Goal: Task Accomplishment & Management: Manage account settings

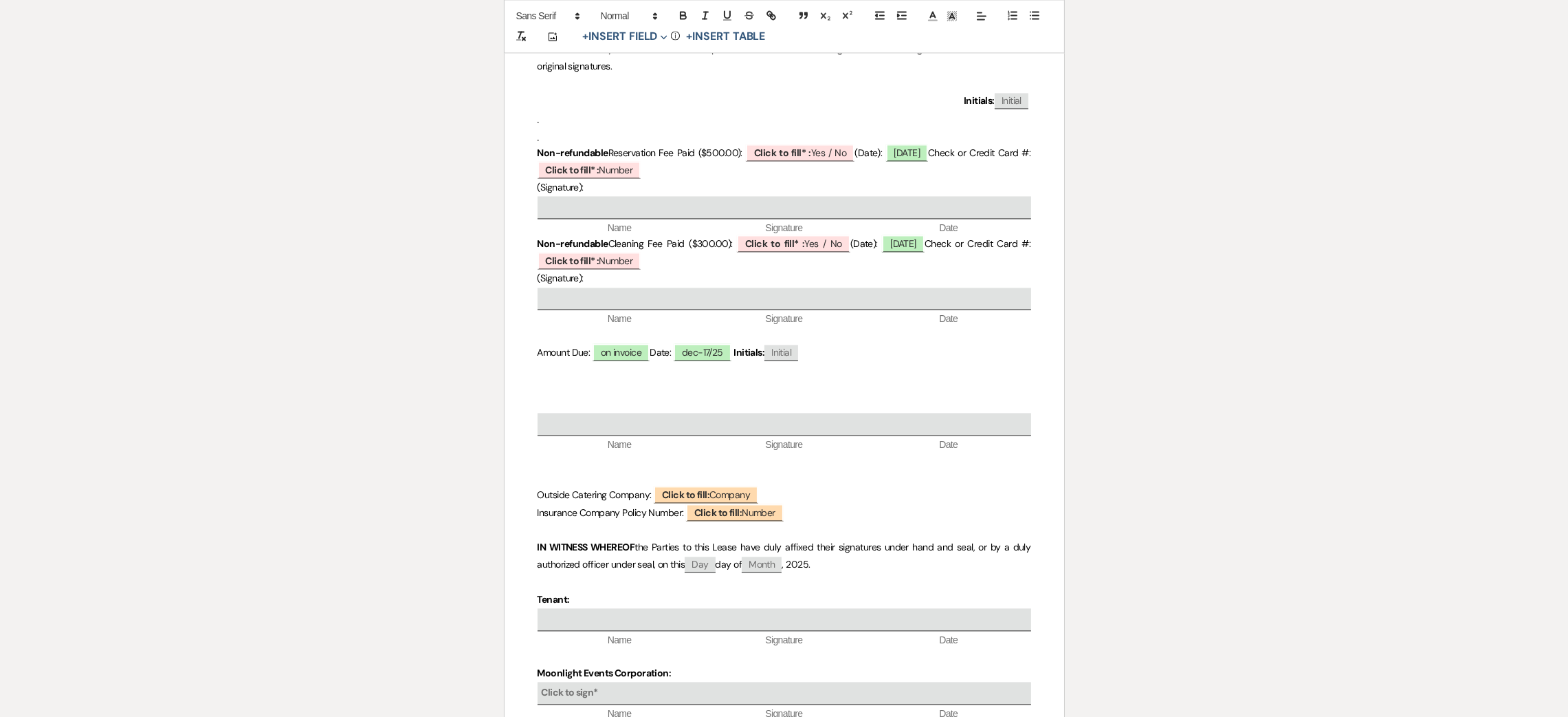
scroll to position [4310, 0]
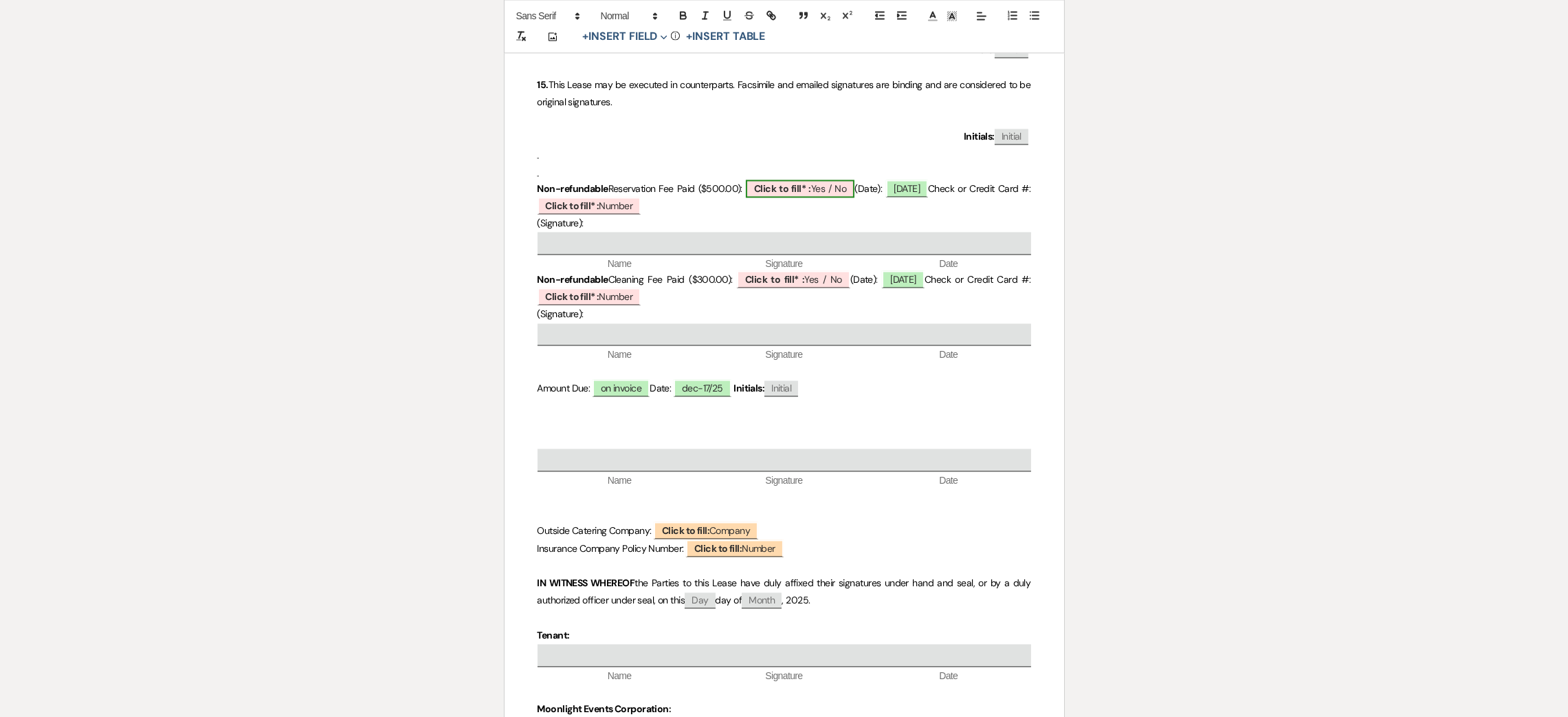
click at [806, 185] on b "Click to fill* :" at bounding box center [782, 189] width 57 height 13
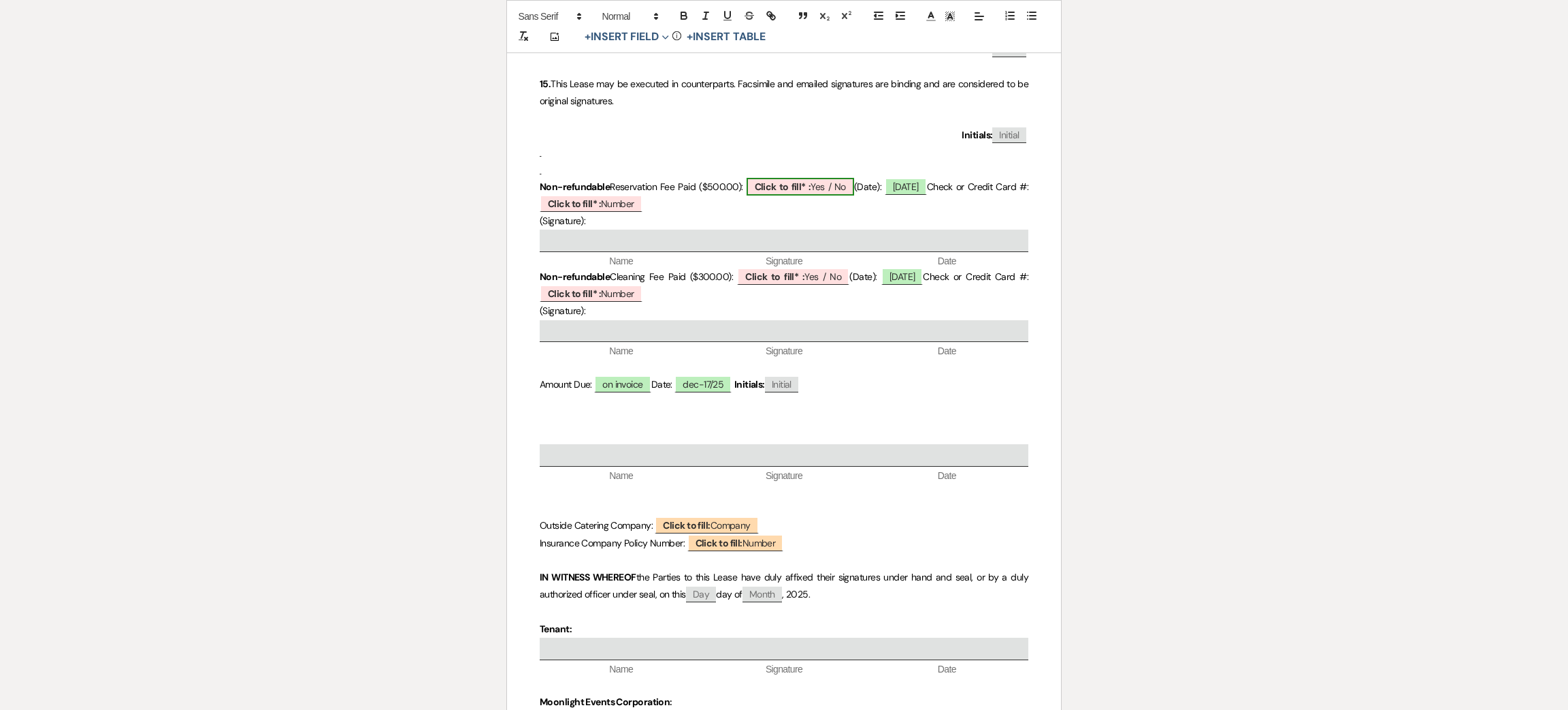
select select "owner"
select select "custom_placeholder"
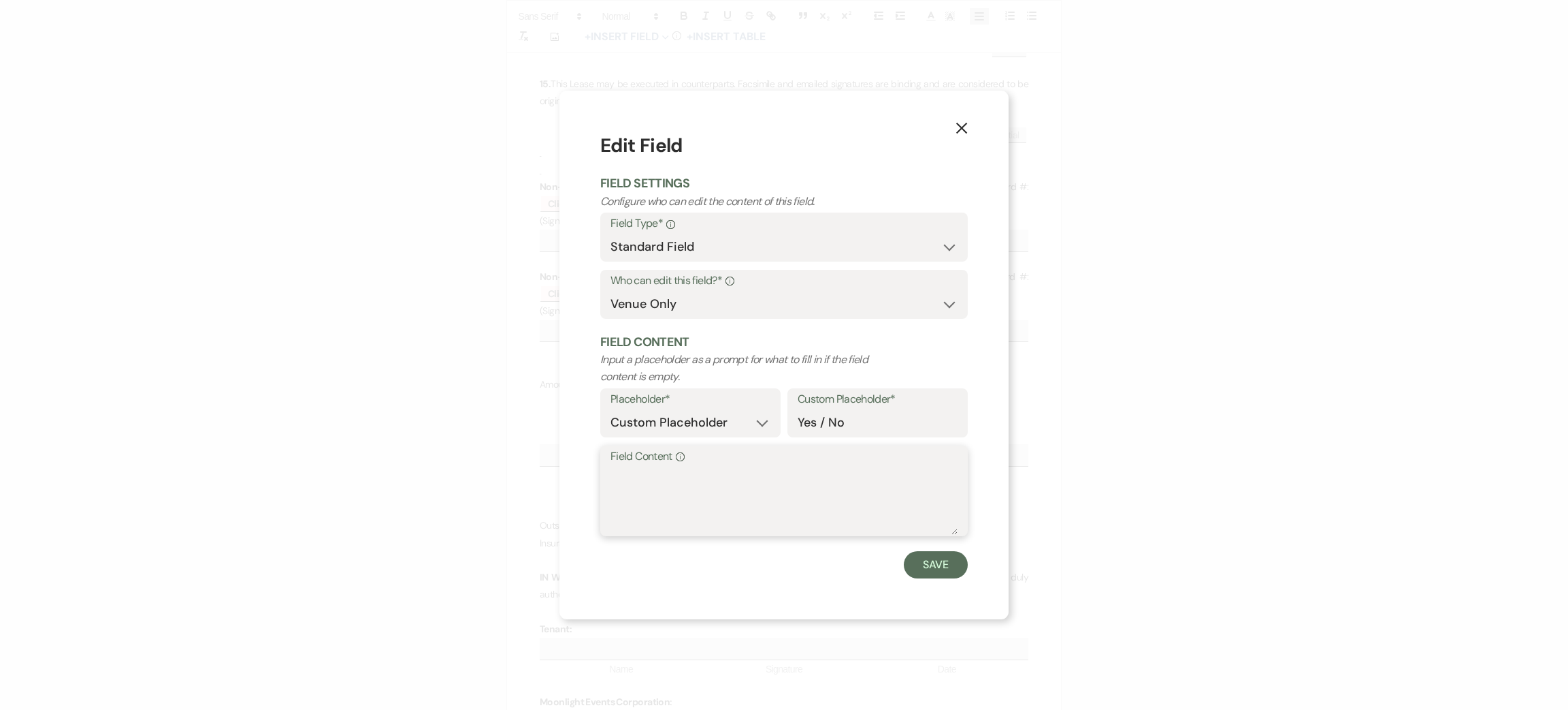
click at [663, 487] on textarea "Field Content Info" at bounding box center [784, 500] width 347 height 68
type textarea "no"
click at [919, 547] on form "Edit Field Field Settings Configure who can edit the content of this field. Fie…" at bounding box center [784, 354] width 367 height 446
click at [930, 558] on button "Save" at bounding box center [936, 565] width 64 height 27
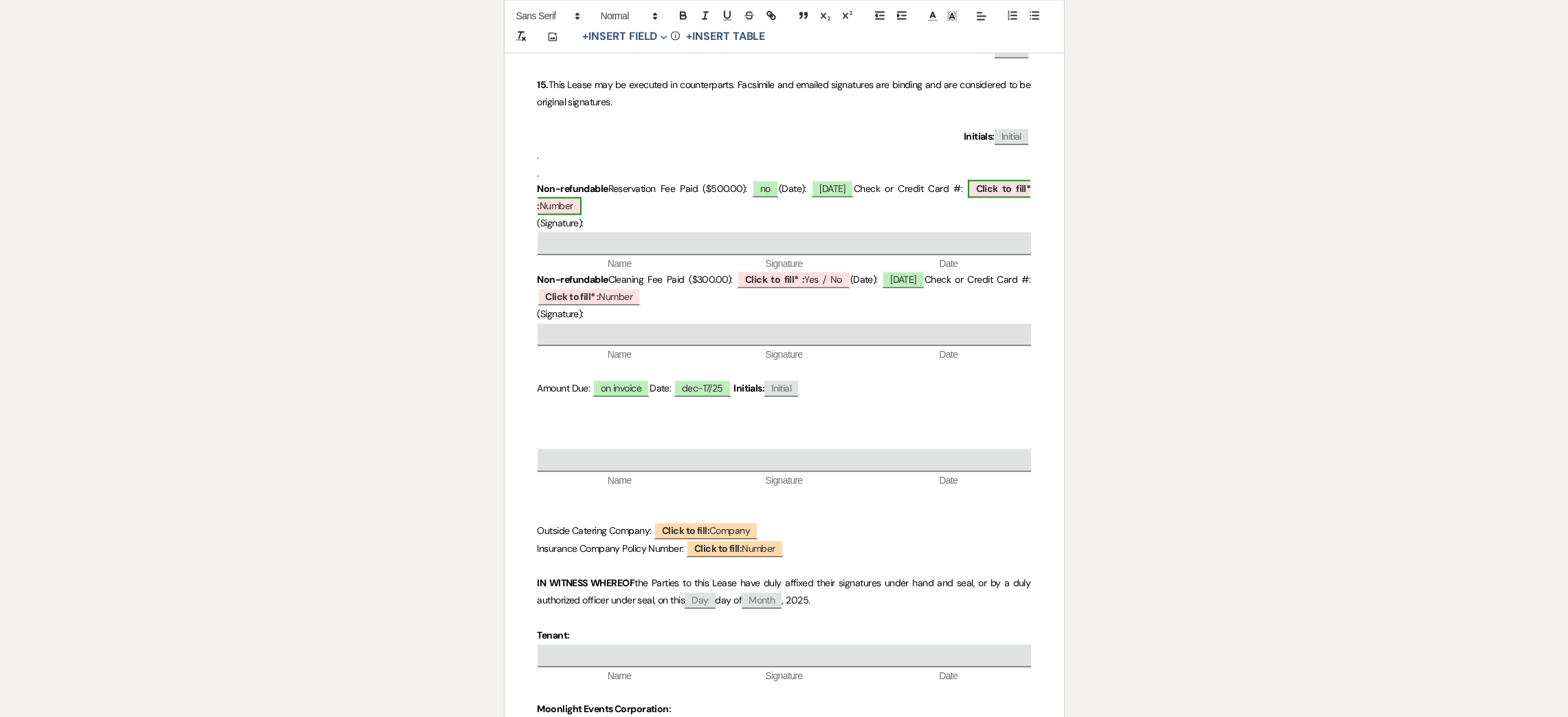
click at [554, 205] on span "Click to fill* : Number" at bounding box center [785, 197] width 494 height 35
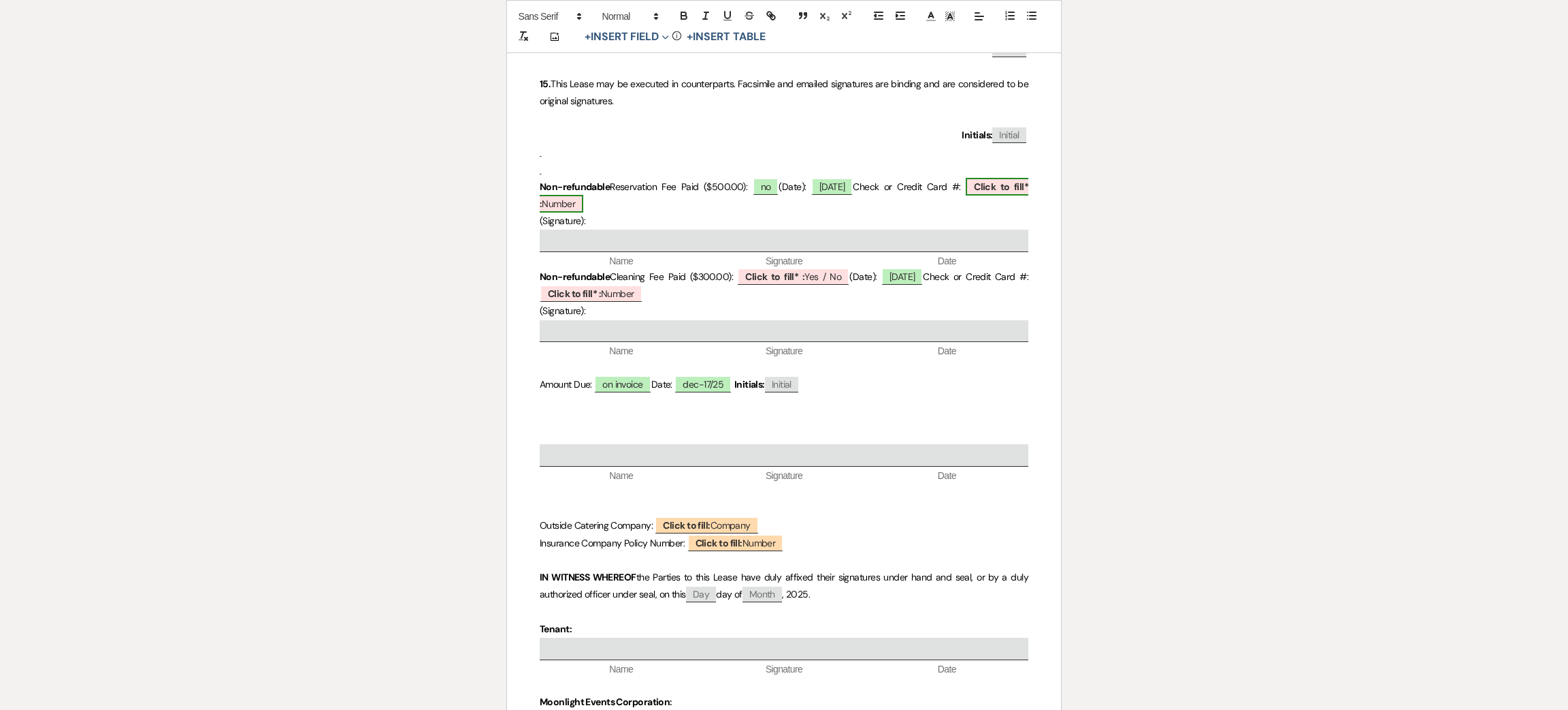
select select "owner"
select select "Number"
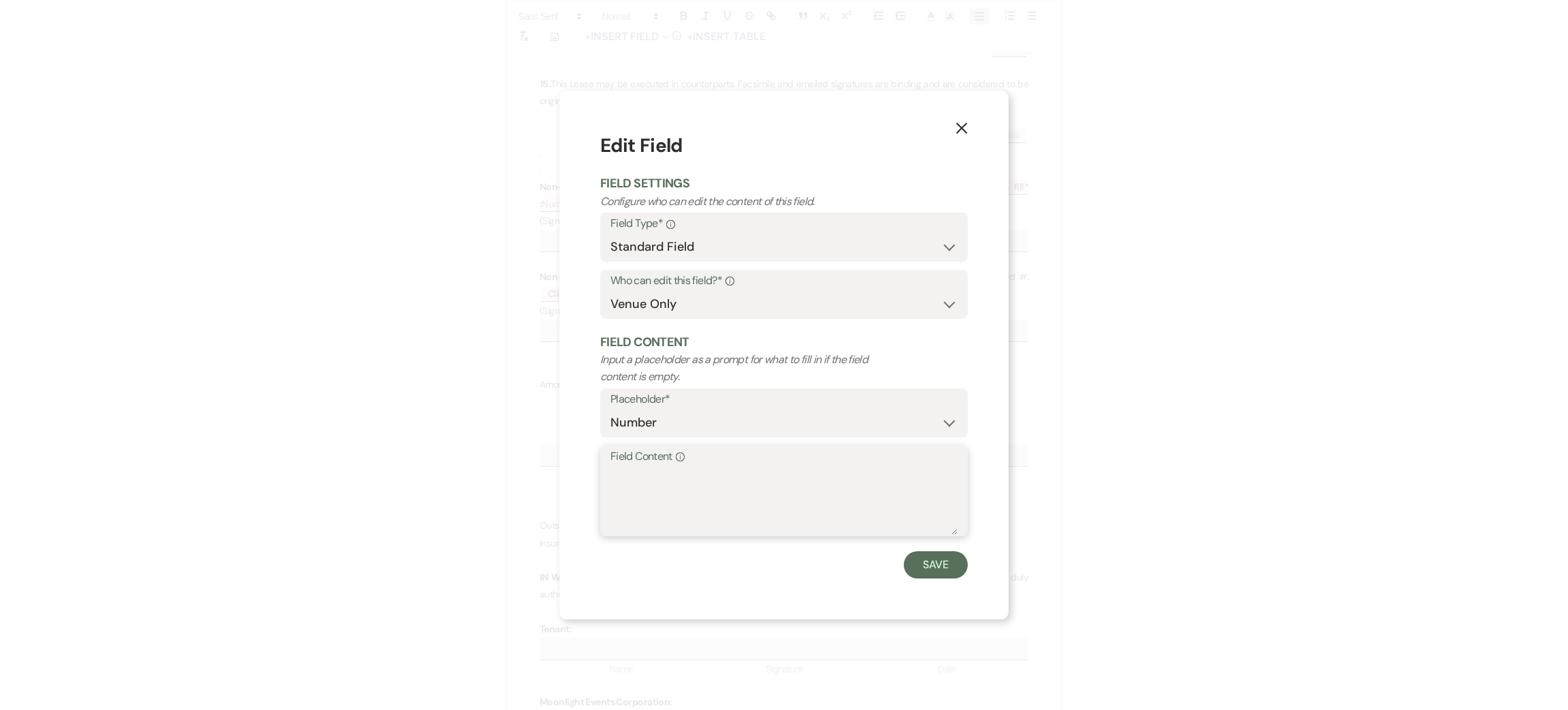
click at [691, 482] on textarea "Field Content Info" at bounding box center [784, 500] width 347 height 68
type textarea "na"
click at [930, 557] on button "Save" at bounding box center [936, 565] width 64 height 27
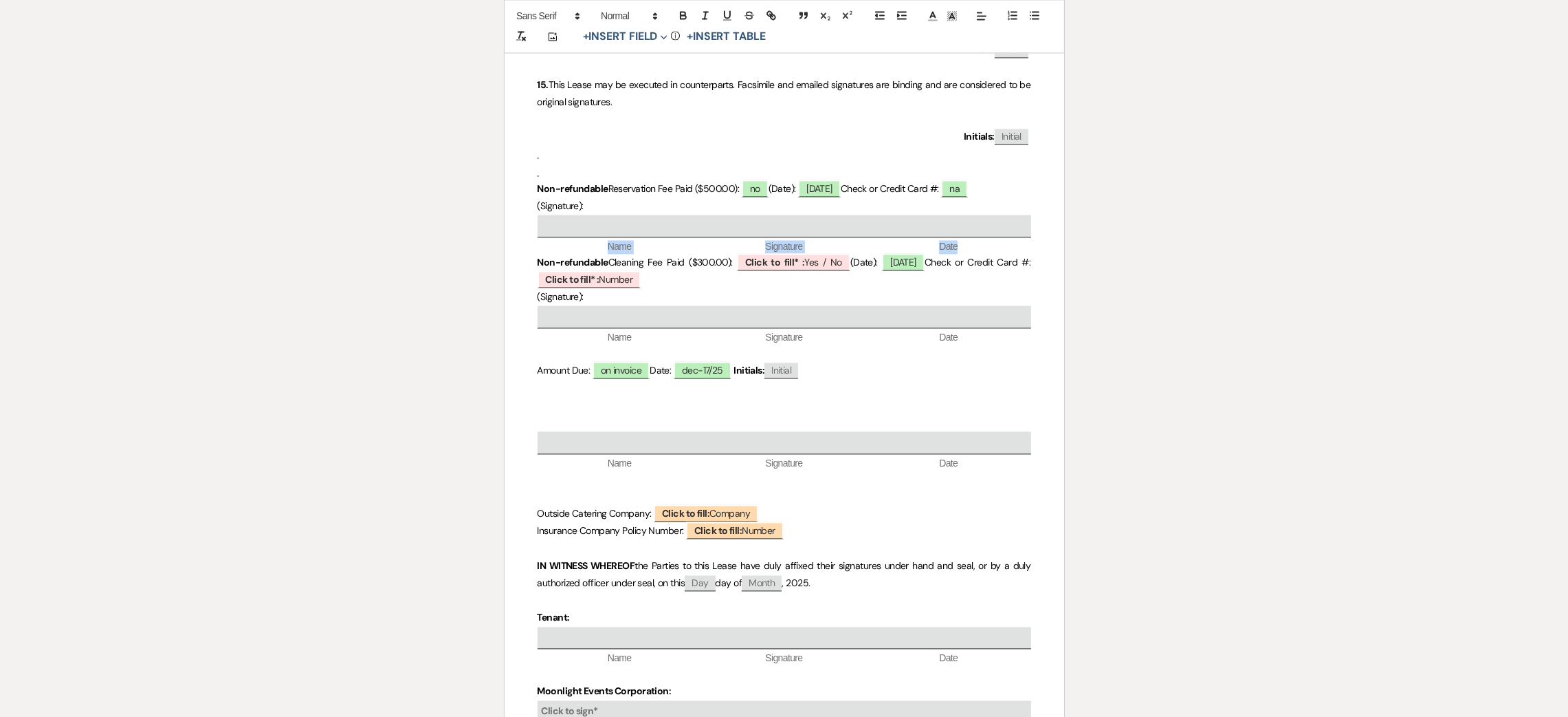
click at [768, 247] on span "Signature" at bounding box center [784, 247] width 164 height 14
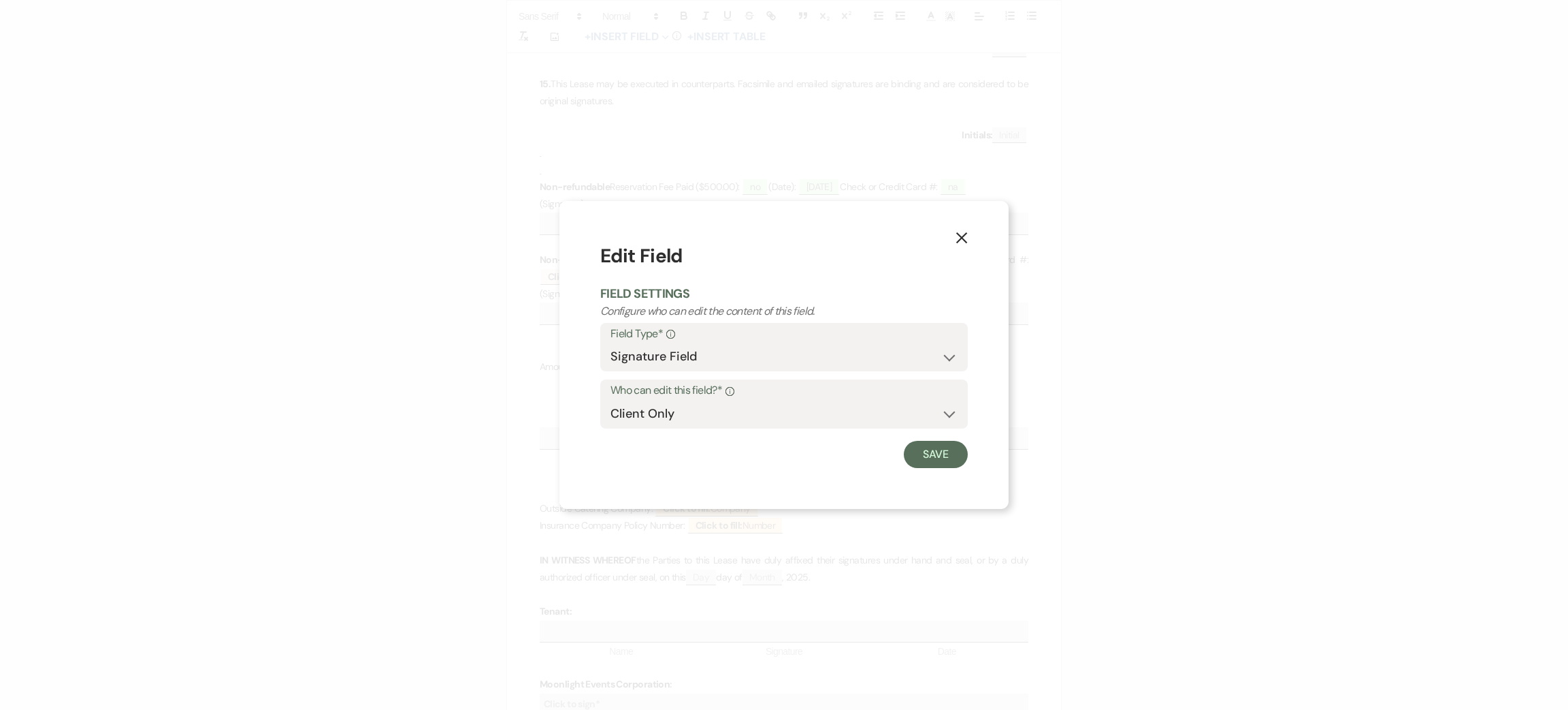
click at [951, 236] on button "X" at bounding box center [961, 237] width 20 height 24
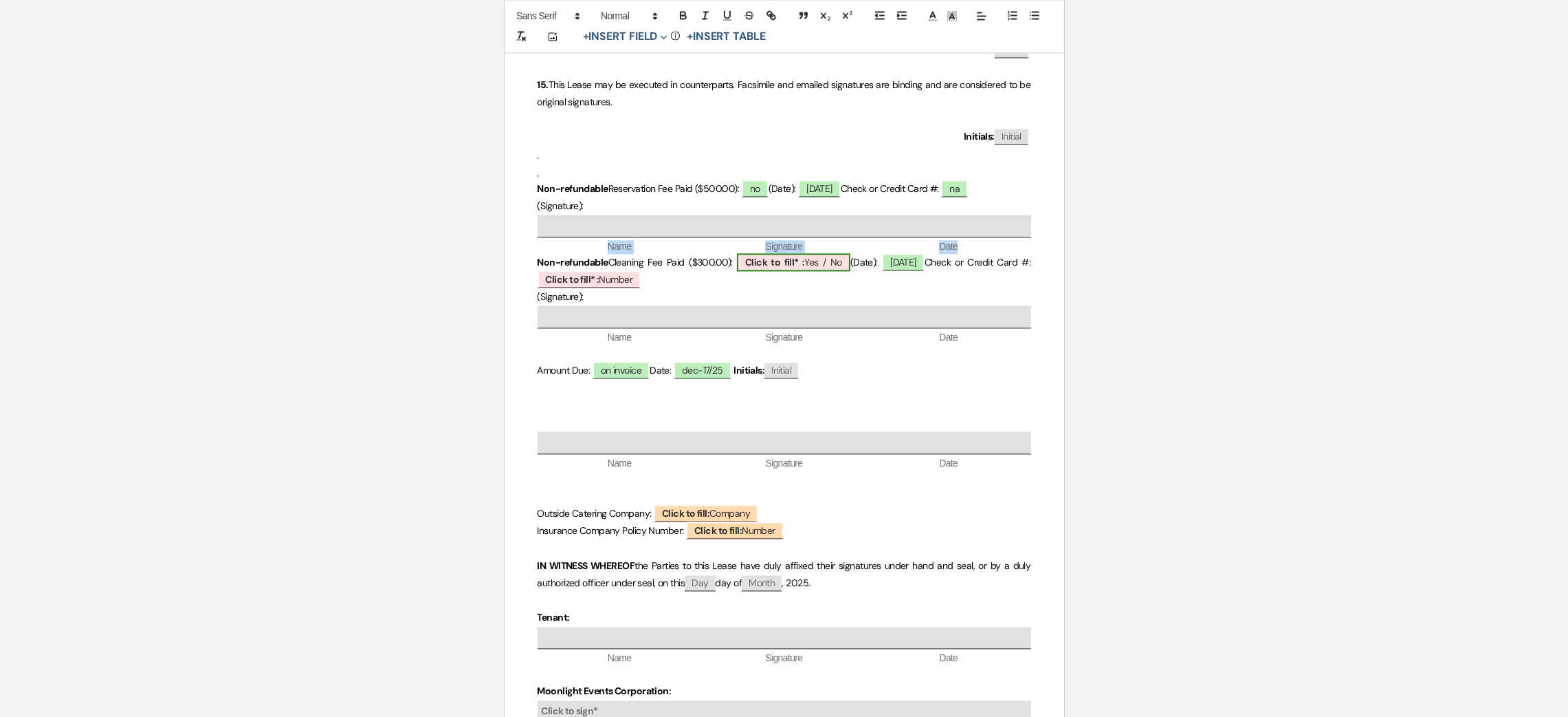
click at [750, 260] on b "Click to fill* :" at bounding box center [774, 262] width 60 height 13
select select "owner"
select select "custom_placeholder"
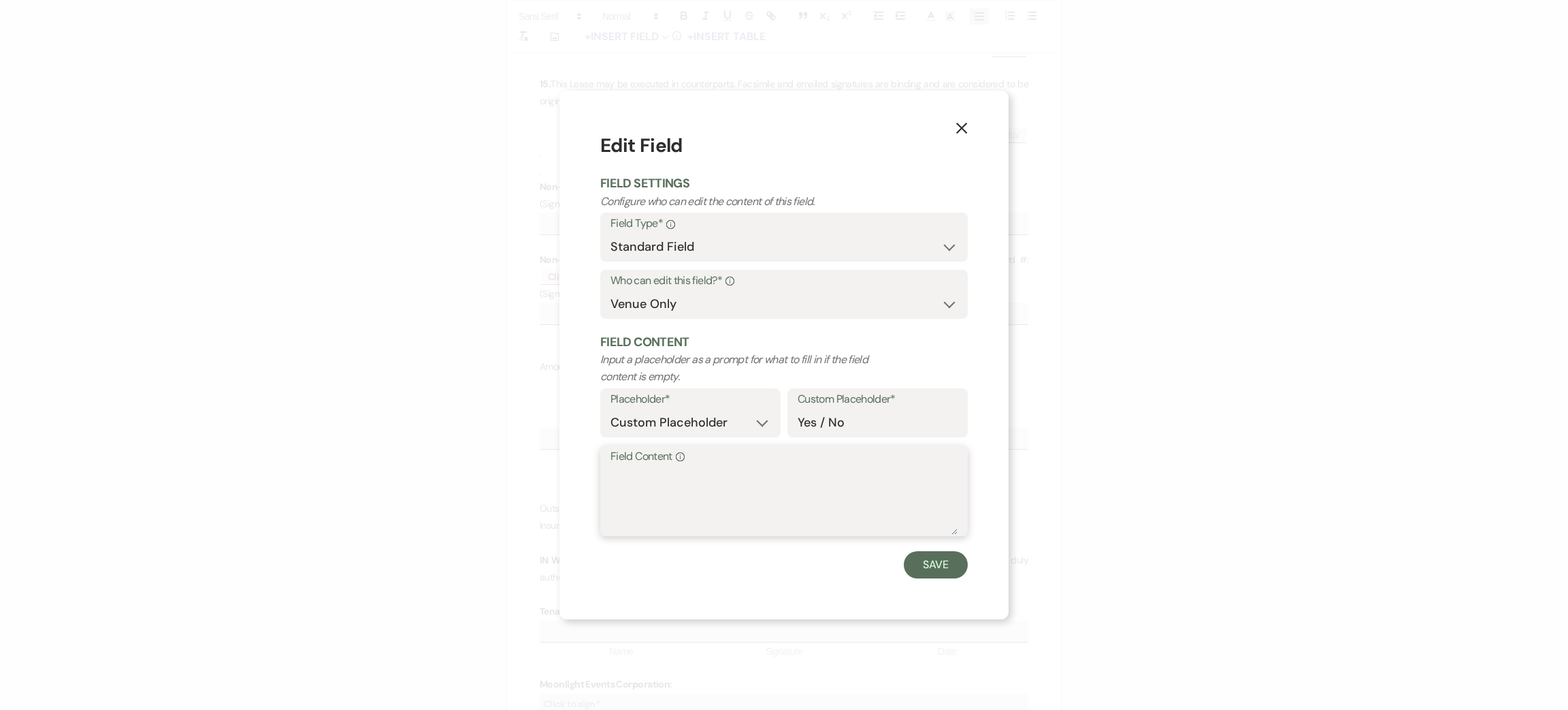
click at [732, 487] on textarea "Field Content Info" at bounding box center [784, 500] width 347 height 68
type textarea "na"
click at [925, 551] on button "Save" at bounding box center [936, 565] width 64 height 27
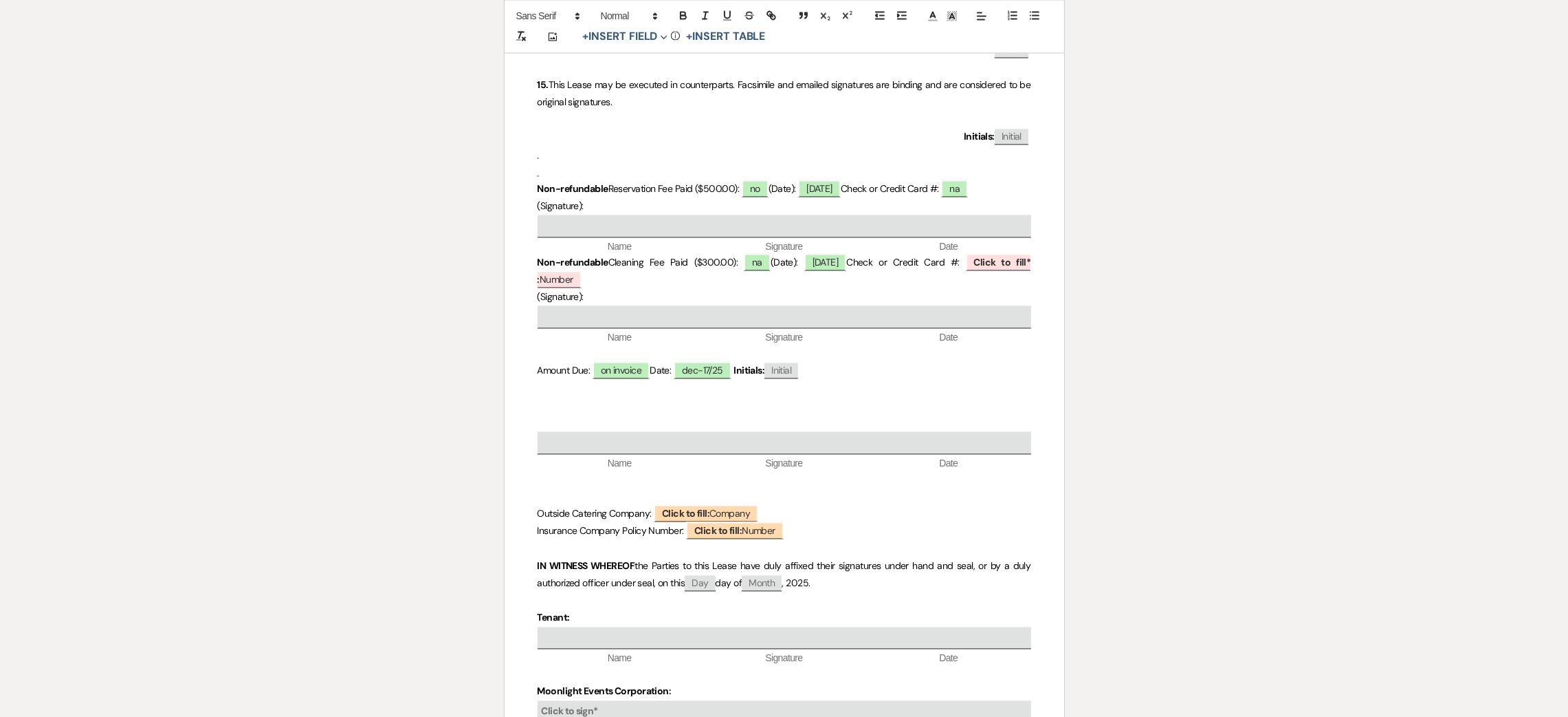
click at [561, 276] on span "Click to fill* : Number" at bounding box center [785, 271] width 494 height 35
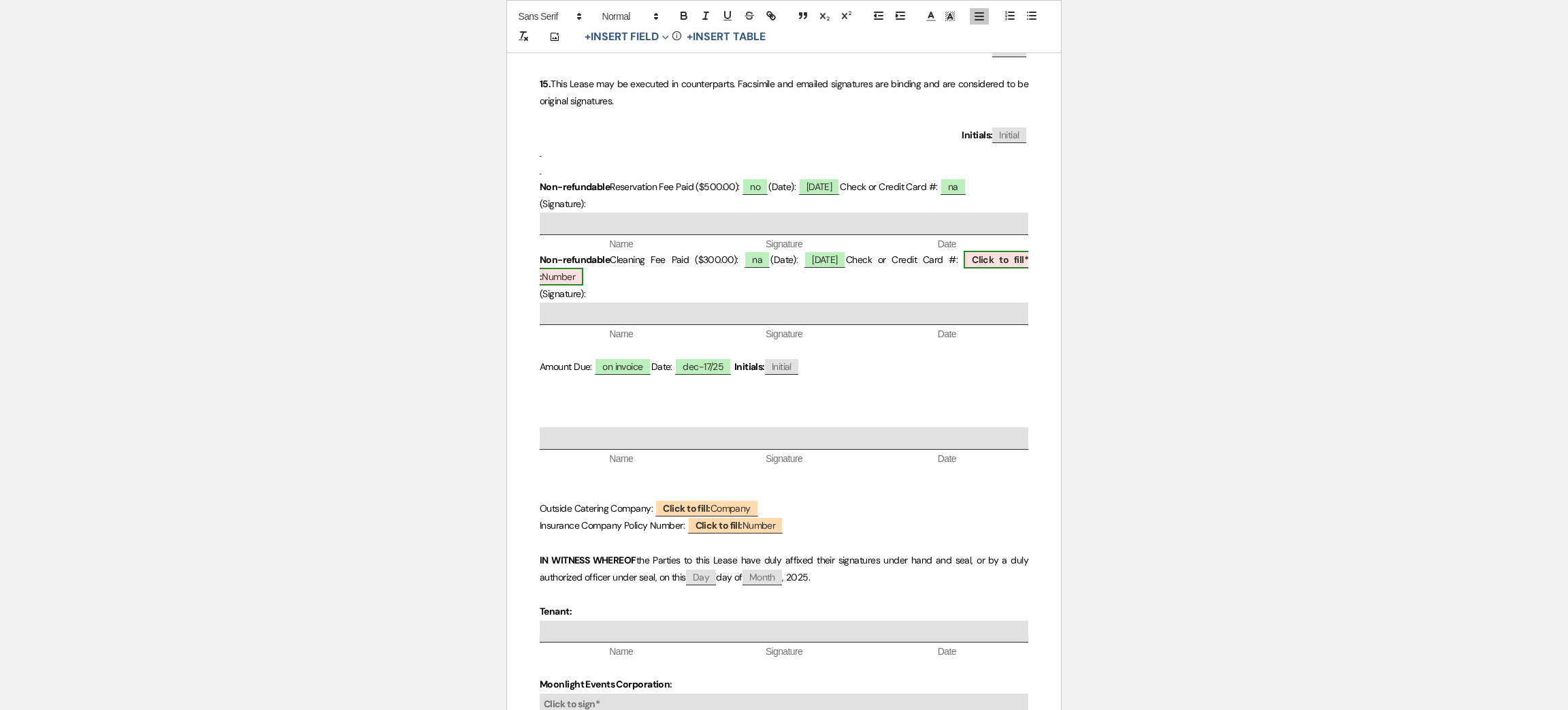
select select "owner"
select select "Number"
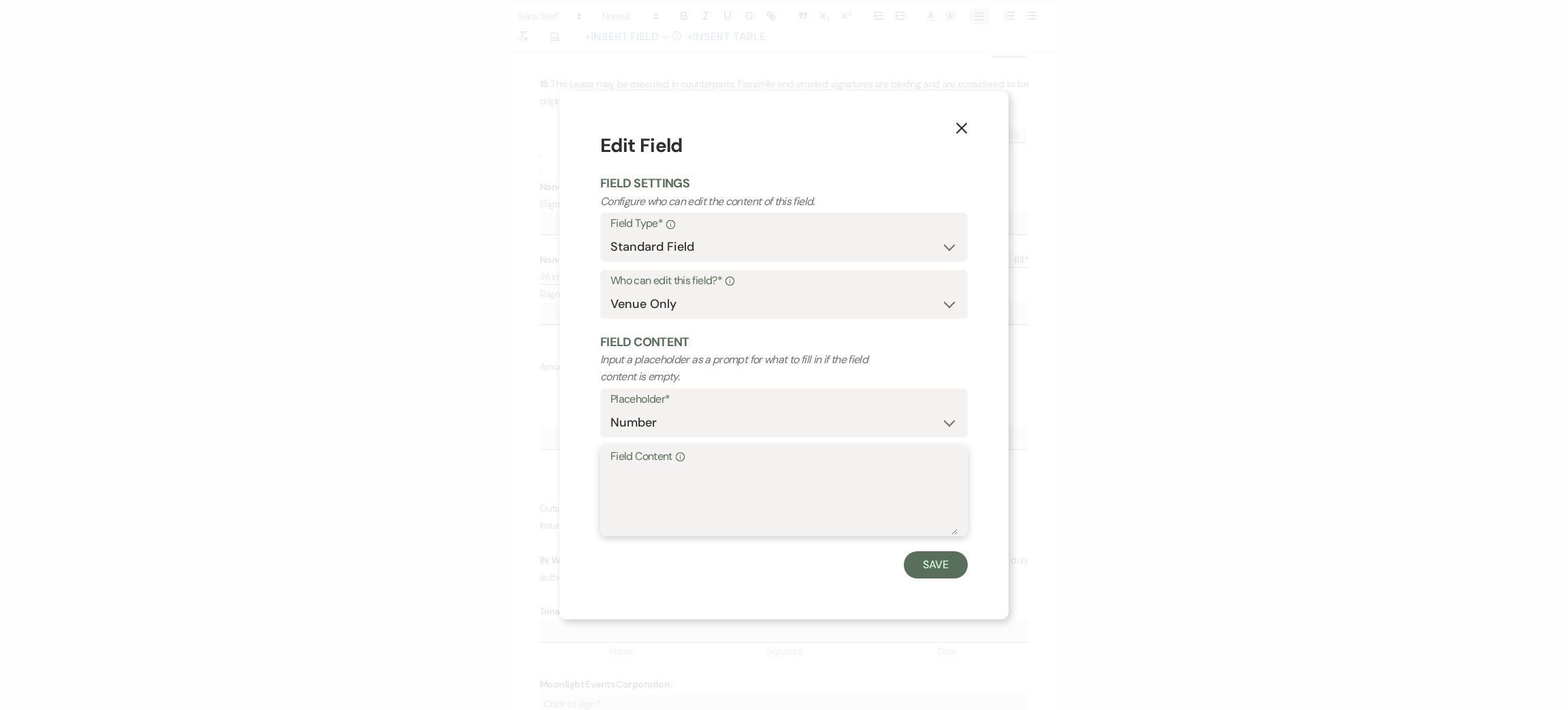
click at [755, 485] on textarea "Field Content Info" at bounding box center [784, 500] width 347 height 68
type textarea "no"
click at [916, 565] on button "Save" at bounding box center [936, 565] width 64 height 27
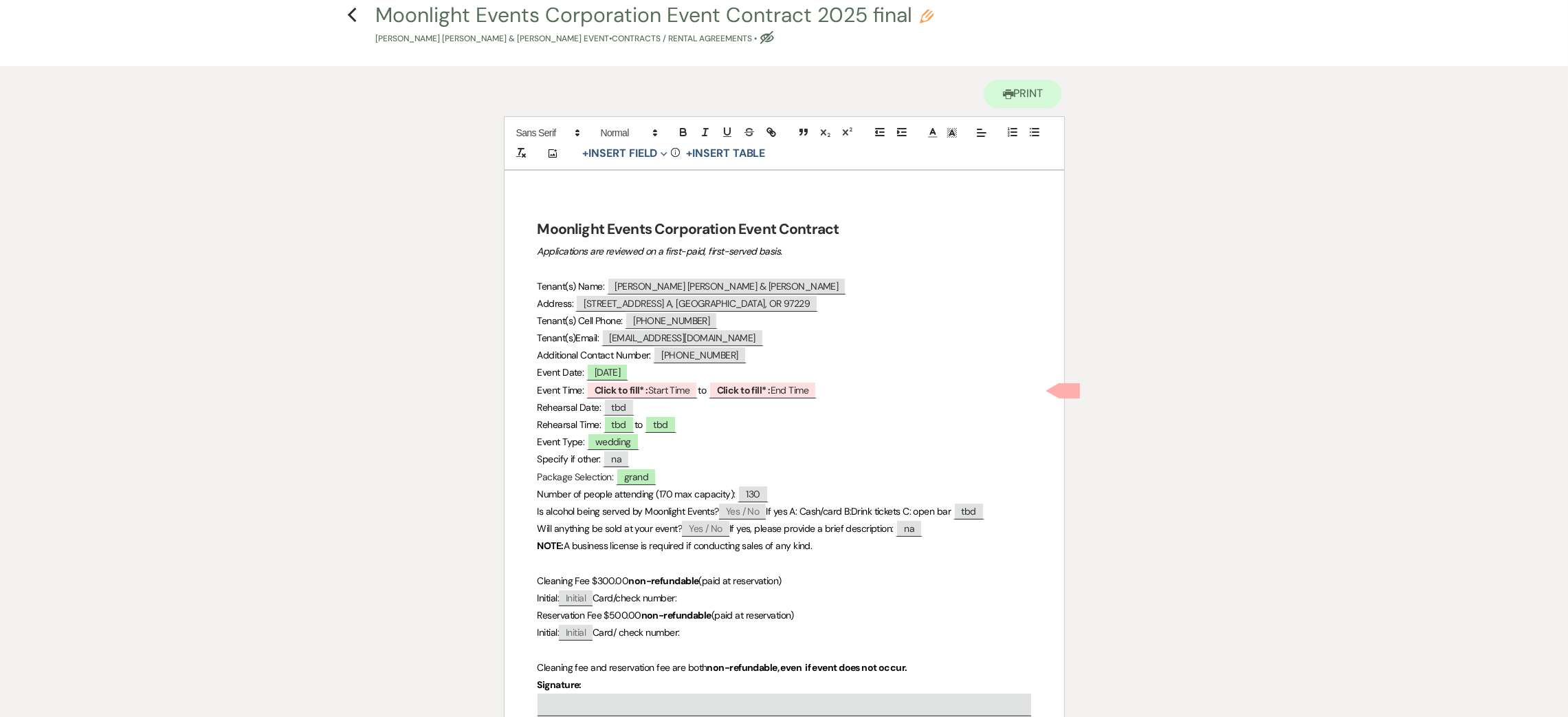
scroll to position [0, 0]
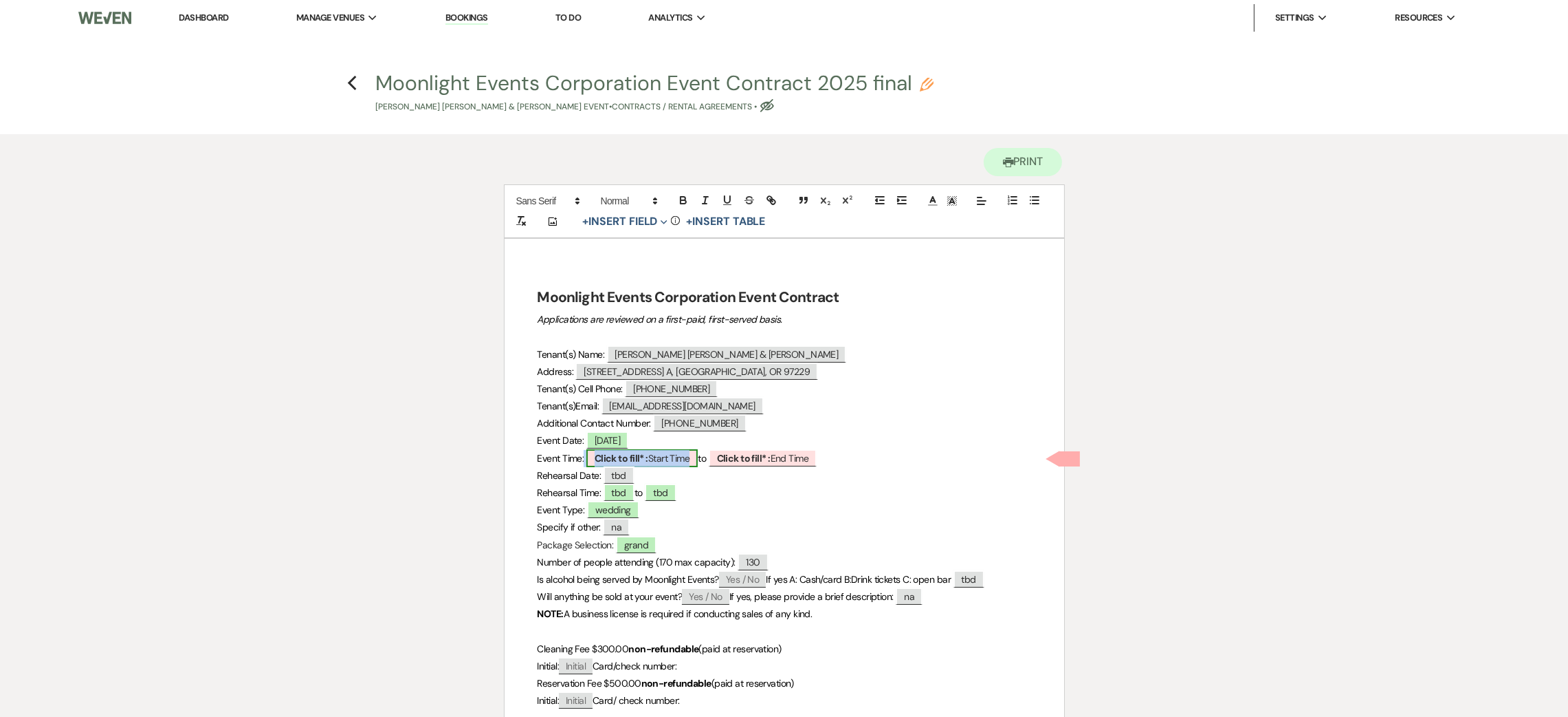
click at [676, 460] on span "Click to fill* : Start Time" at bounding box center [642, 458] width 111 height 18
select select "owner"
select select "custom_placeholder"
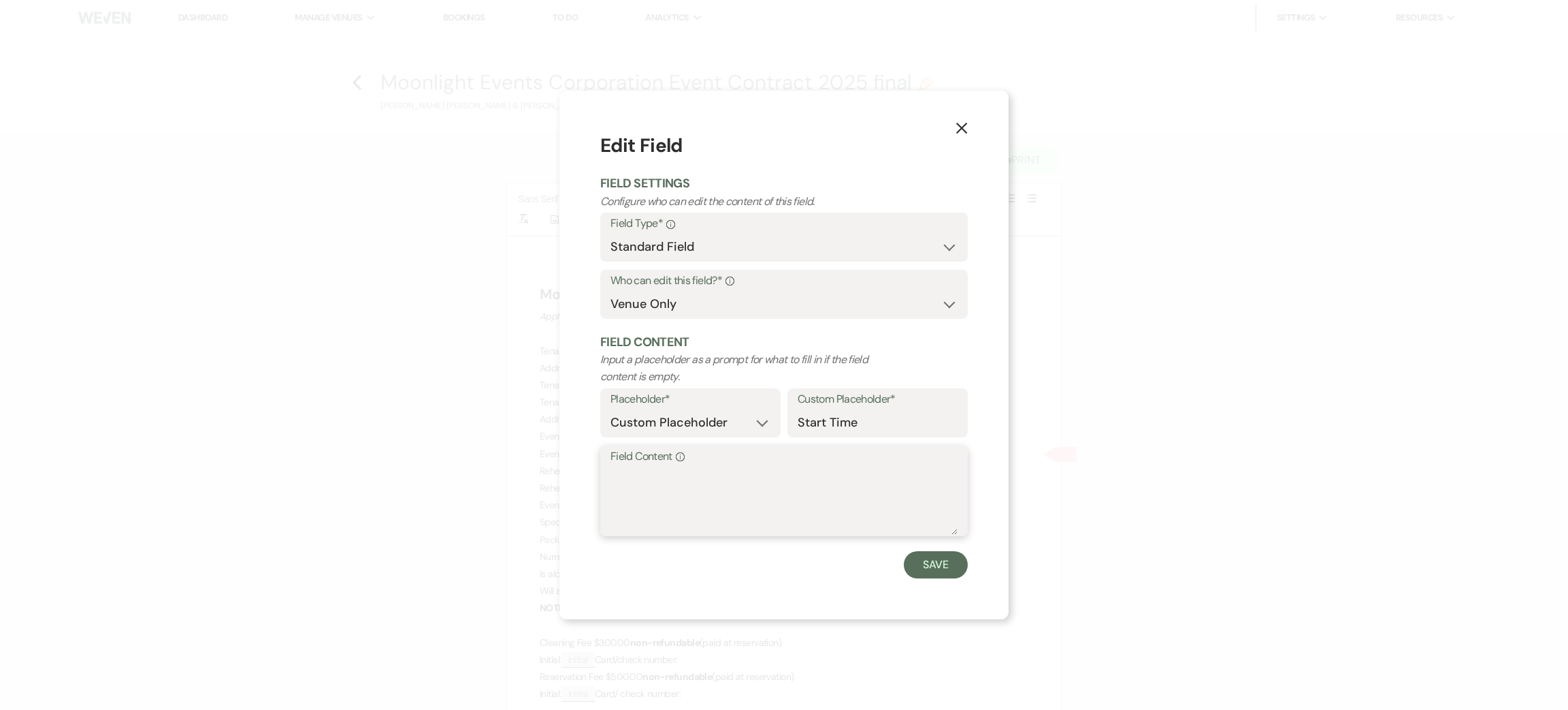
click at [669, 491] on textarea "Field Content Info" at bounding box center [784, 500] width 347 height 68
type textarea "tbd"
drag, startPoint x: 942, startPoint y: 560, endPoint x: 910, endPoint y: 535, distance: 40.6
click at [942, 559] on button "Save" at bounding box center [936, 565] width 64 height 27
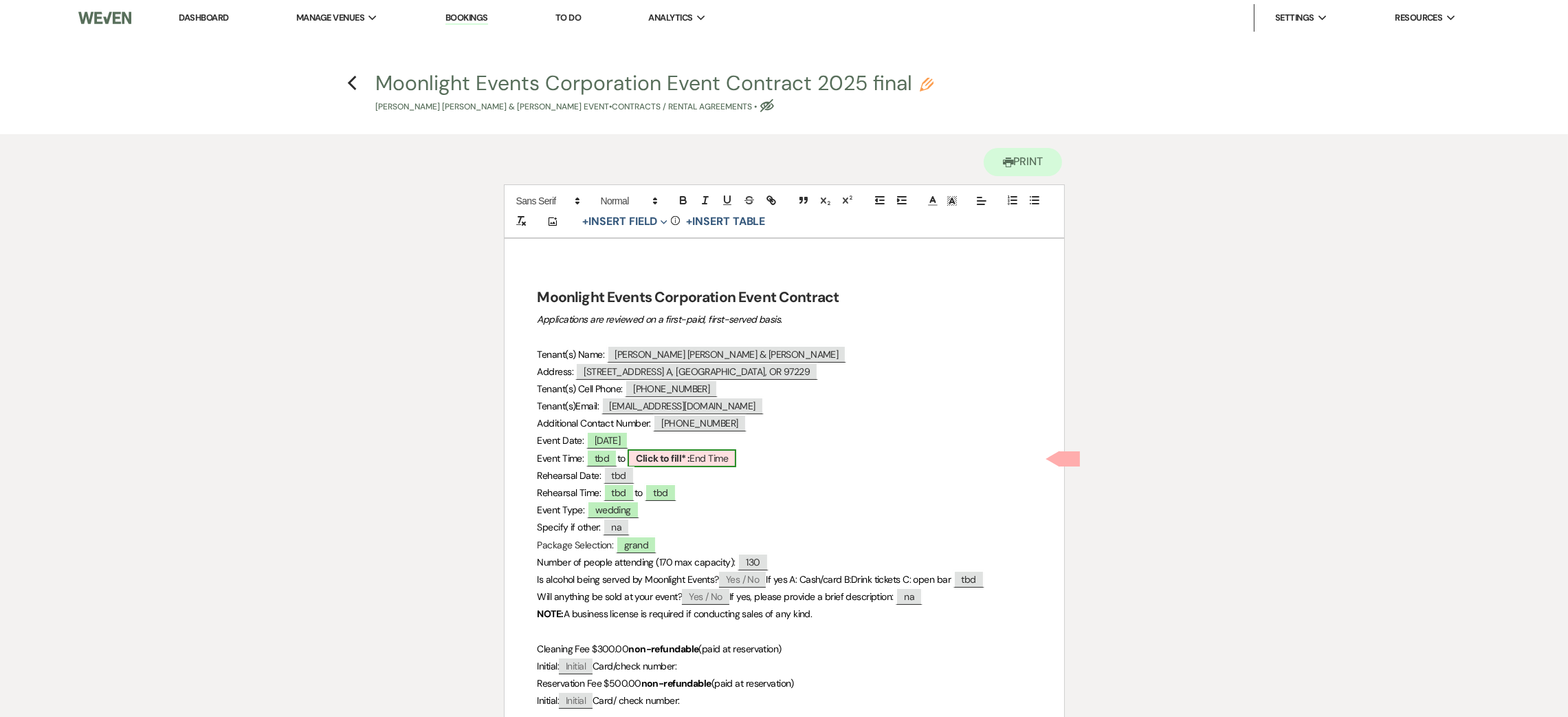
click at [710, 452] on span "Click to fill* : End Time" at bounding box center [681, 458] width 108 height 18
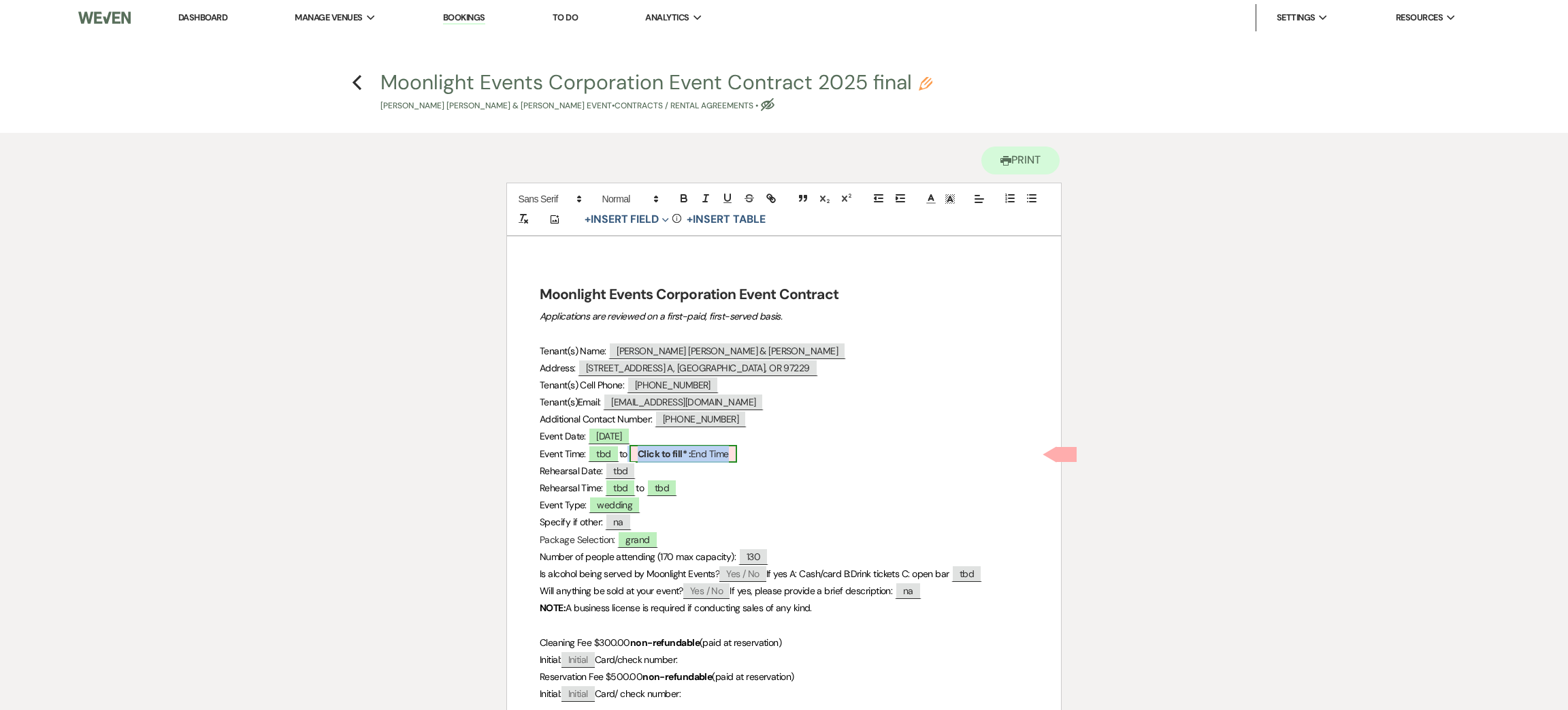
select select "owner"
select select "custom_placeholder"
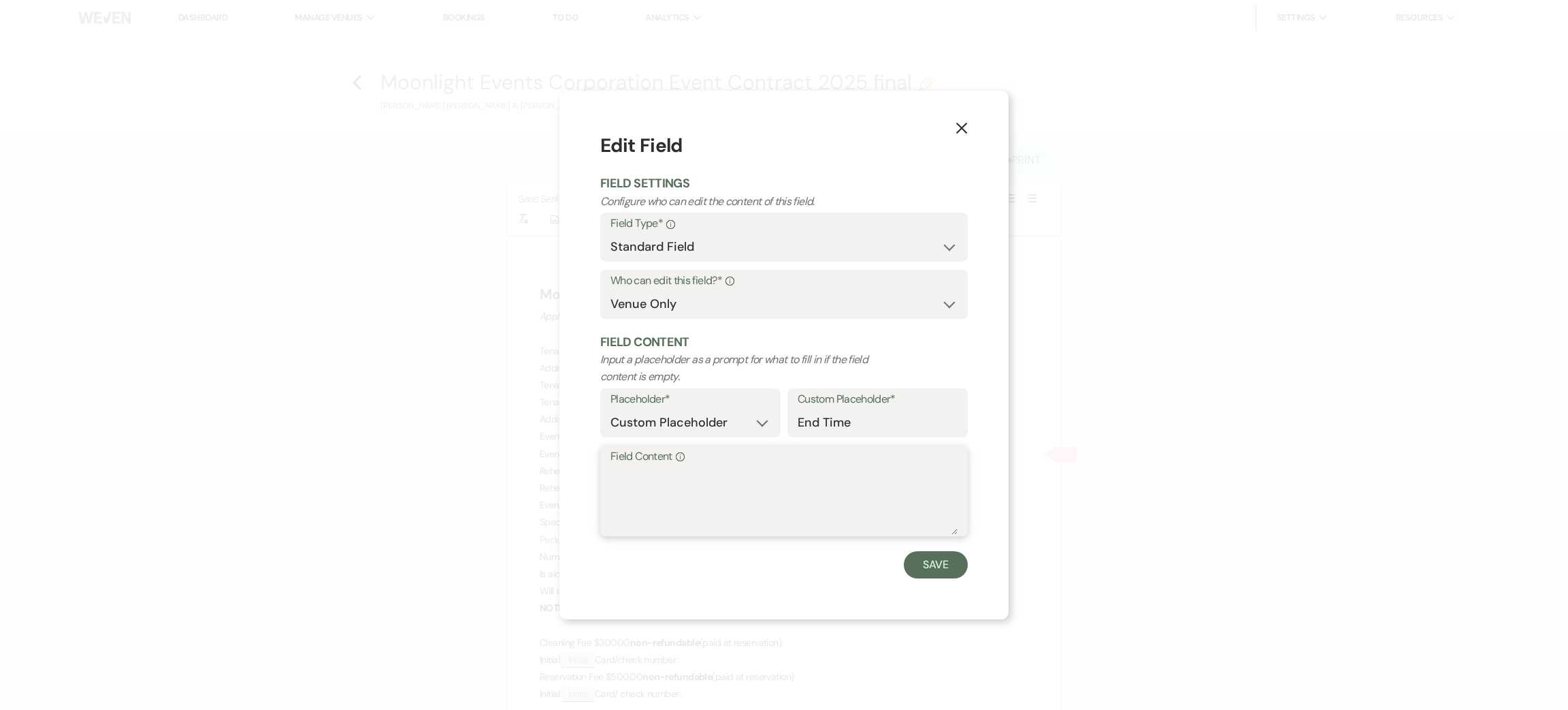
click at [695, 518] on textarea "Field Content Info" at bounding box center [784, 500] width 347 height 68
type textarea "tbd"
click at [914, 553] on button "Save" at bounding box center [936, 565] width 64 height 27
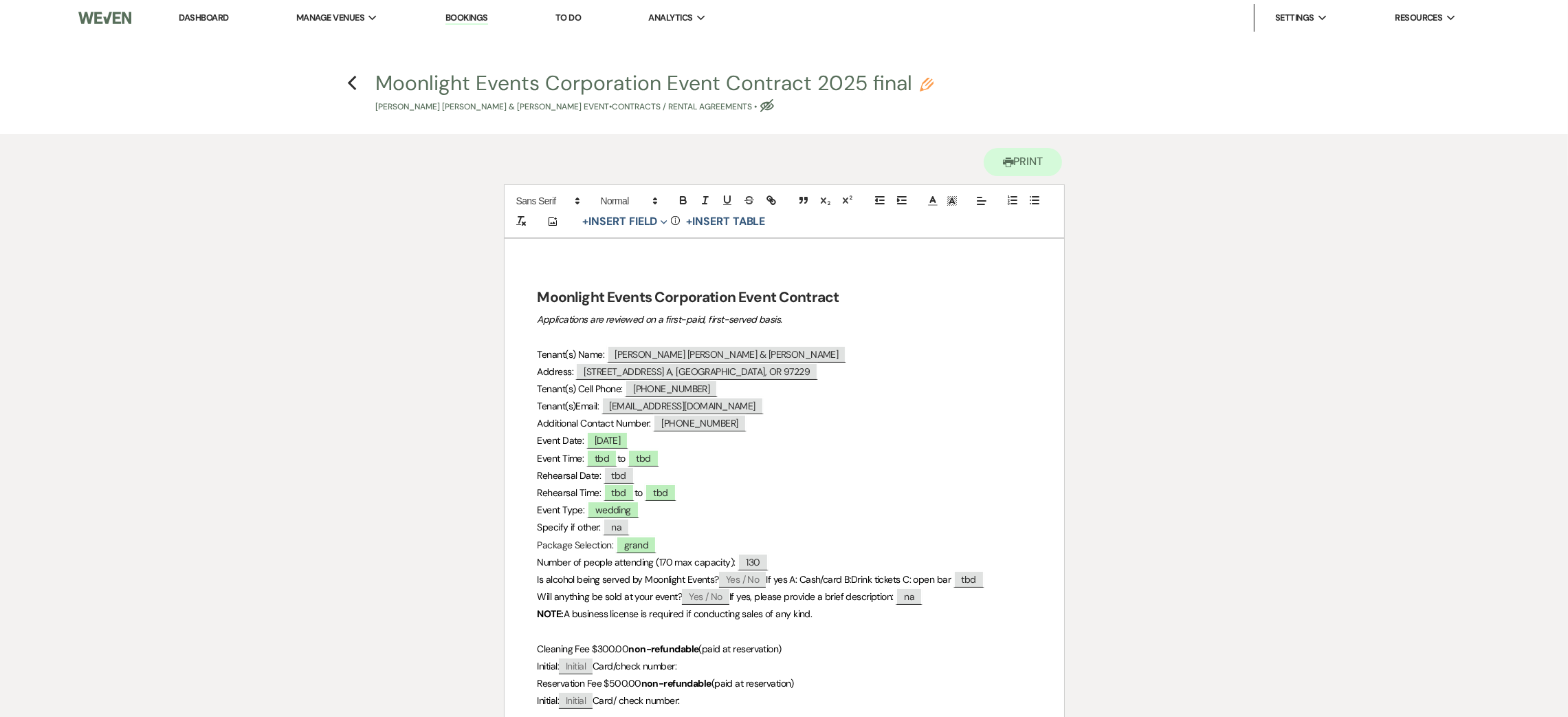
click at [774, 105] on use "button" at bounding box center [767, 105] width 14 height 13
click at [774, 99] on icon "Eye Blocked" at bounding box center [767, 105] width 14 height 14
select select "10"
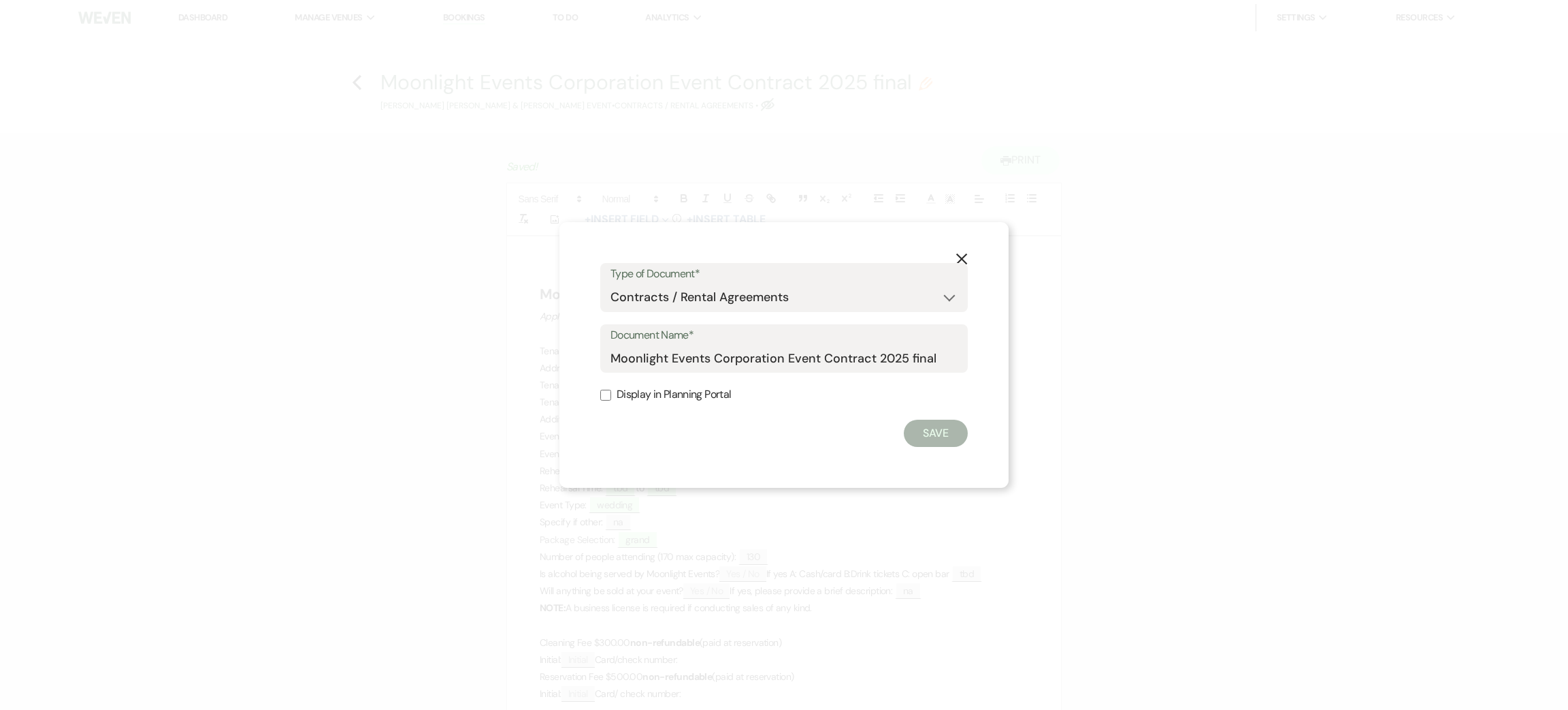
click at [684, 394] on label "Display in Planning Portal" at bounding box center [784, 395] width 367 height 19
click at [611, 394] on input "Display in Planning Portal" at bounding box center [605, 395] width 11 height 11
checkbox input "true"
click at [948, 431] on button "Save" at bounding box center [936, 433] width 64 height 27
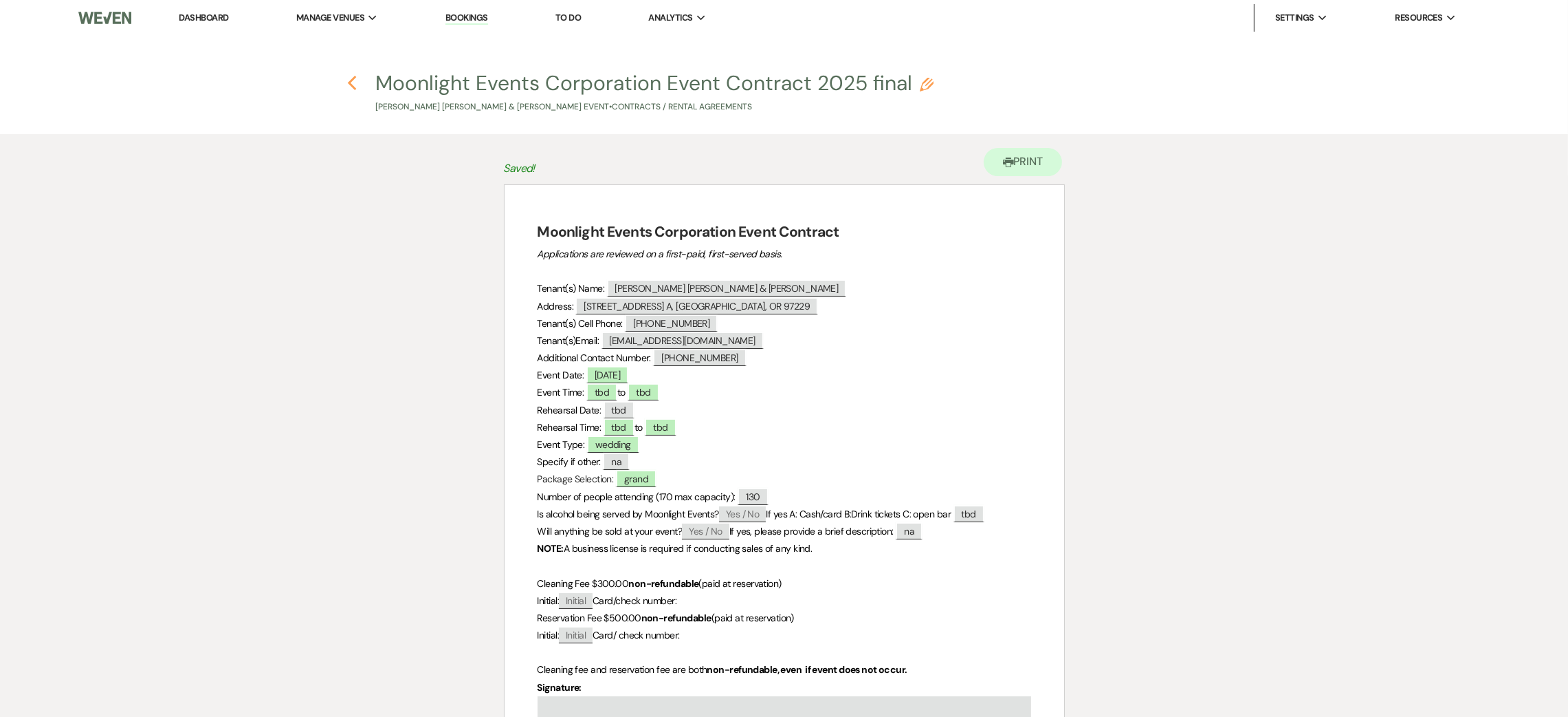
click at [348, 85] on icon "Previous" at bounding box center [352, 83] width 11 height 17
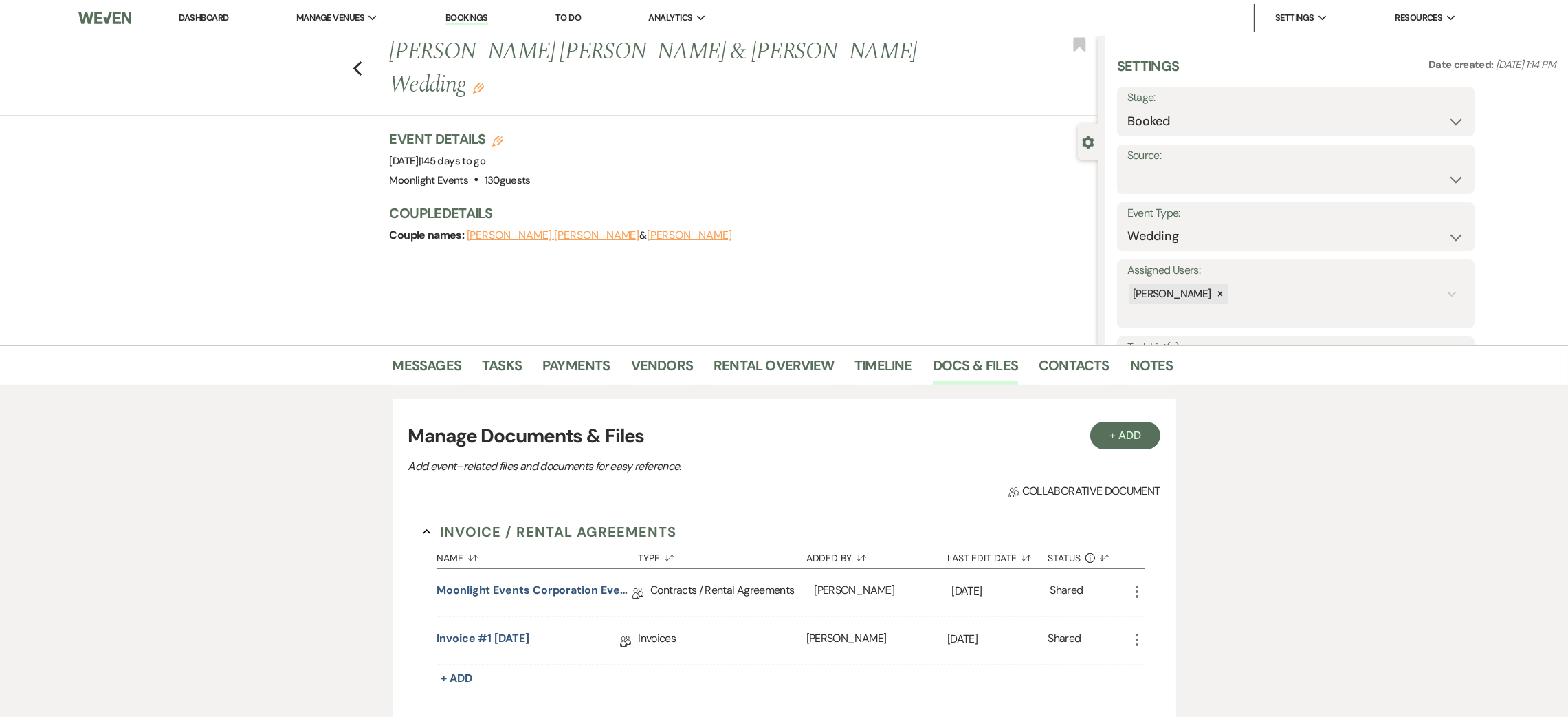
click at [213, 13] on link "Dashboard" at bounding box center [203, 18] width 50 height 12
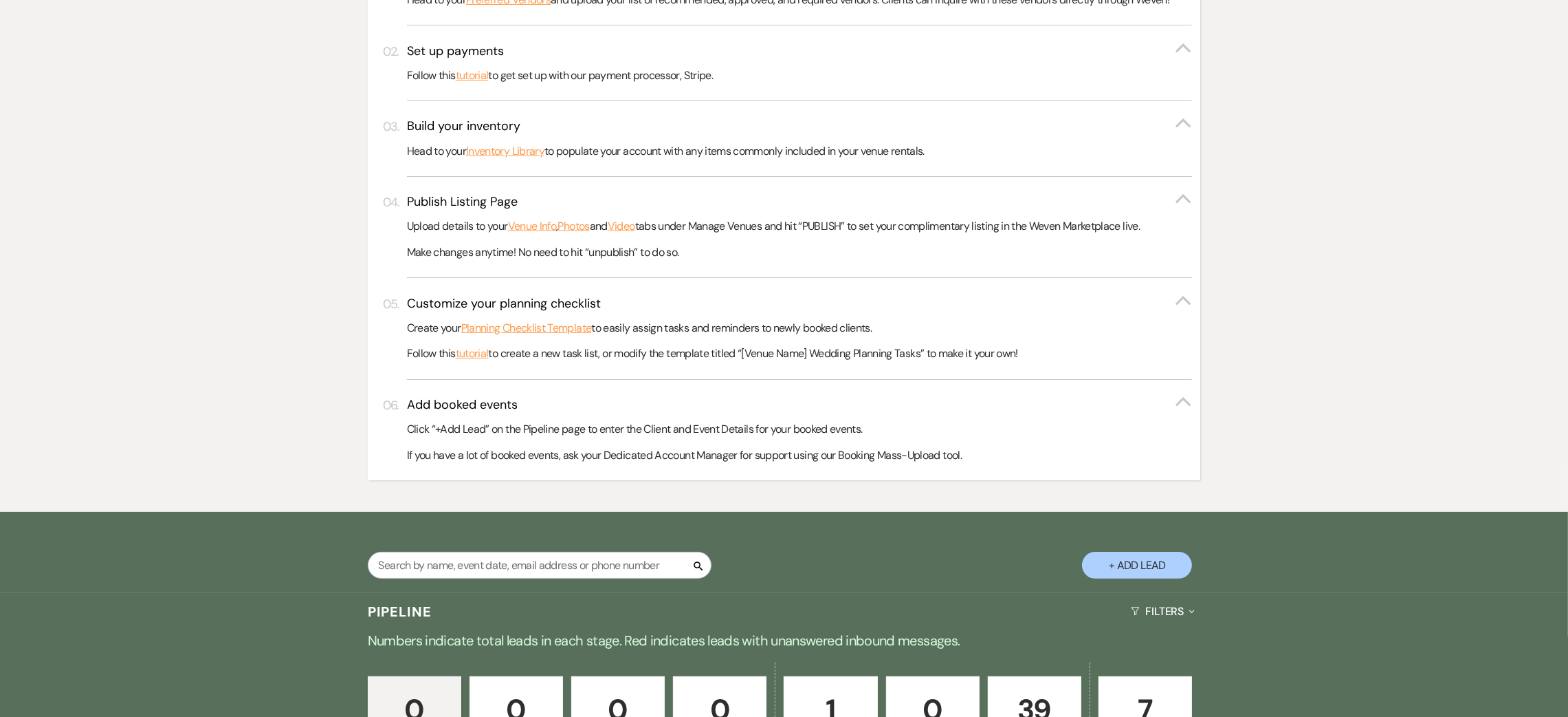
scroll to position [618, 0]
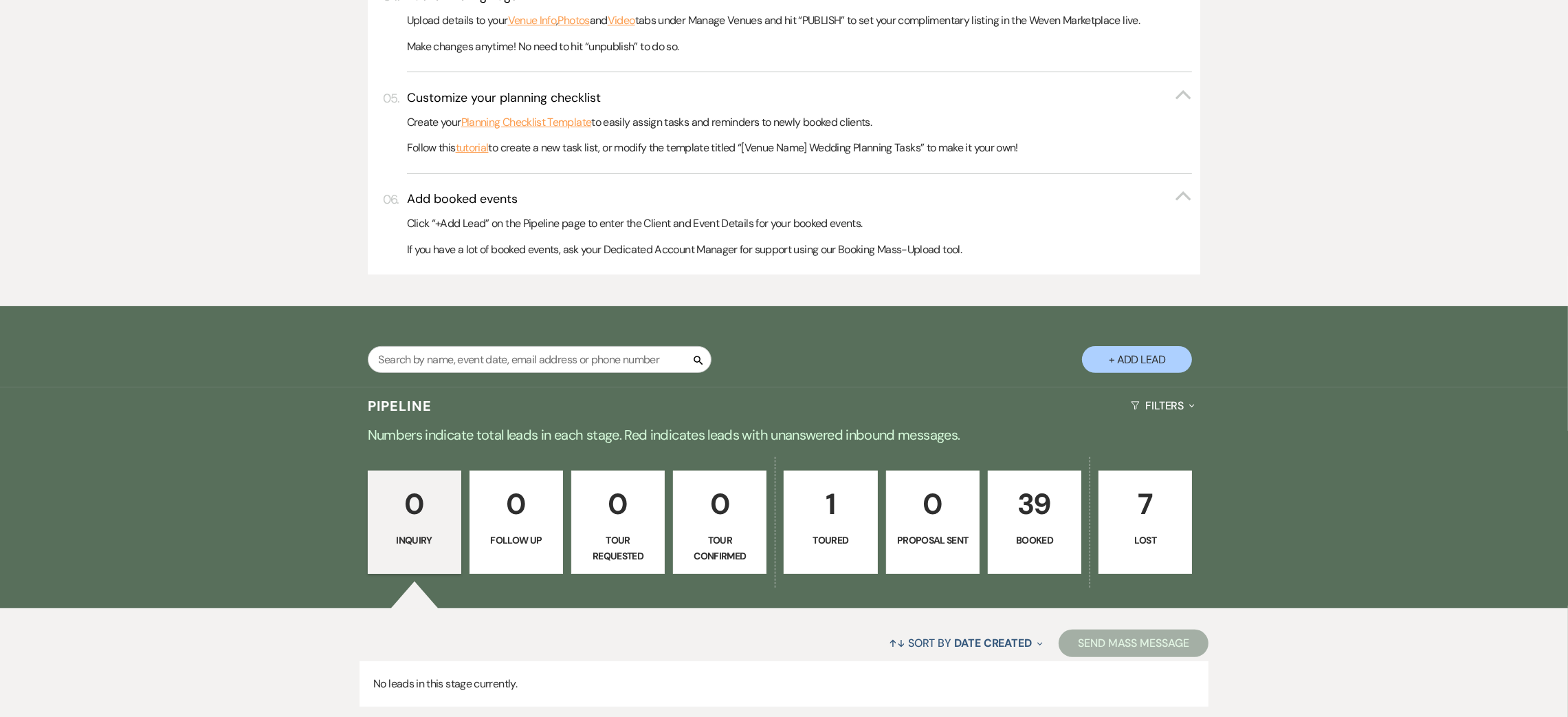
click at [1024, 509] on p "39" at bounding box center [1034, 503] width 75 height 46
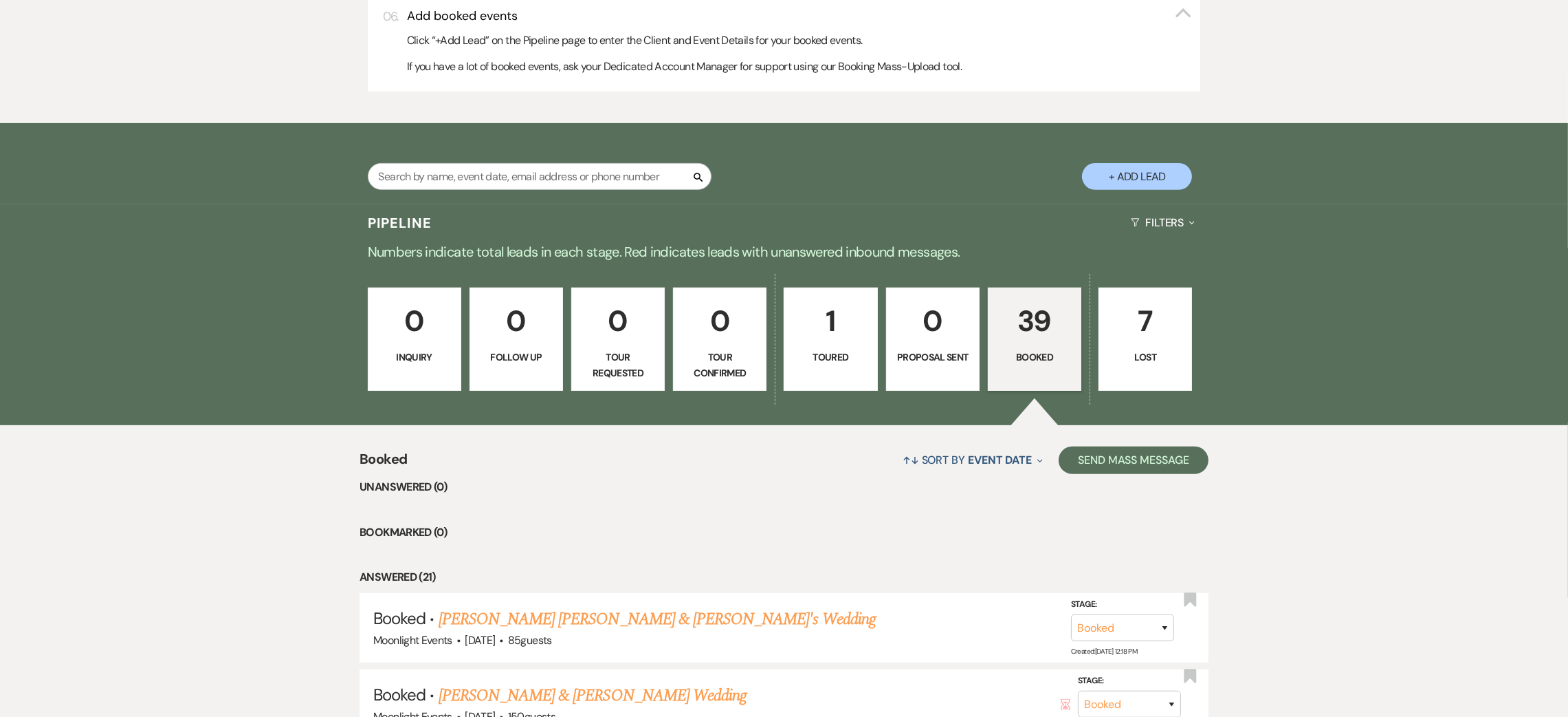
scroll to position [928, 0]
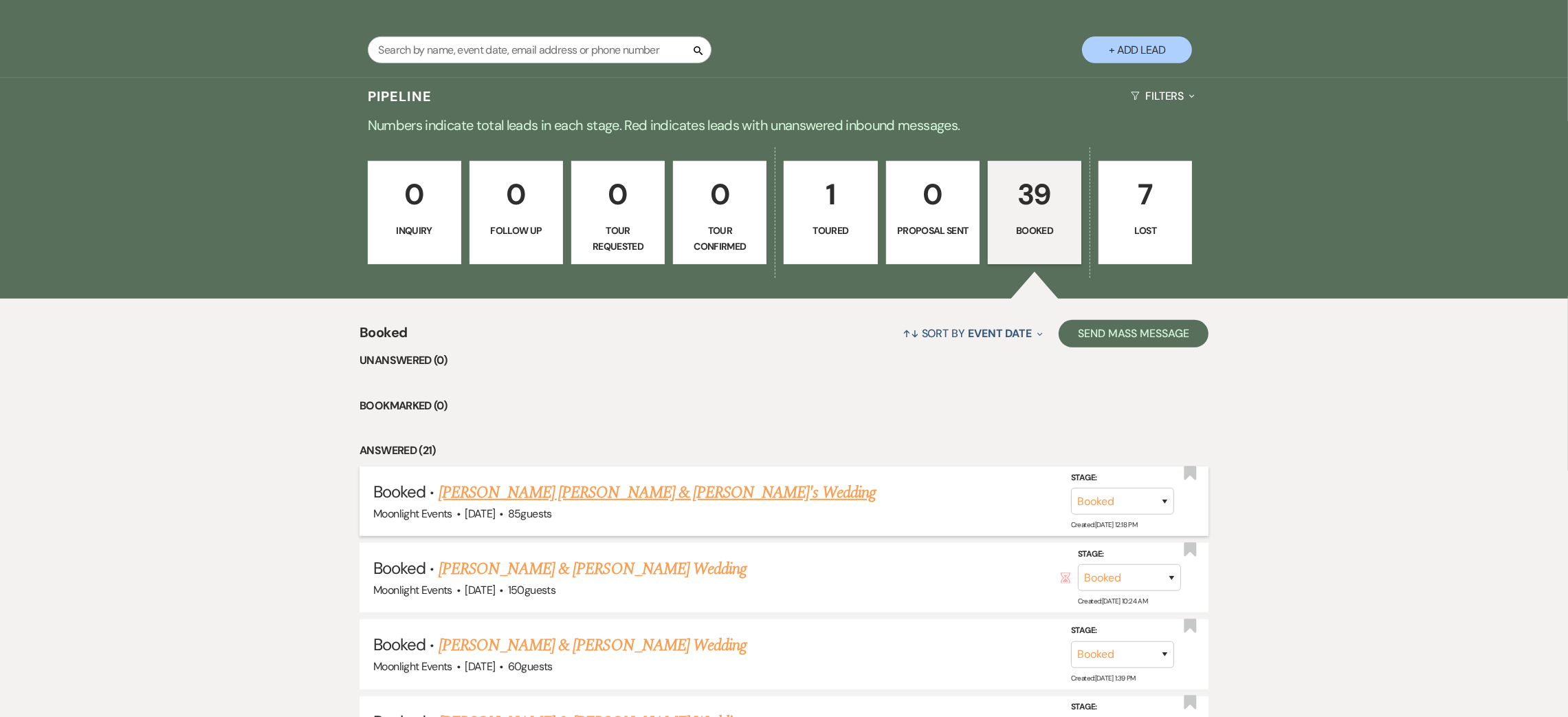
click at [486, 488] on link "[PERSON_NAME] [PERSON_NAME] & [PERSON_NAME]'s Wedding" at bounding box center [657, 491] width 437 height 24
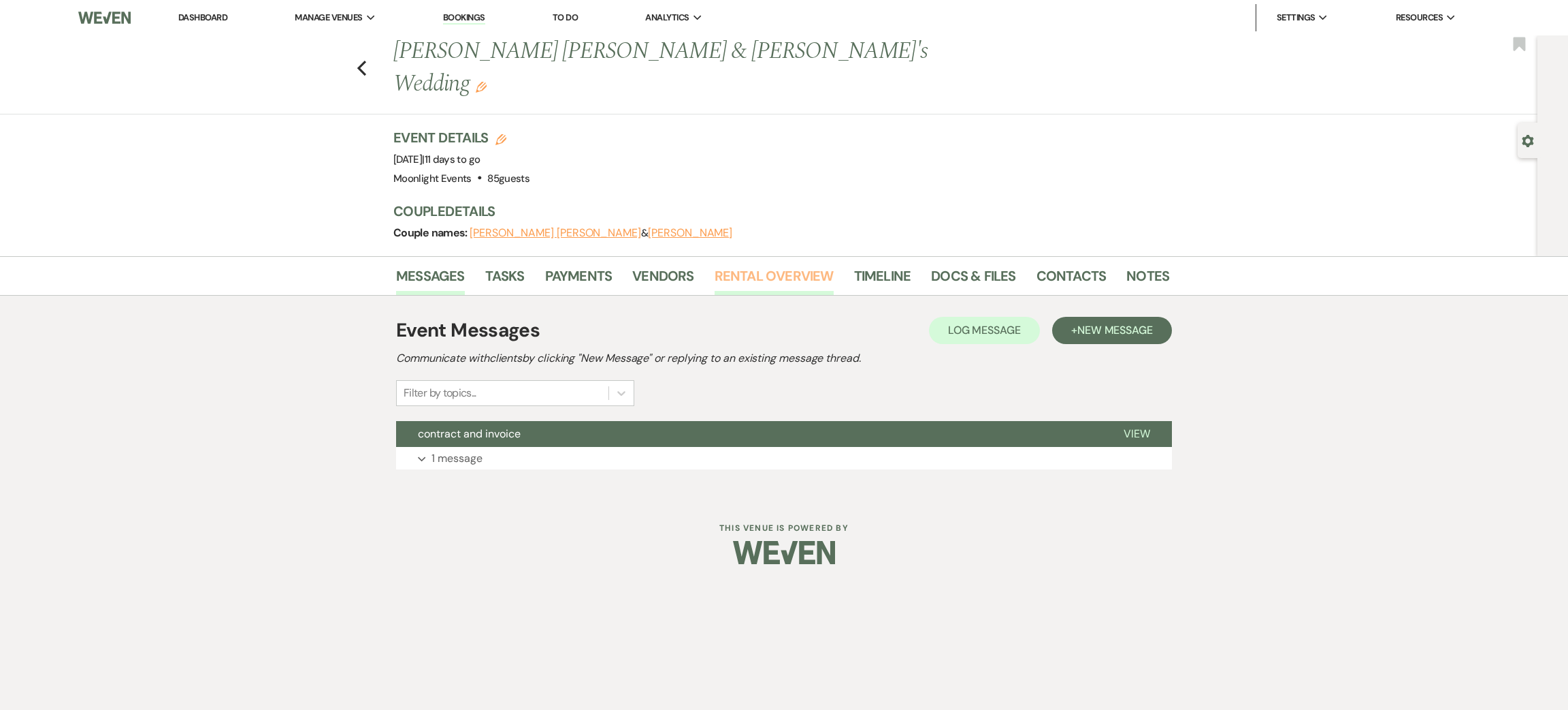
click at [763, 265] on link "Rental Overview" at bounding box center [773, 280] width 119 height 30
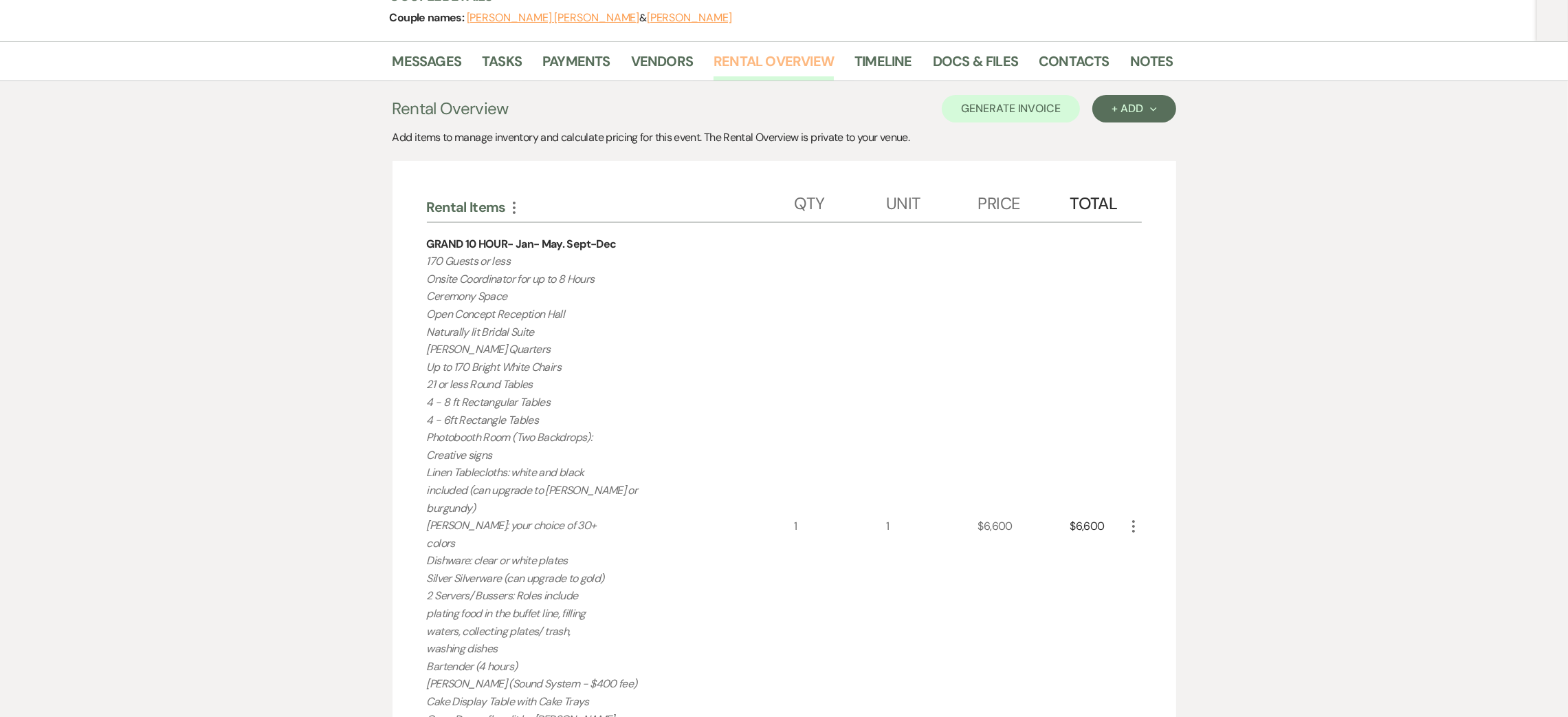
scroll to position [412, 0]
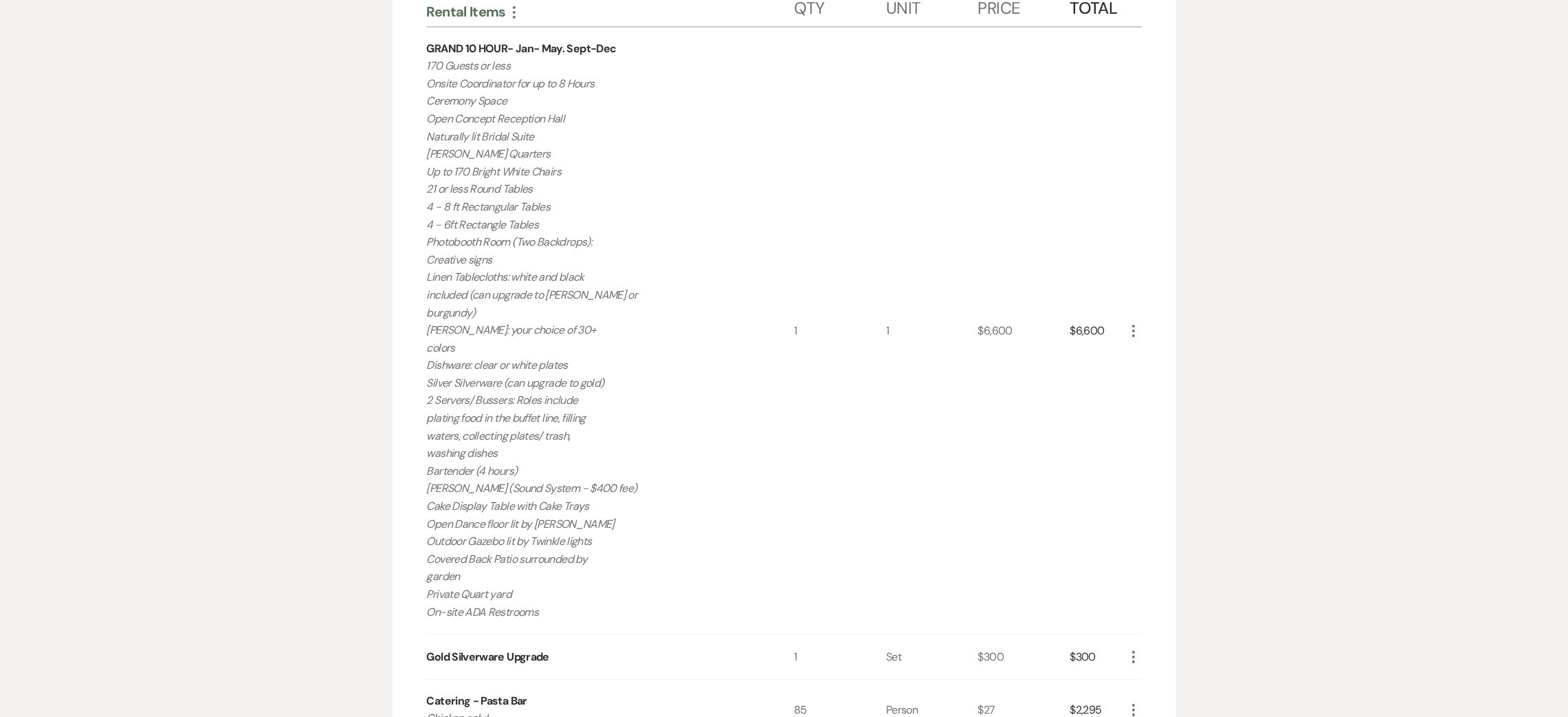
click at [1130, 322] on icon "More" at bounding box center [1134, 330] width 17 height 17
click at [1146, 353] on icon "Pencil" at bounding box center [1144, 358] width 8 height 11
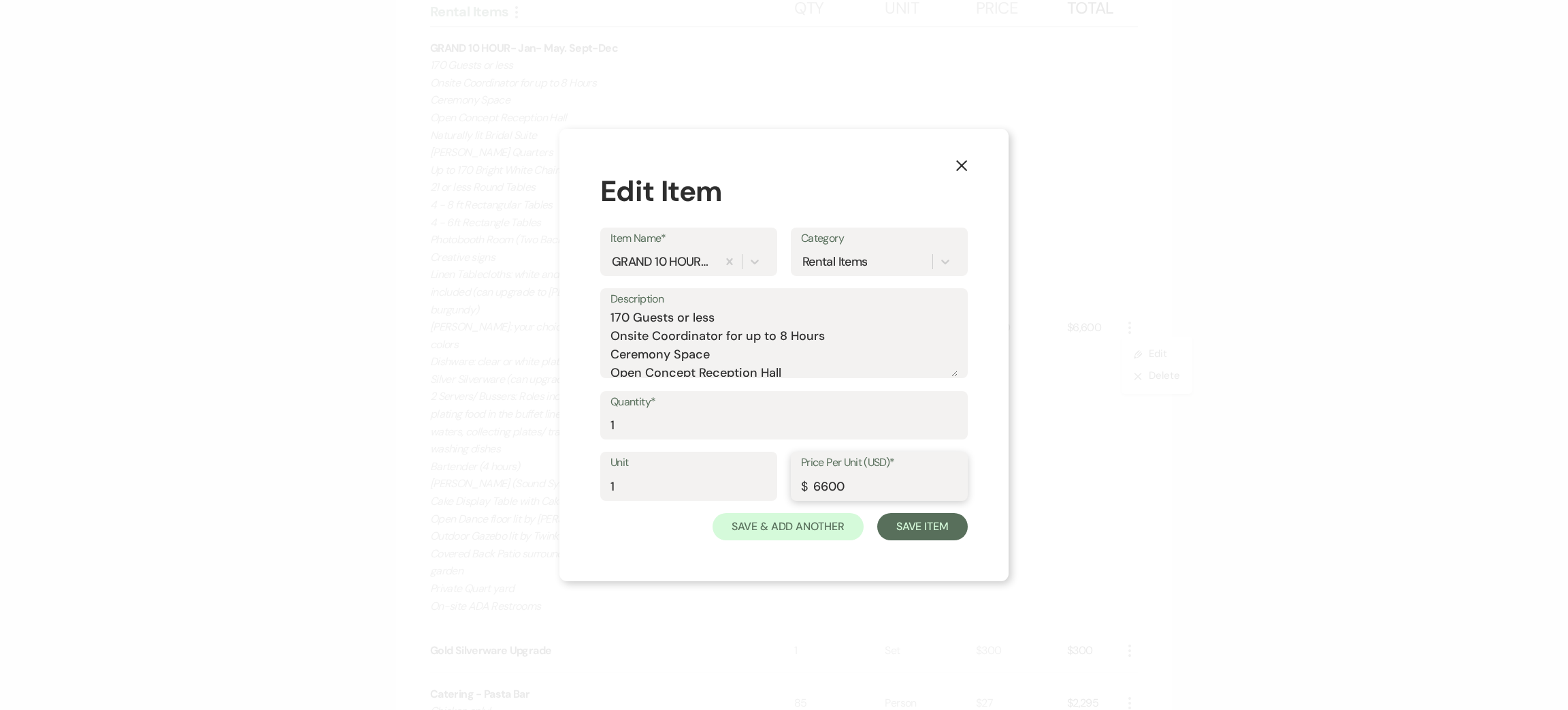
click at [831, 484] on input "6600" at bounding box center [880, 486] width 157 height 26
type input "6000"
click at [912, 523] on button "Save Item" at bounding box center [923, 526] width 91 height 27
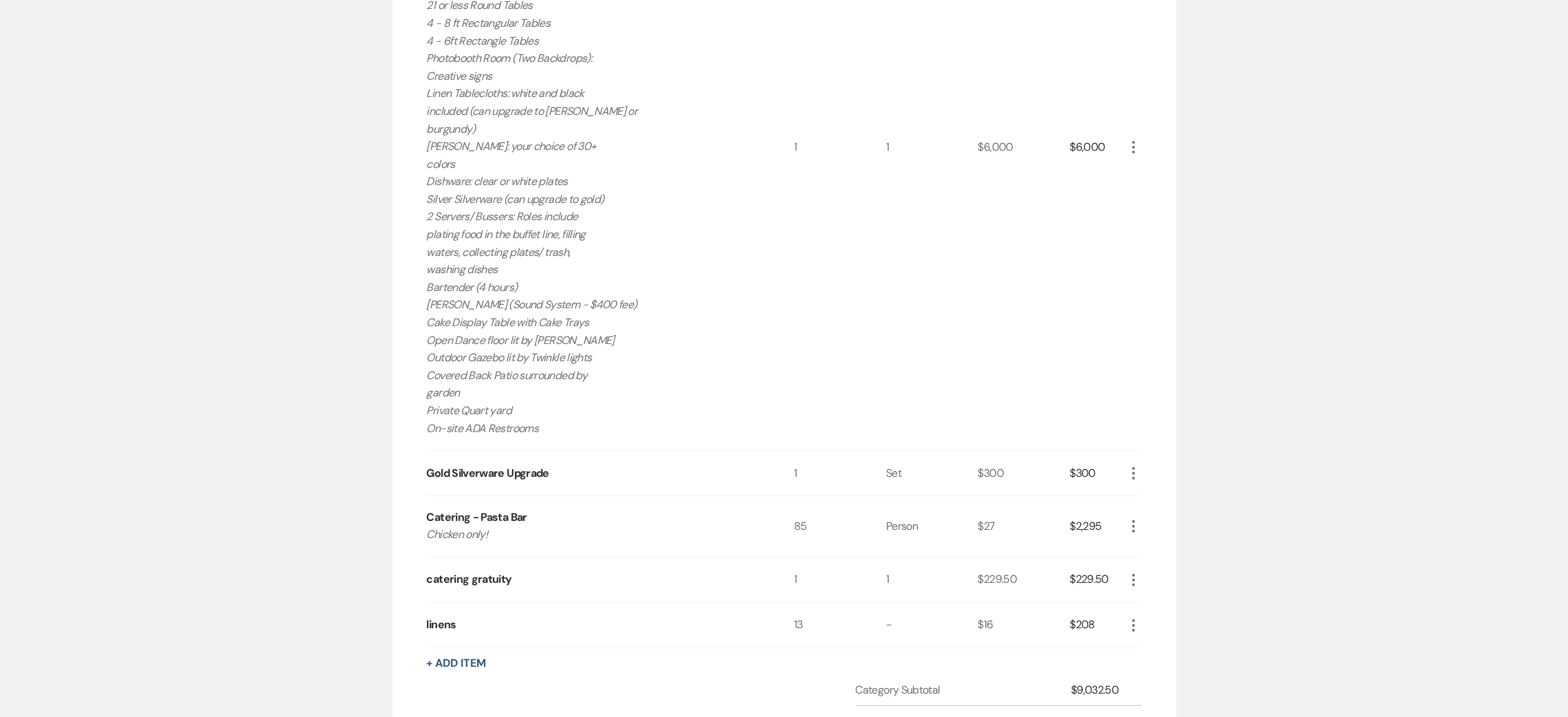
scroll to position [618, 0]
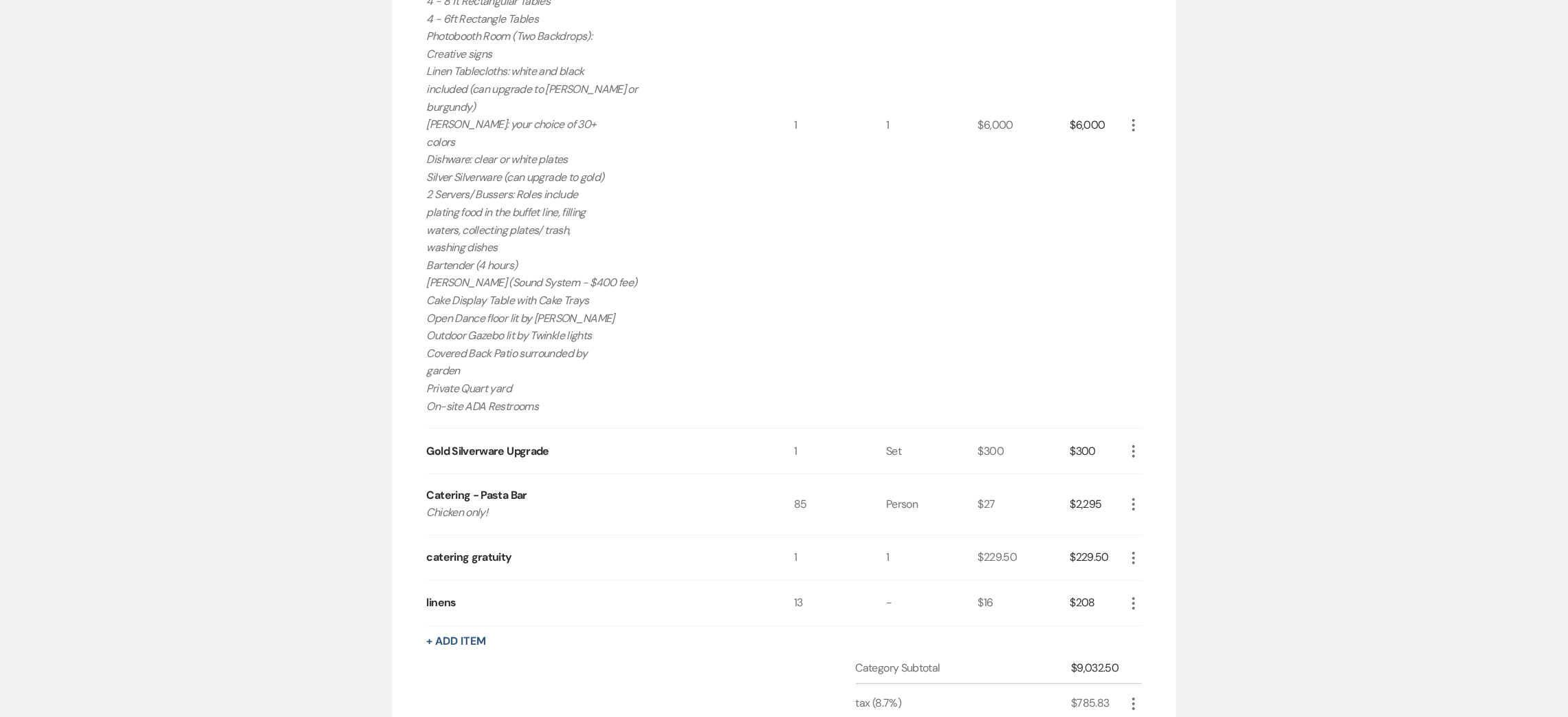
click at [1137, 443] on icon "More" at bounding box center [1134, 450] width 17 height 17
click at [1165, 489] on button "X Delete" at bounding box center [1163, 500] width 74 height 22
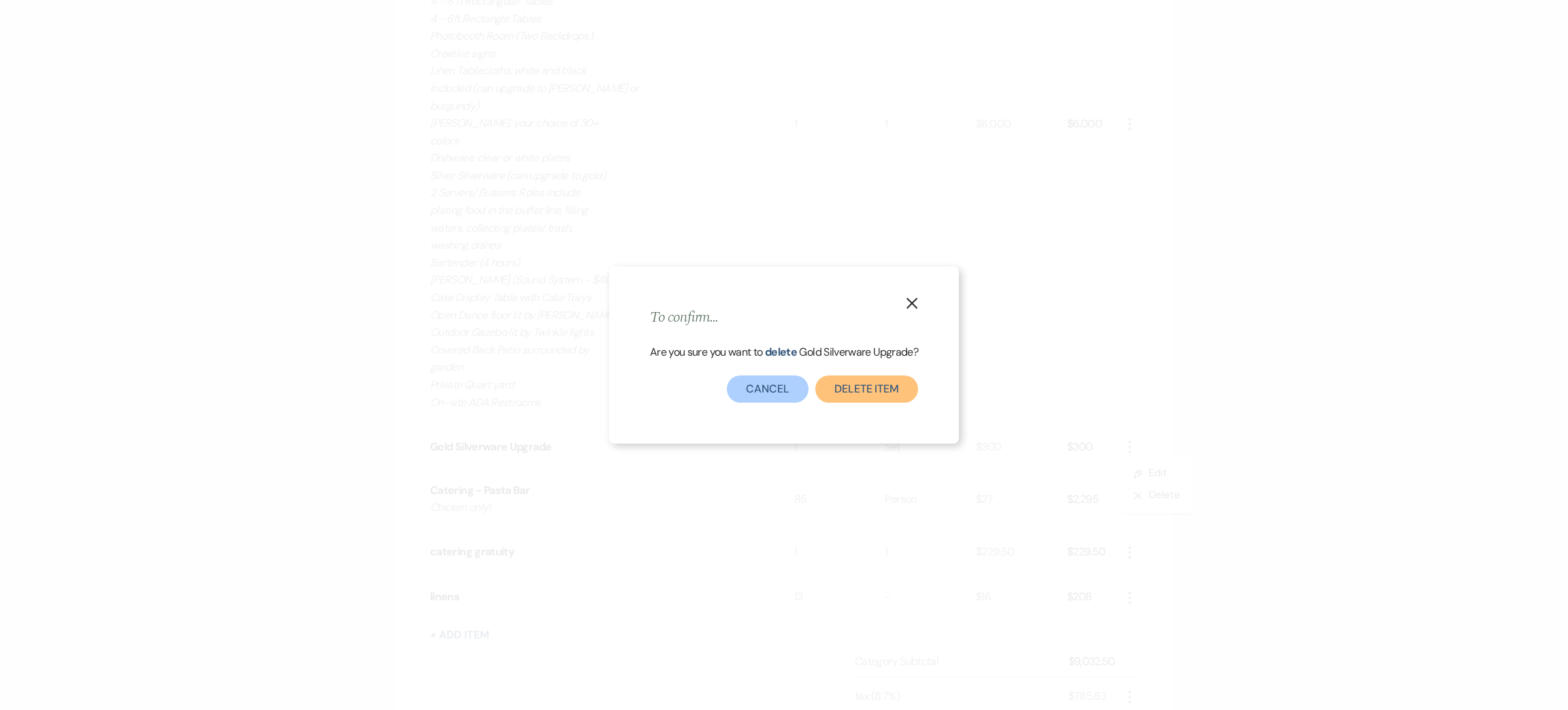
click at [891, 390] on button "Delete Item" at bounding box center [866, 389] width 102 height 27
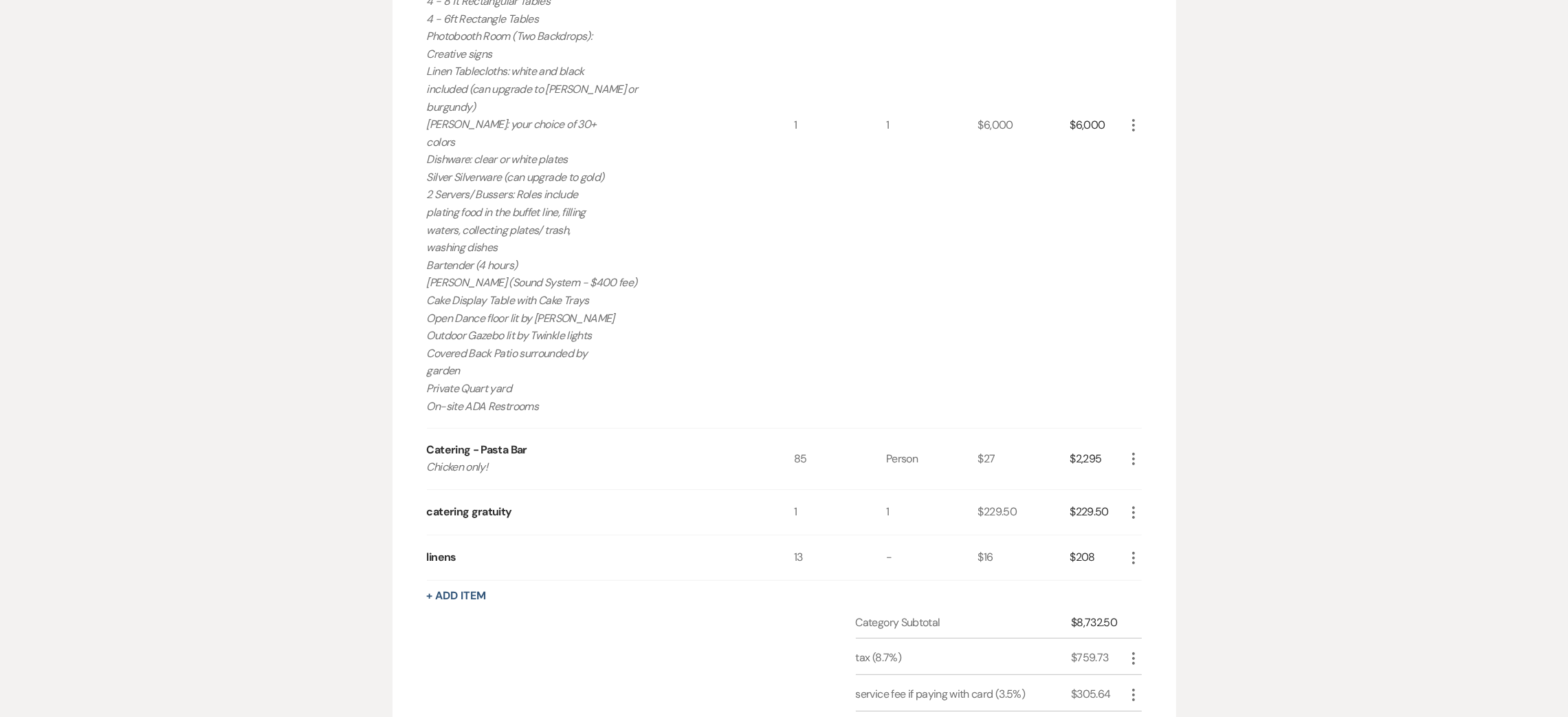
click at [1132, 504] on icon "More" at bounding box center [1134, 512] width 17 height 17
click at [1153, 528] on button "Pencil Edit" at bounding box center [1161, 539] width 71 height 22
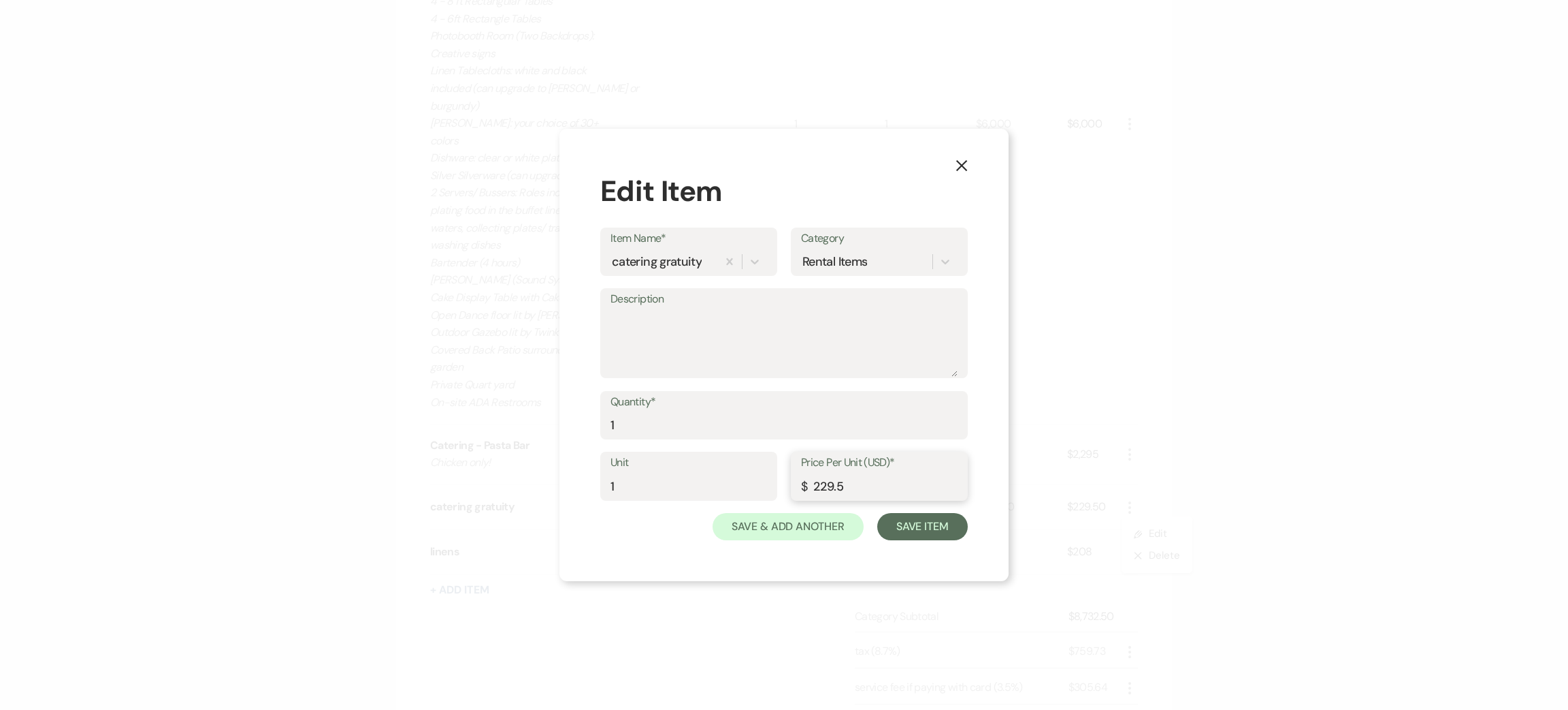
click at [834, 487] on input "229.5" at bounding box center [880, 486] width 157 height 26
type input "269.5"
click at [891, 528] on button "Save Item" at bounding box center [923, 526] width 91 height 27
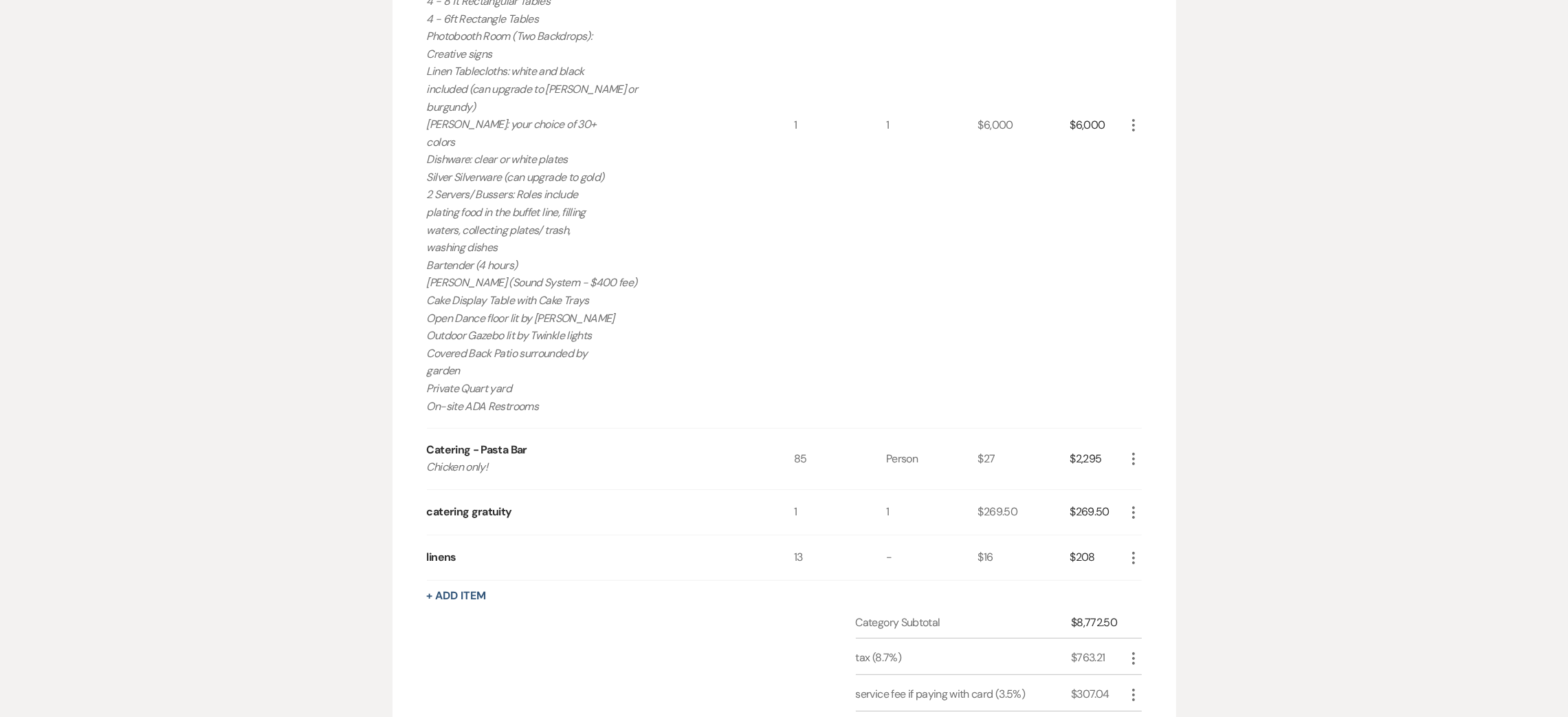
click at [1135, 550] on icon "More" at bounding box center [1134, 558] width 17 height 17
click at [1167, 596] on button "X Delete" at bounding box center [1163, 607] width 74 height 22
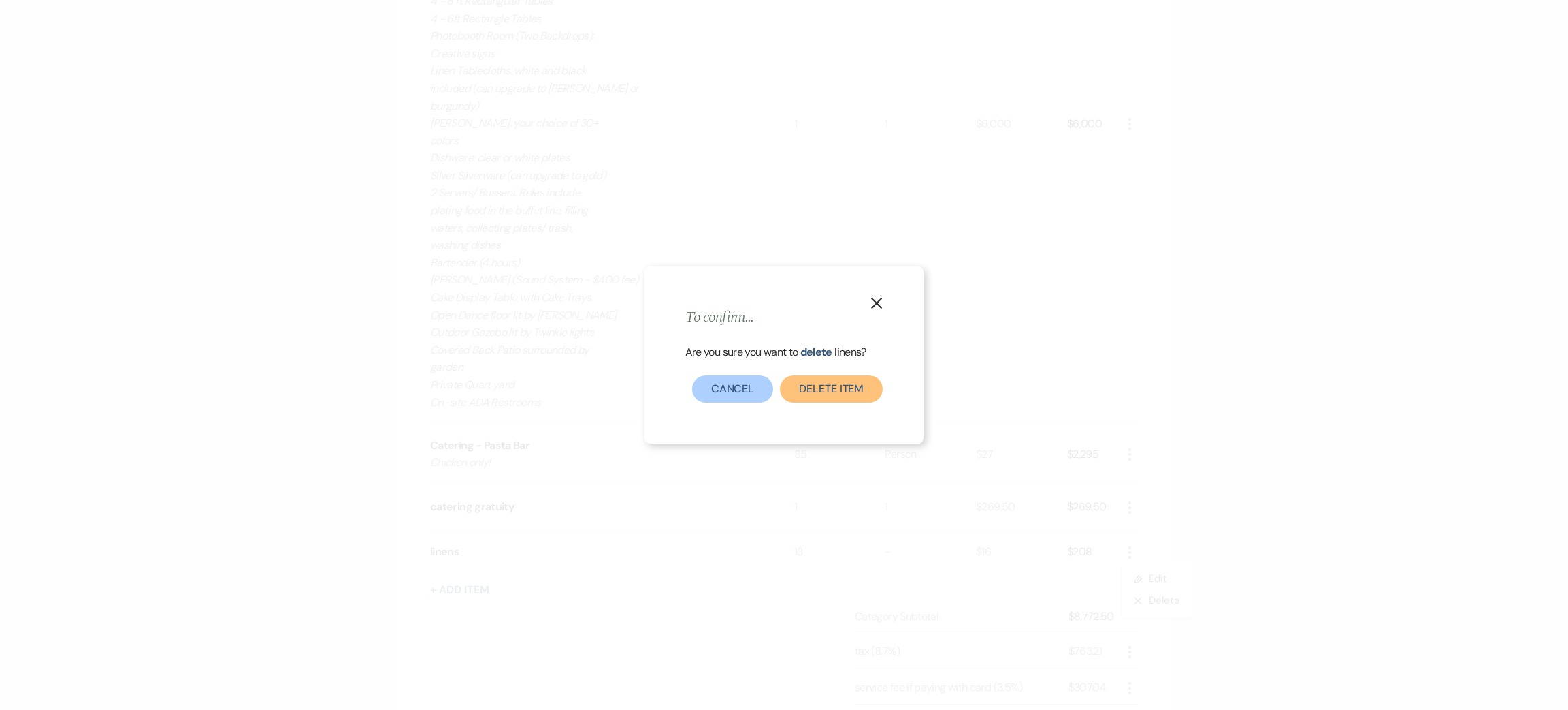
click at [798, 391] on button "Delete Item" at bounding box center [831, 389] width 102 height 27
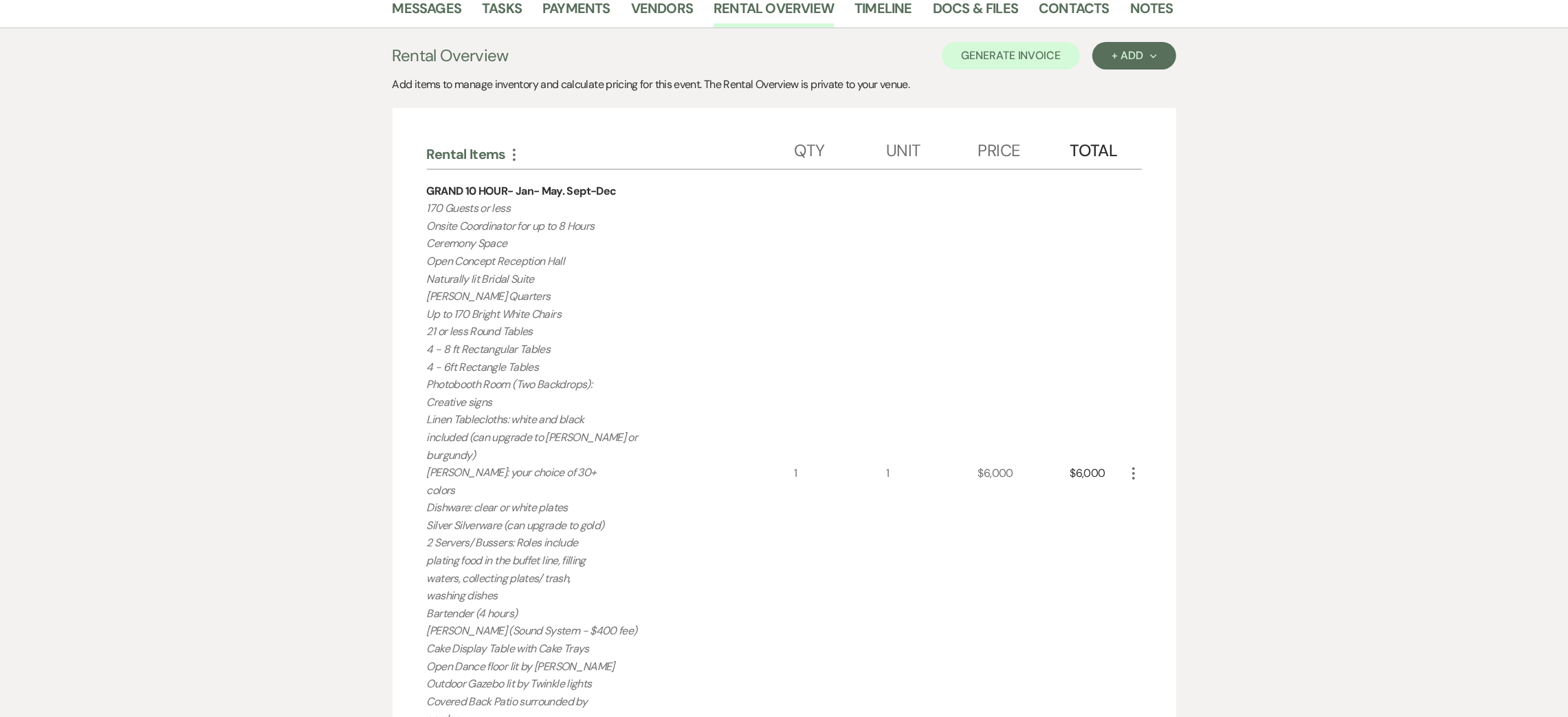
scroll to position [104, 0]
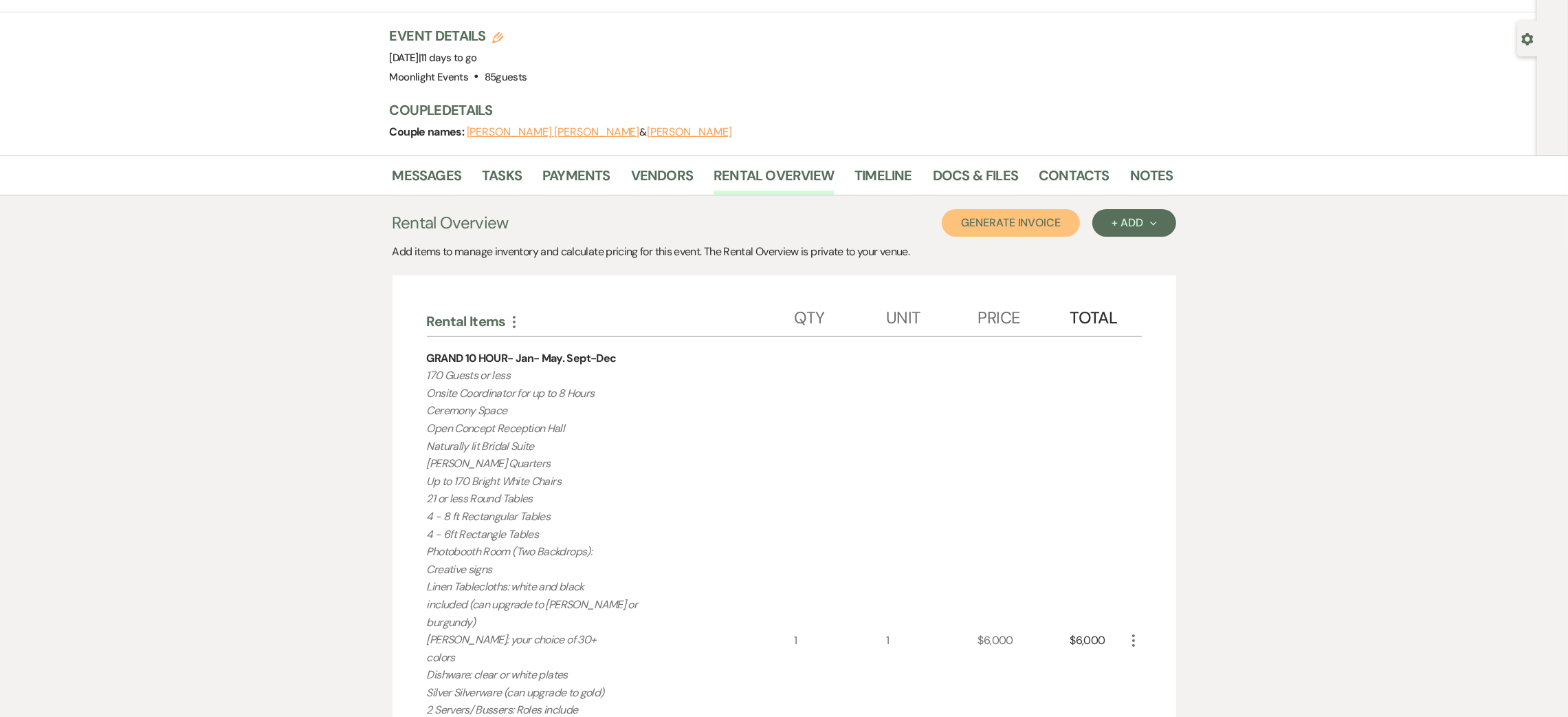
click at [996, 209] on button "Generate Invoice" at bounding box center [1011, 223] width 139 height 27
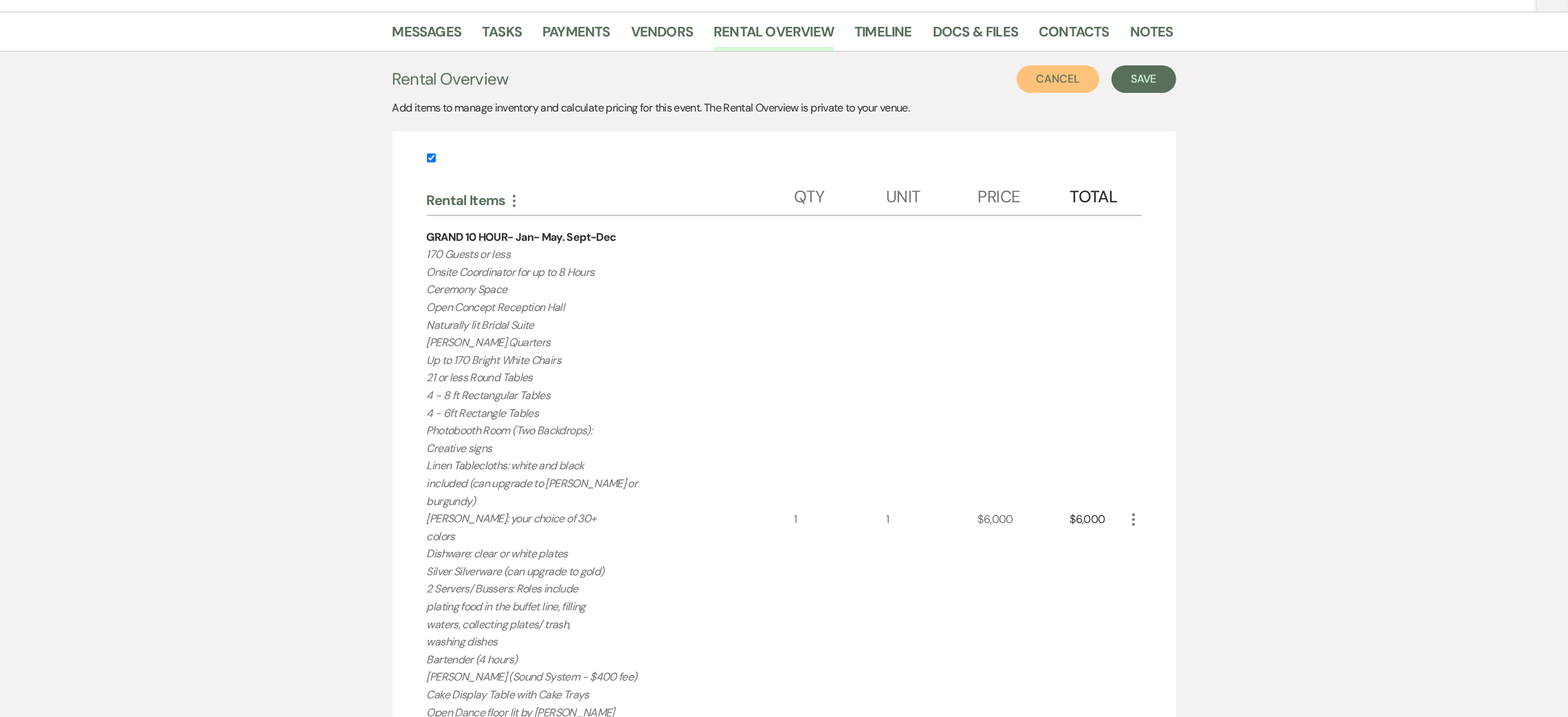
scroll to position [85, 0]
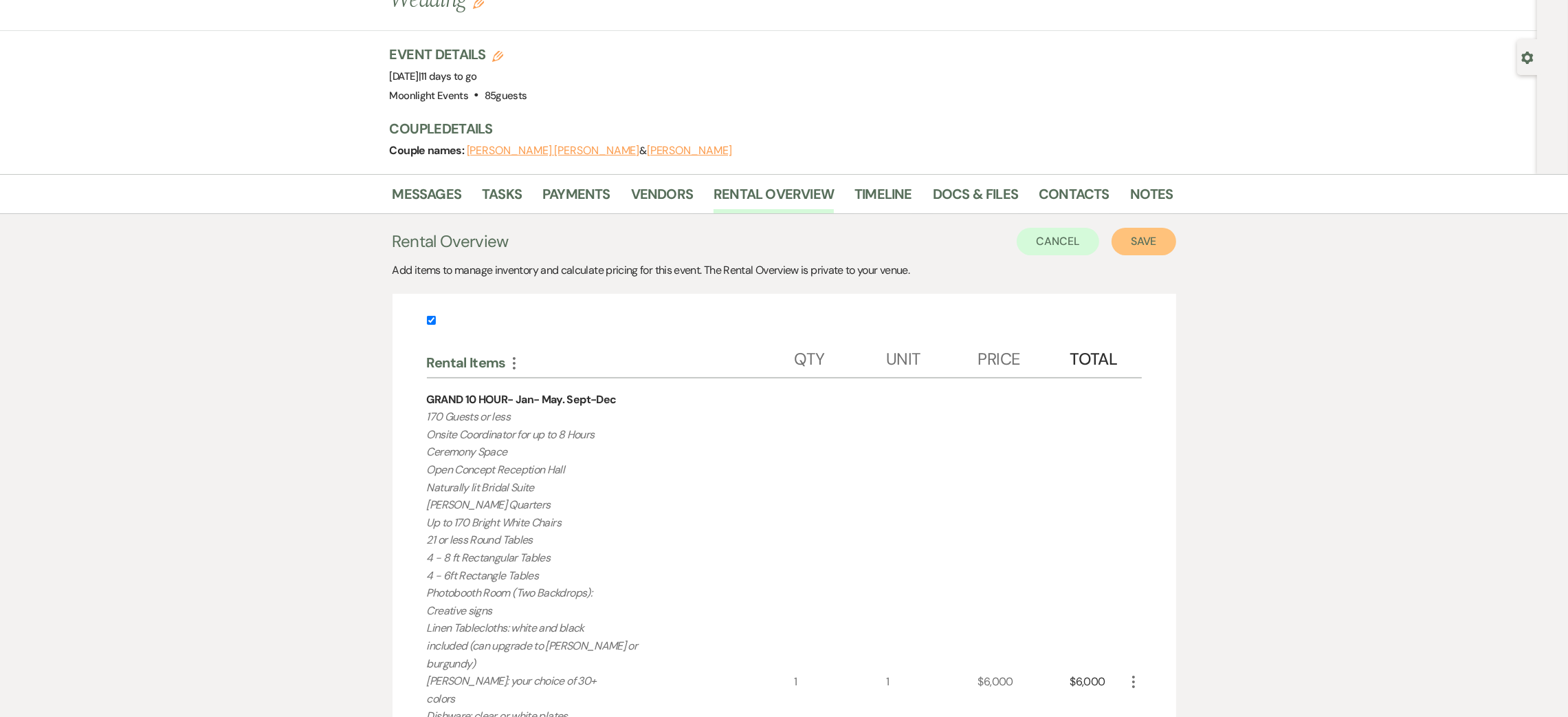
click at [1144, 228] on button "Save" at bounding box center [1143, 241] width 64 height 27
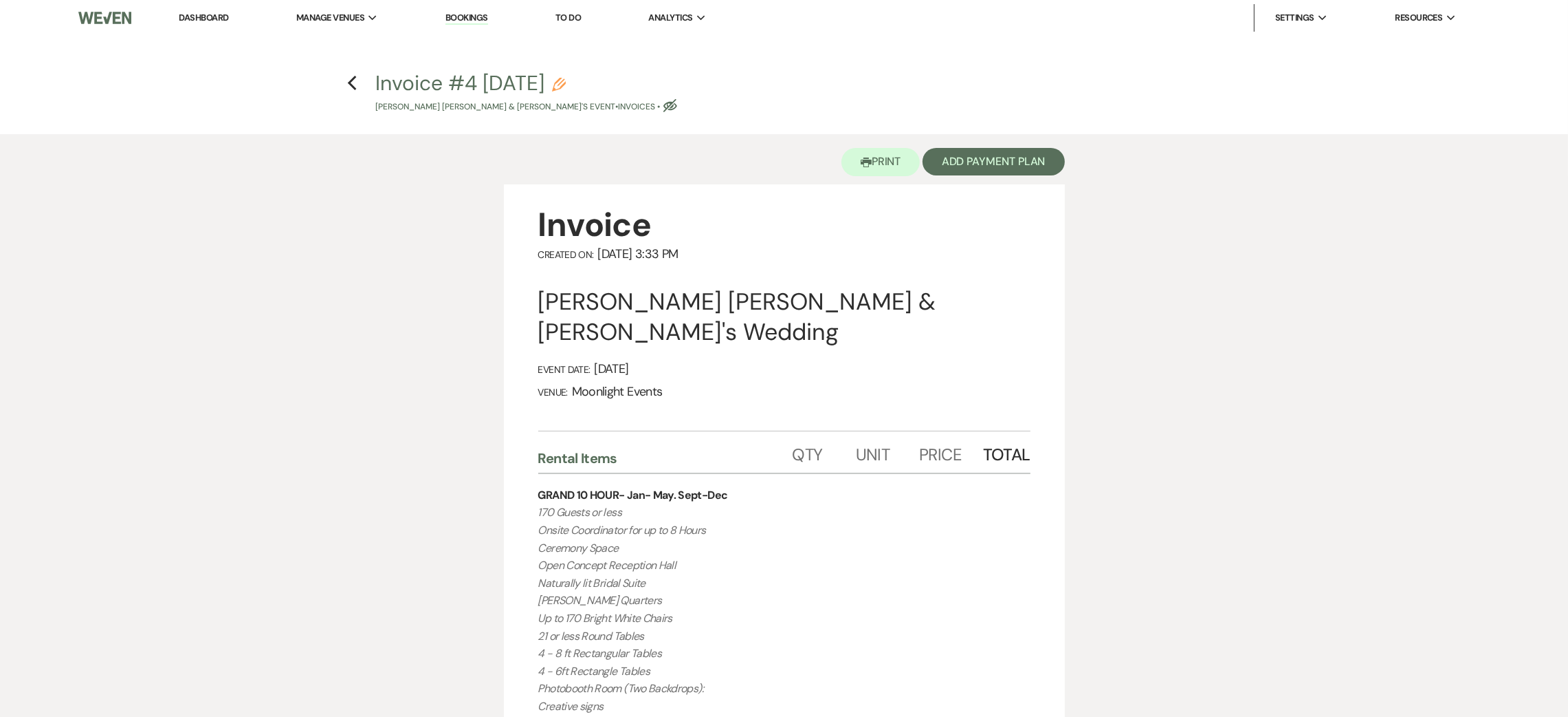
click at [663, 102] on icon "Eye Blocked" at bounding box center [670, 105] width 14 height 14
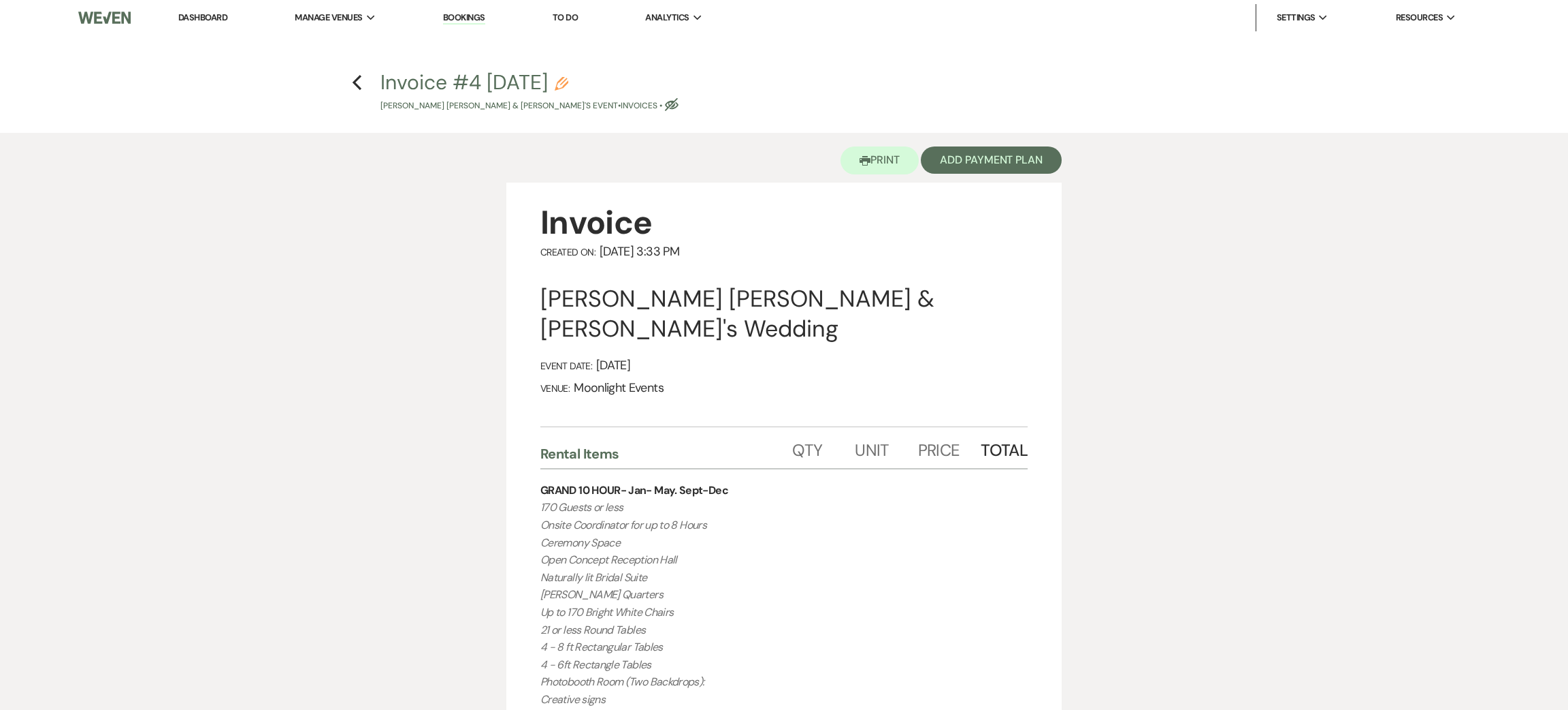
select select "22"
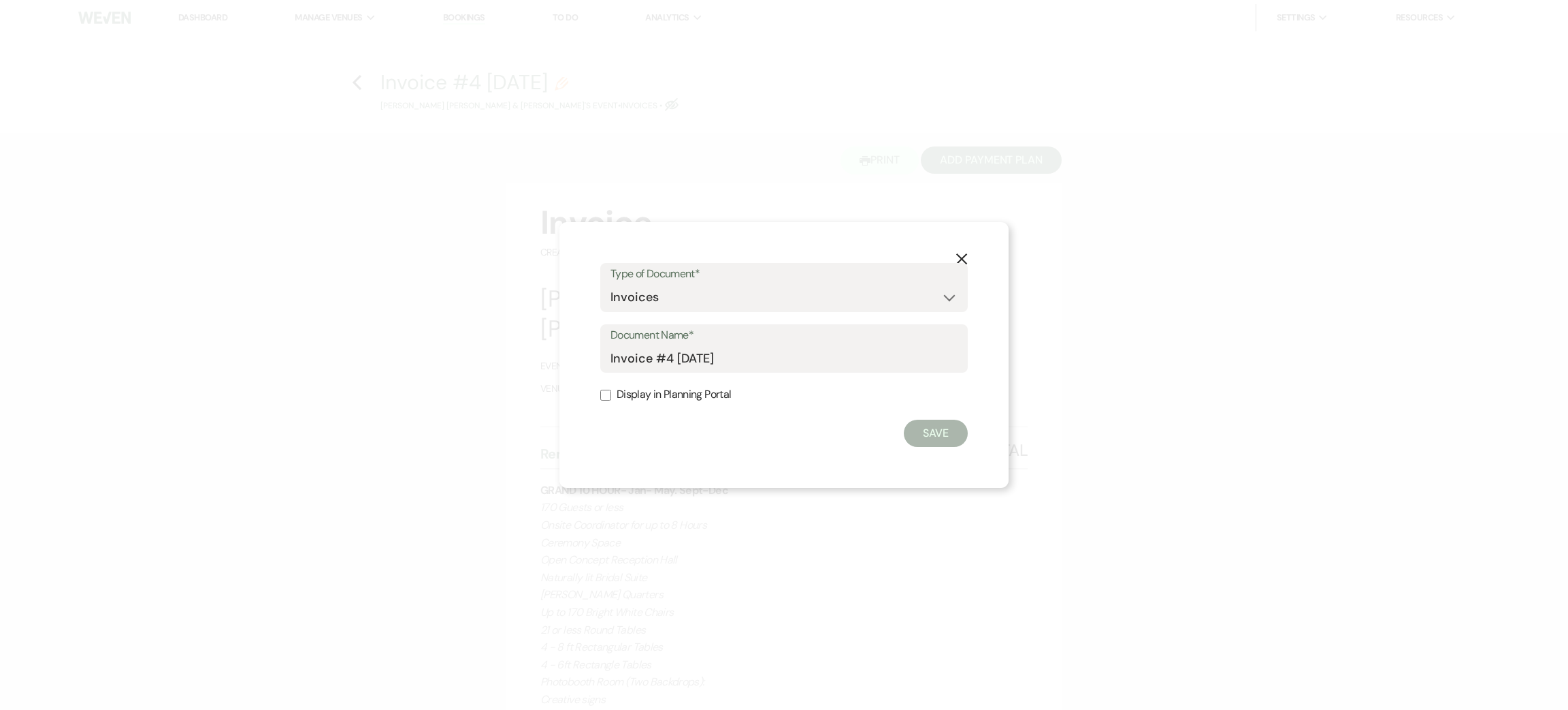
click at [672, 399] on label "Display in Planning Portal" at bounding box center [784, 395] width 367 height 19
click at [611, 399] on input "Display in Planning Portal" at bounding box center [605, 395] width 11 height 11
checkbox input "true"
click at [957, 255] on use "button" at bounding box center [961, 258] width 11 height 11
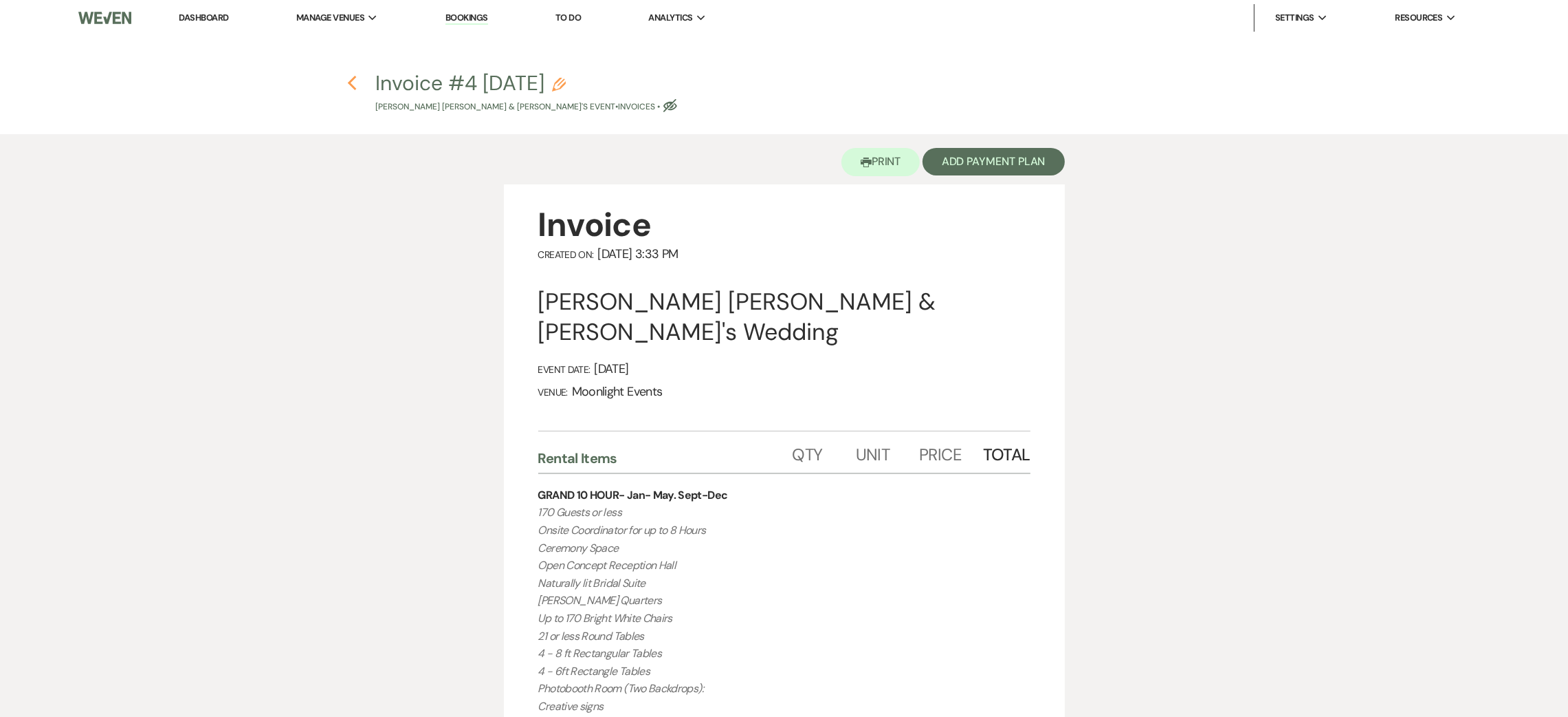
click at [356, 82] on icon "Previous" at bounding box center [352, 83] width 11 height 17
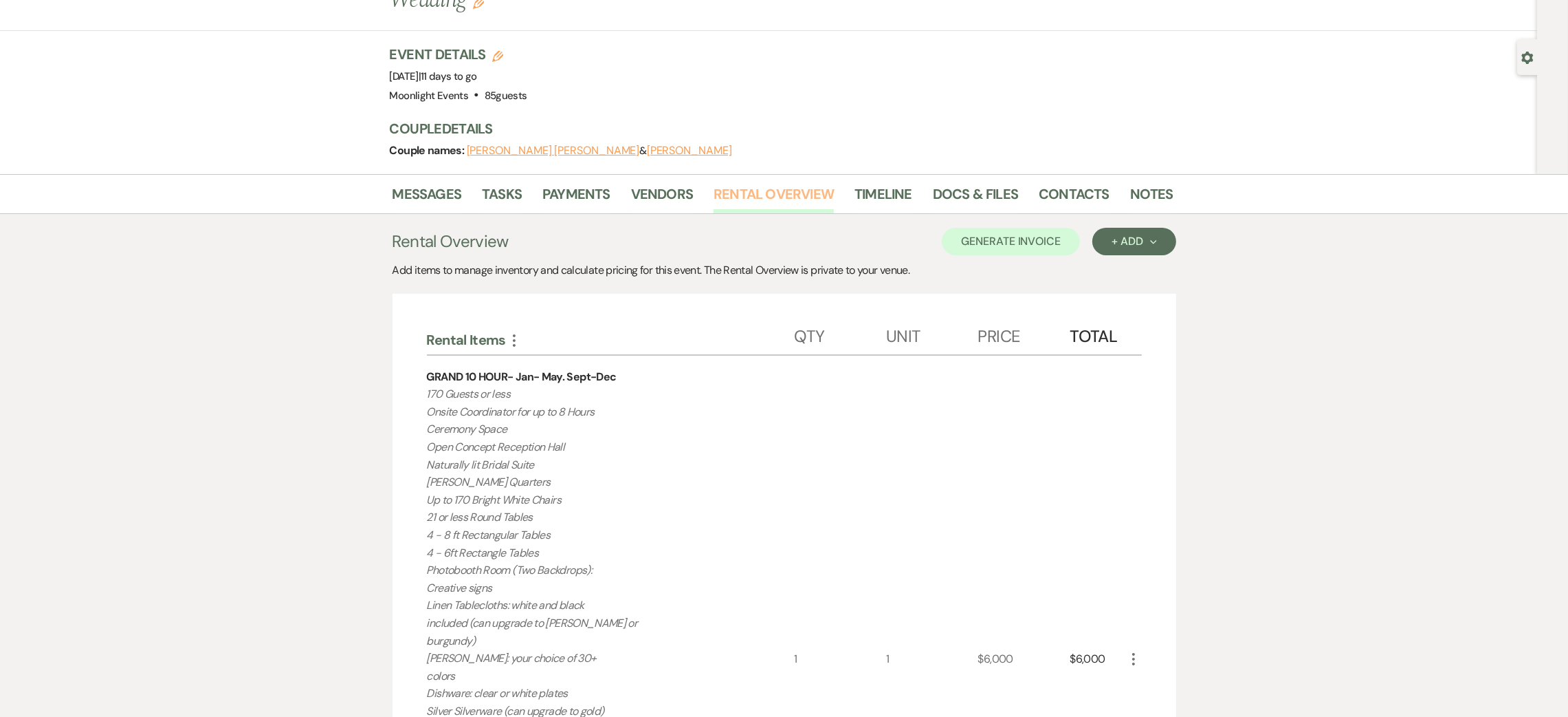
click at [762, 183] on link "Rental Overview" at bounding box center [773, 197] width 120 height 30
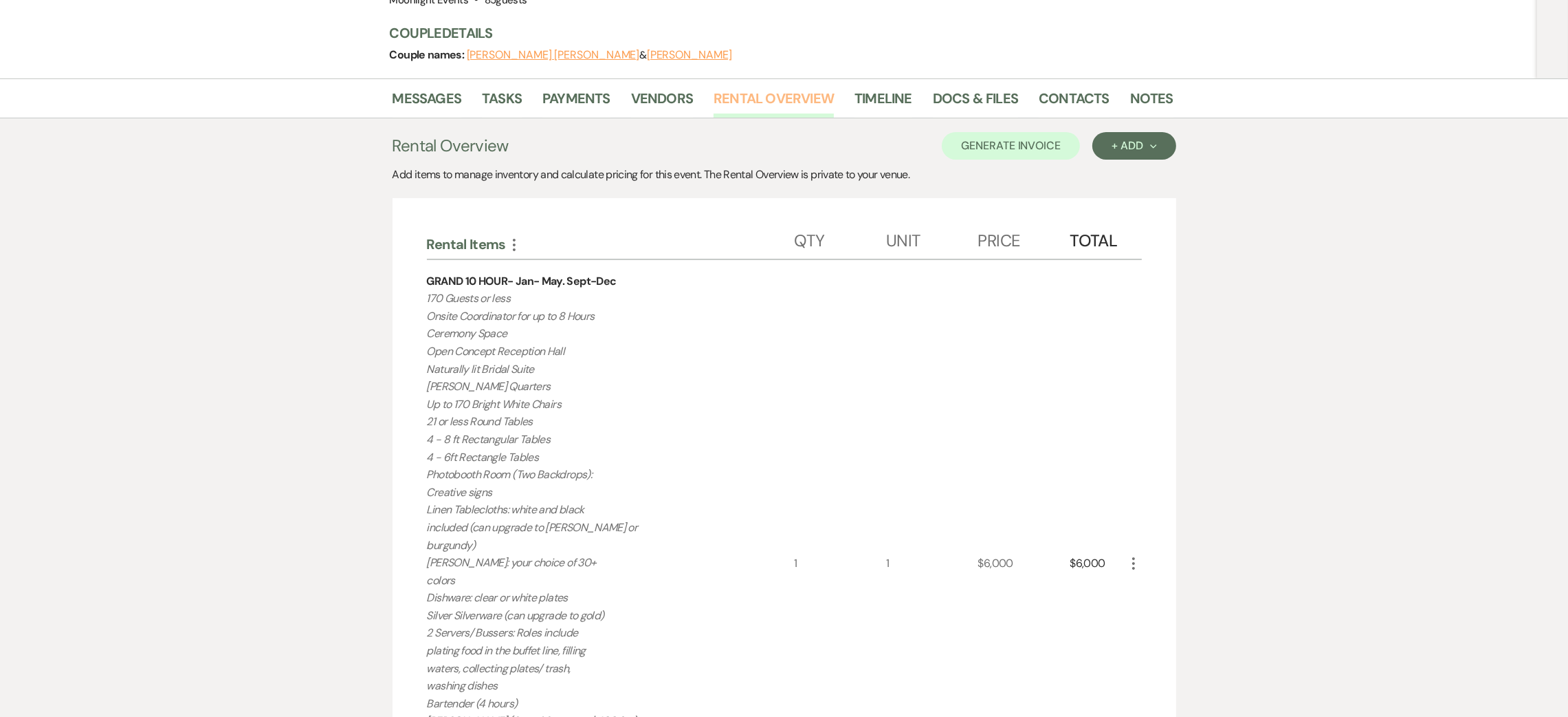
scroll to position [0, 0]
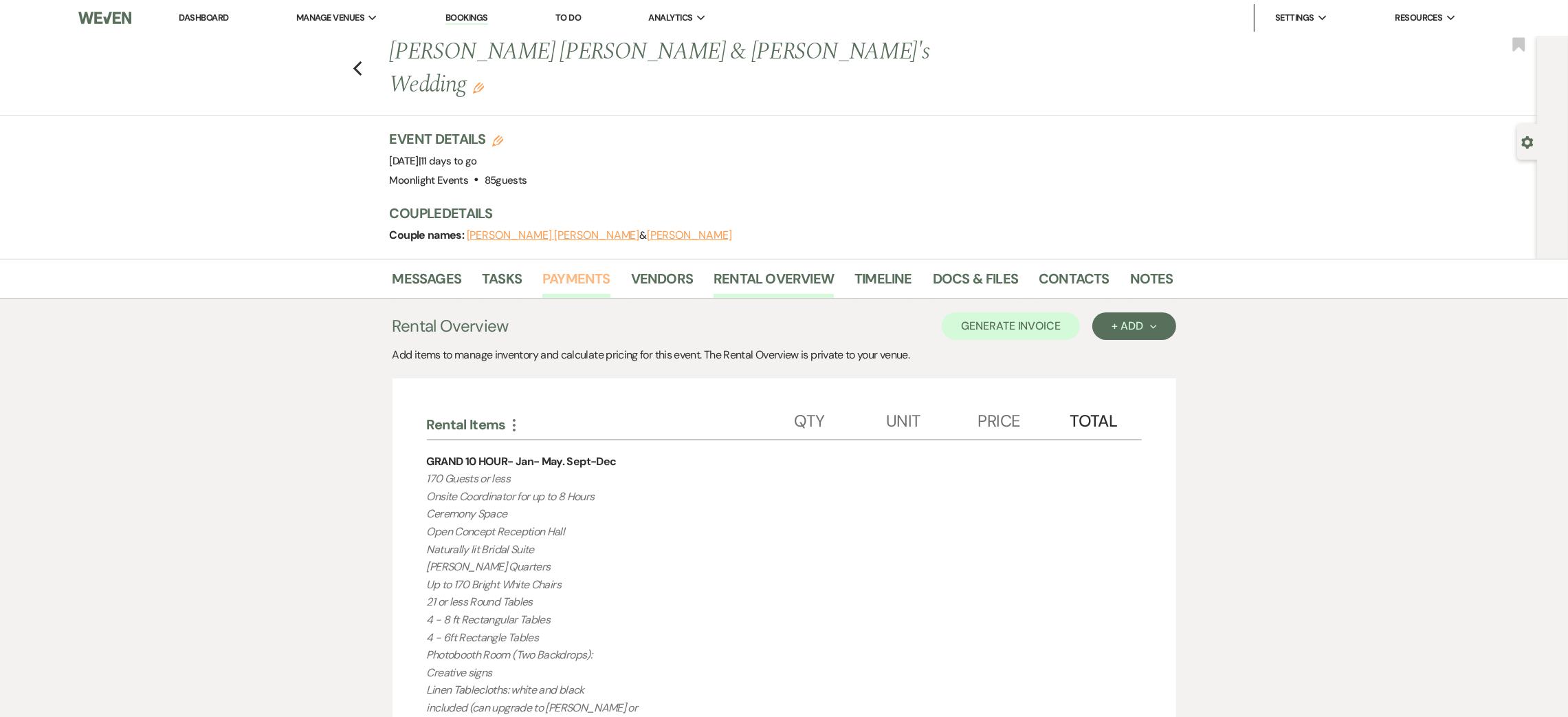
click at [589, 268] on link "Payments" at bounding box center [577, 282] width 68 height 30
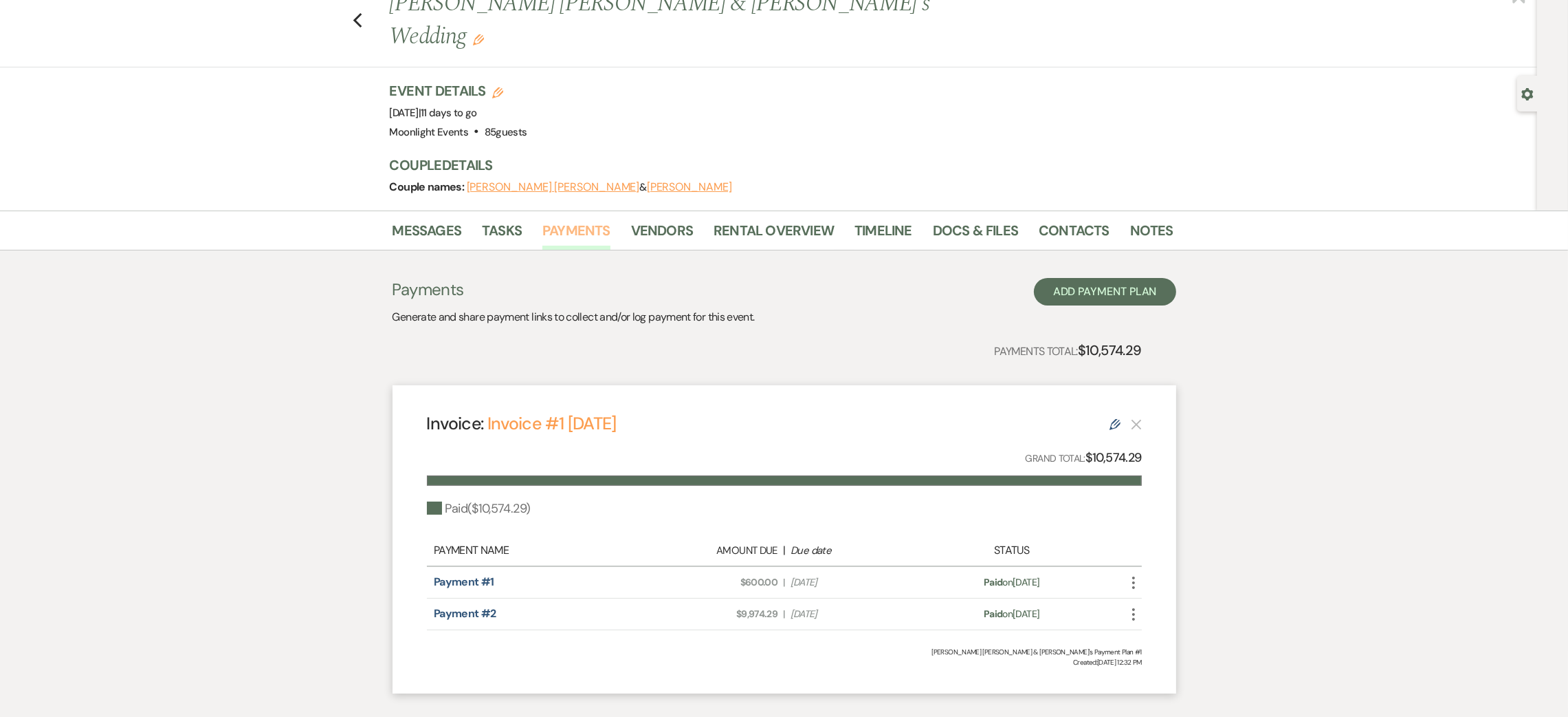
scroll to position [93, 0]
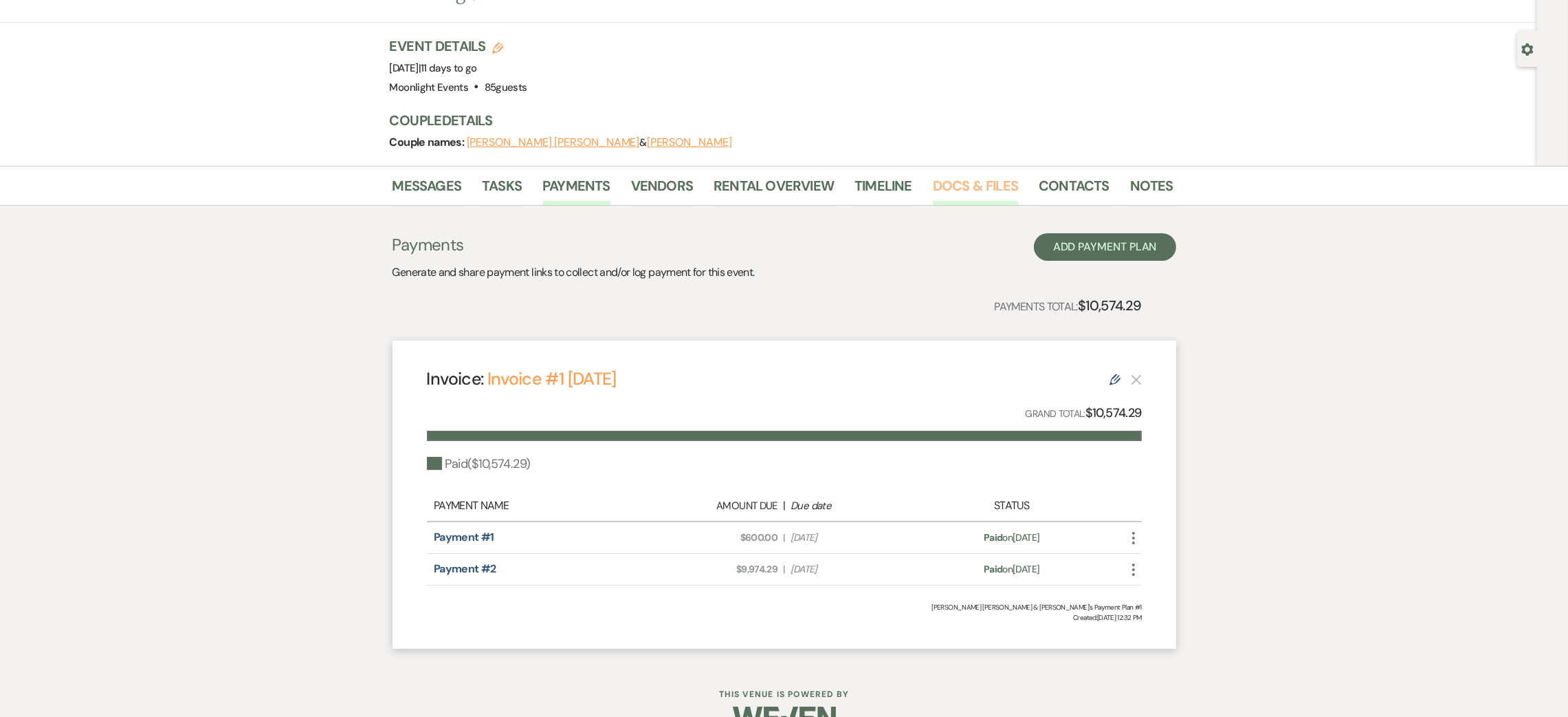
click at [951, 175] on link "Docs & Files" at bounding box center [974, 190] width 85 height 30
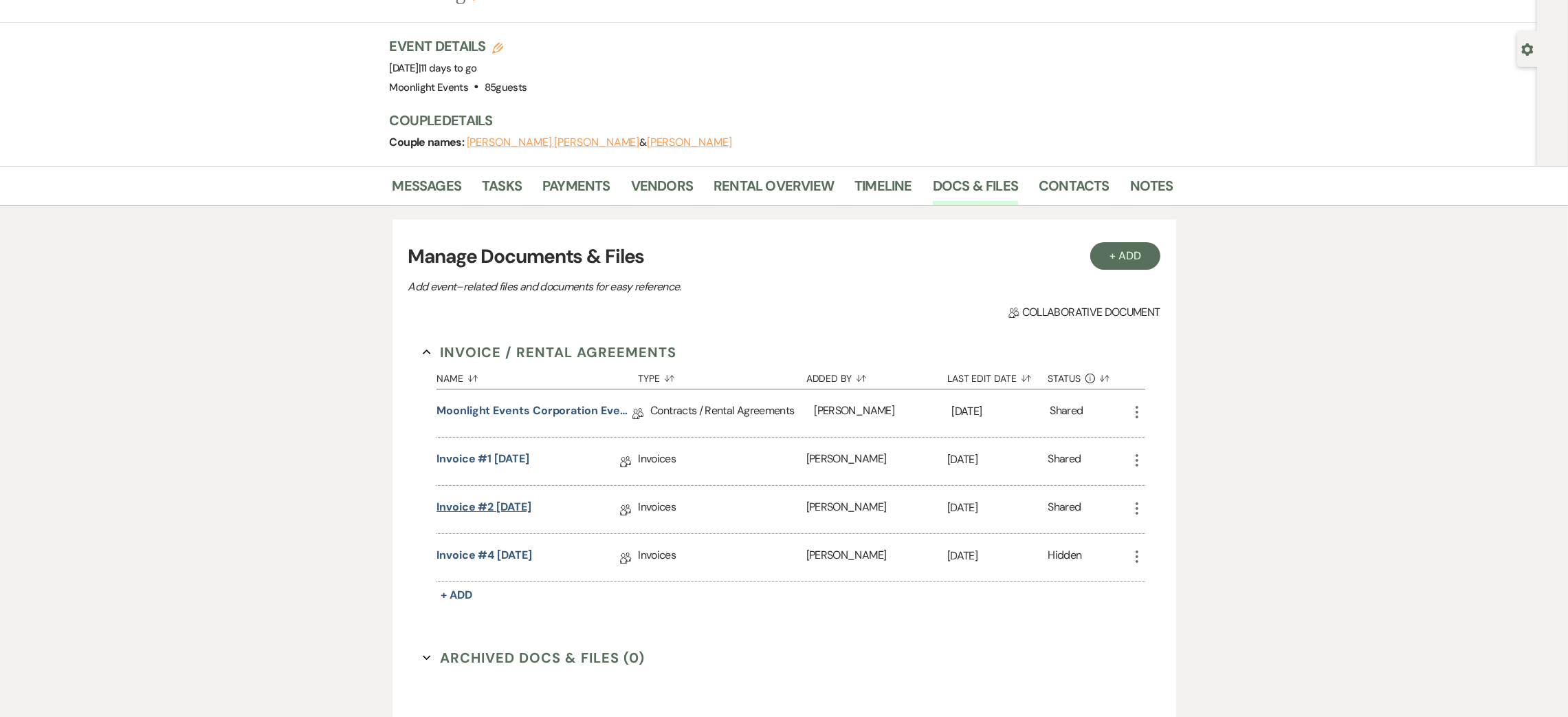
click at [531, 498] on link "Invoice #2 [DATE]" at bounding box center [483, 509] width 95 height 21
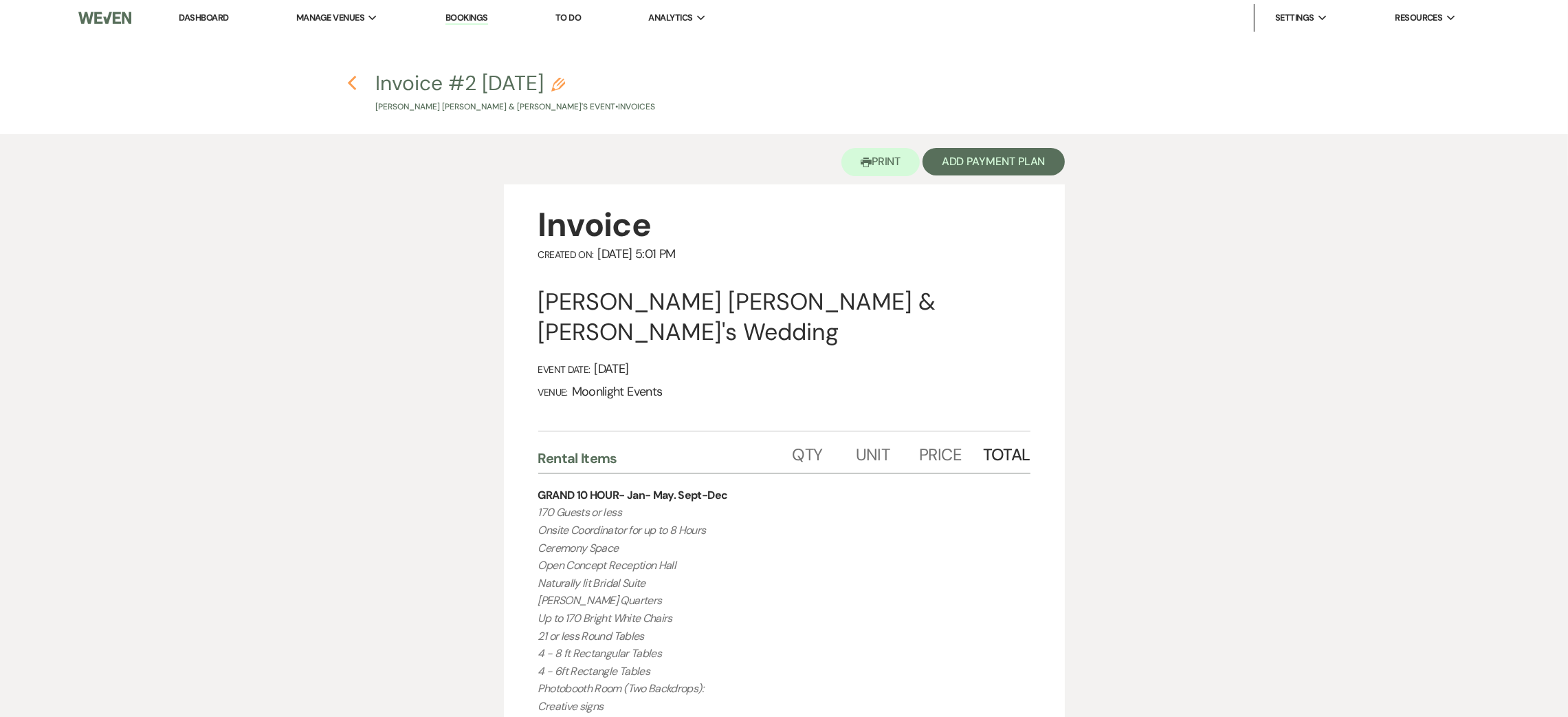
click at [356, 85] on icon "Previous" at bounding box center [352, 83] width 11 height 17
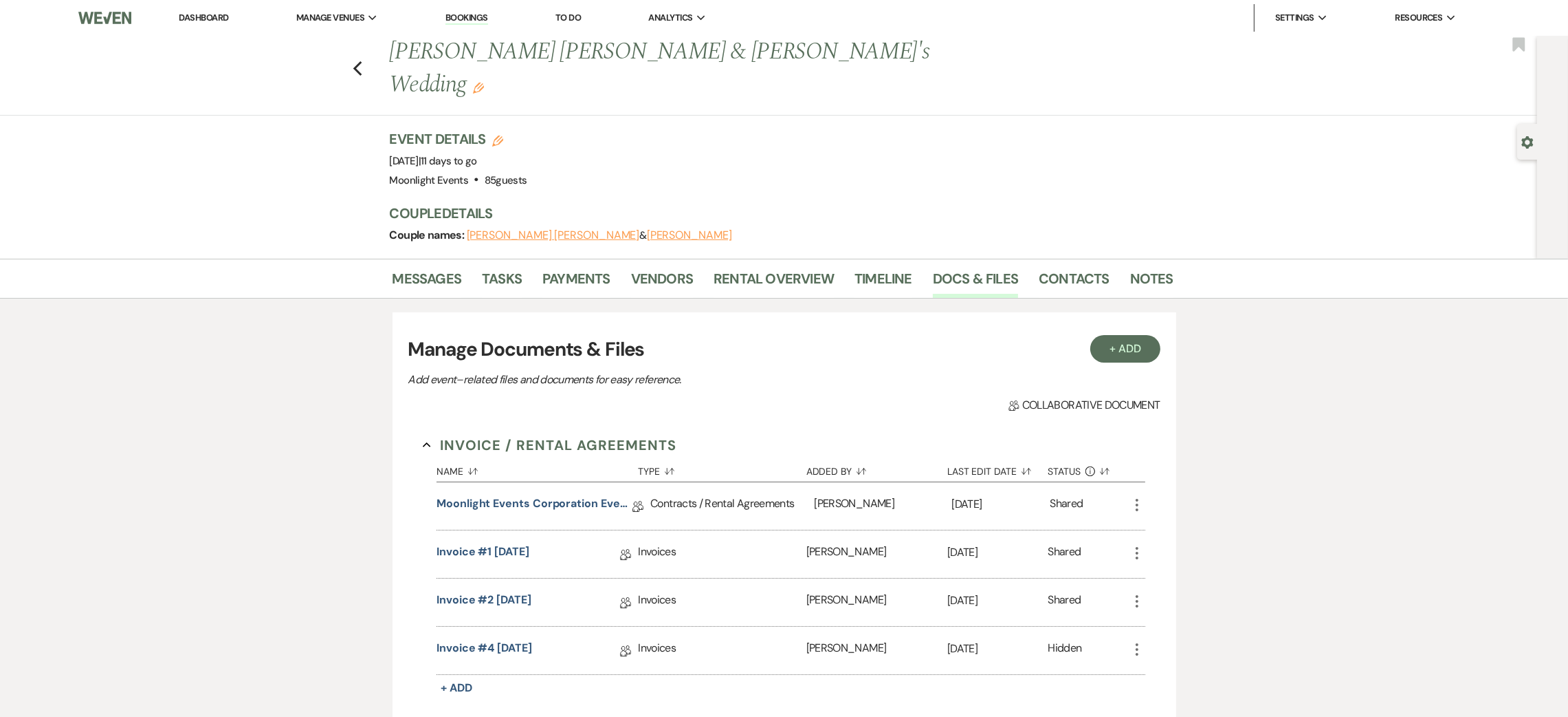
scroll to position [93, 0]
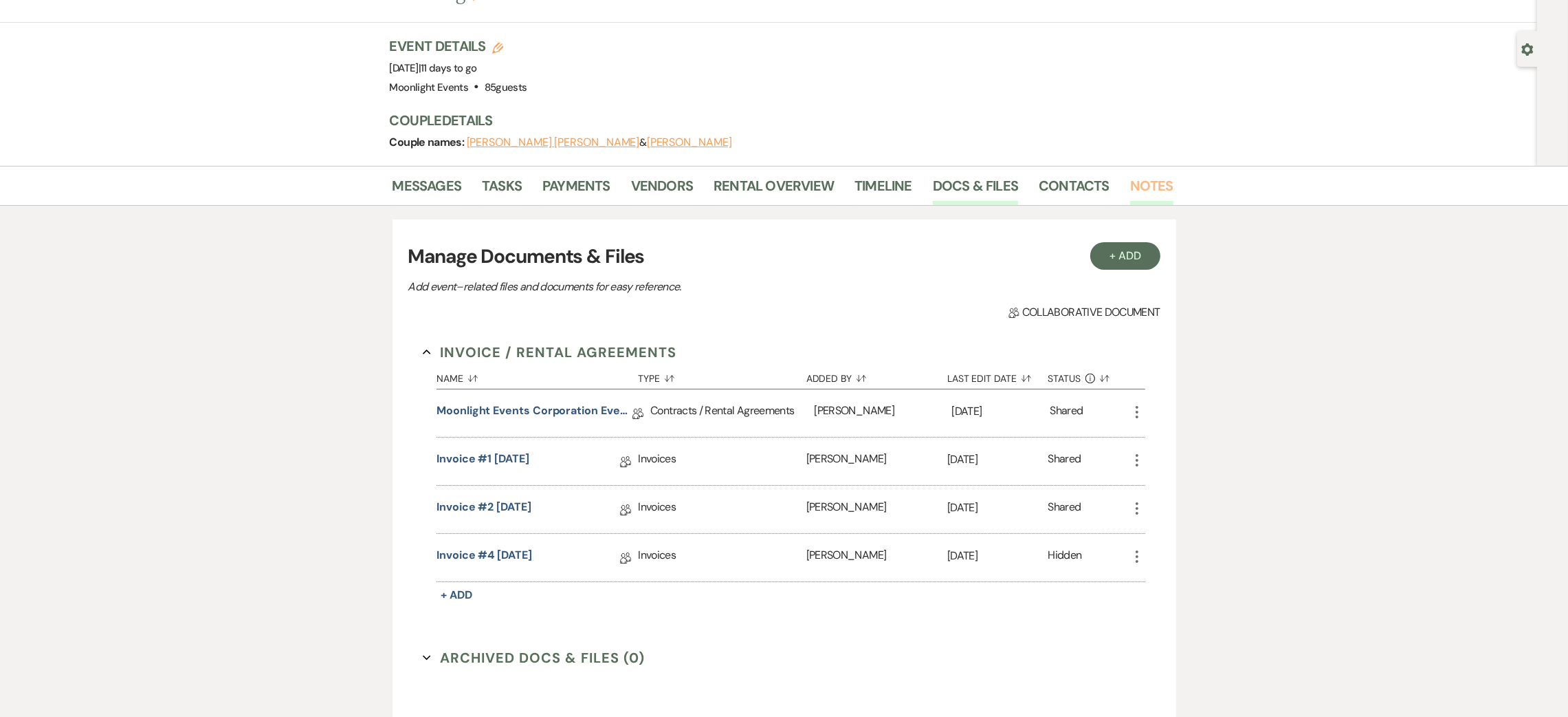
click at [1144, 175] on link "Notes" at bounding box center [1151, 190] width 43 height 30
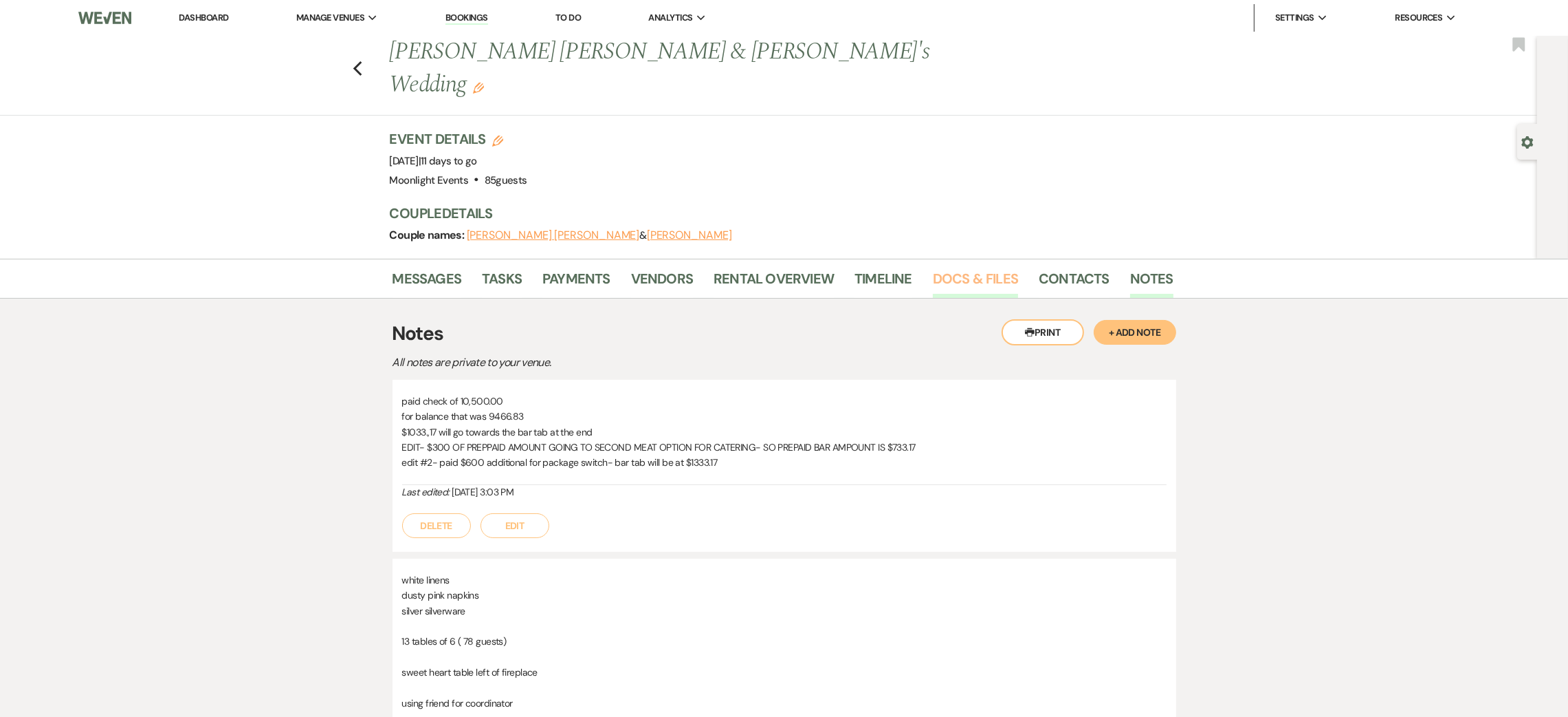
click at [945, 268] on link "Docs & Files" at bounding box center [974, 282] width 85 height 30
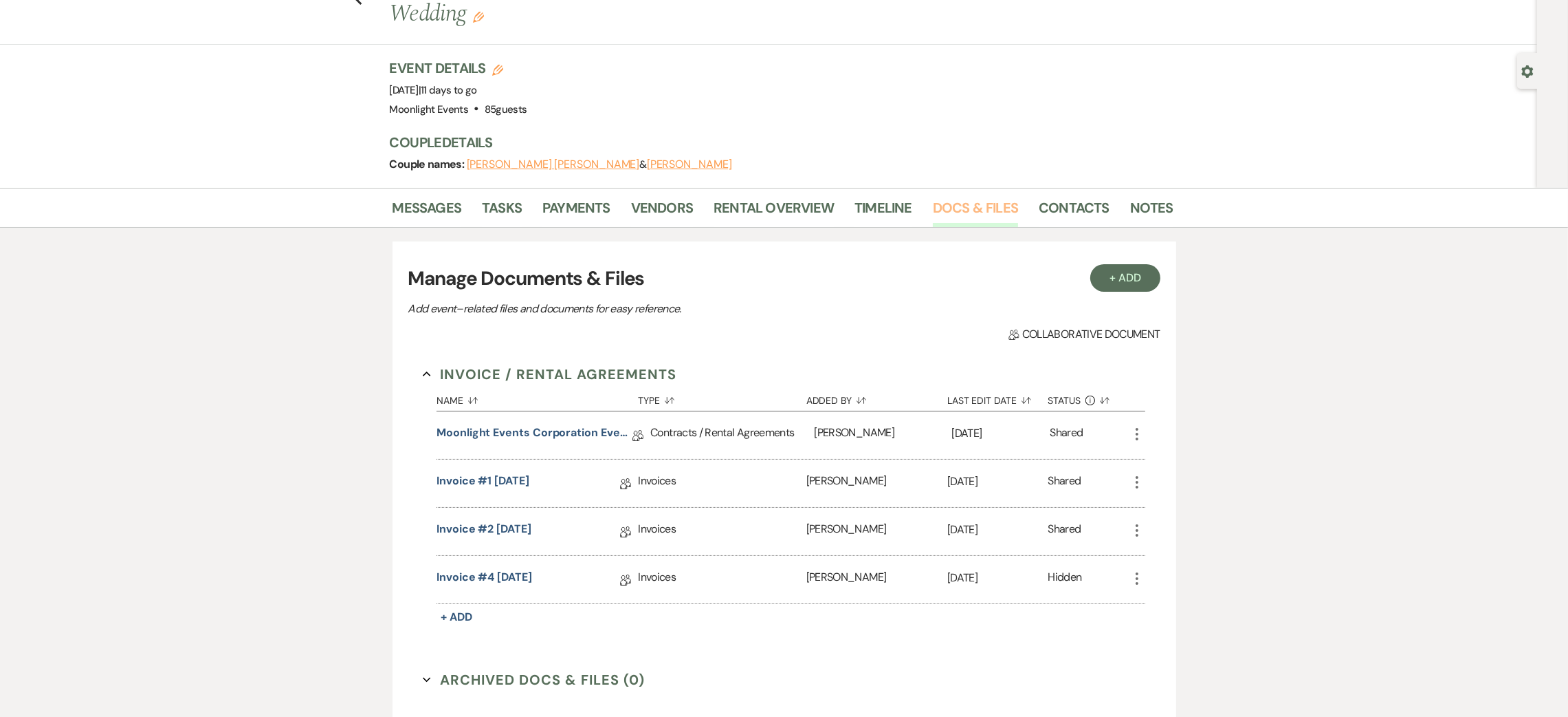
scroll to position [104, 0]
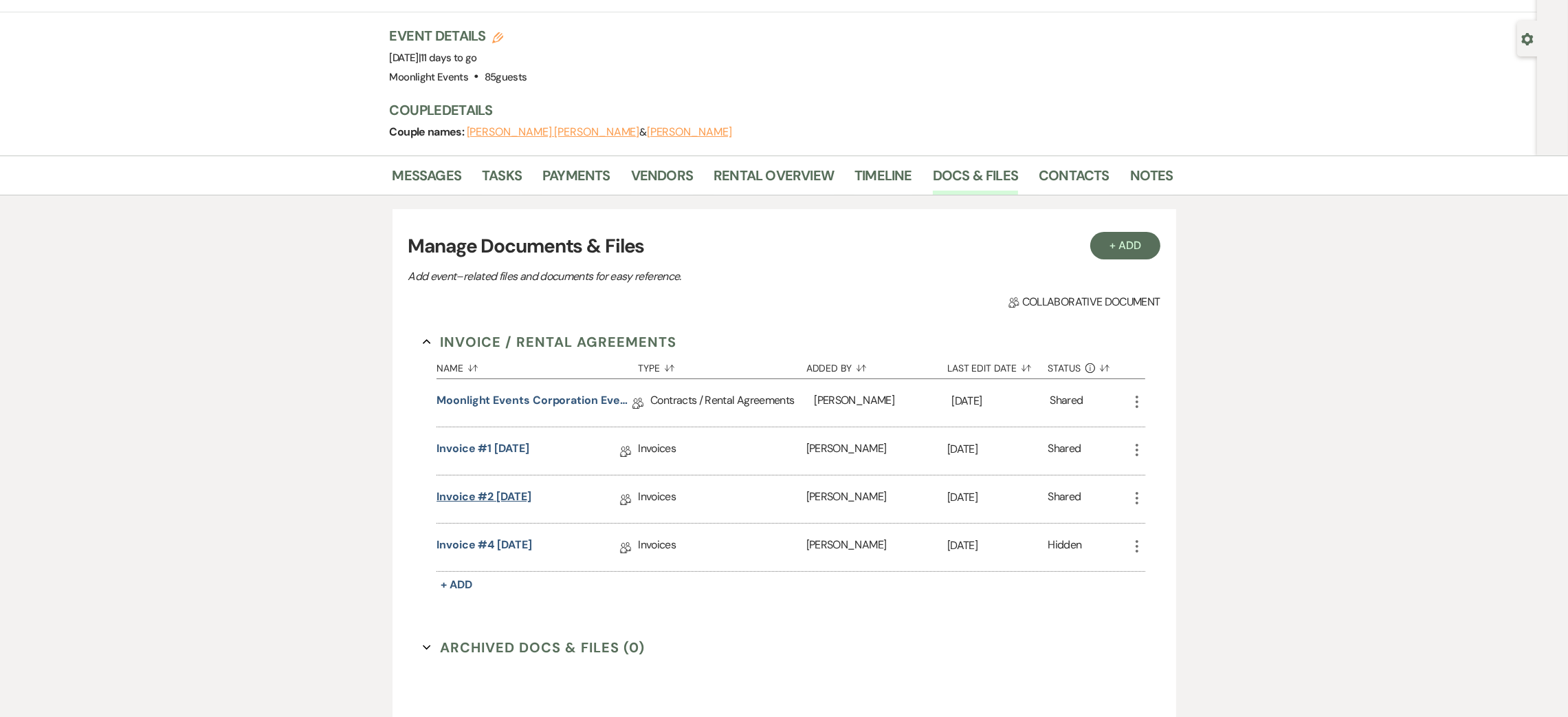
click at [496, 488] on link "Invoice #2 [DATE]" at bounding box center [483, 499] width 95 height 21
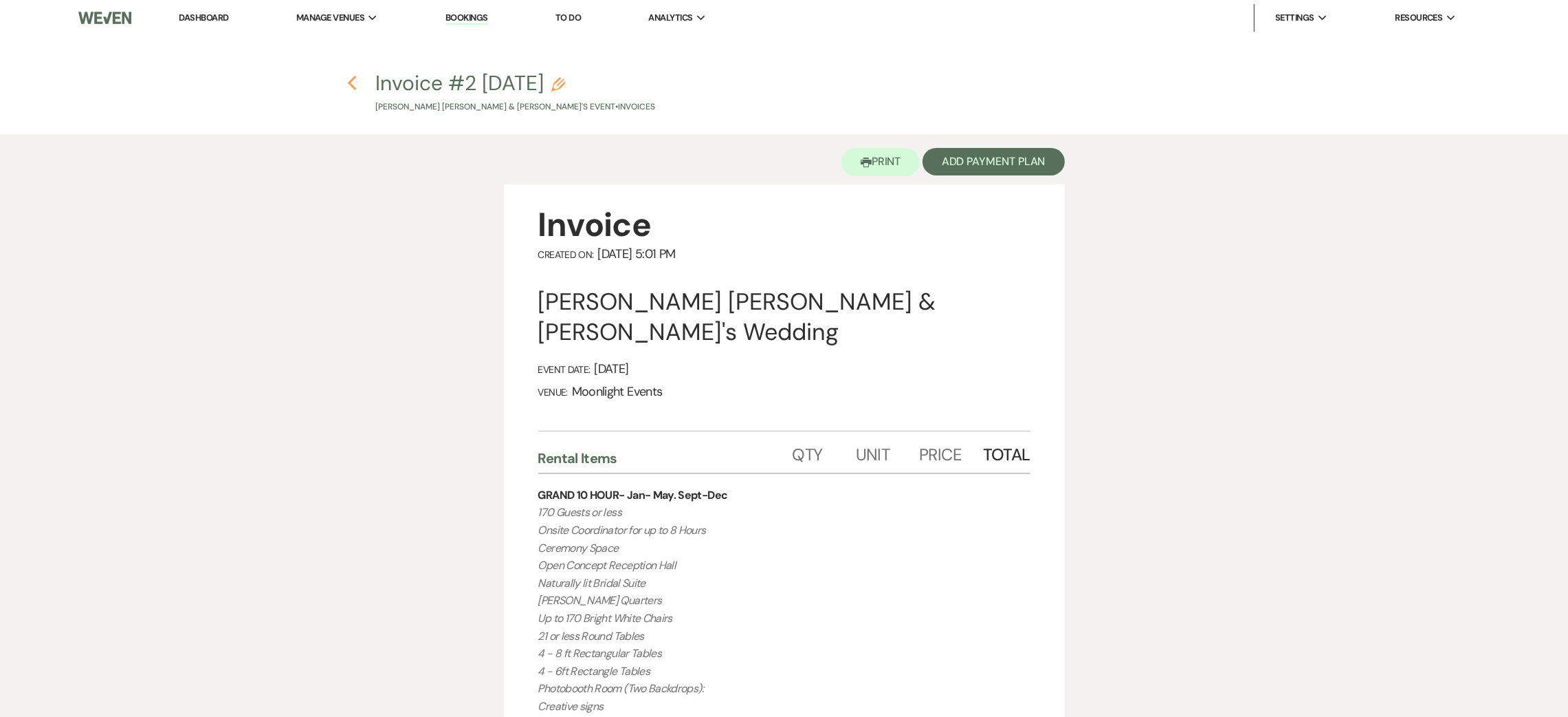
click at [351, 80] on use "button" at bounding box center [351, 82] width 9 height 15
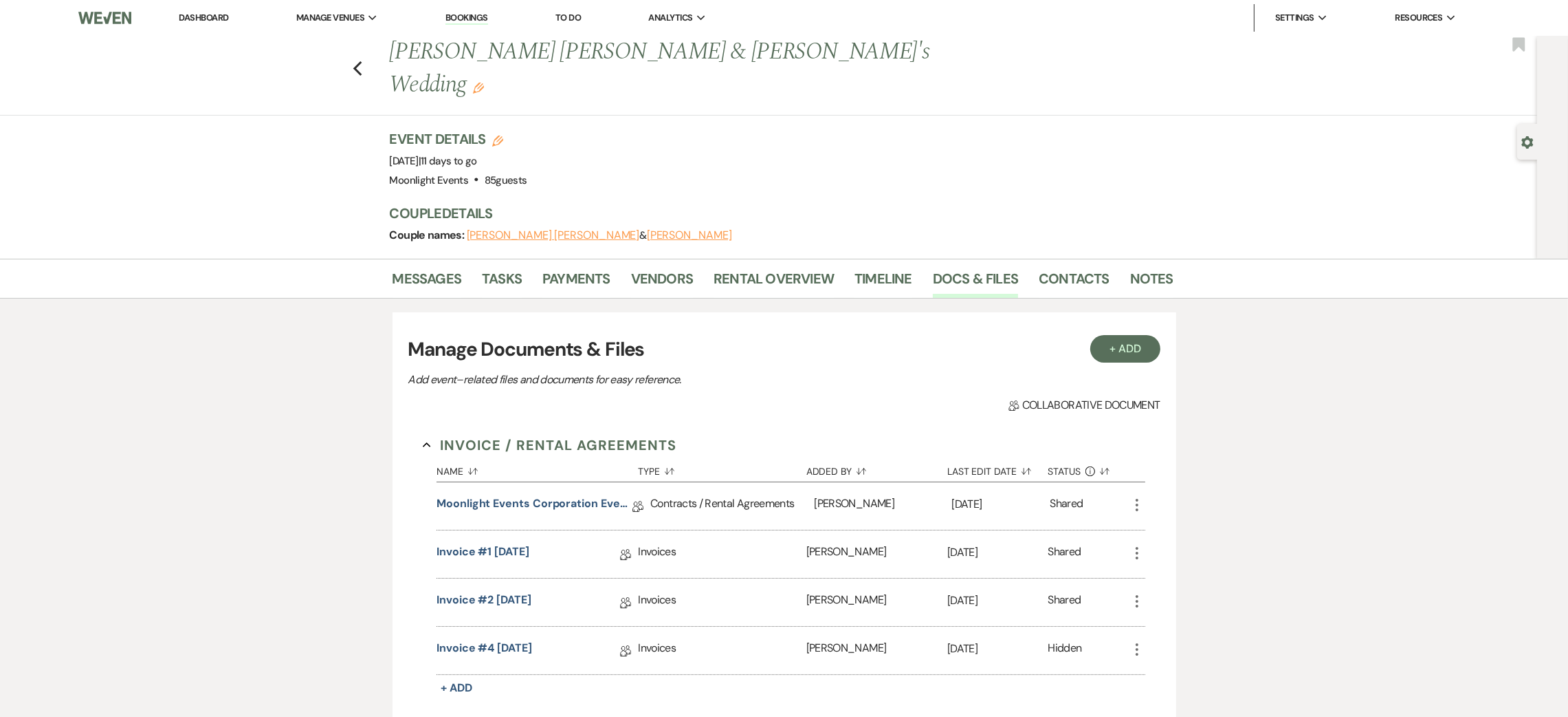
scroll to position [104, 0]
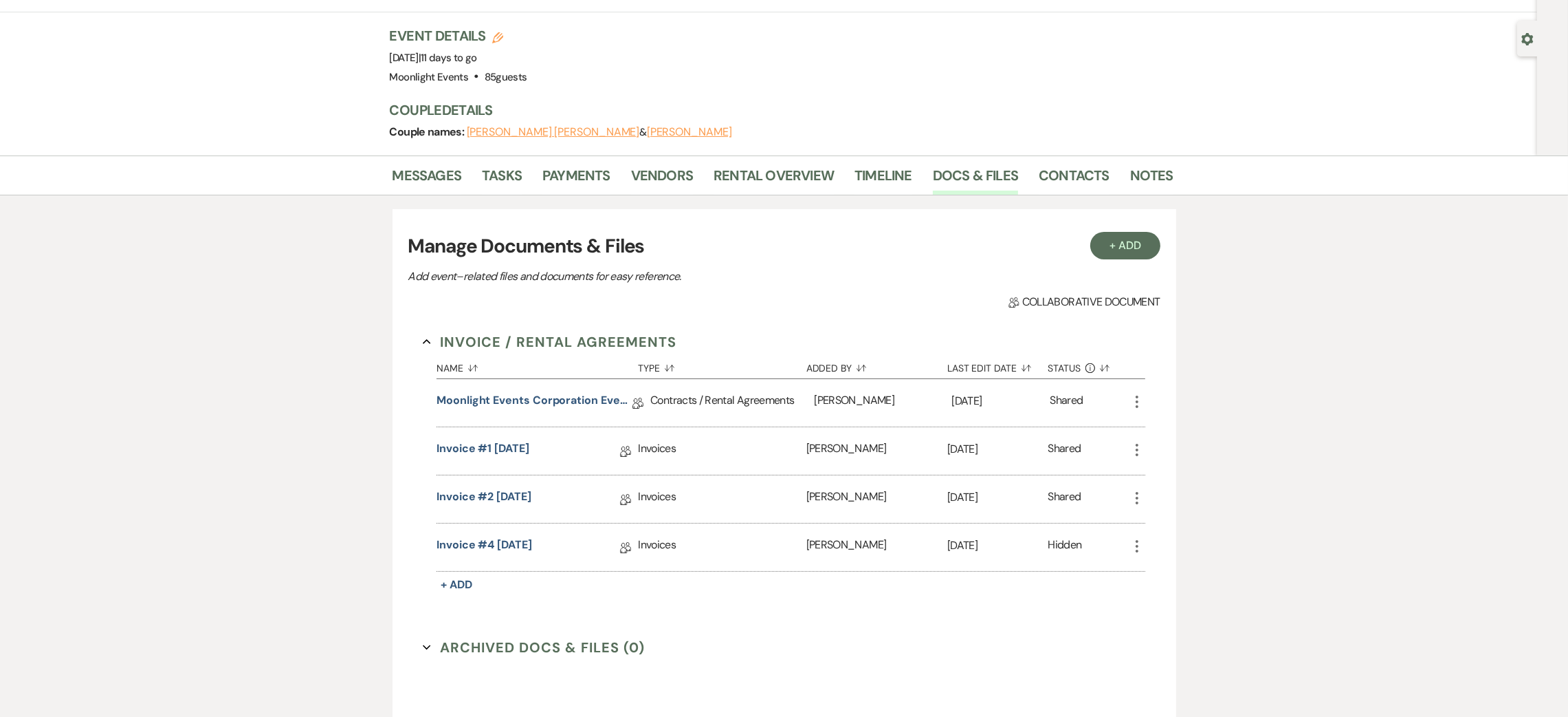
click at [1137, 538] on icon "More" at bounding box center [1136, 546] width 17 height 17
click at [1183, 562] on link "Pencil Edit" at bounding box center [1198, 573] width 139 height 23
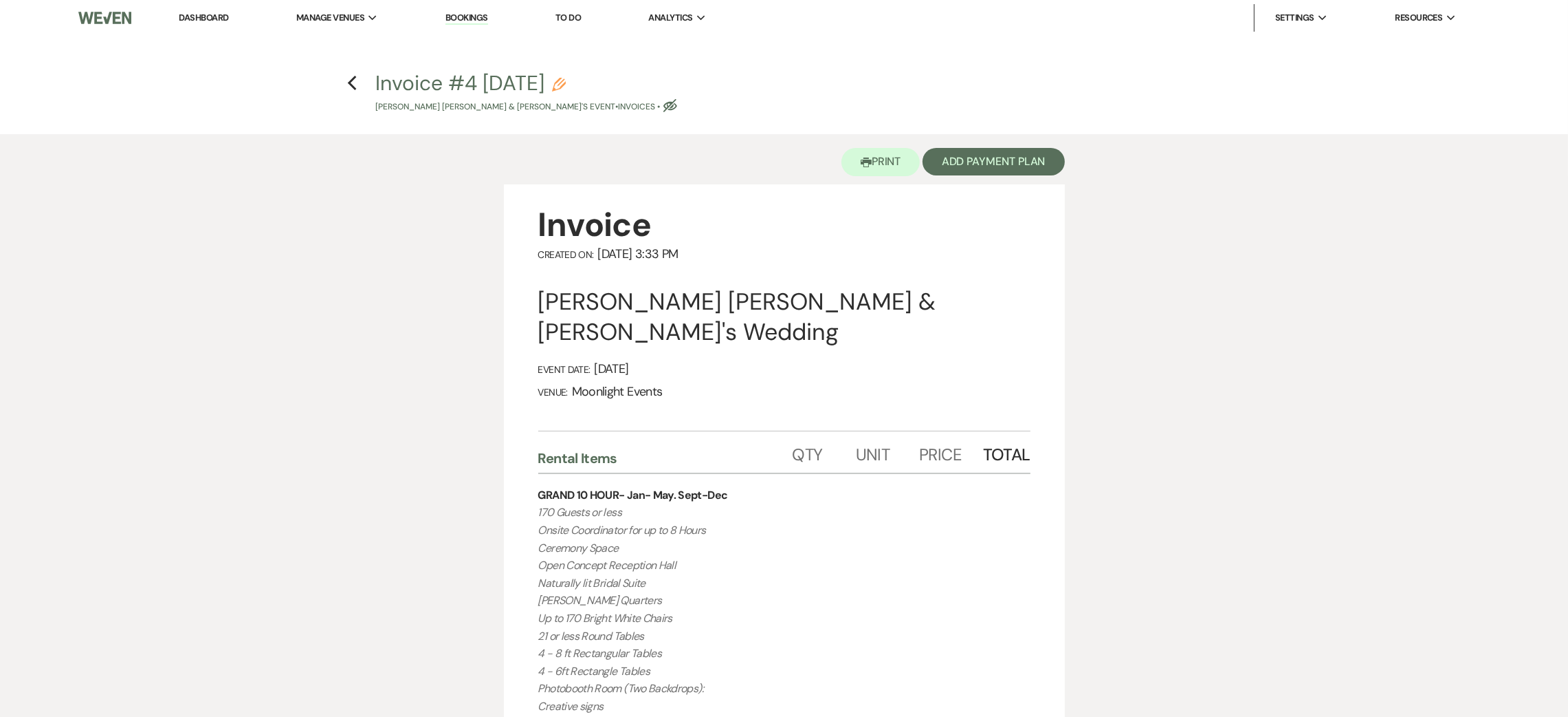
click at [663, 106] on use "button" at bounding box center [670, 105] width 14 height 13
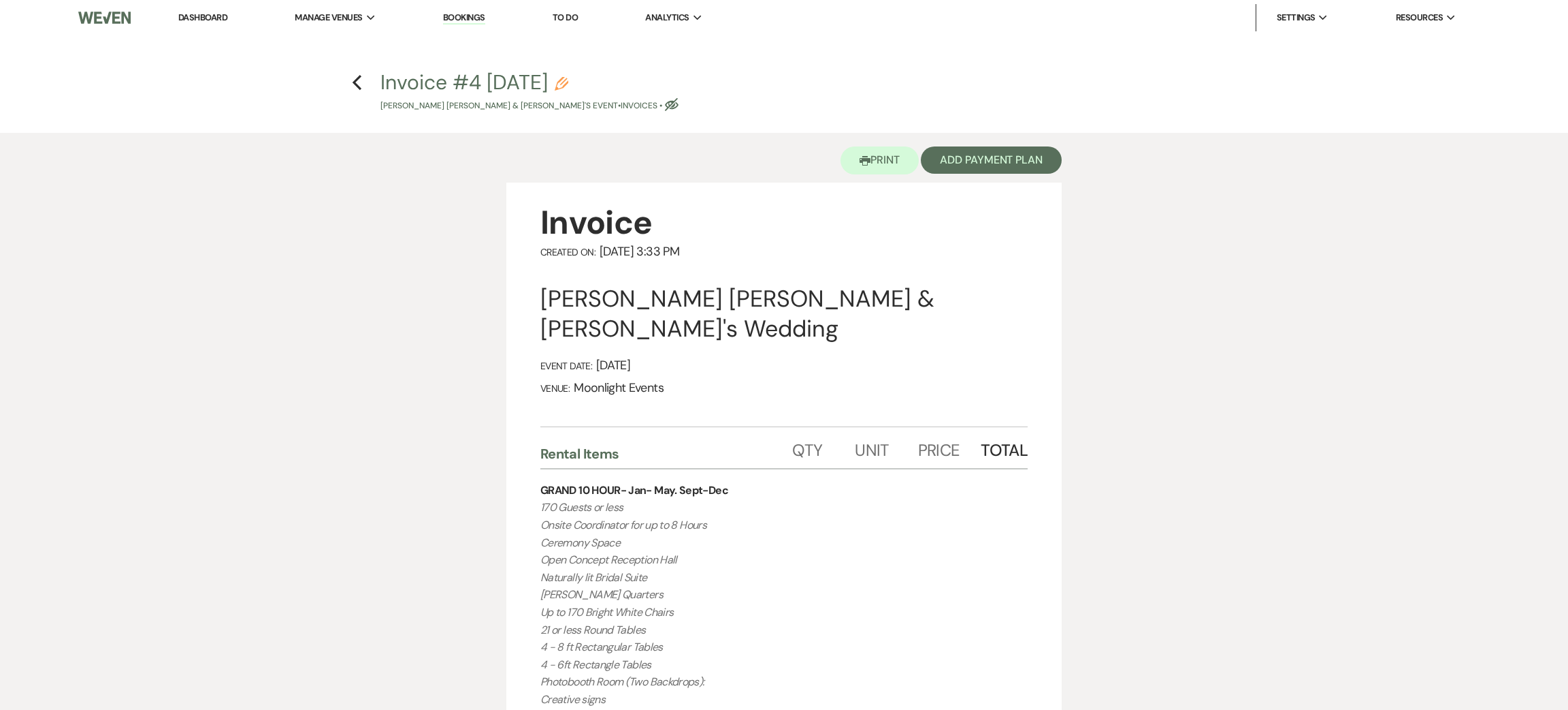
select select "22"
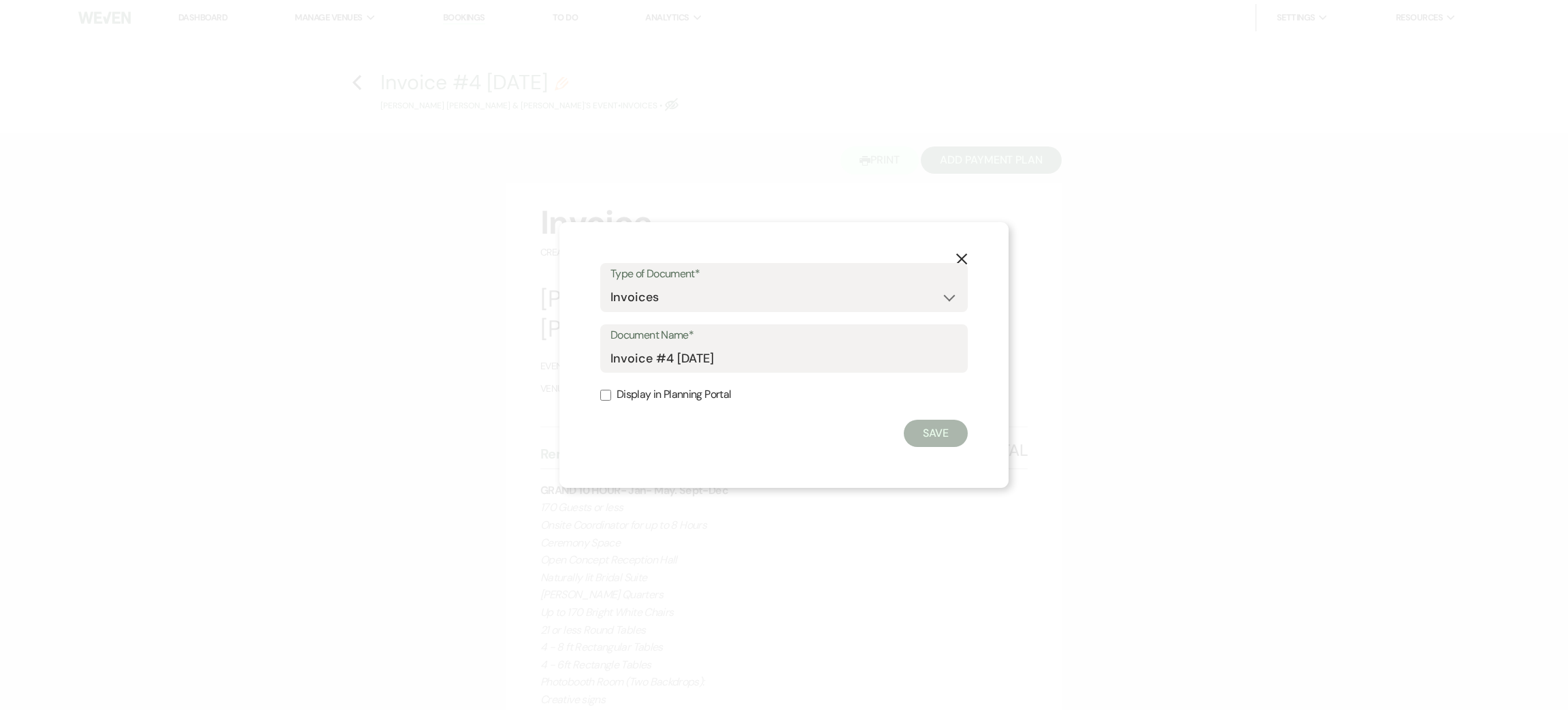
click at [650, 401] on label "Display in Planning Portal" at bounding box center [784, 395] width 367 height 19
click at [611, 400] on input "Display in Planning Portal" at bounding box center [605, 395] width 11 height 11
checkbox input "true"
click at [954, 432] on button "Save" at bounding box center [936, 433] width 64 height 27
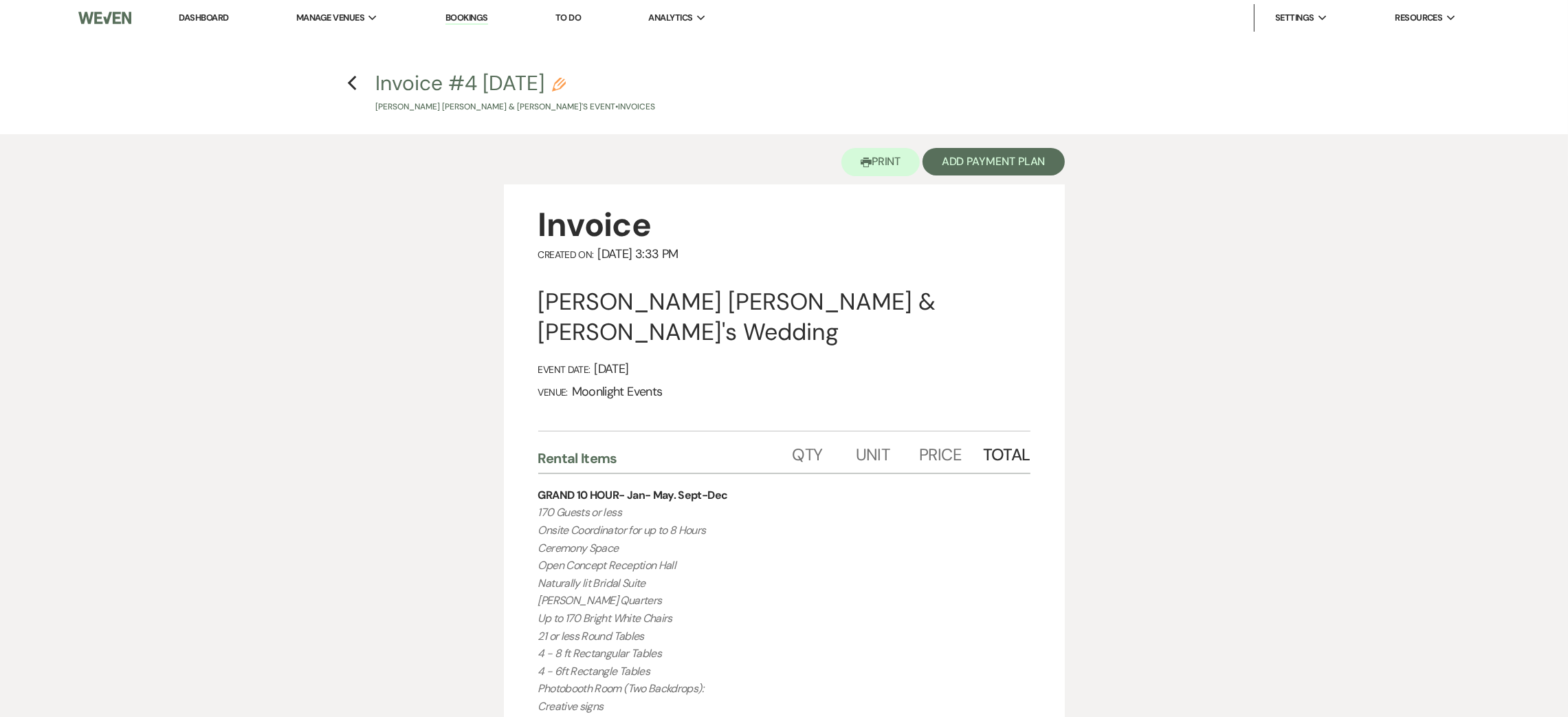
click at [565, 78] on icon "Pencil" at bounding box center [558, 85] width 14 height 14
select select "22"
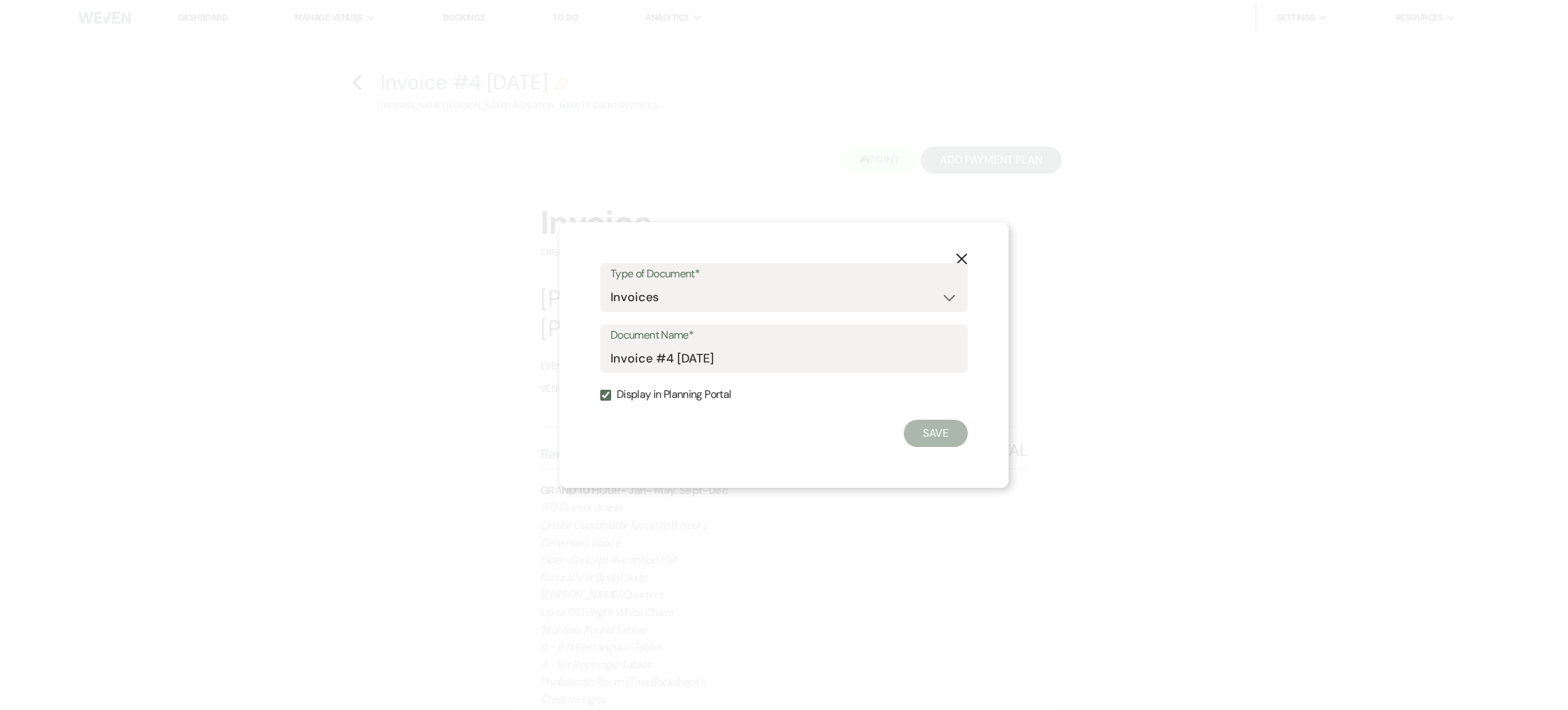
click at [653, 395] on label "Display in Planning Portal" at bounding box center [784, 395] width 367 height 19
click at [611, 395] on input "Display in Planning Portal" at bounding box center [605, 395] width 11 height 11
checkbox input "false"
click at [932, 441] on button "Save" at bounding box center [936, 433] width 64 height 27
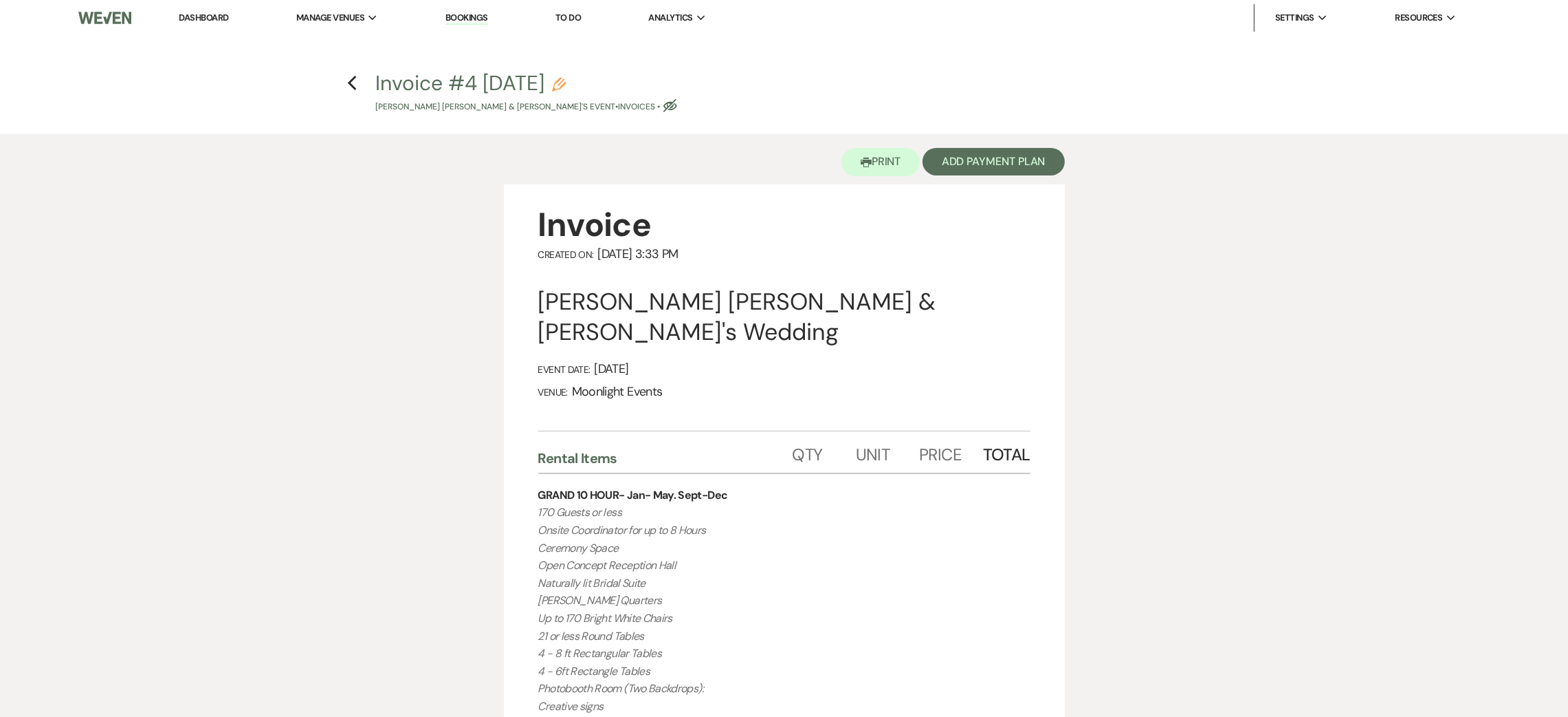
click at [565, 81] on use "button" at bounding box center [558, 85] width 14 height 14
select select "22"
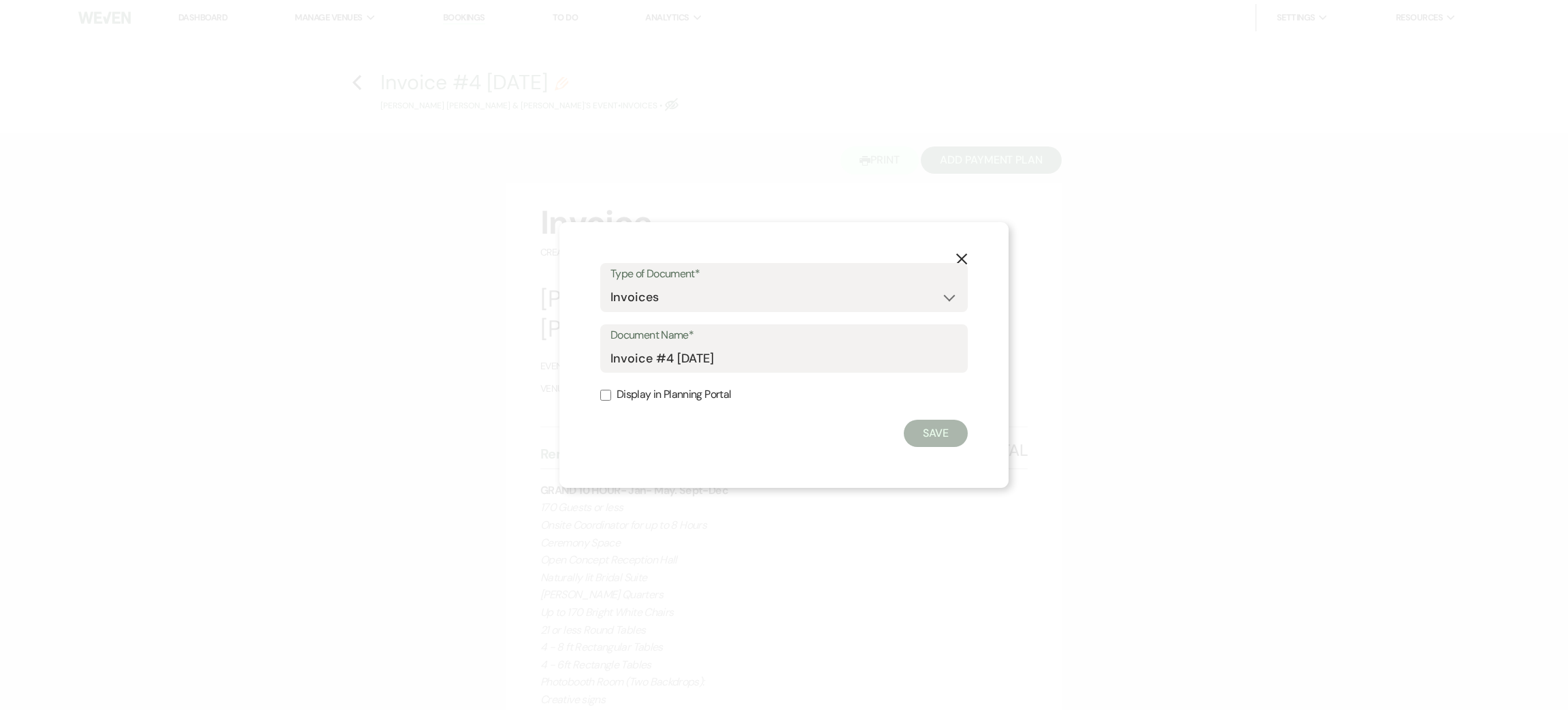
click at [963, 256] on use "button" at bounding box center [961, 258] width 11 height 11
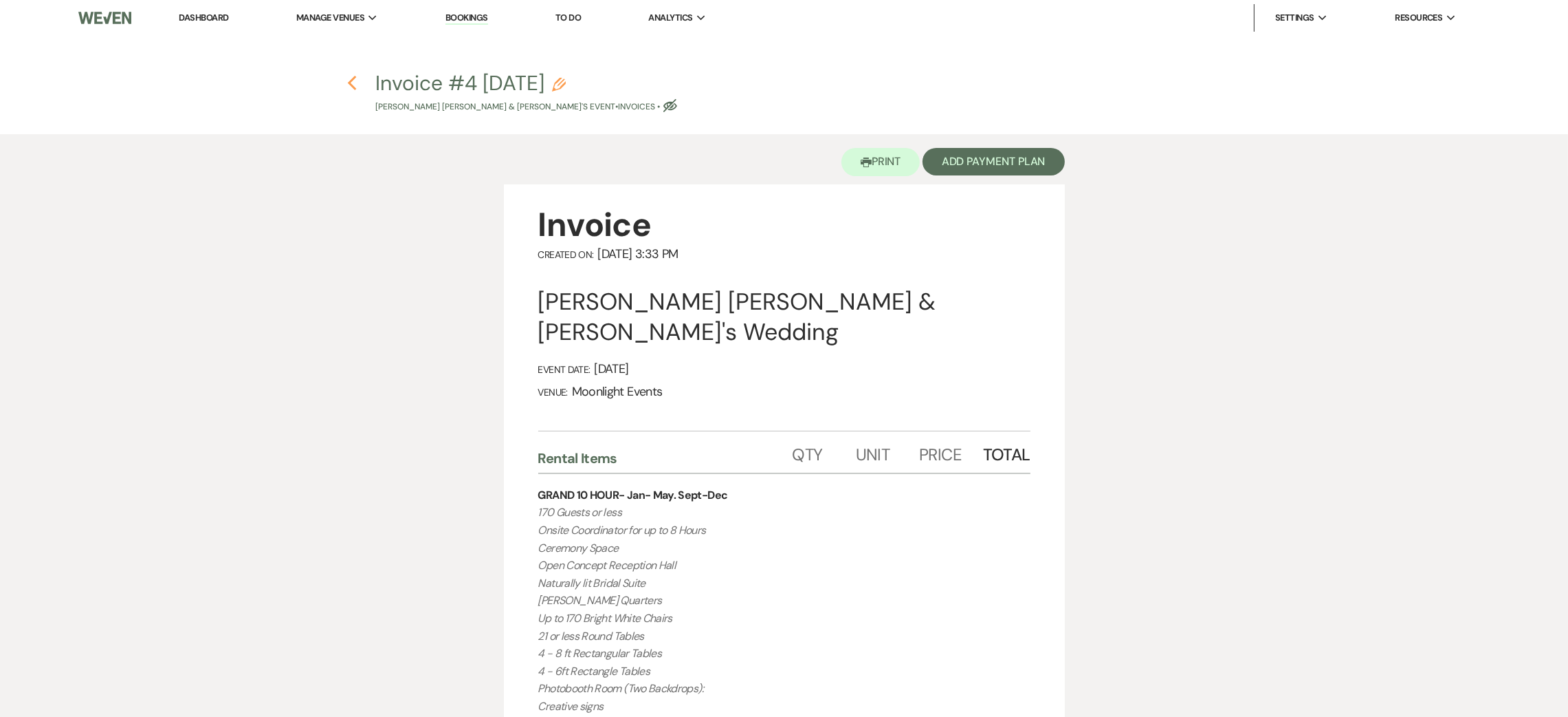
click at [348, 85] on icon "Previous" at bounding box center [352, 83] width 11 height 17
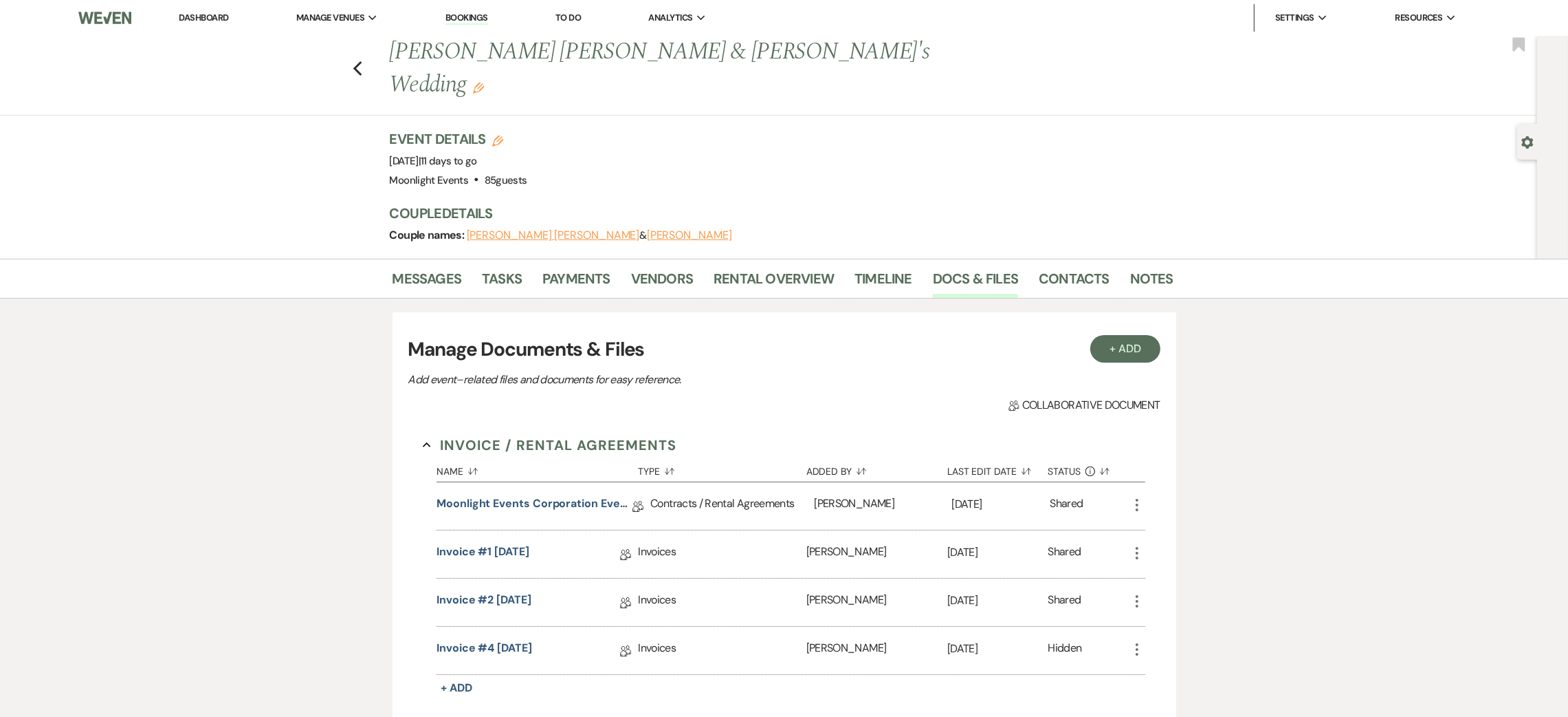
scroll to position [104, 0]
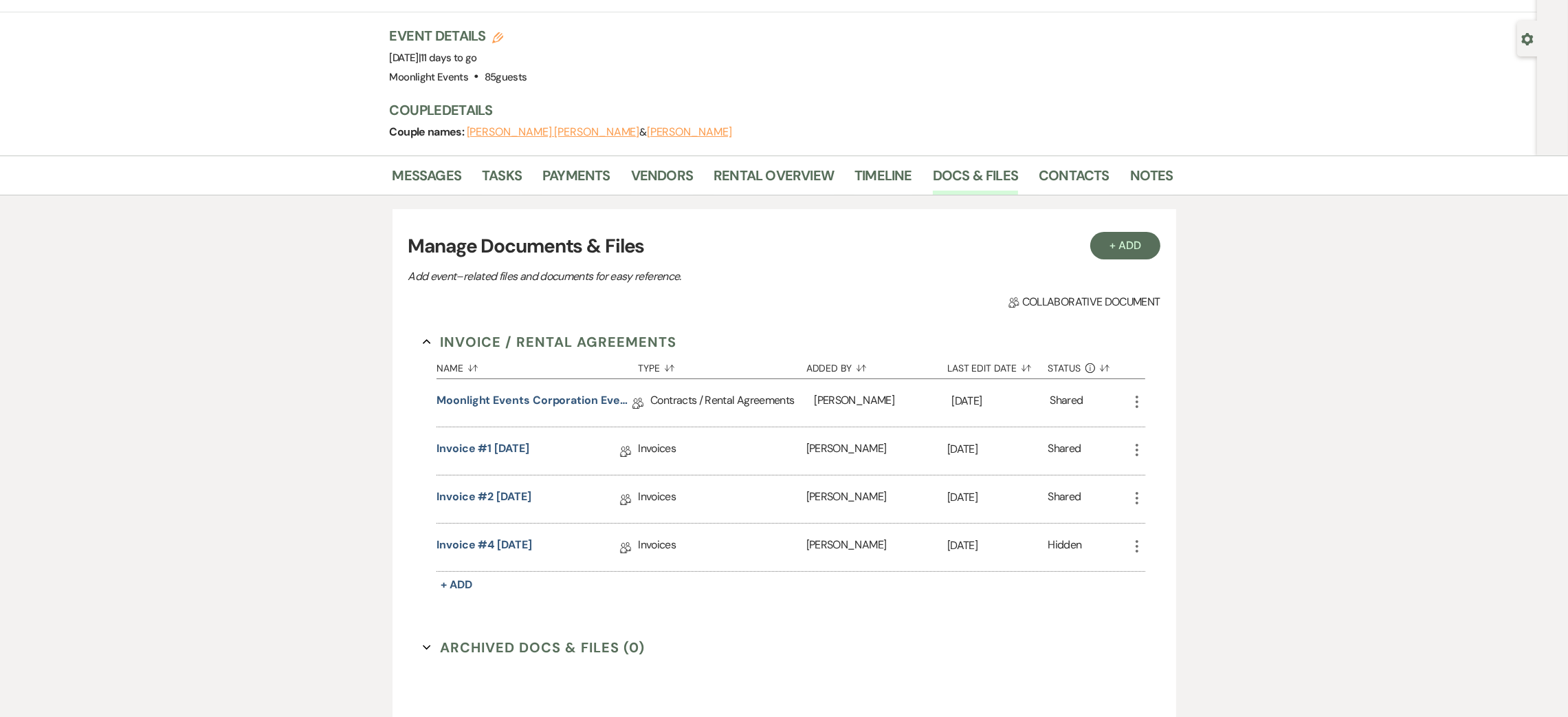
click at [1135, 538] on icon "More" at bounding box center [1136, 546] width 17 height 17
click at [1208, 655] on button "Close Delete X Delete" at bounding box center [1198, 667] width 139 height 23
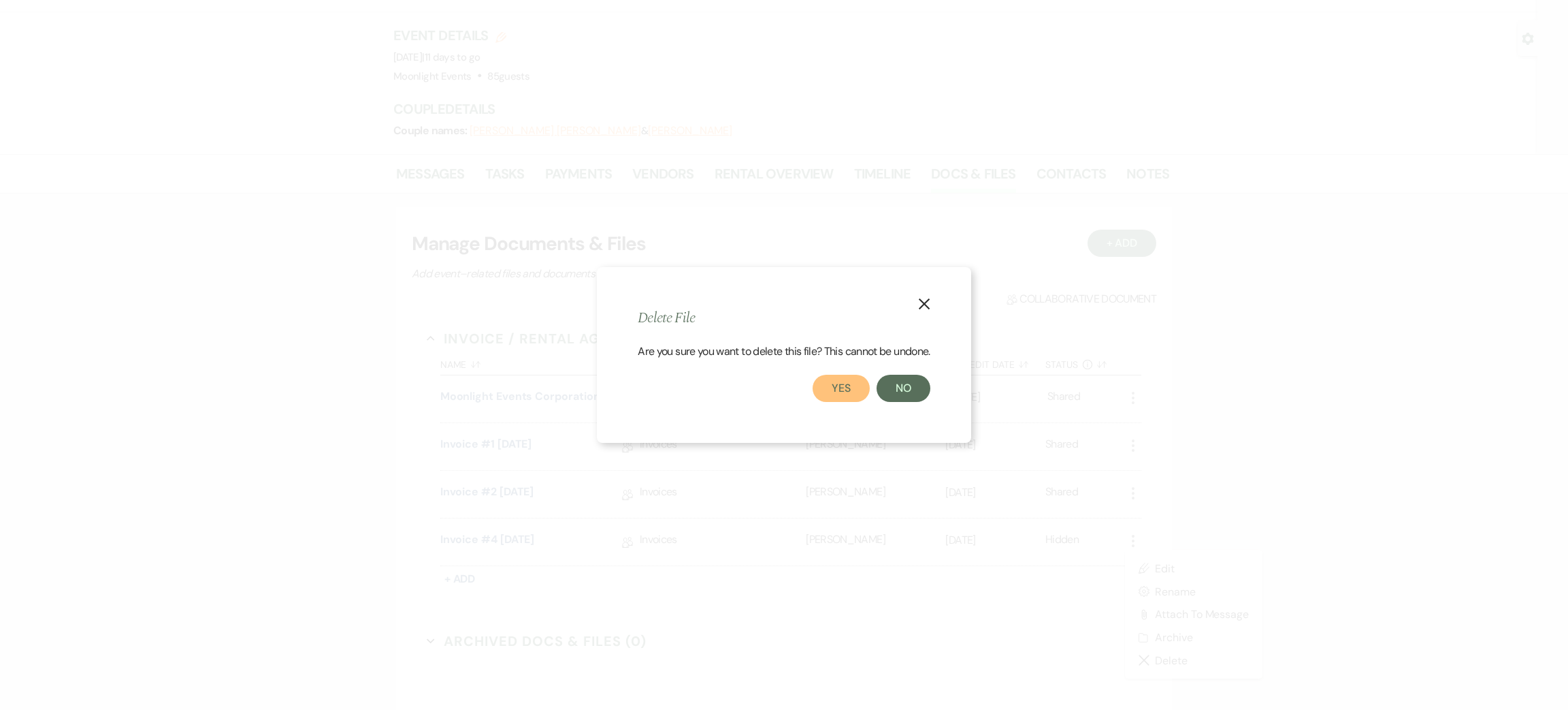
click at [857, 380] on button "Yes" at bounding box center [841, 388] width 57 height 27
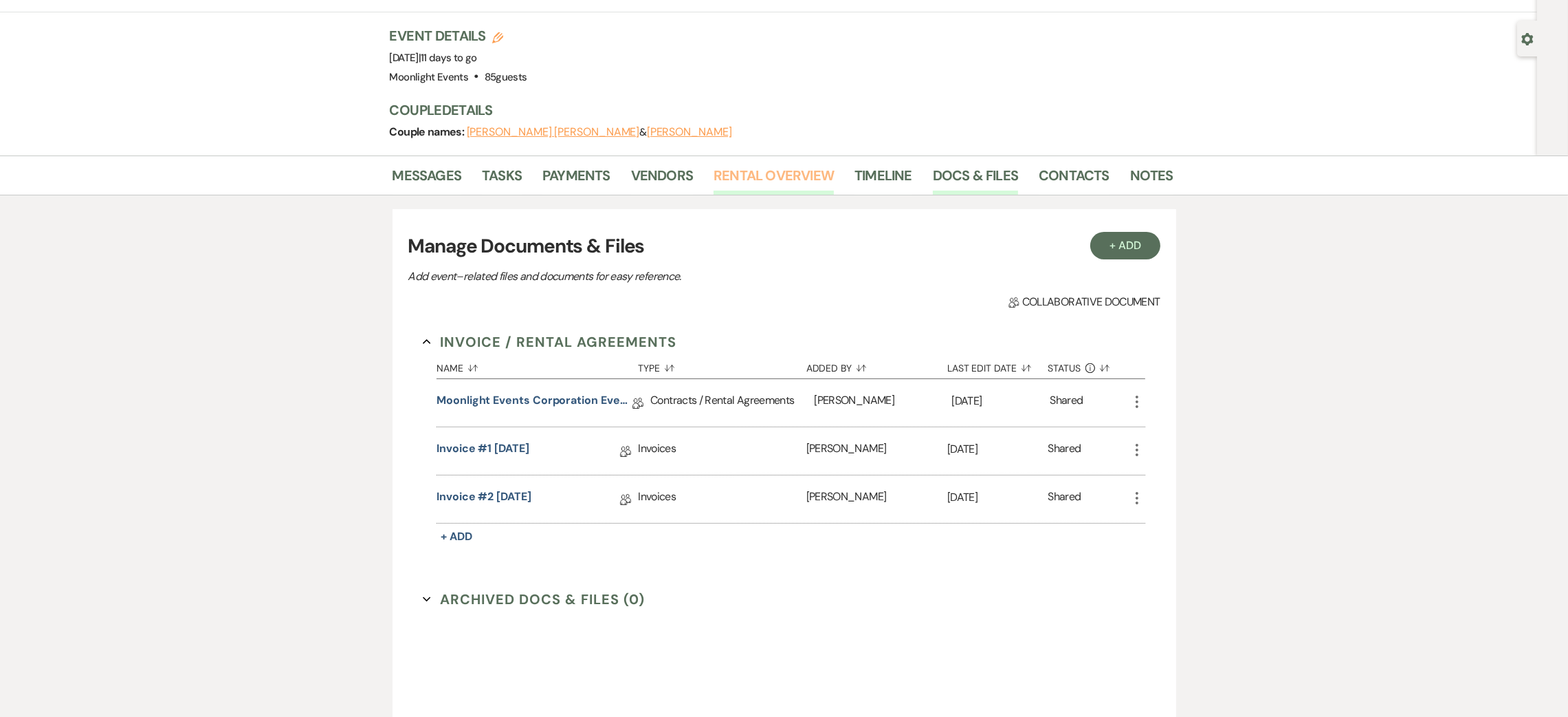
click at [741, 164] on link "Rental Overview" at bounding box center [773, 179] width 120 height 30
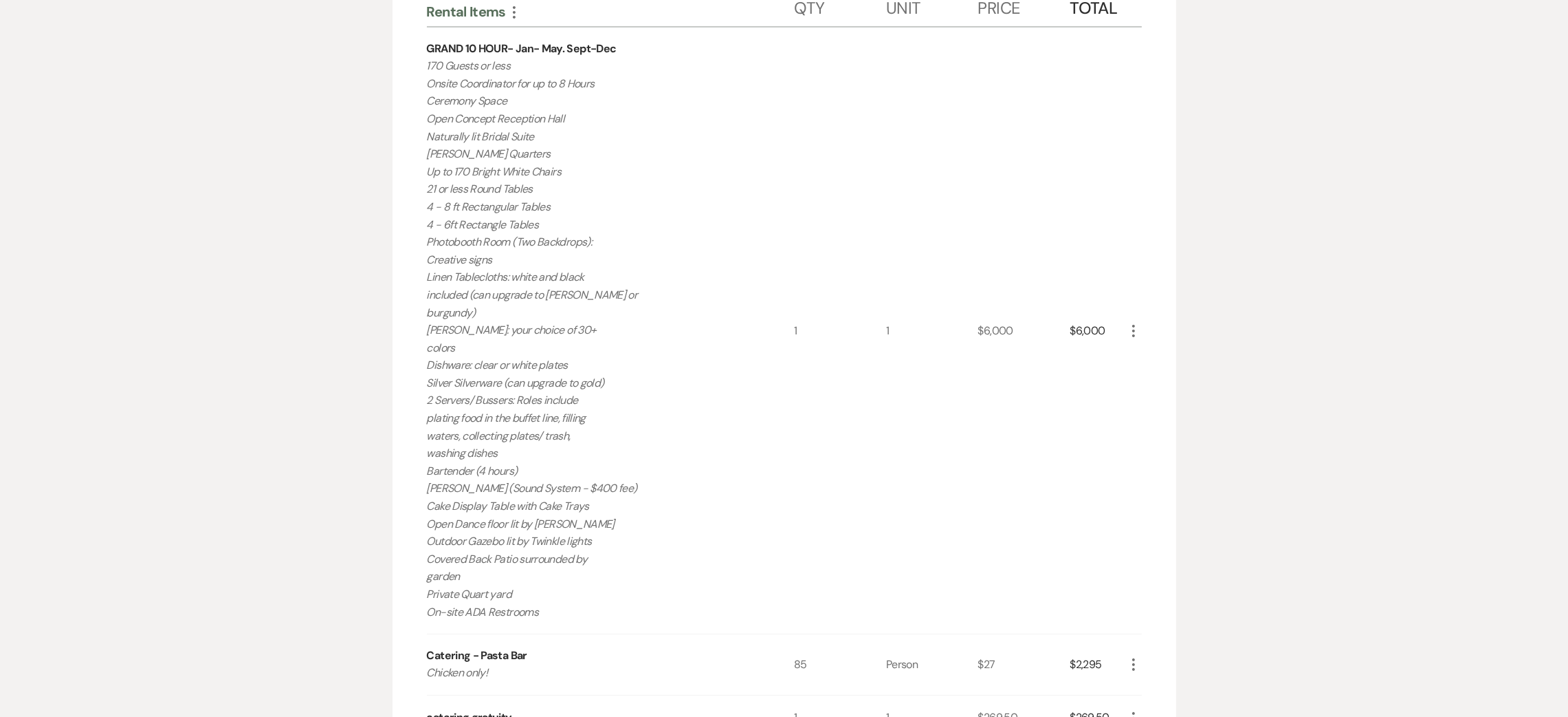
scroll to position [515, 0]
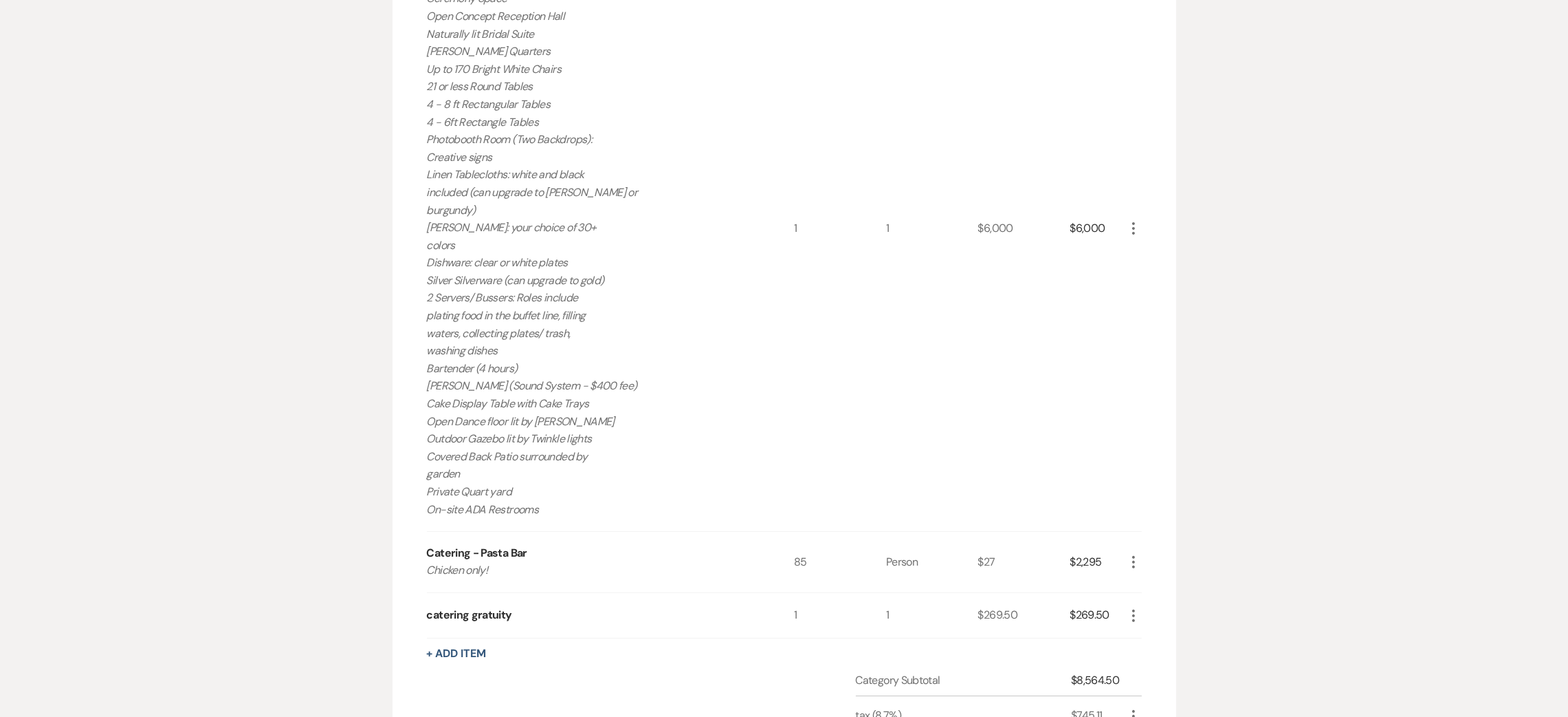
click at [475, 629] on div "Rental Items More Qty Unit Price Total GRAND 10 HOUR- Jan- May. [DATE]-[DATE] G…" at bounding box center [784, 390] width 715 height 1014
click at [475, 648] on button "+ Add Item" at bounding box center [456, 653] width 60 height 11
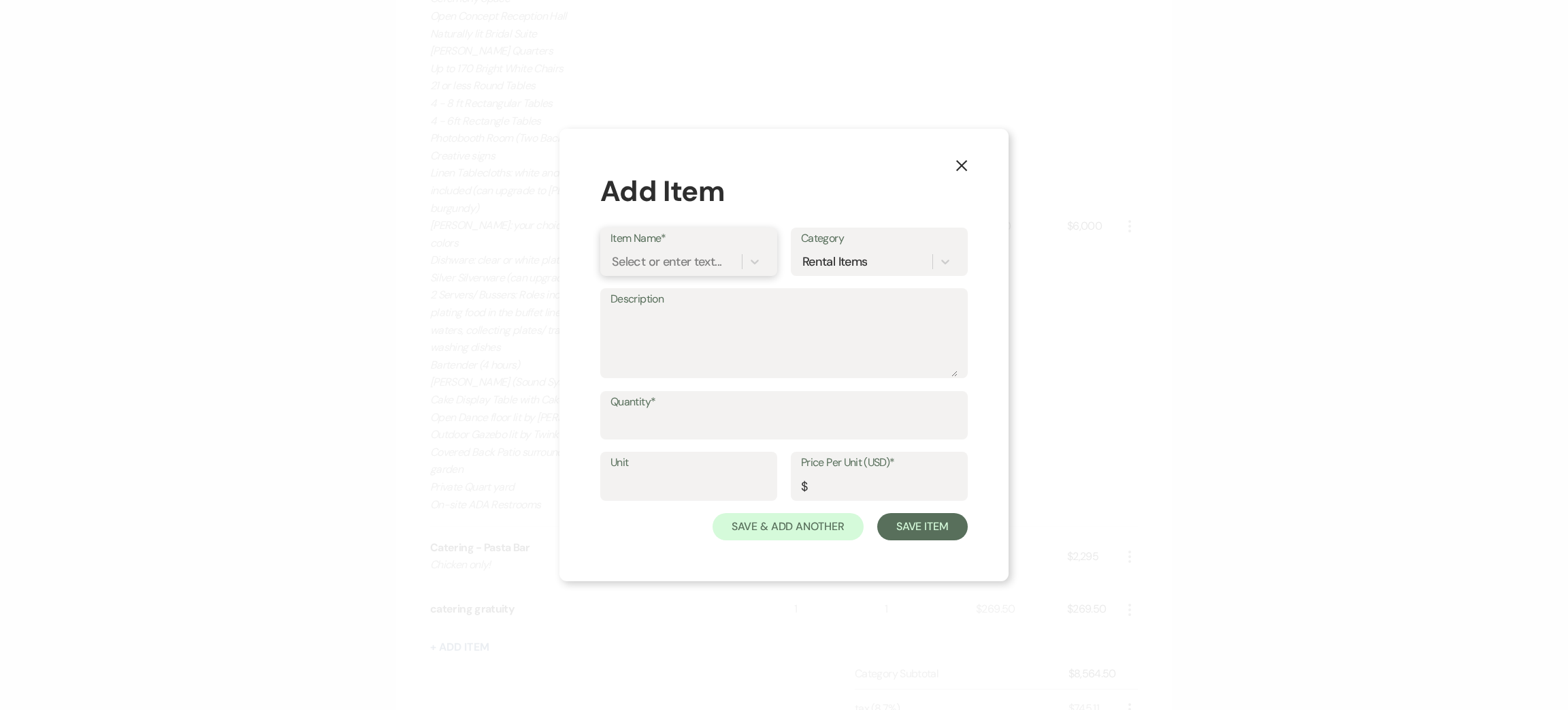
click at [646, 251] on div "Select or enter text..." at bounding box center [677, 261] width 131 height 24
click at [642, 256] on input "chicxken" at bounding box center [637, 261] width 51 height 18
type input "chicken"
click at [726, 293] on div "+ Add "chicken"" at bounding box center [689, 296] width 157 height 27
drag, startPoint x: 676, startPoint y: 417, endPoint x: 685, endPoint y: 408, distance: 12.7
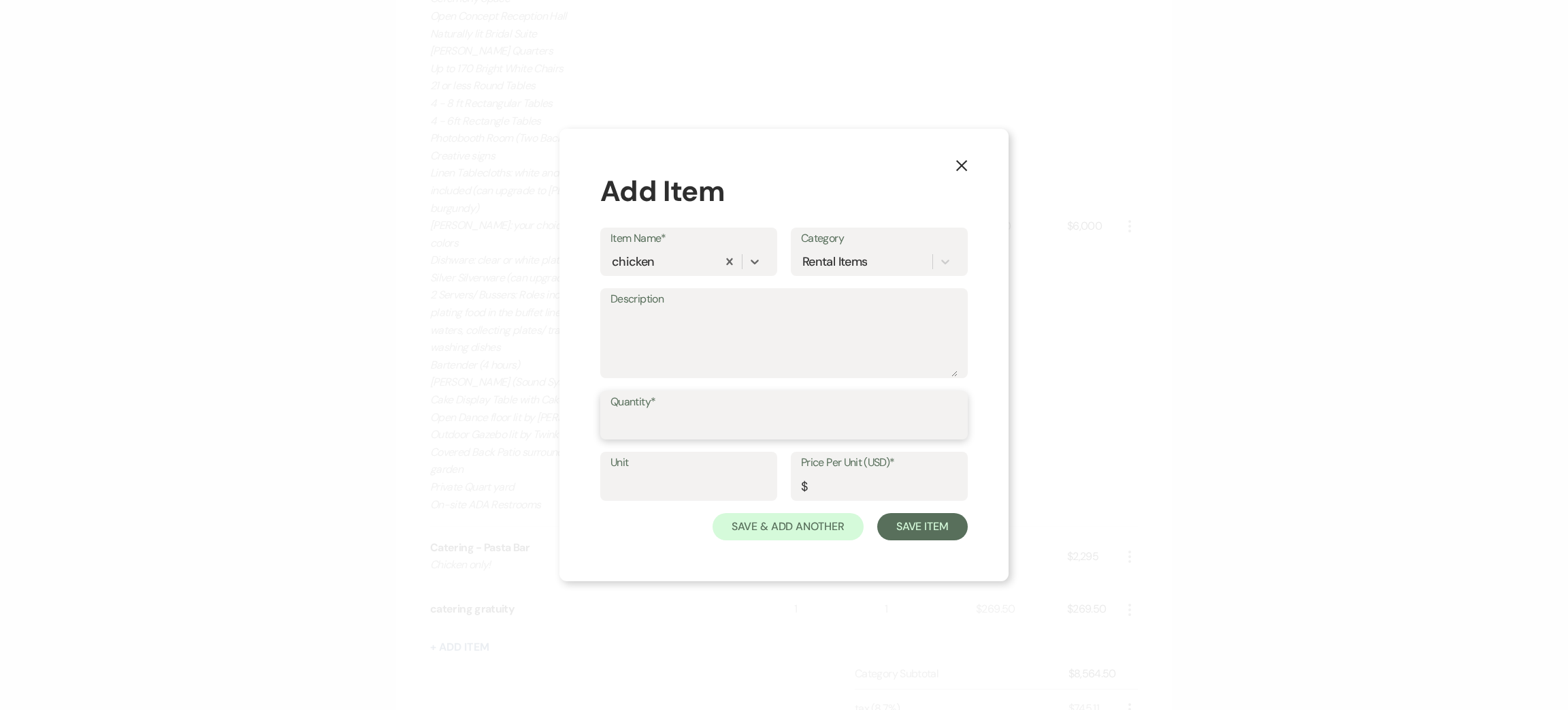
click at [676, 417] on input "Quantity*" at bounding box center [784, 424] width 347 height 26
type input "300"
click at [861, 489] on input "Price Per Unit (USD)*" at bounding box center [880, 486] width 157 height 26
type input "3"
click at [916, 518] on button "Save Item" at bounding box center [923, 526] width 91 height 27
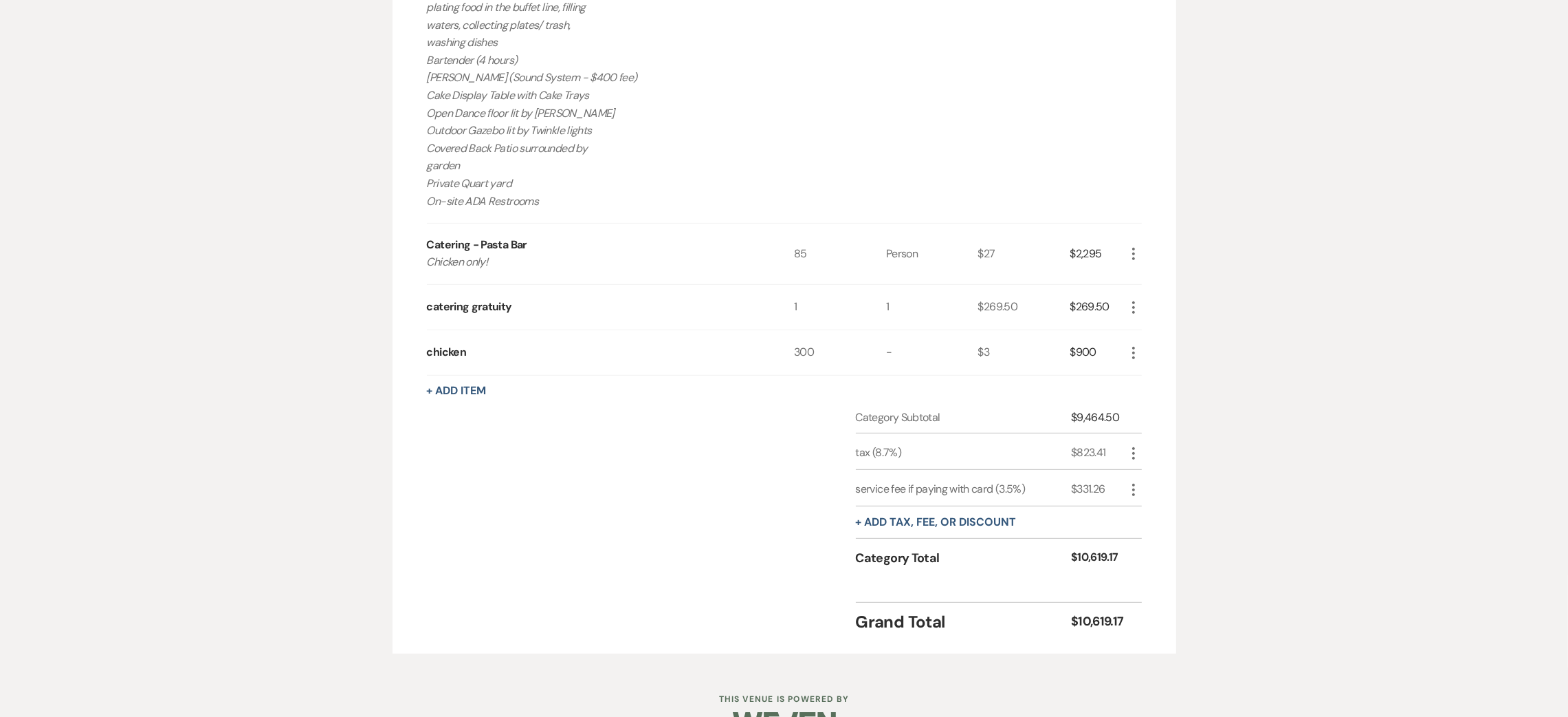
scroll to position [825, 0]
drag, startPoint x: 1117, startPoint y: 323, endPoint x: 1128, endPoint y: 321, distance: 11.2
click at [1119, 328] on div "$900" at bounding box center [1097, 351] width 55 height 45
click at [1135, 343] on icon "More" at bounding box center [1134, 351] width 17 height 17
click at [1145, 373] on icon "Pencil" at bounding box center [1144, 378] width 8 height 11
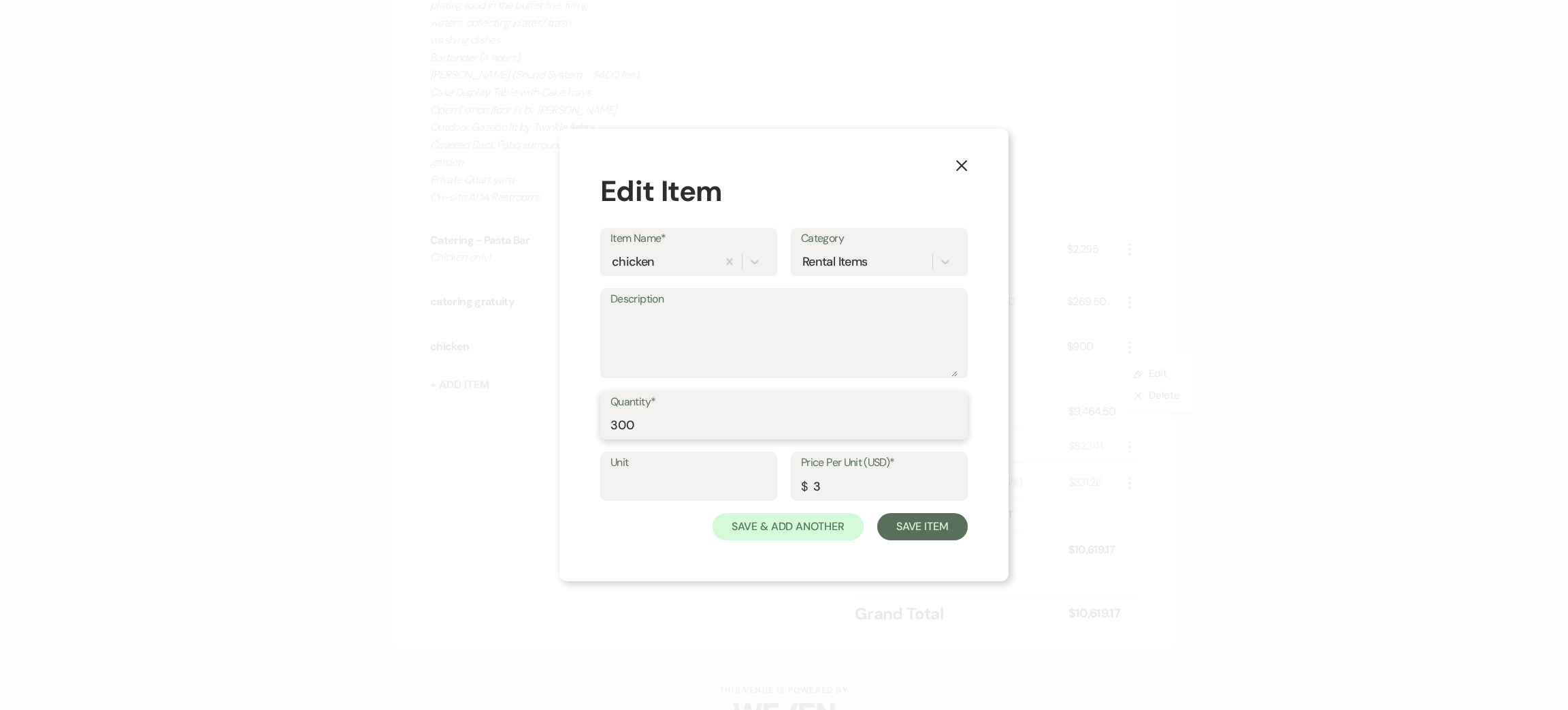
click at [654, 425] on input "300" at bounding box center [784, 424] width 347 height 26
type input "3"
type input "85"
click at [873, 484] on input "3" at bounding box center [880, 486] width 157 height 26
click at [857, 477] on input "3" at bounding box center [880, 486] width 157 height 26
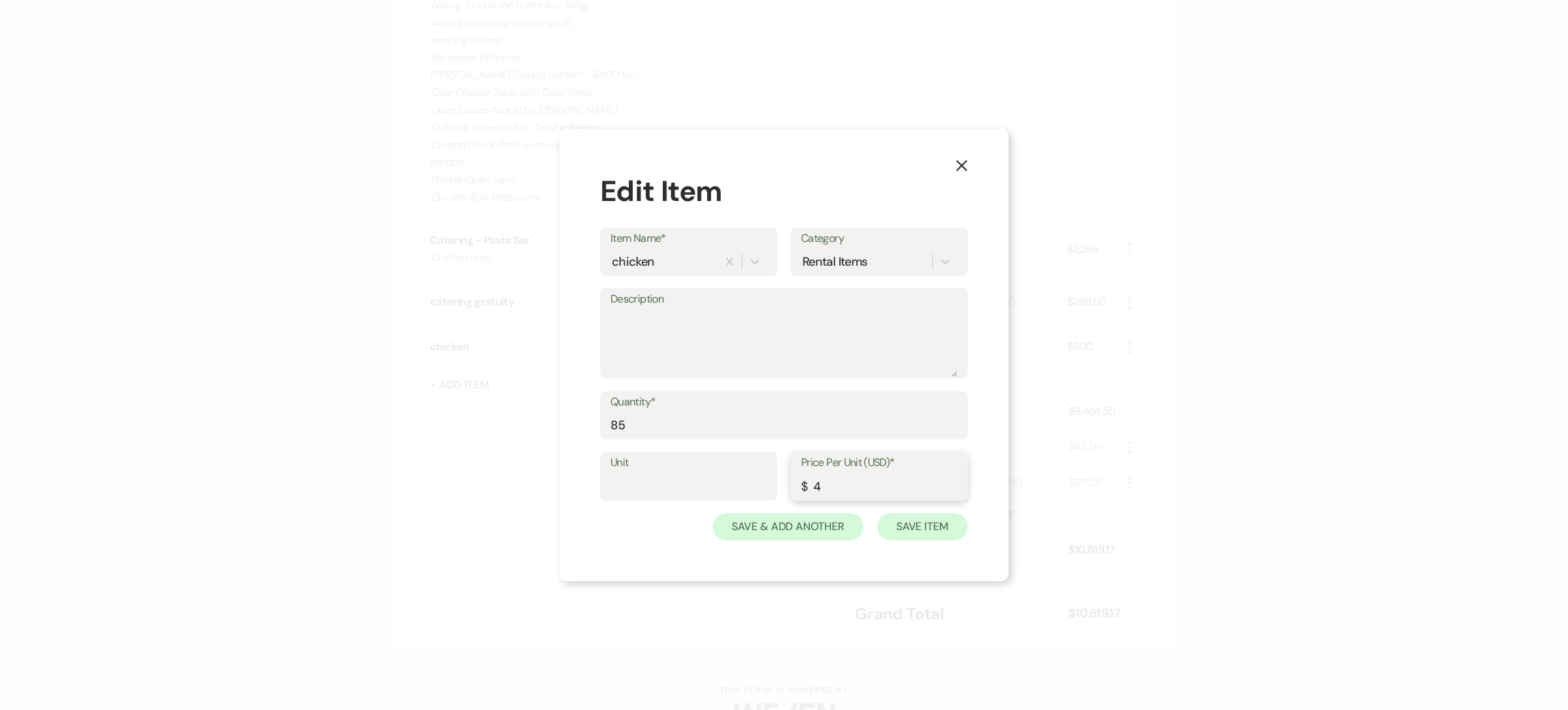
type input "4"
click at [909, 526] on button "Save Item" at bounding box center [923, 526] width 91 height 27
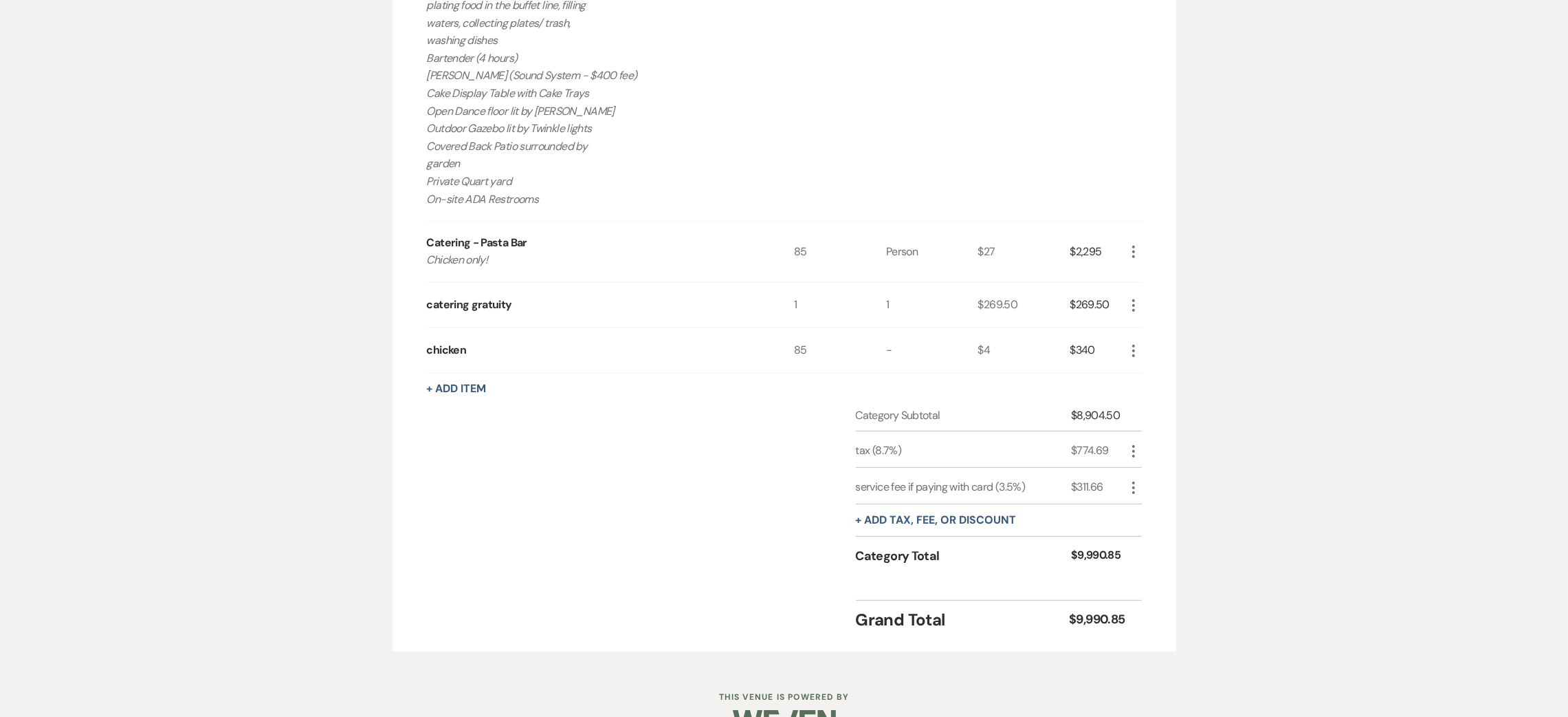
click at [1139, 343] on icon "More" at bounding box center [1134, 351] width 17 height 17
click at [1148, 366] on button "Pencil Edit" at bounding box center [1161, 377] width 71 height 22
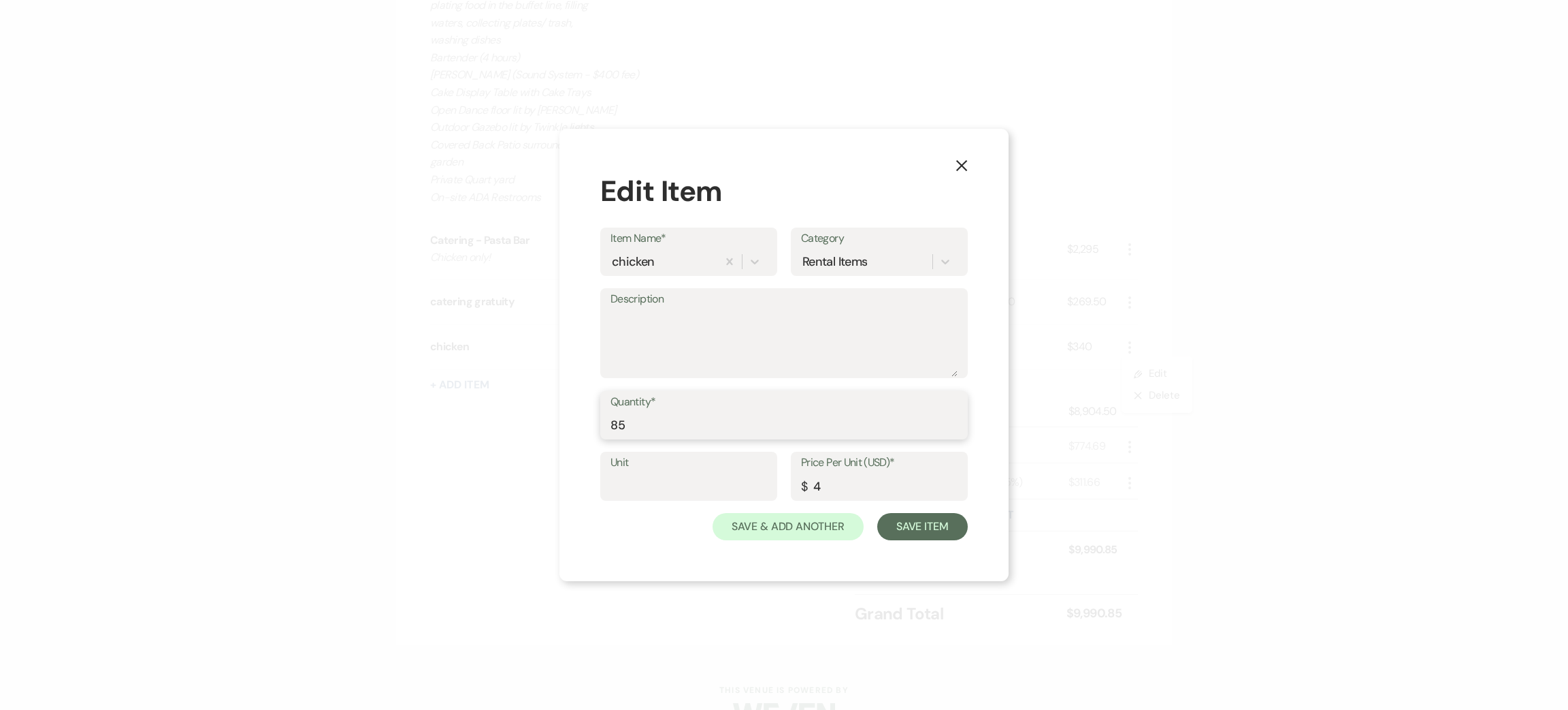
click at [638, 421] on input "85" at bounding box center [784, 424] width 347 height 26
type input "8"
type input "1"
click at [843, 492] on input "4" at bounding box center [880, 486] width 157 height 26
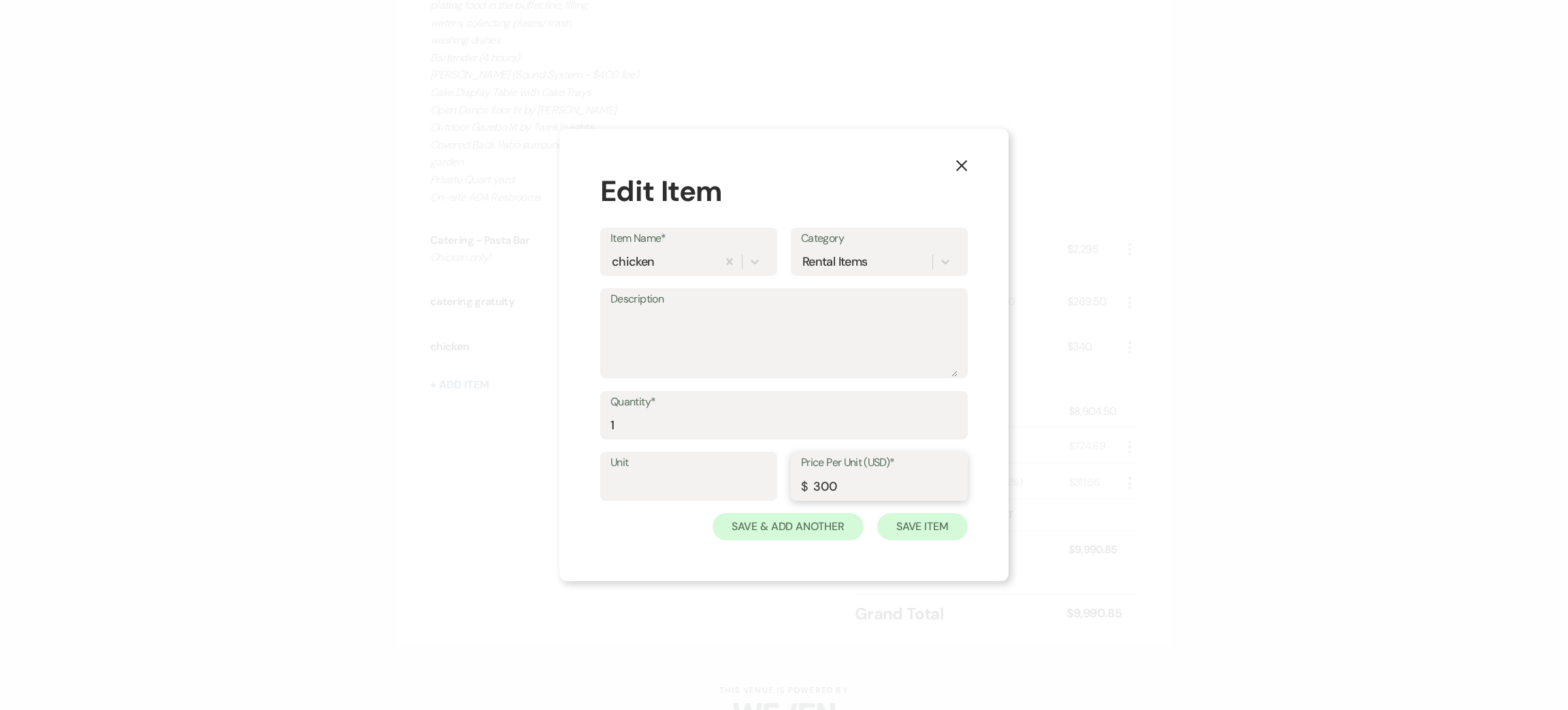
type input "300"
click at [914, 530] on button "Save Item" at bounding box center [923, 526] width 91 height 27
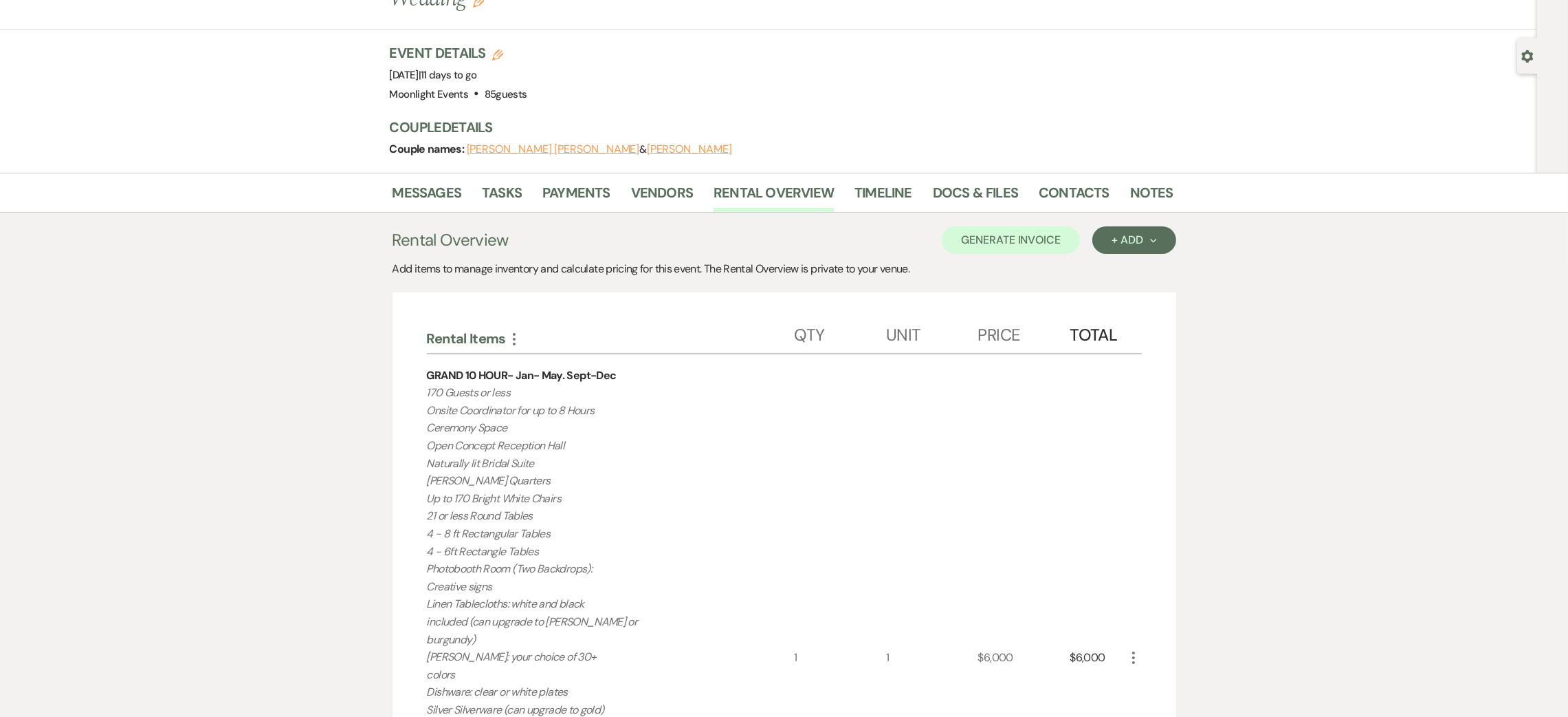
scroll to position [0, 0]
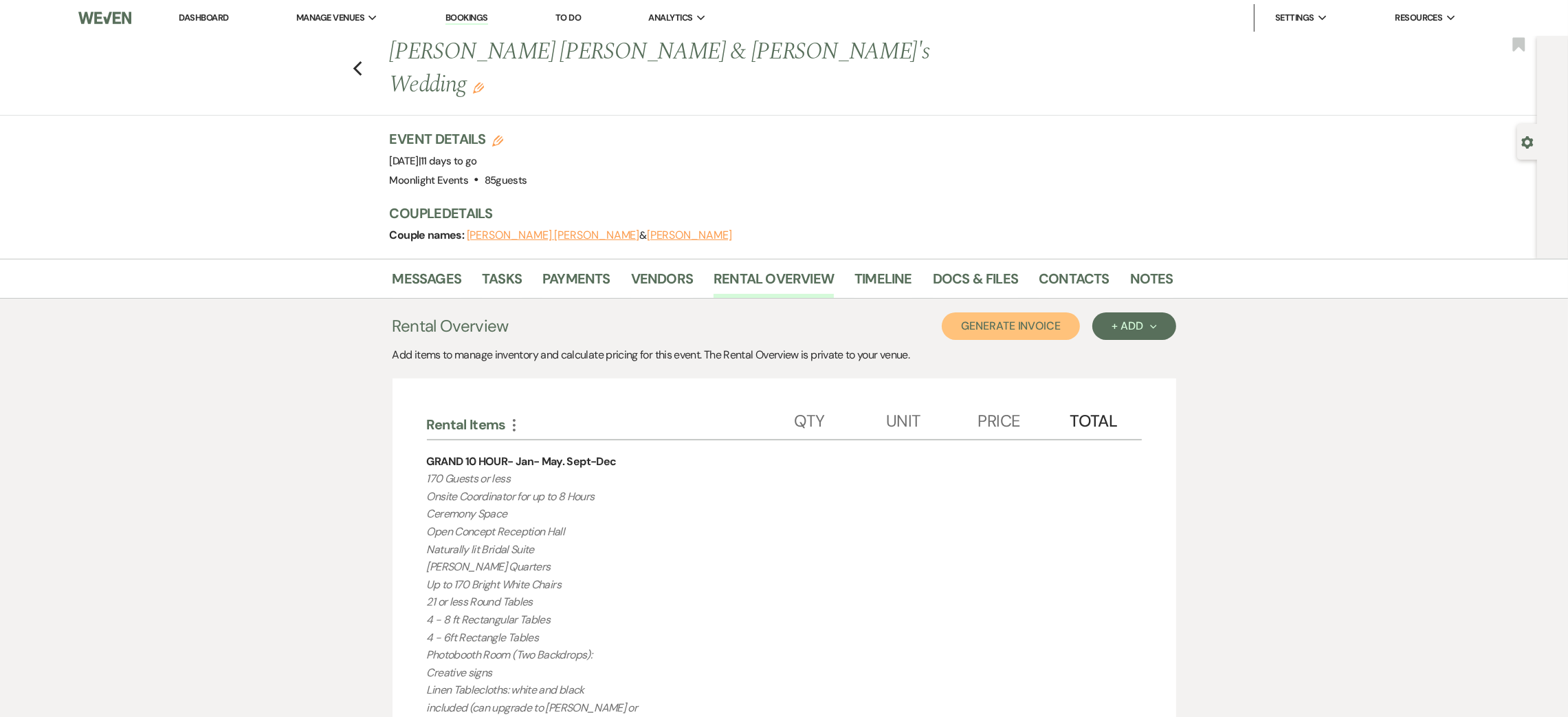
click at [1042, 313] on button "Generate Invoice" at bounding box center [1011, 326] width 139 height 27
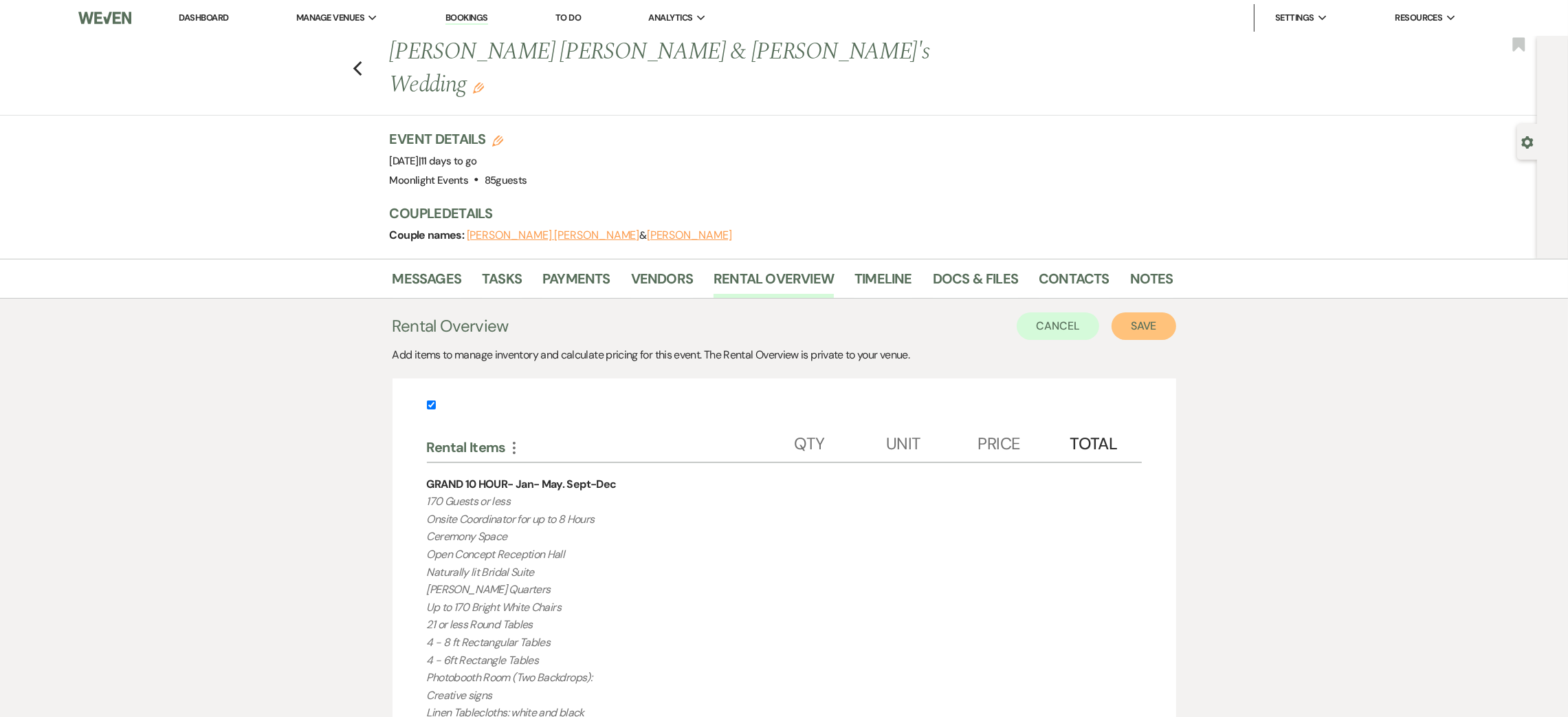
click at [1156, 313] on button "Save" at bounding box center [1143, 326] width 64 height 27
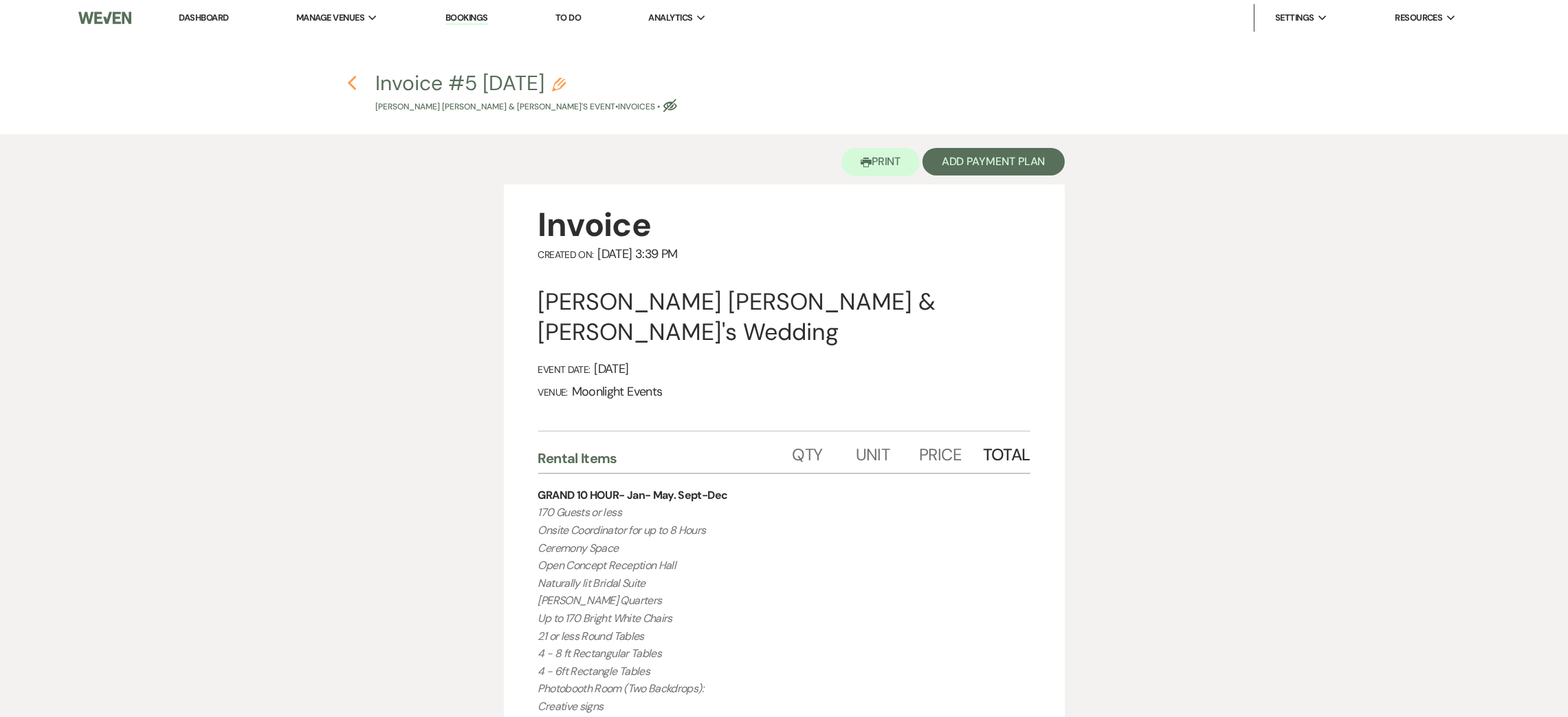
click at [356, 78] on icon "Previous" at bounding box center [352, 83] width 11 height 17
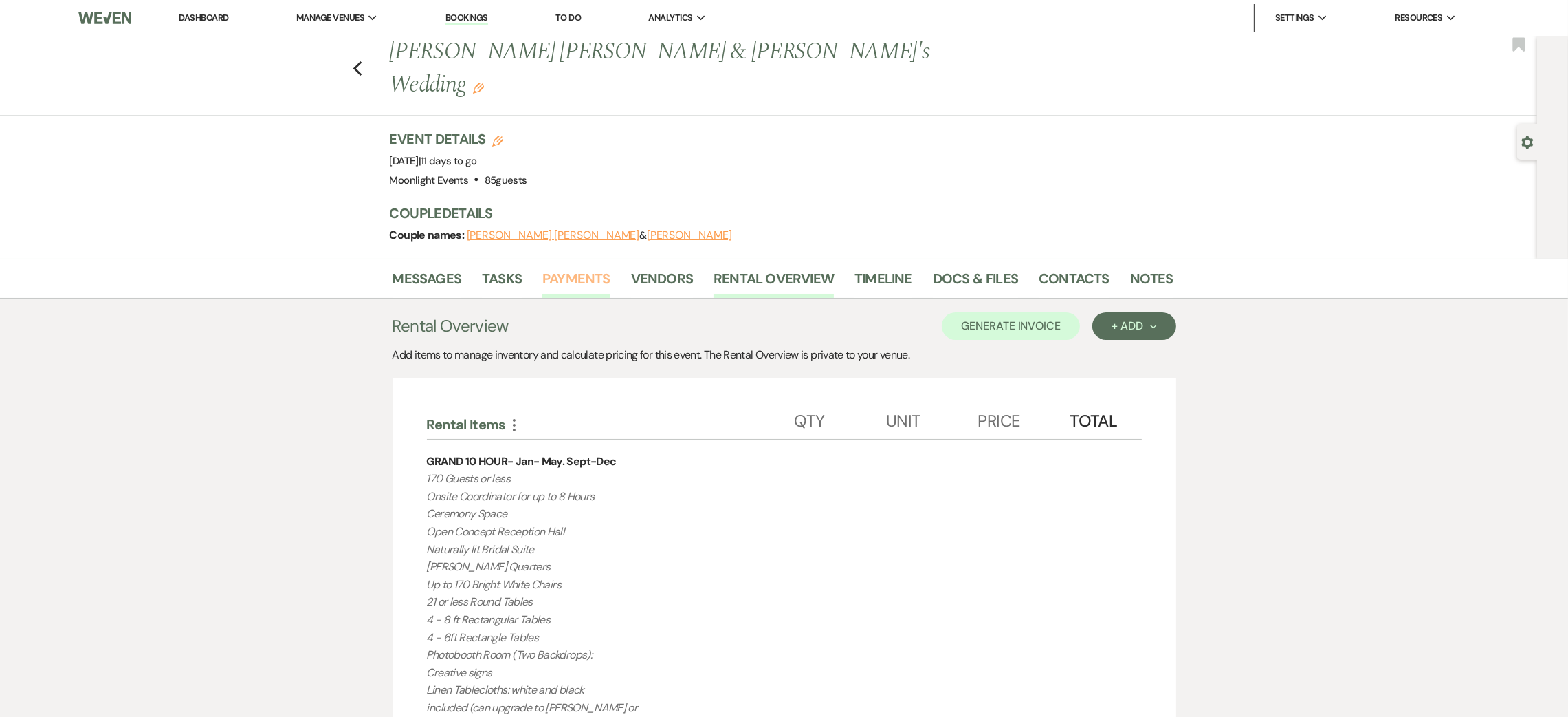
click at [594, 268] on link "Payments" at bounding box center [577, 282] width 68 height 30
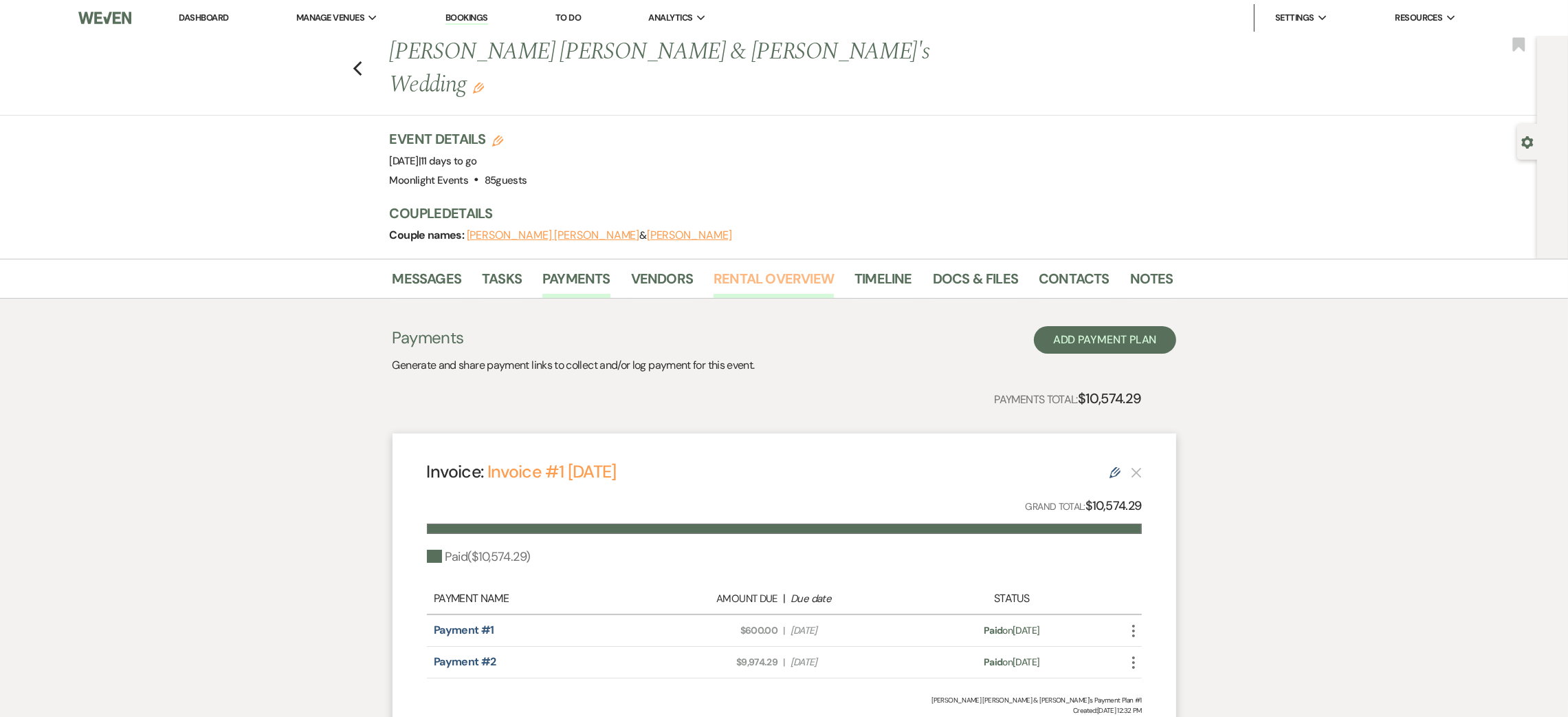
click at [752, 268] on link "Rental Overview" at bounding box center [773, 282] width 120 height 30
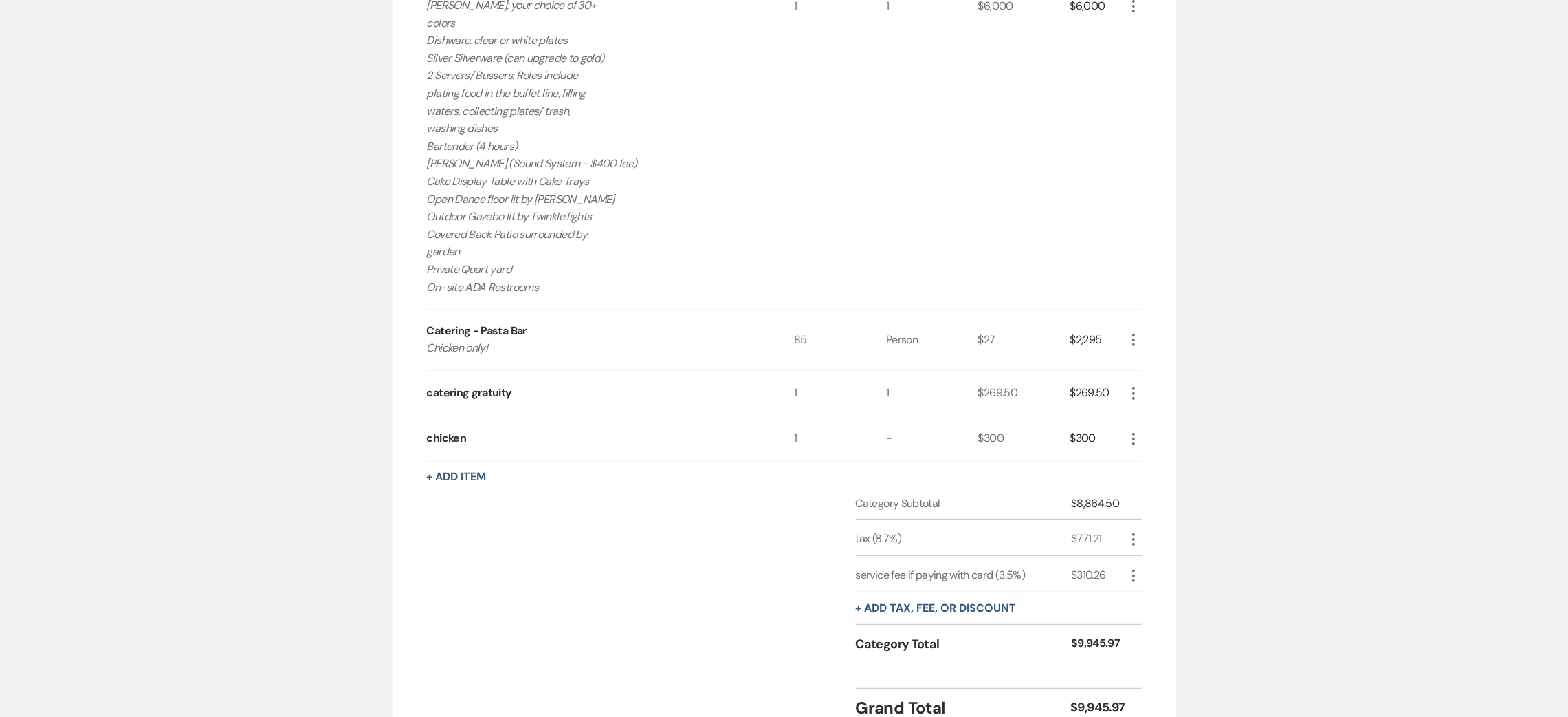
scroll to position [830, 0]
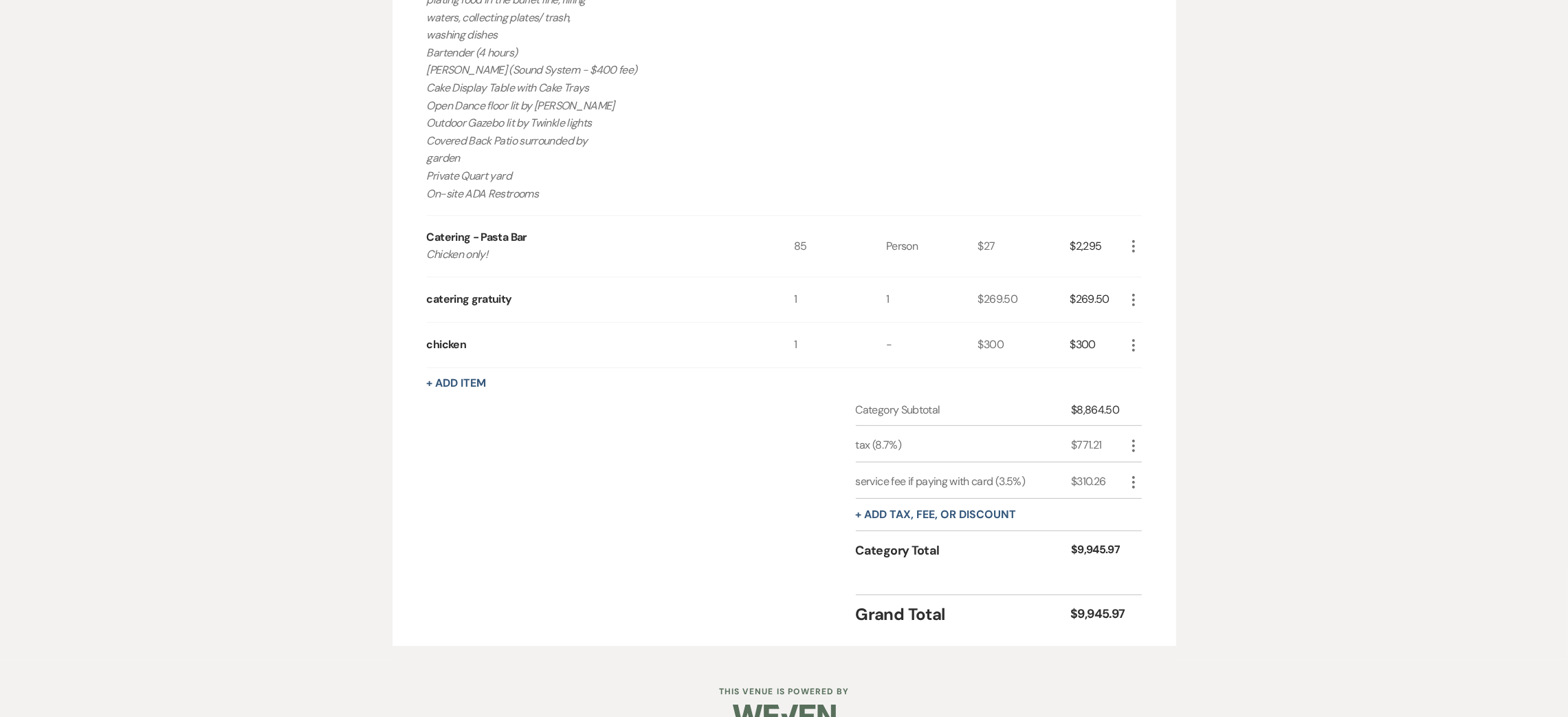
click at [1126, 337] on icon "More" at bounding box center [1134, 345] width 17 height 17
click at [1176, 361] on button "Pencil Edit" at bounding box center [1161, 372] width 71 height 22
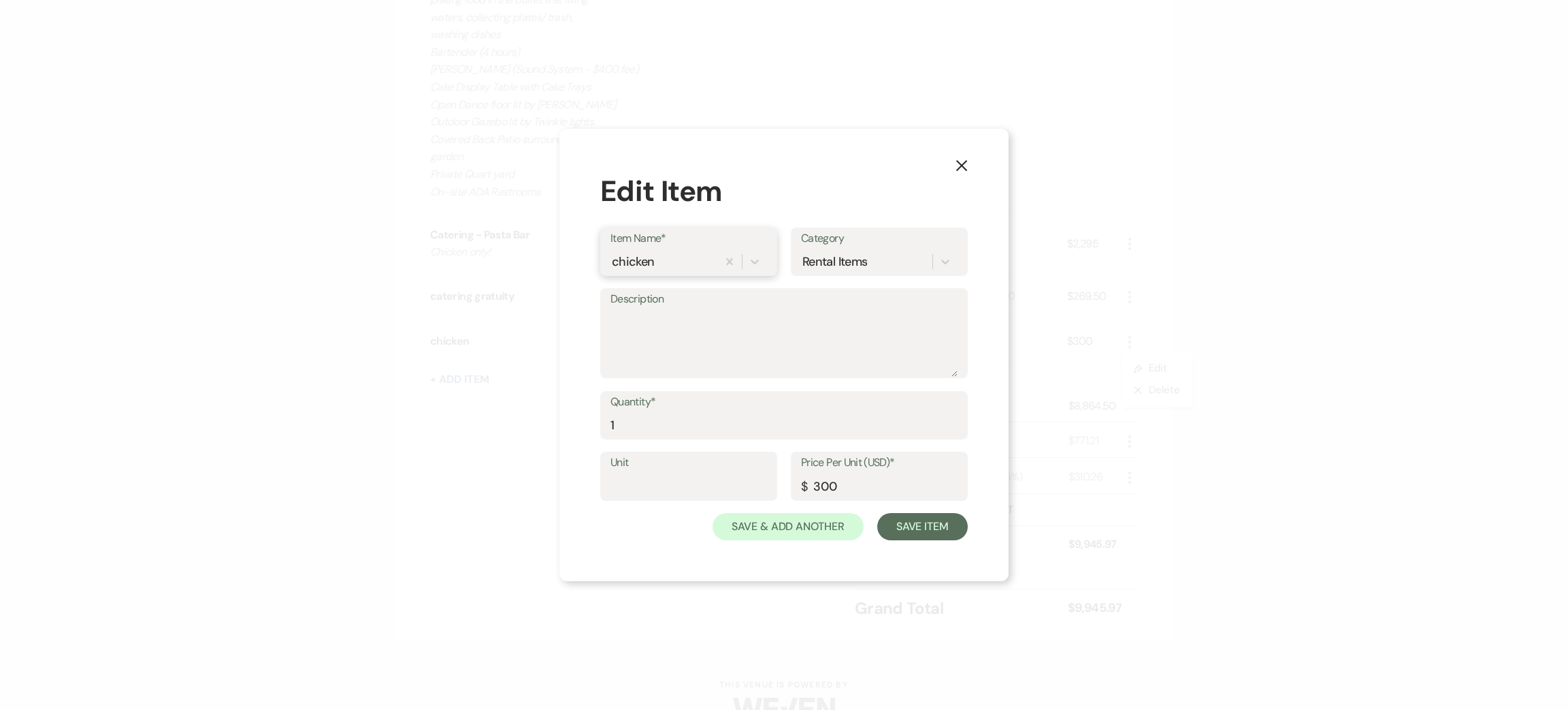
click at [679, 264] on div "chicken" at bounding box center [664, 261] width 107 height 24
type input "add beef option"
click at [700, 305] on div "+ Add "add beef option"" at bounding box center [689, 296] width 157 height 27
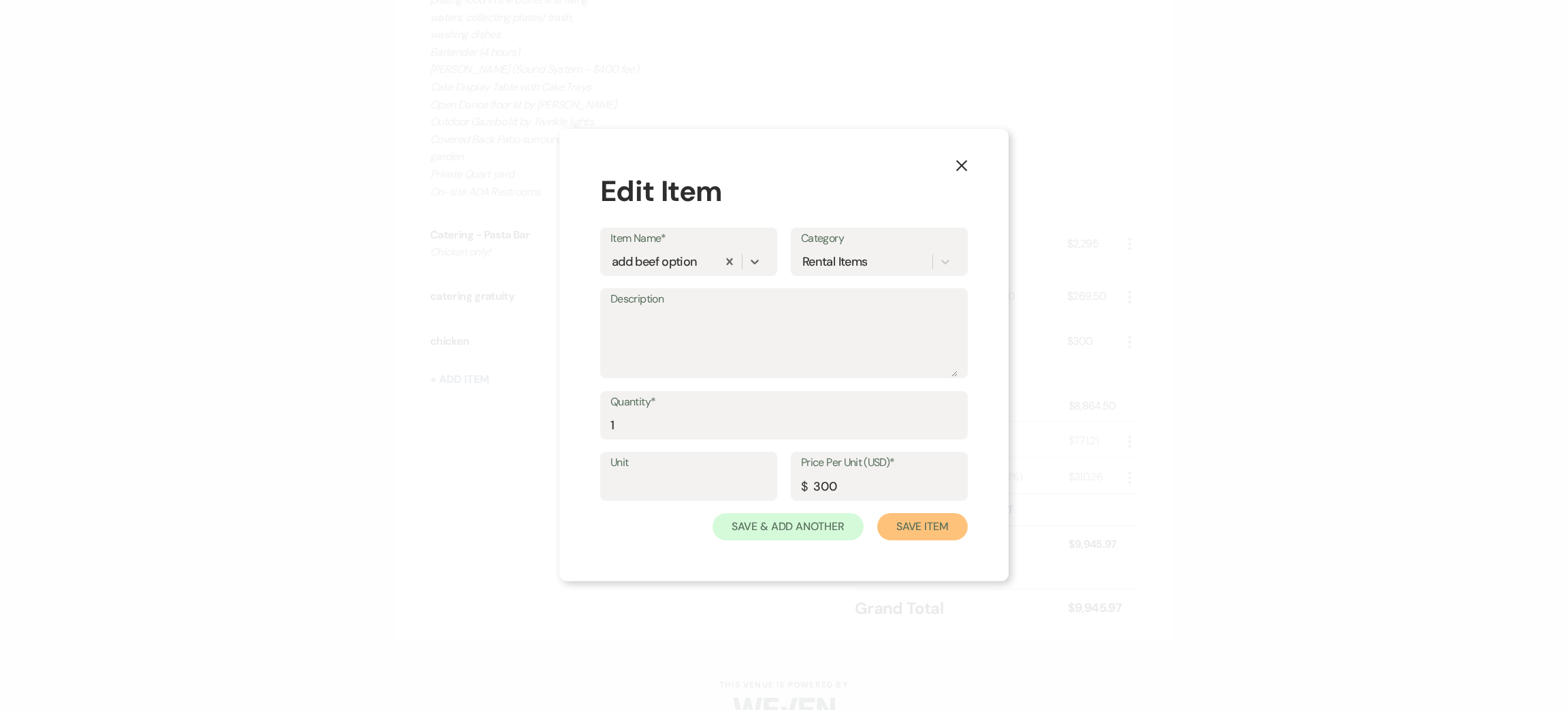
click at [896, 522] on button "Save Item" at bounding box center [923, 526] width 91 height 27
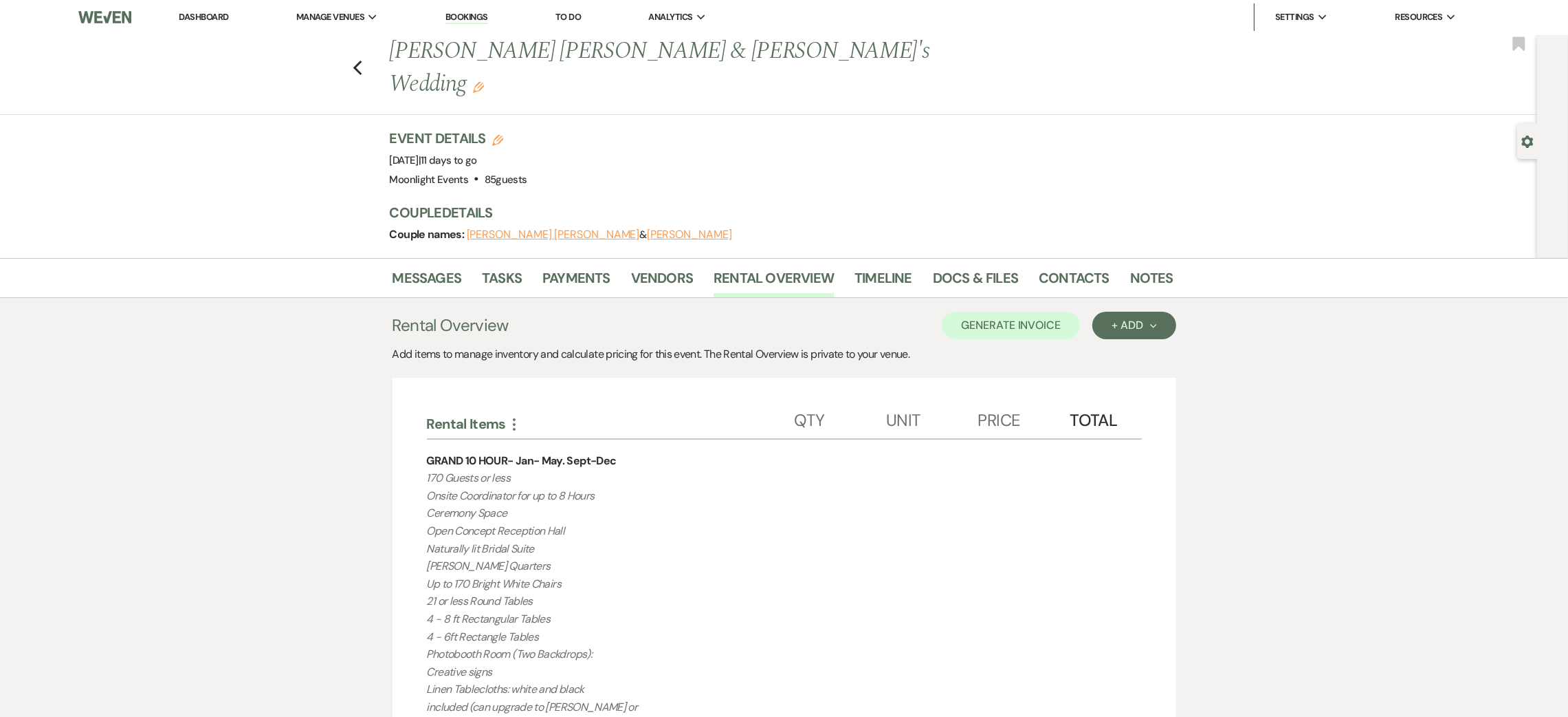
scroll to position [0, 0]
click at [989, 313] on button "Generate Invoice" at bounding box center [1011, 326] width 139 height 27
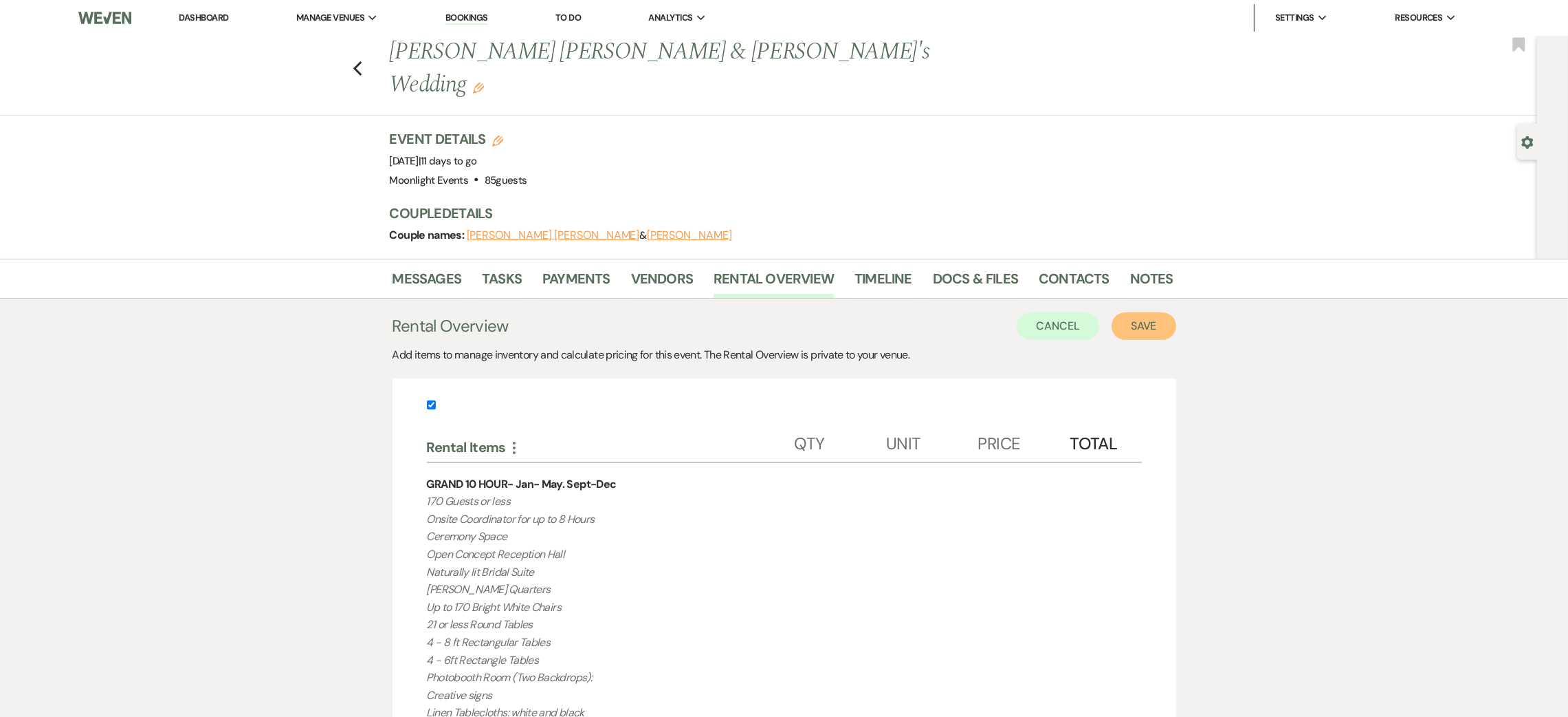
click at [1162, 313] on button "Save" at bounding box center [1143, 326] width 64 height 27
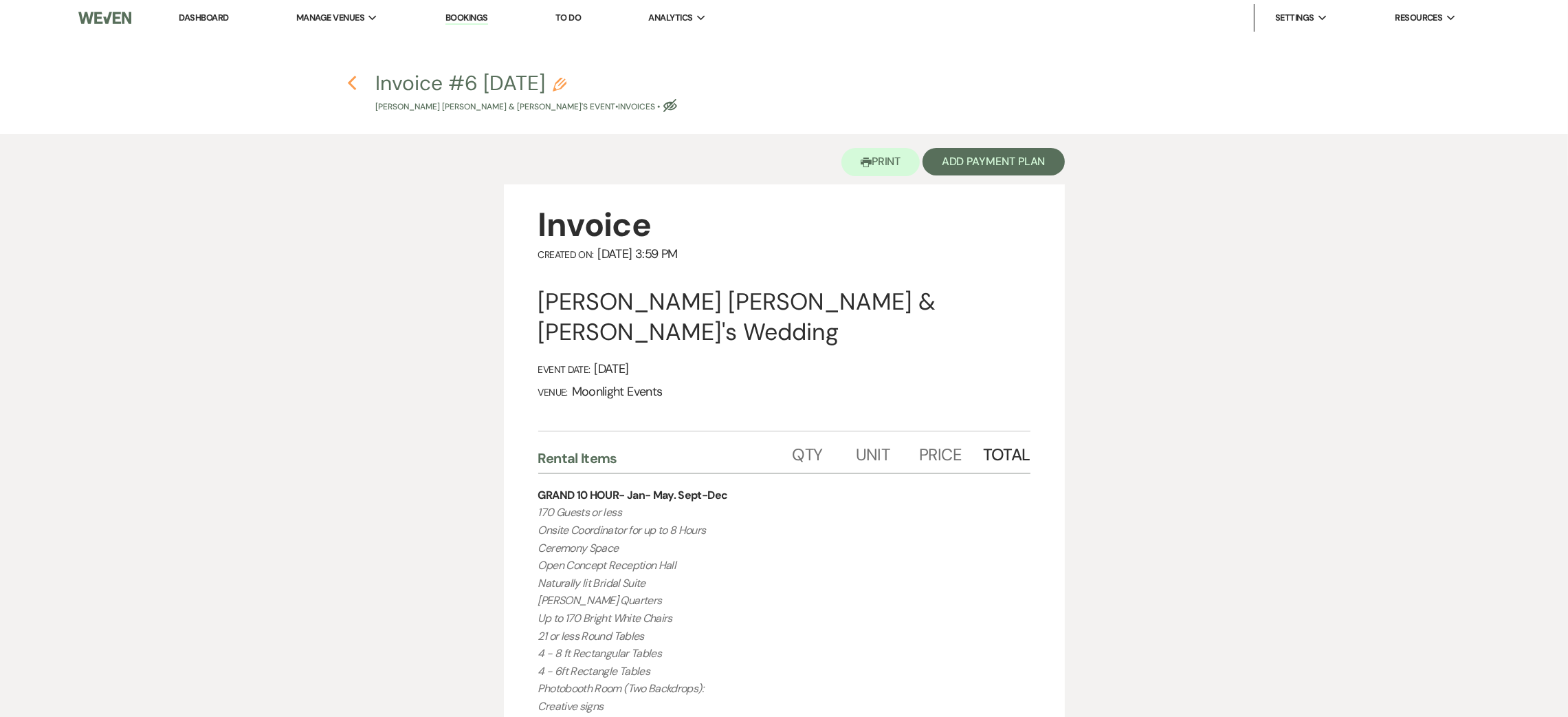
click at [348, 85] on icon "Previous" at bounding box center [352, 83] width 11 height 17
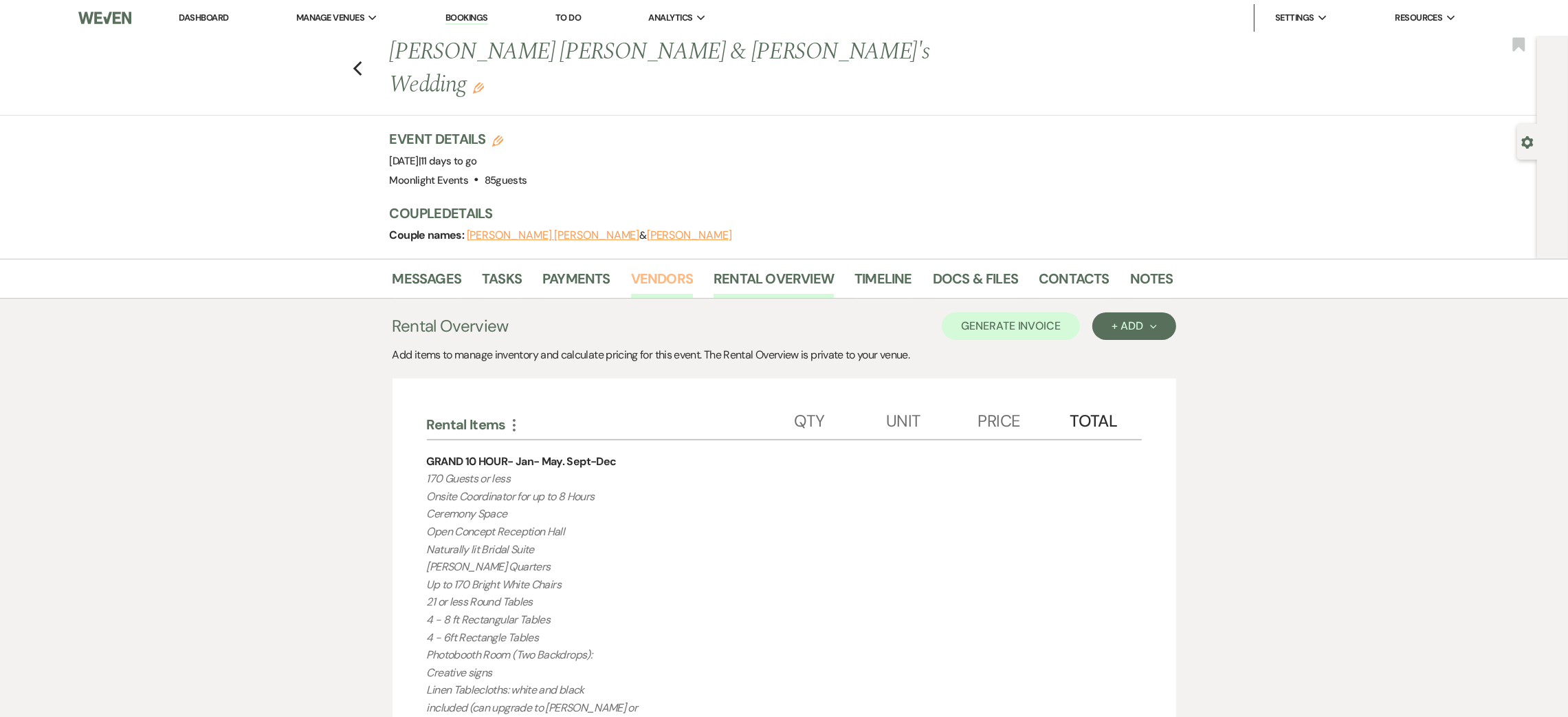
click at [645, 268] on link "Vendors" at bounding box center [661, 282] width 62 height 30
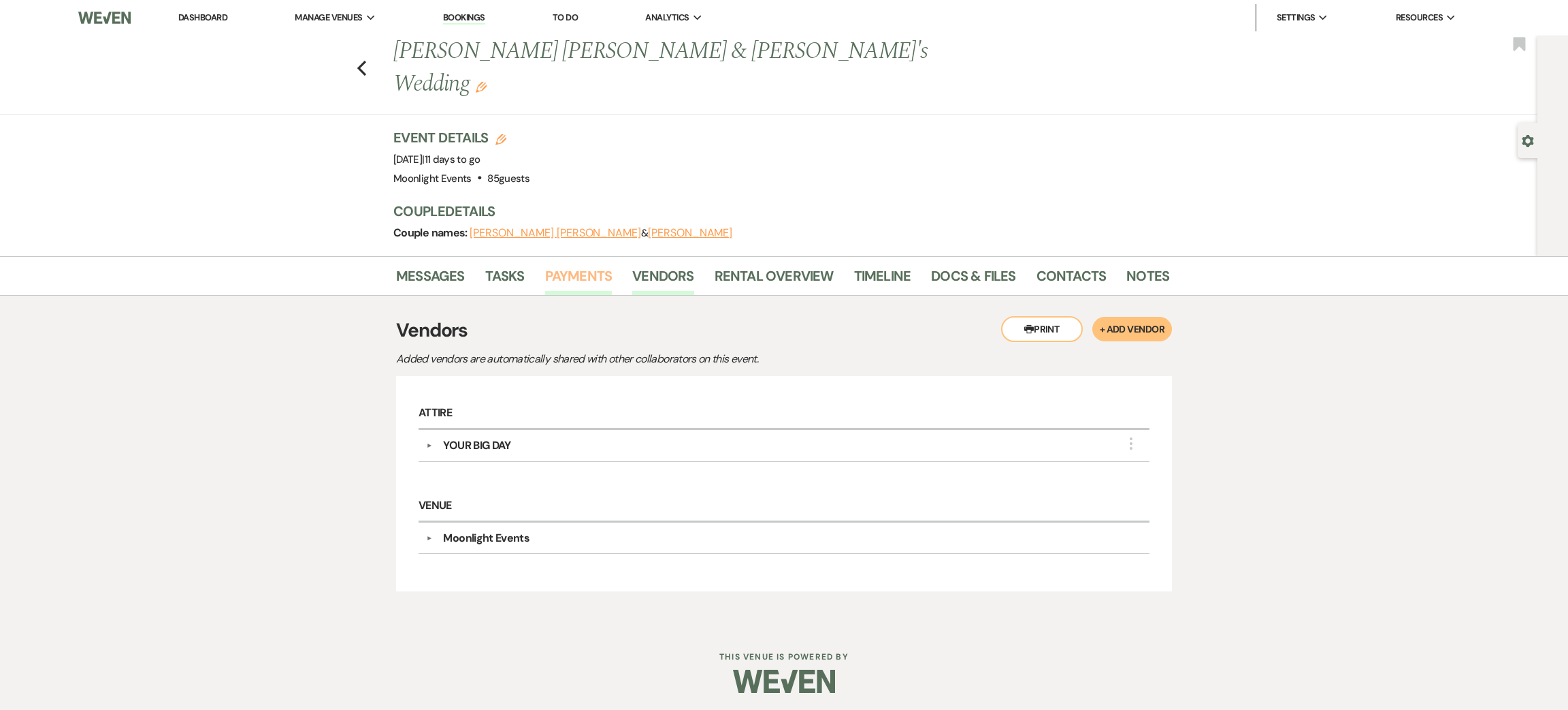
click at [578, 265] on link "Payments" at bounding box center [579, 280] width 68 height 30
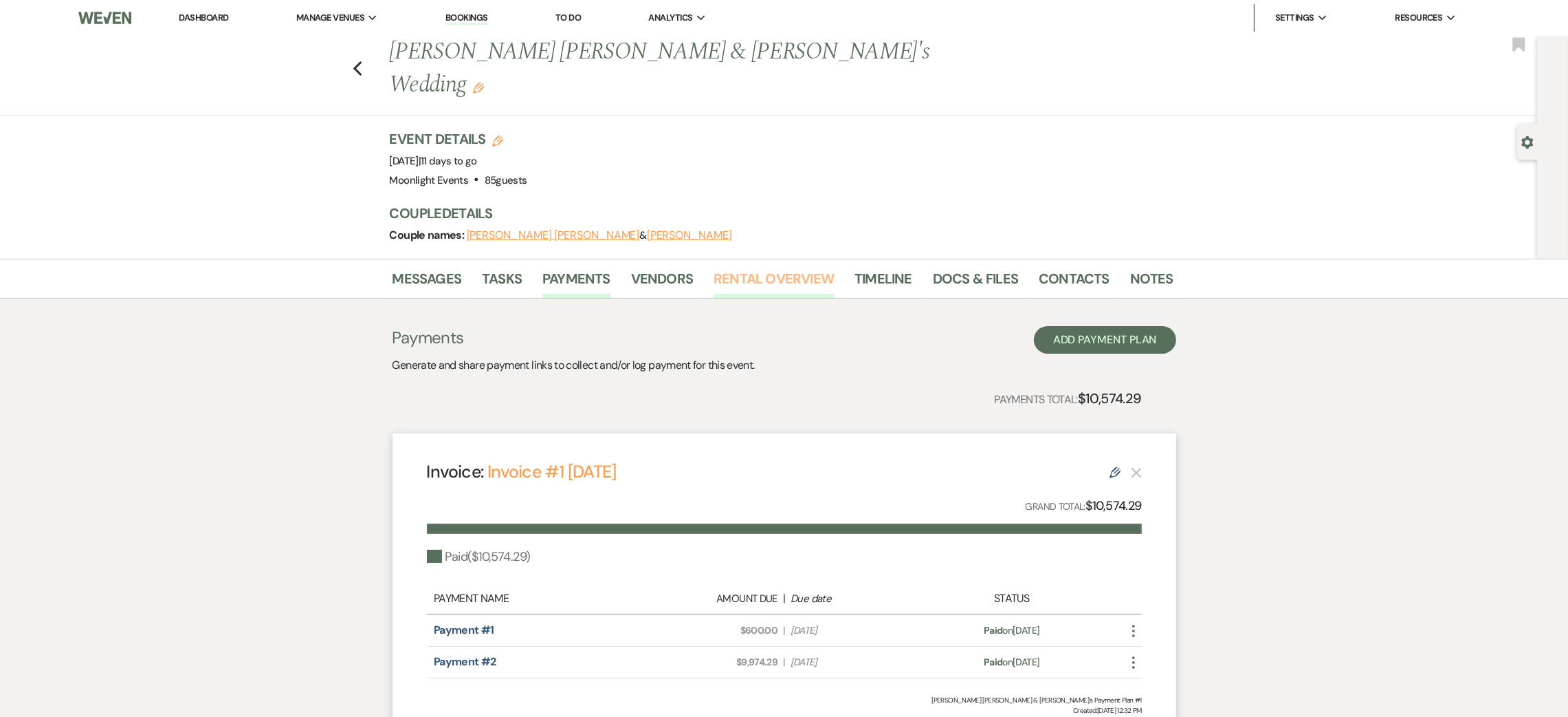
click at [749, 268] on link "Rental Overview" at bounding box center [773, 282] width 120 height 30
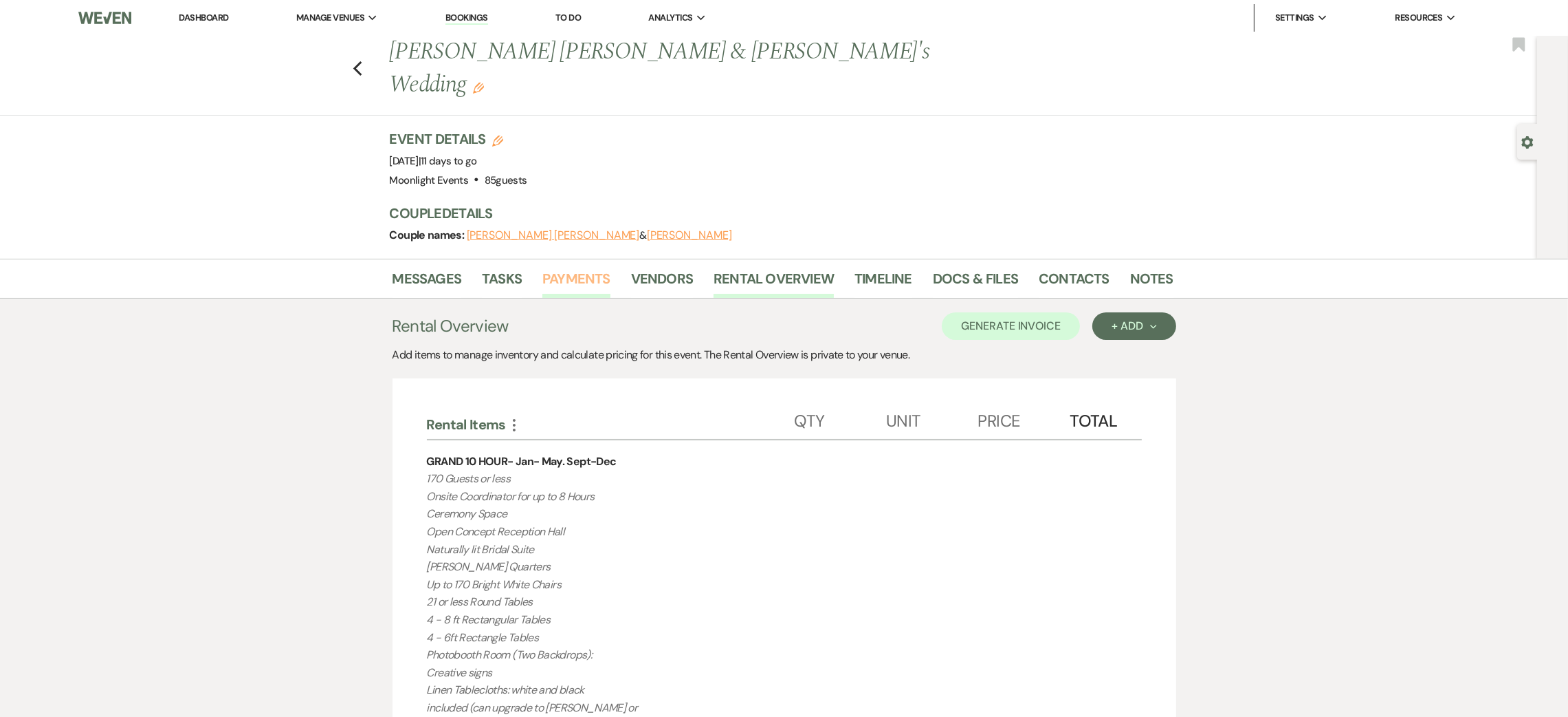
click at [605, 268] on link "Payments" at bounding box center [577, 282] width 68 height 30
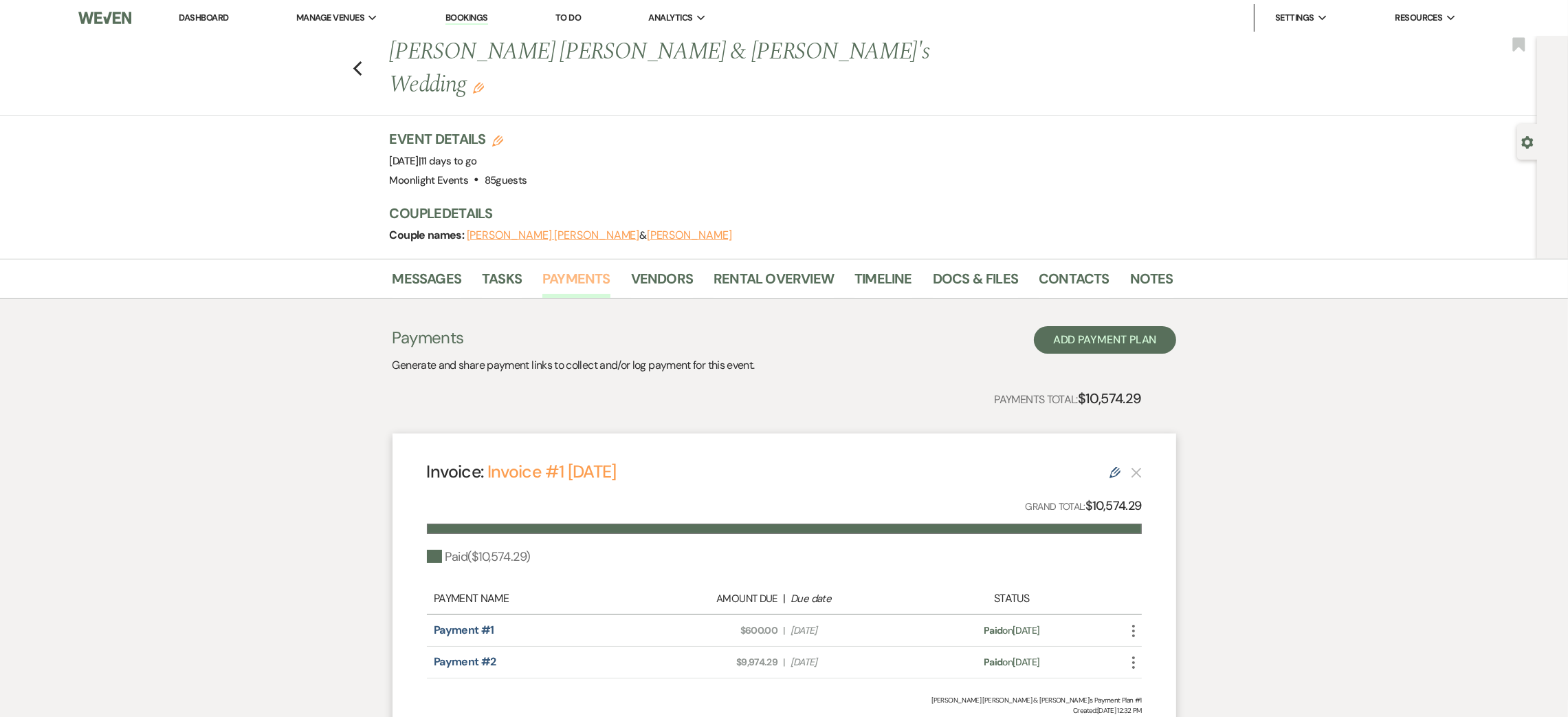
scroll to position [93, 0]
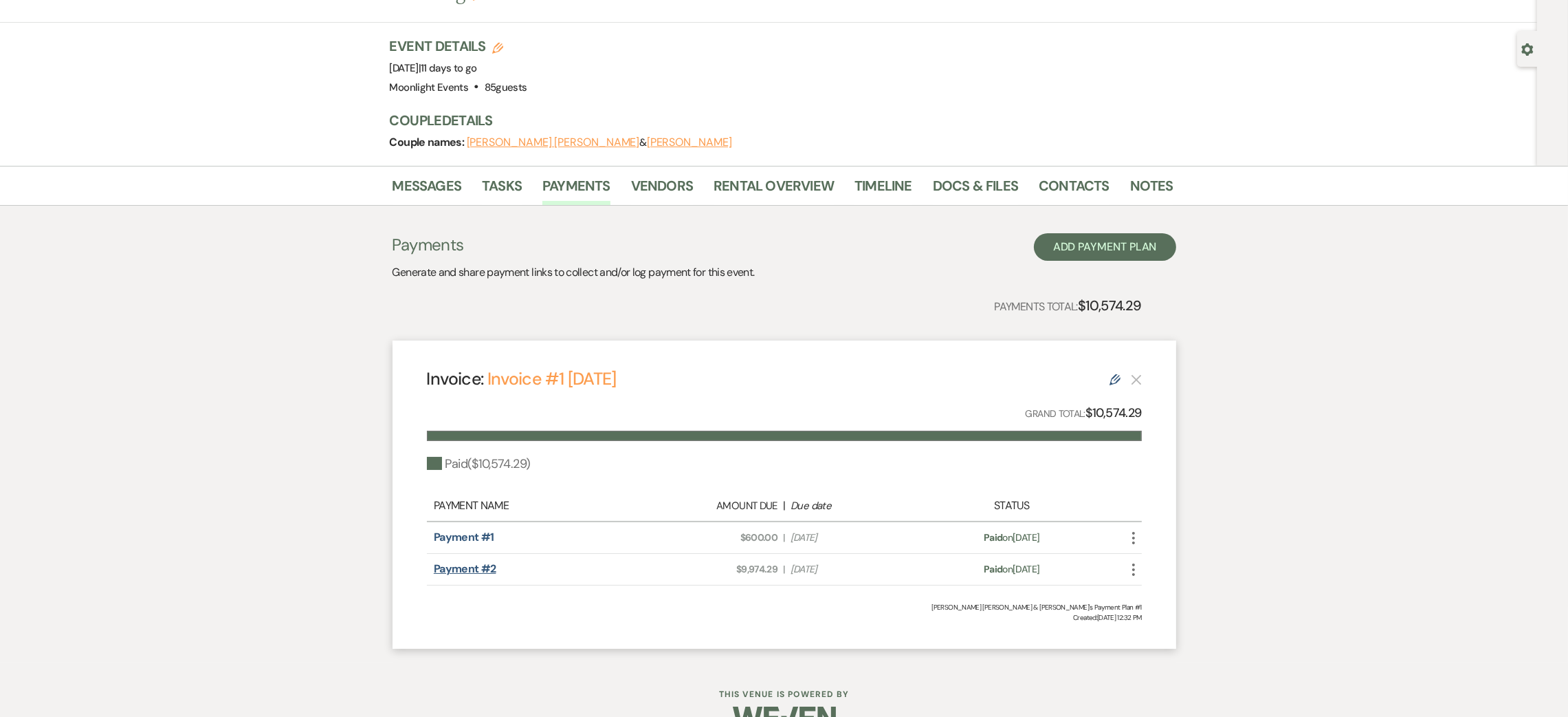
click at [465, 562] on link "Payment #2" at bounding box center [465, 569] width 62 height 15
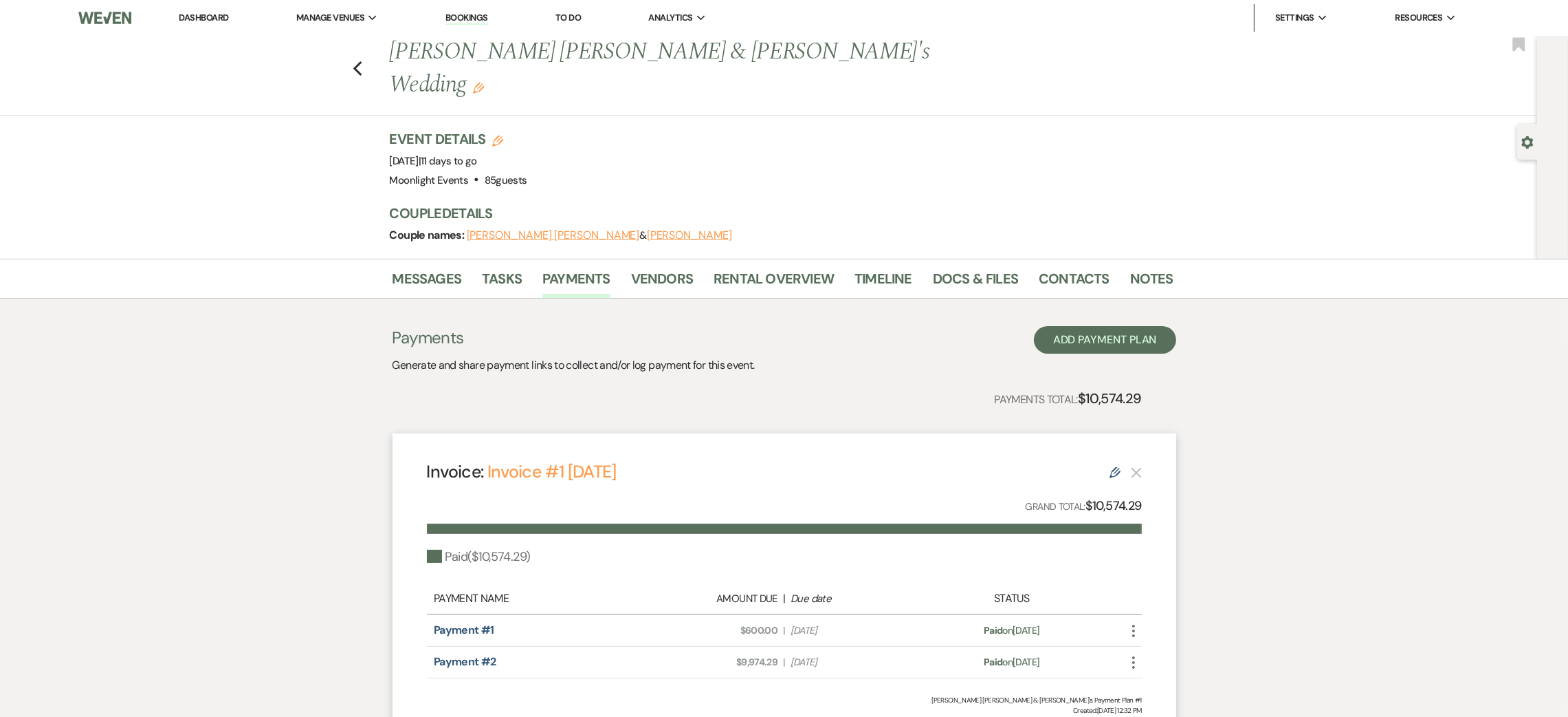
click at [1166, 265] on li "Notes" at bounding box center [1161, 281] width 63 height 33
click at [1148, 268] on link "Notes" at bounding box center [1151, 282] width 43 height 30
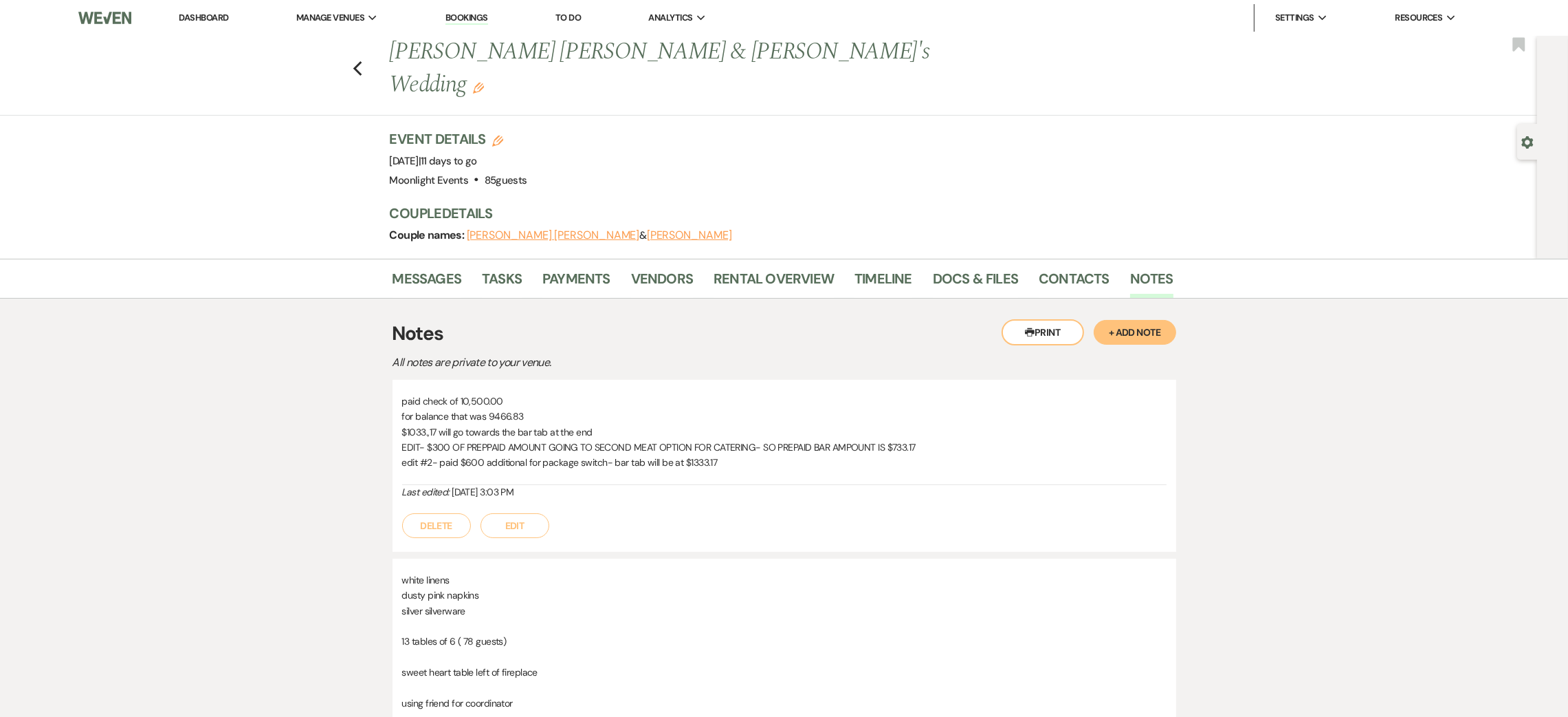
click at [496, 513] on button "Edit" at bounding box center [515, 525] width 68 height 24
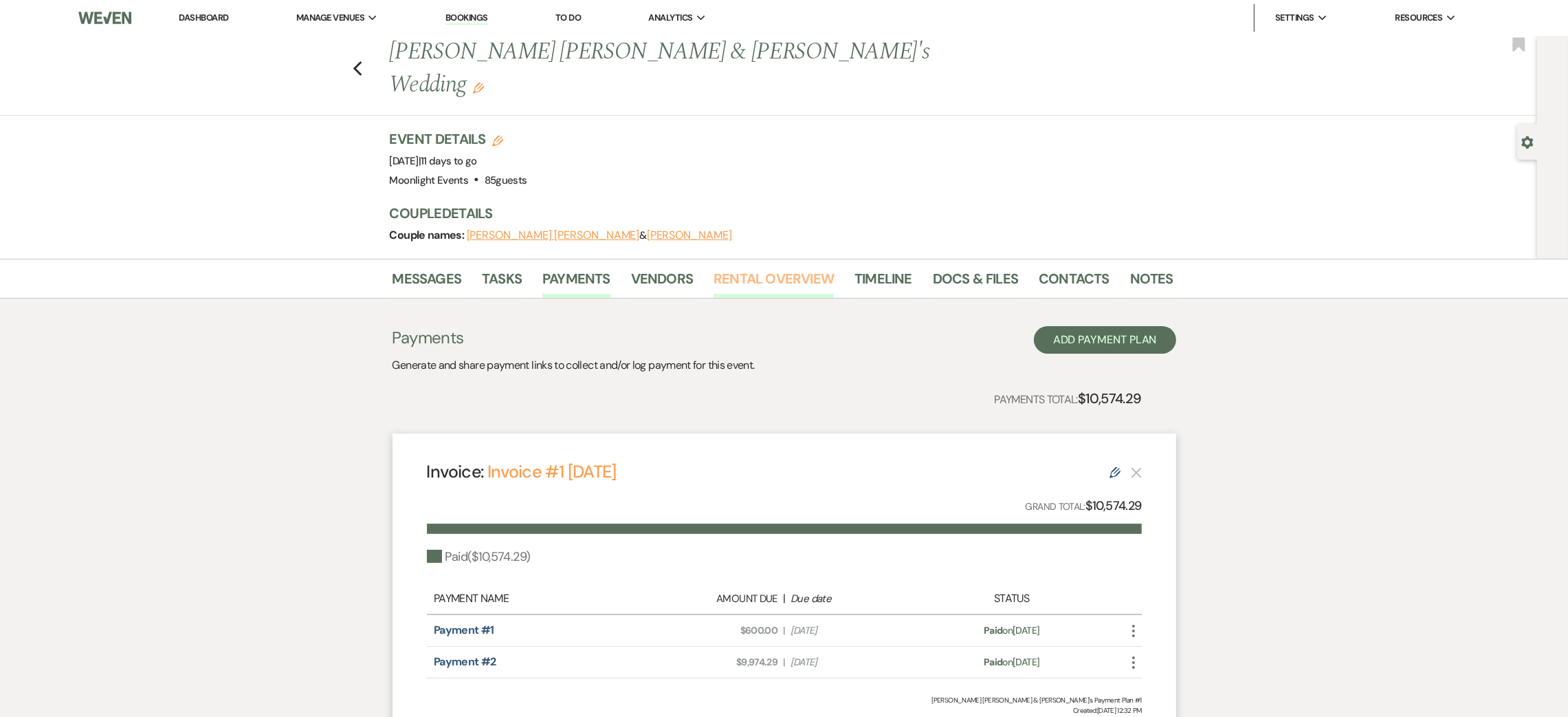
click at [773, 268] on link "Rental Overview" at bounding box center [773, 282] width 120 height 30
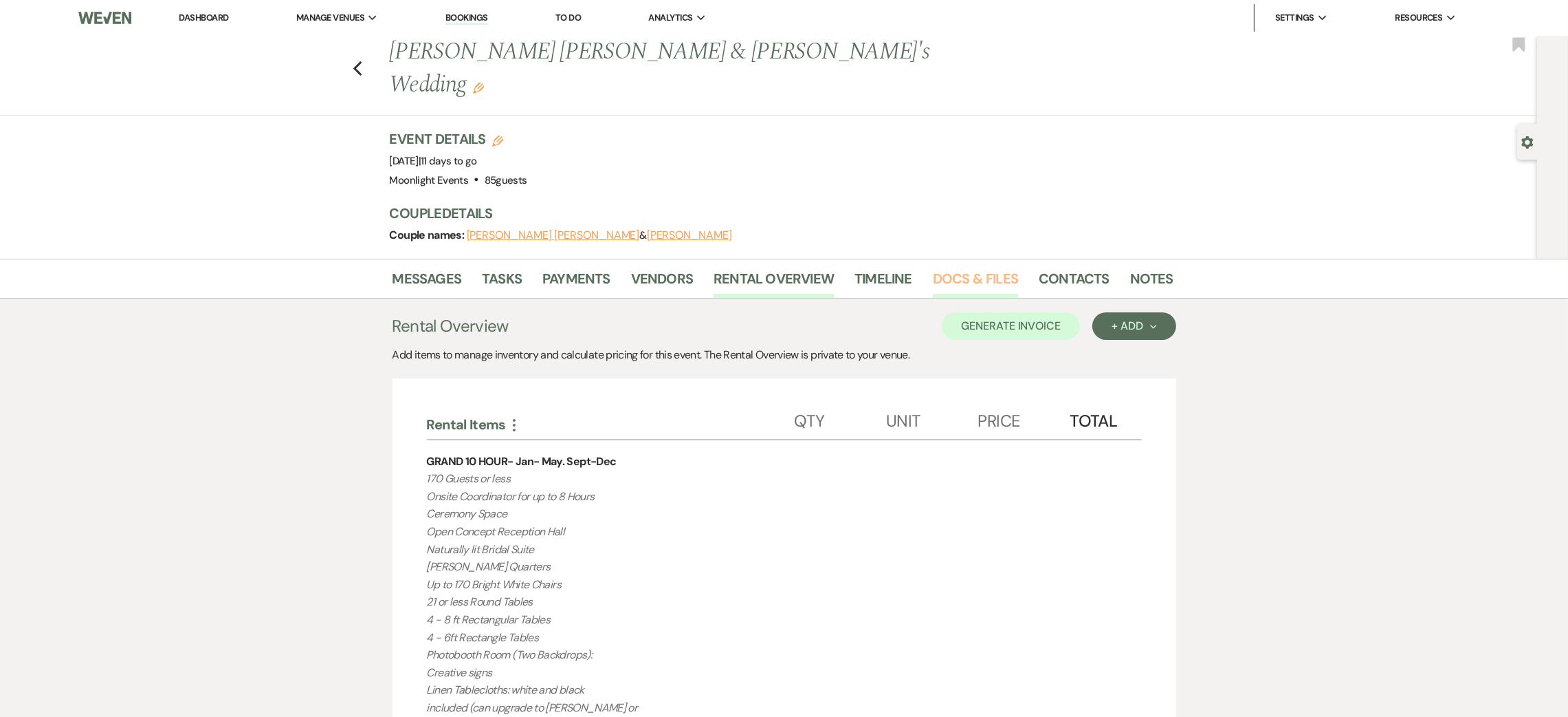
click at [959, 268] on link "Docs & Files" at bounding box center [974, 282] width 85 height 30
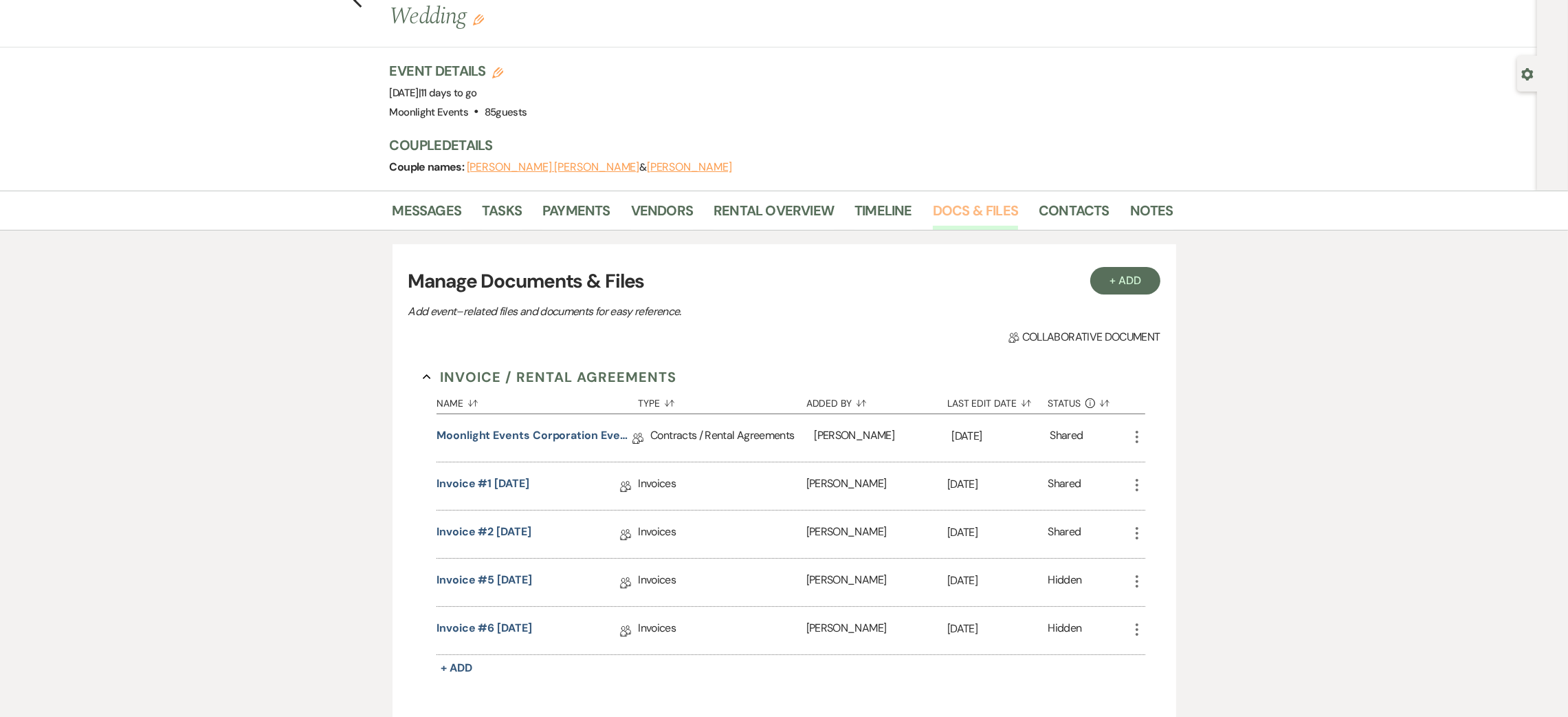
scroll to position [104, 0]
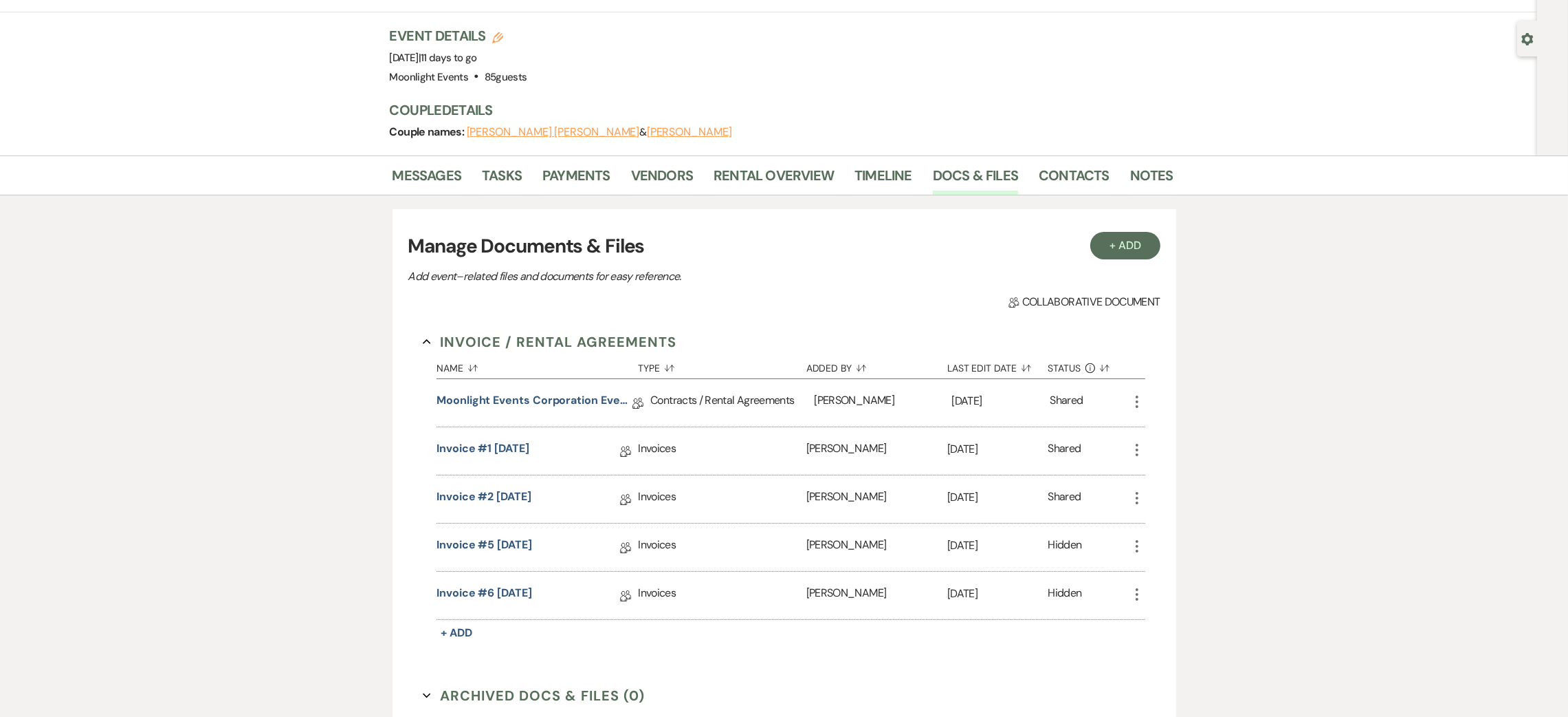
click at [1134, 538] on icon "More" at bounding box center [1136, 546] width 17 height 17
click at [1209, 655] on button "Close Delete X Delete" at bounding box center [1198, 667] width 139 height 23
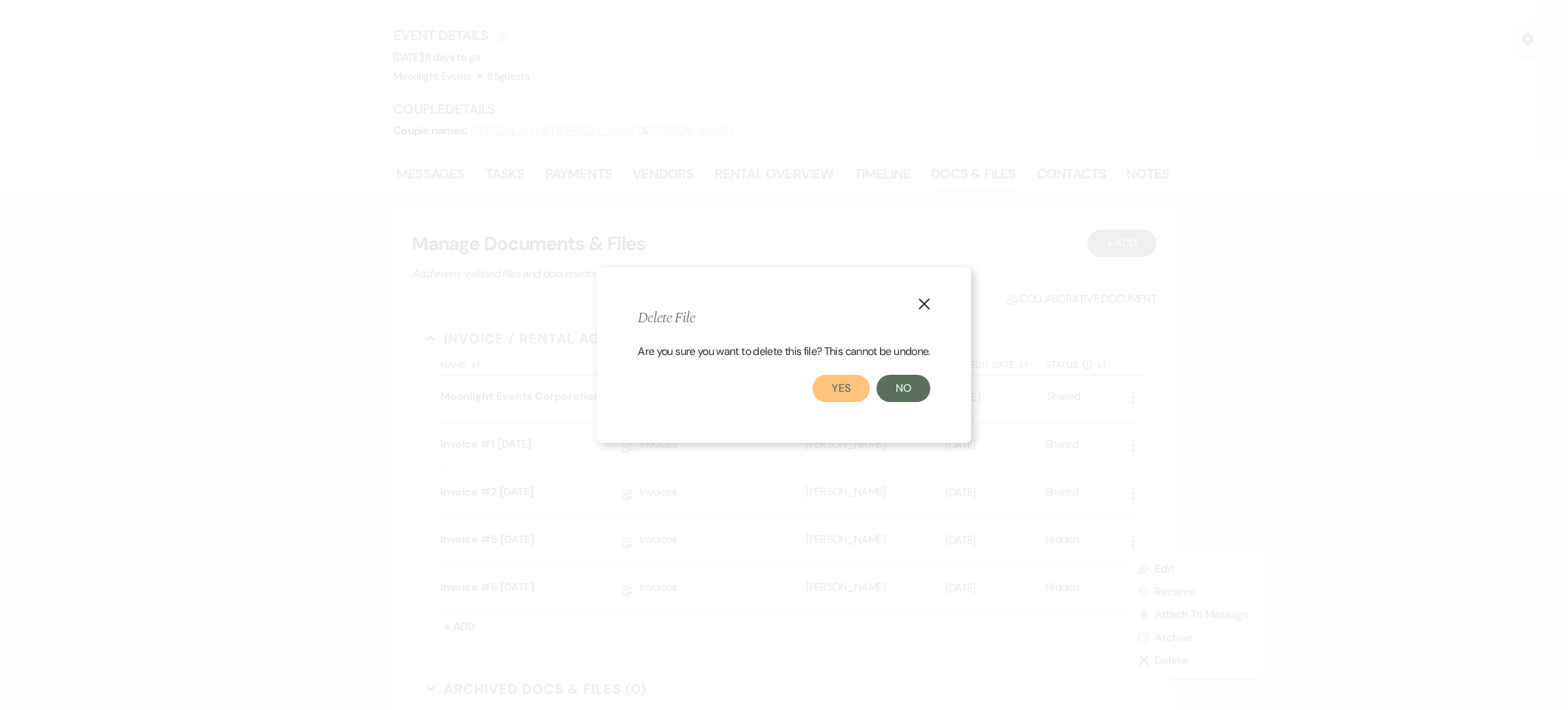
click at [859, 386] on button "Yes" at bounding box center [841, 388] width 57 height 27
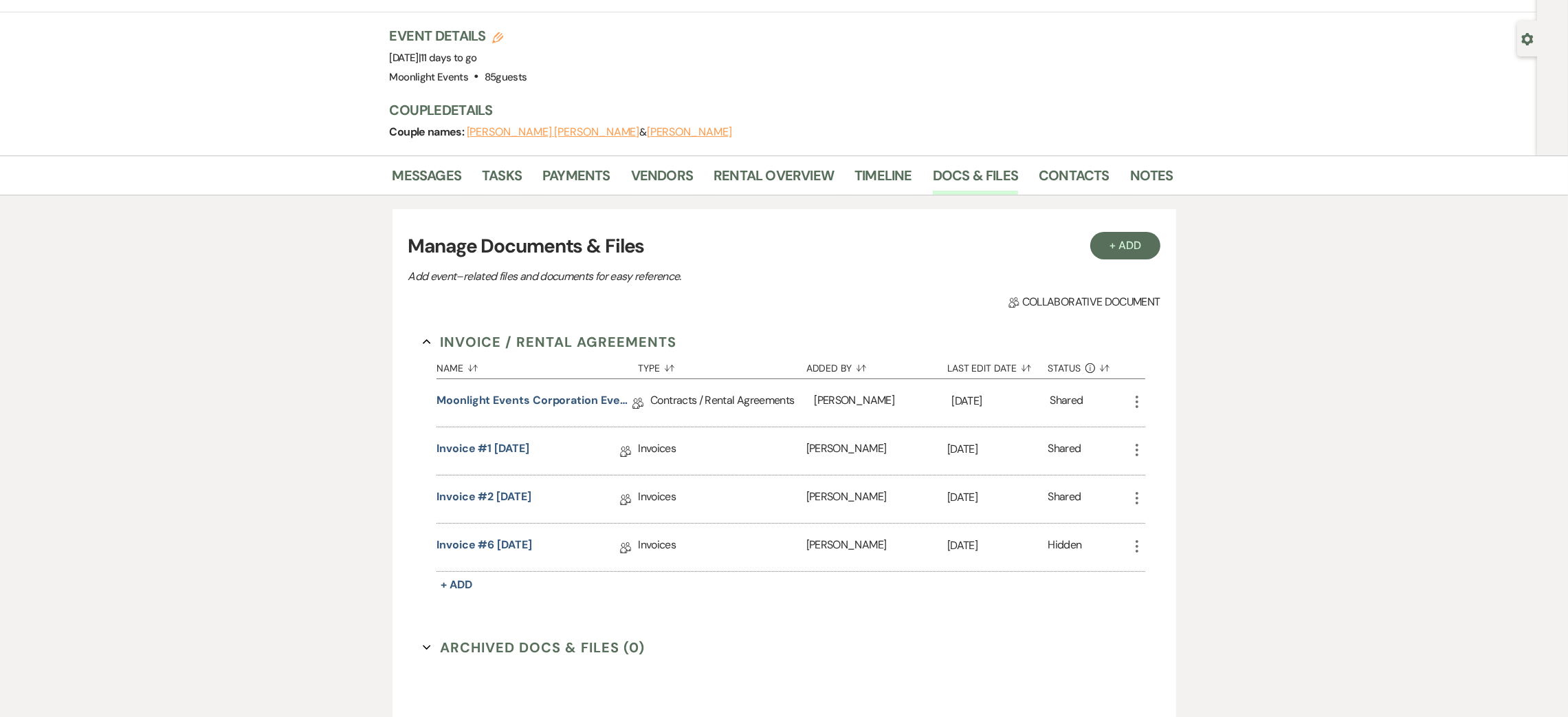
click at [1131, 538] on icon "More" at bounding box center [1136, 546] width 17 height 17
click at [1170, 555] on ul "Pencil Edit Settings Gear Rename Attach File Attach to Message Archive Archive …" at bounding box center [1198, 619] width 139 height 130
click at [1173, 562] on link "Pencil Edit" at bounding box center [1198, 573] width 139 height 23
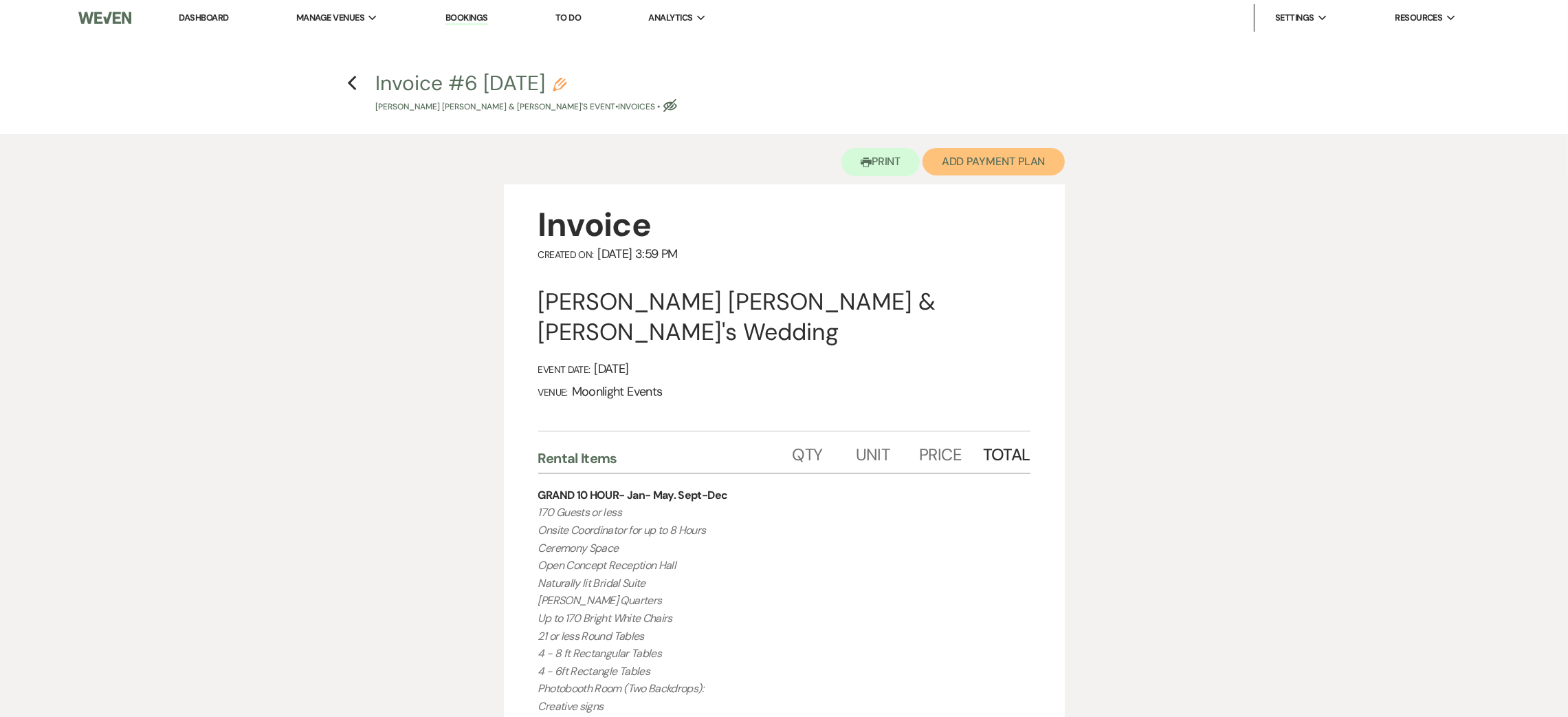
click at [984, 162] on button "Add Payment Plan" at bounding box center [994, 161] width 143 height 27
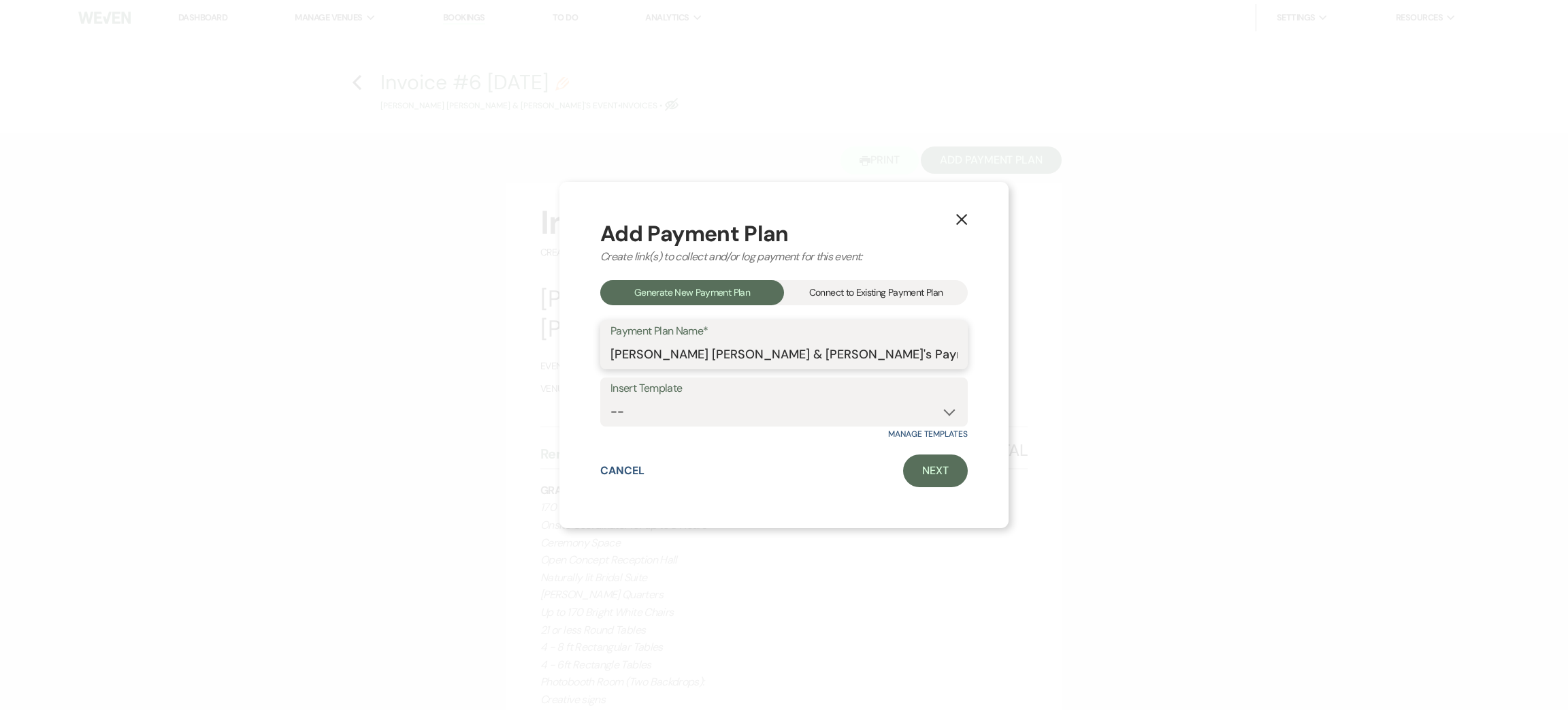
click at [903, 351] on input "Juan Sanchez & Megan's Payment Plan #2" at bounding box center [784, 354] width 347 height 26
type input "Juan Sanchez & Megan's Payment Plan #2 UPDATED"
click at [921, 473] on link "Next" at bounding box center [935, 471] width 65 height 33
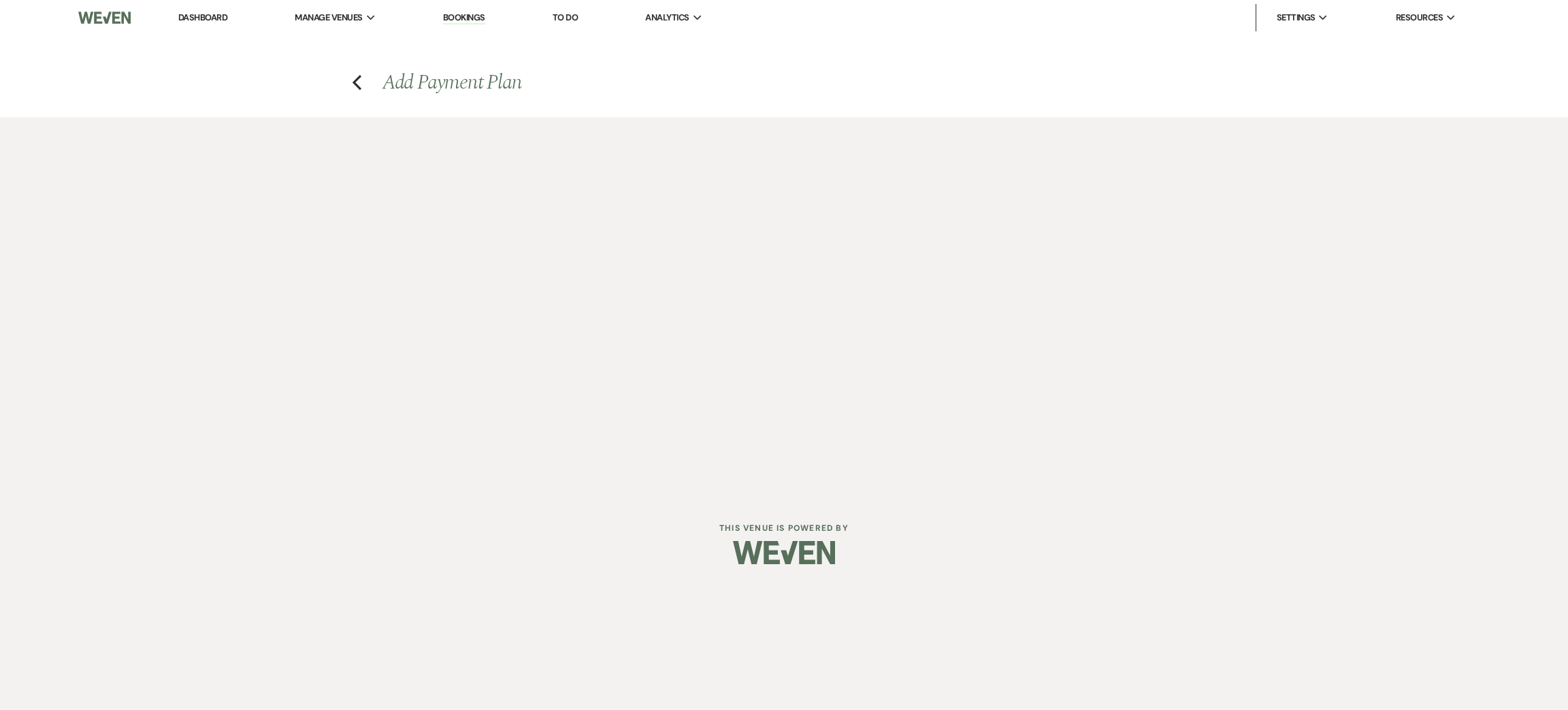
select select "27810"
select select "2"
select select "percentage"
select select "true"
select select "client"
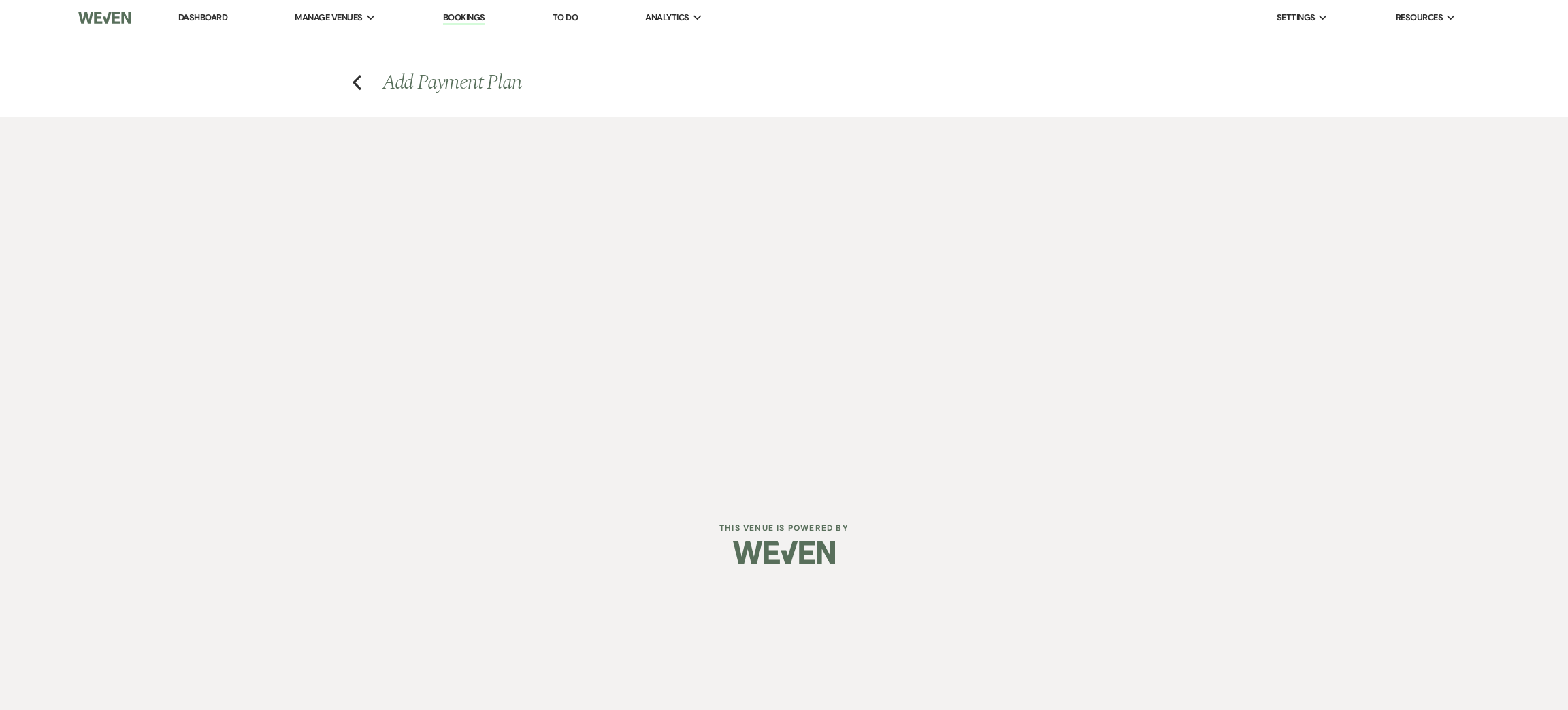
select select "weeks"
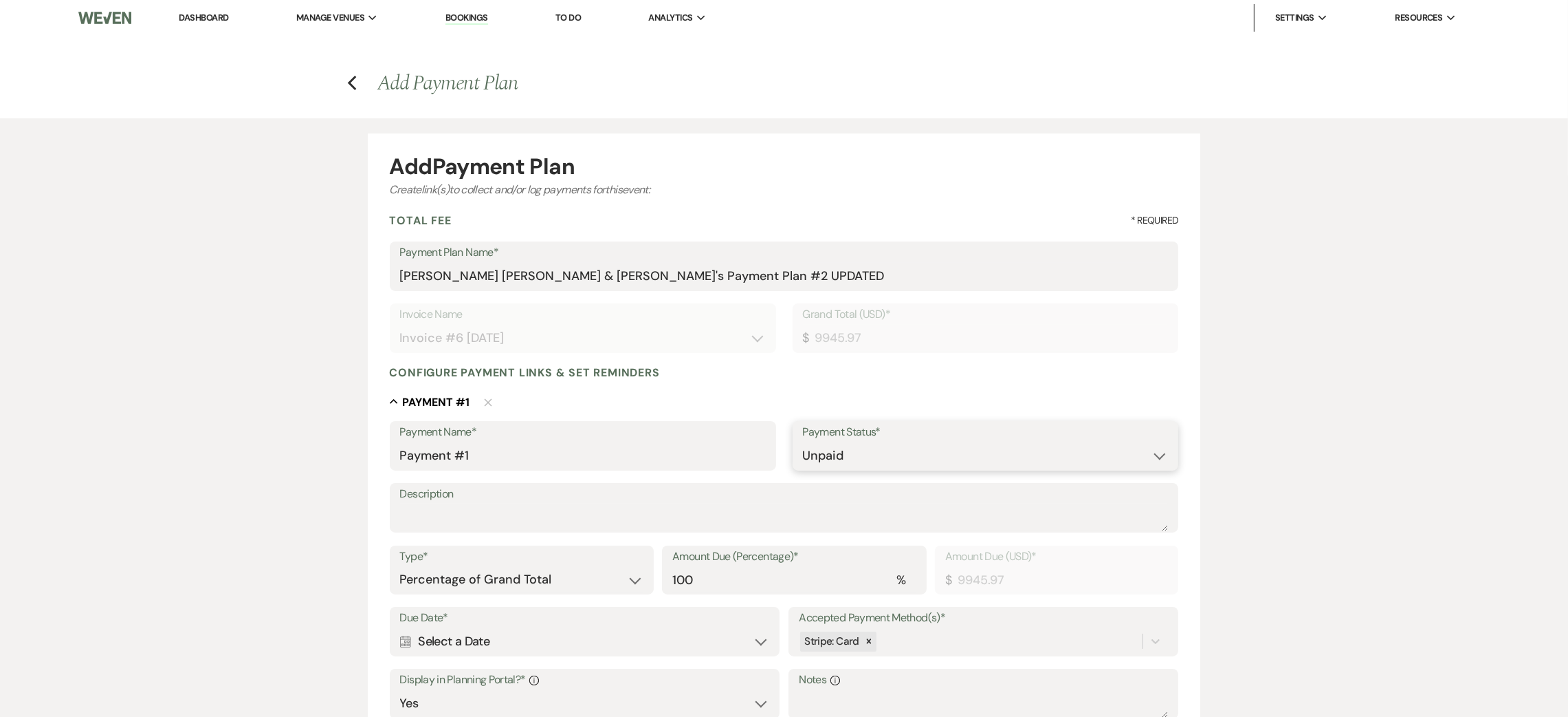
click at [888, 460] on select "Paid Unpaid" at bounding box center [985, 455] width 366 height 26
click at [803, 443] on select "Paid Unpaid" at bounding box center [985, 455] width 366 height 26
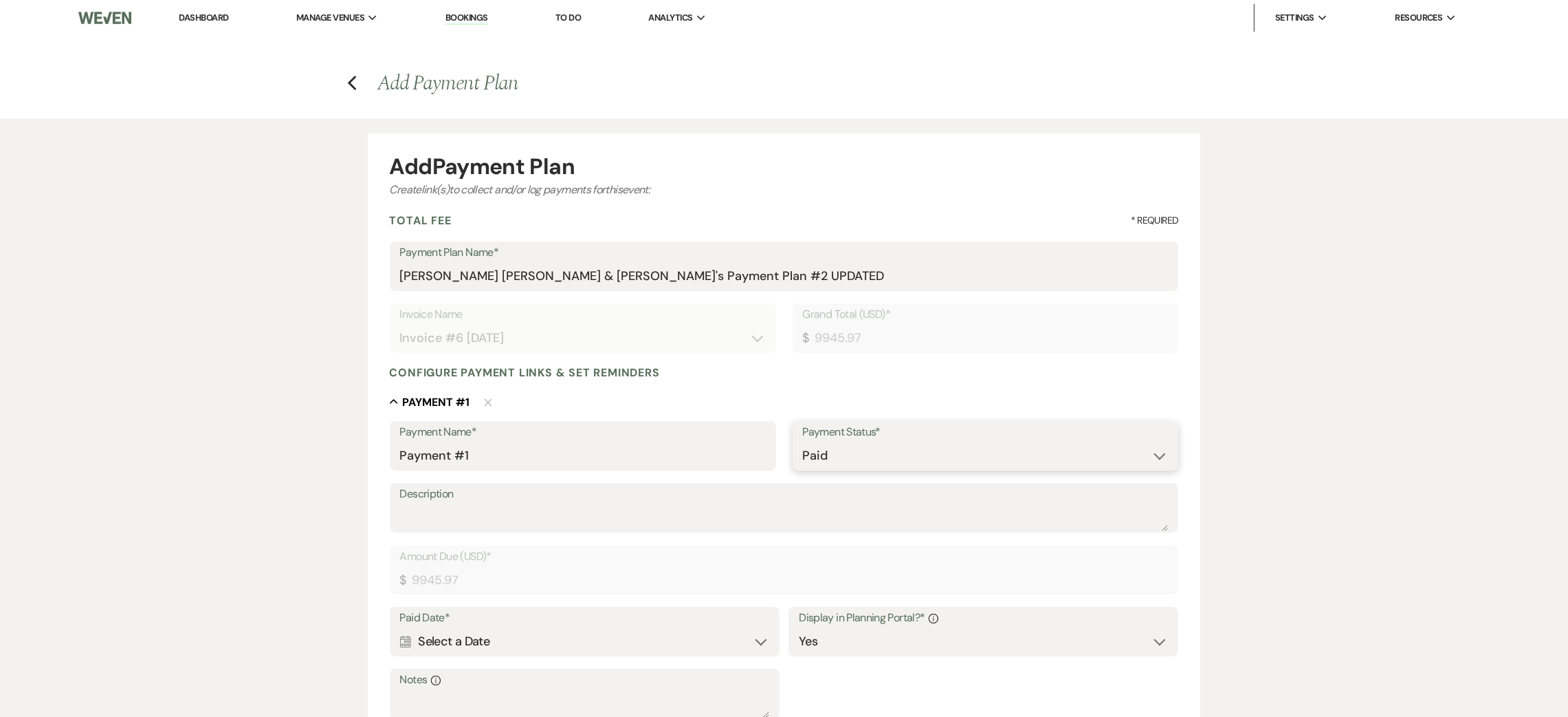
click at [824, 456] on select "Paid Unpaid" at bounding box center [985, 455] width 366 height 26
select select "2"
click at [803, 443] on select "Paid Unpaid" at bounding box center [985, 455] width 366 height 26
select select "client"
select select "weeks"
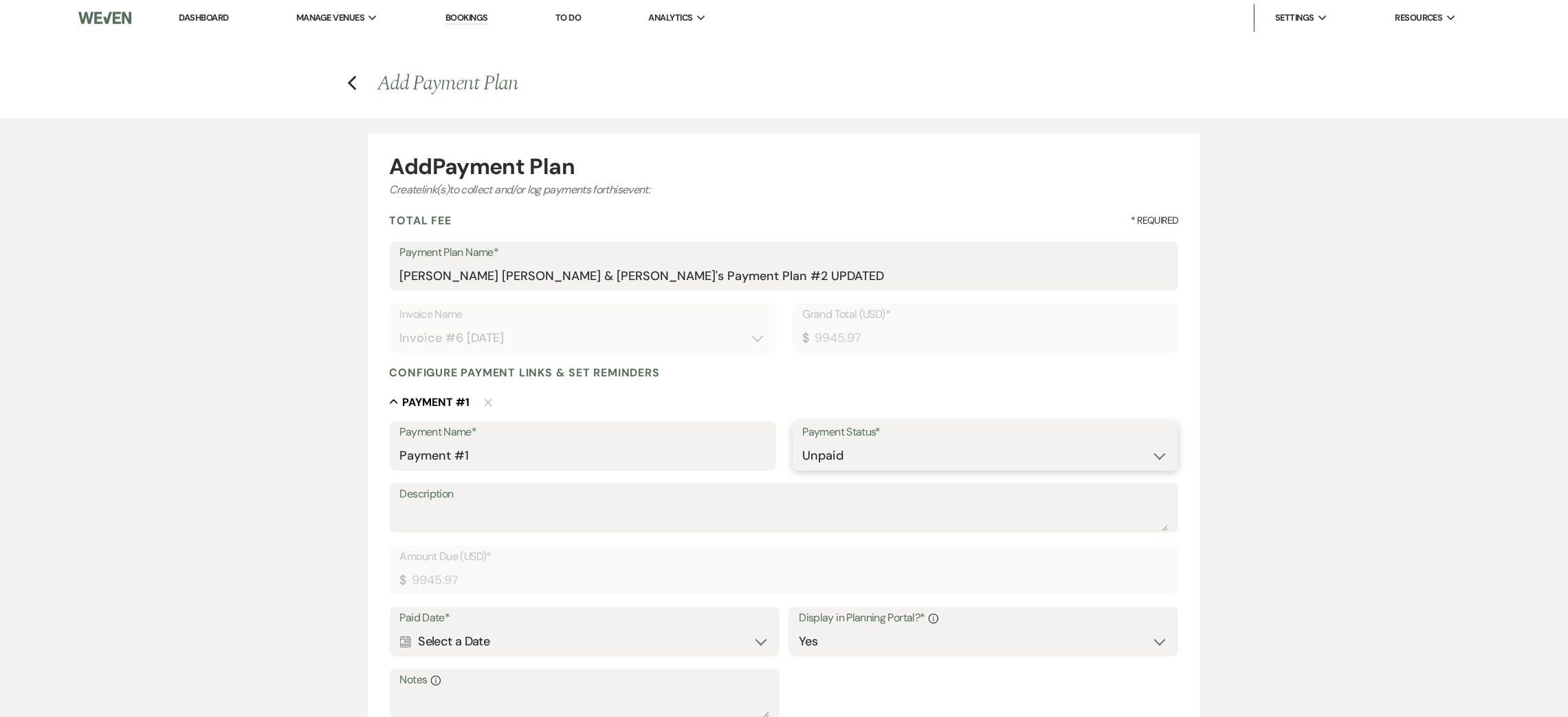
select select "flat"
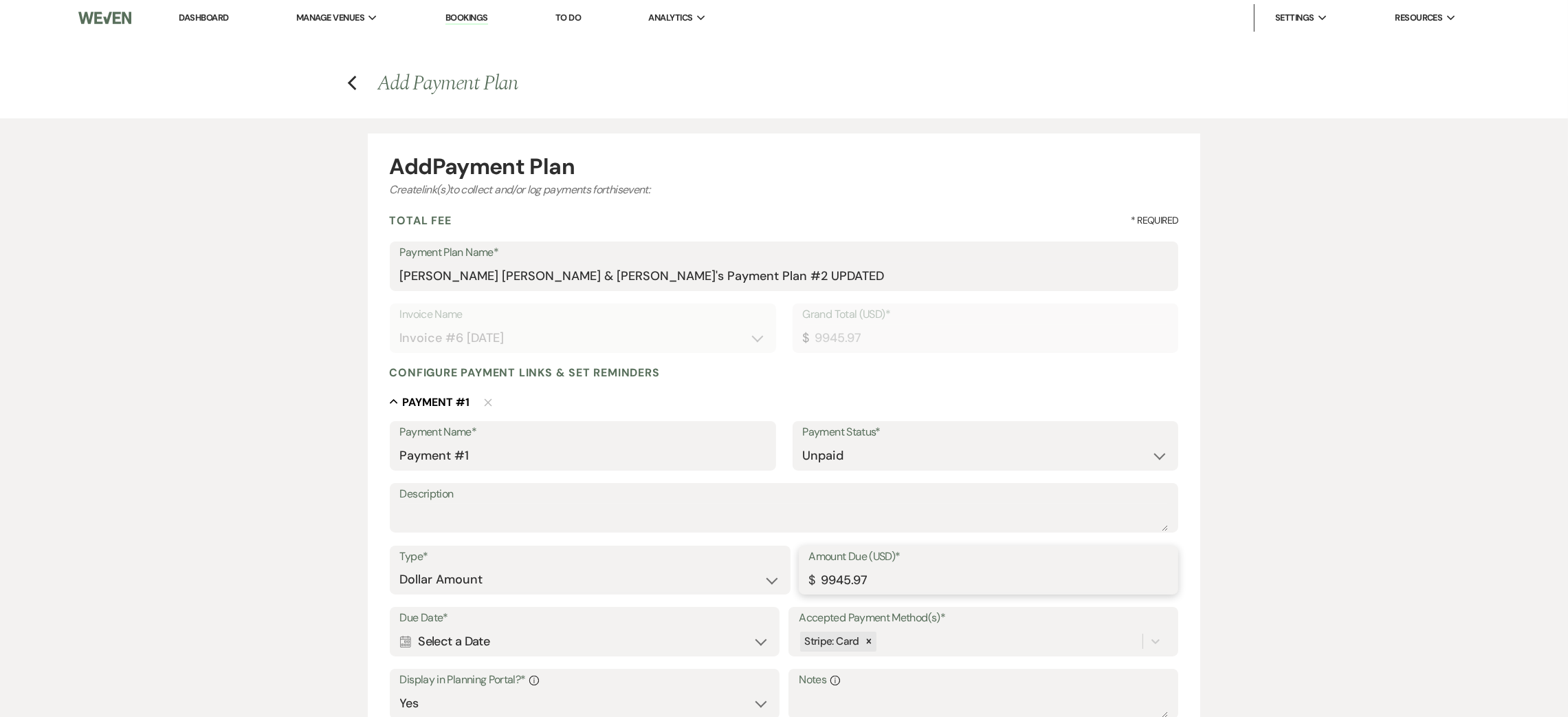
click at [877, 576] on input "9945.97" at bounding box center [989, 578] width 359 height 26
click at [878, 576] on input "9945.97" at bounding box center [989, 578] width 359 height 26
type input "10500.00"
click at [815, 462] on select "Paid Unpaid" at bounding box center [985, 455] width 366 height 26
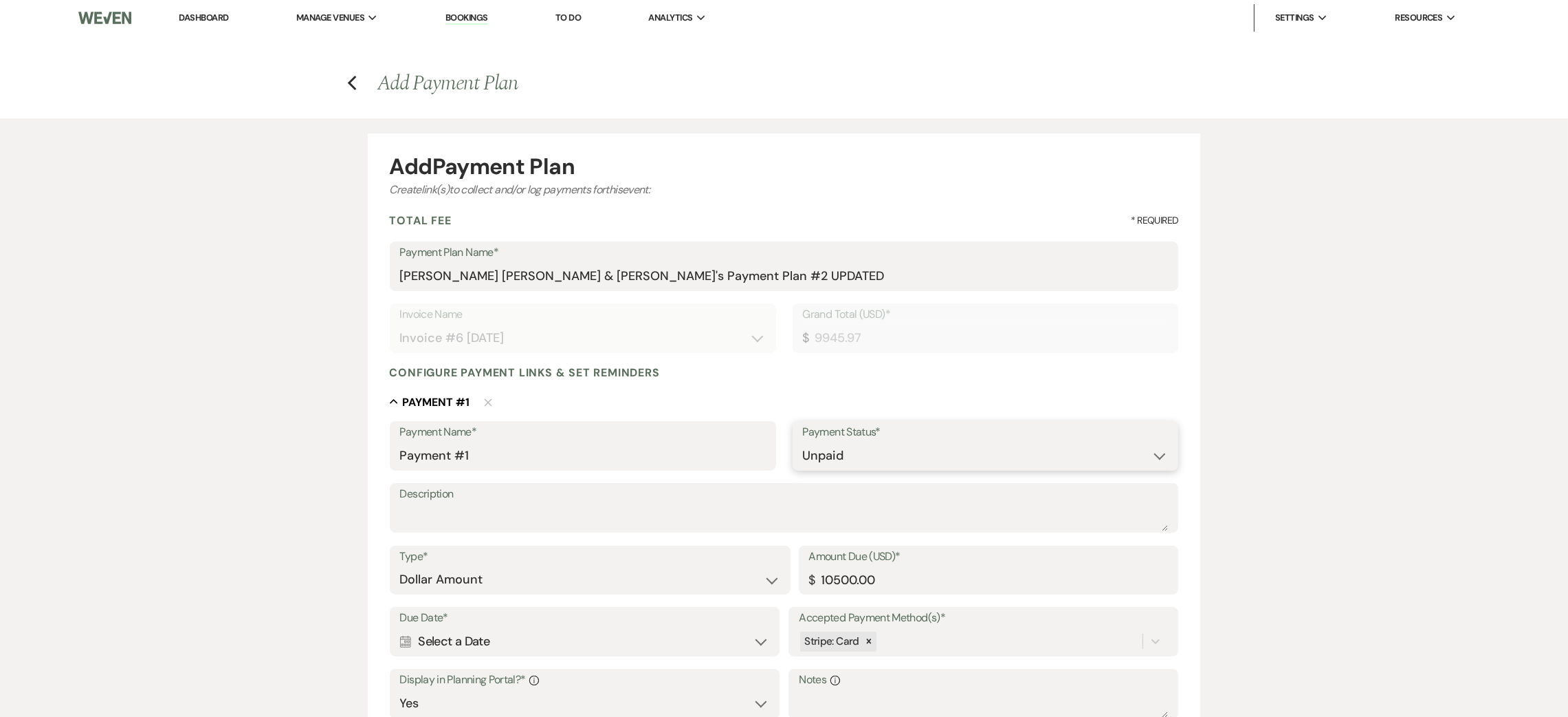
select select "1"
click at [803, 443] on select "Paid Unpaid" at bounding box center [985, 455] width 366 height 26
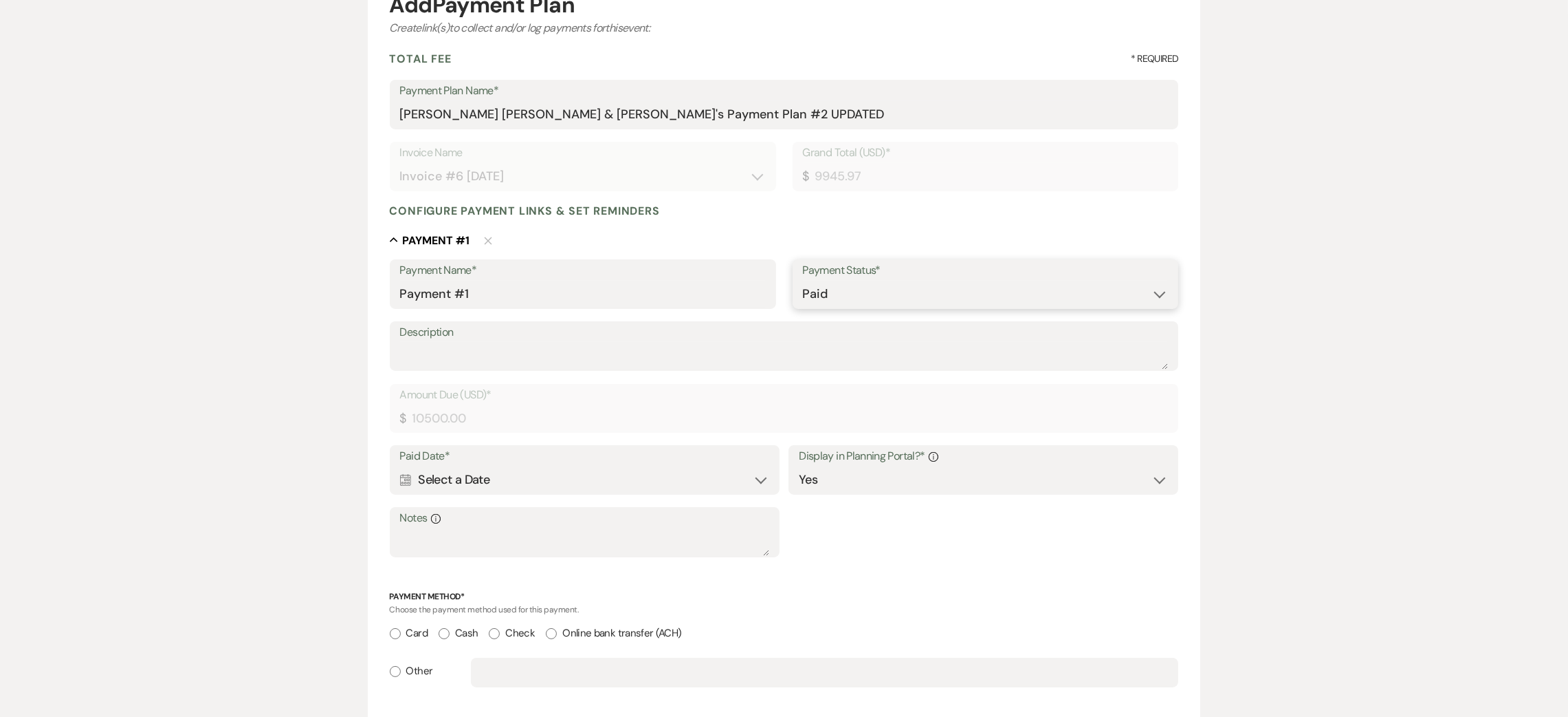
scroll to position [206, 0]
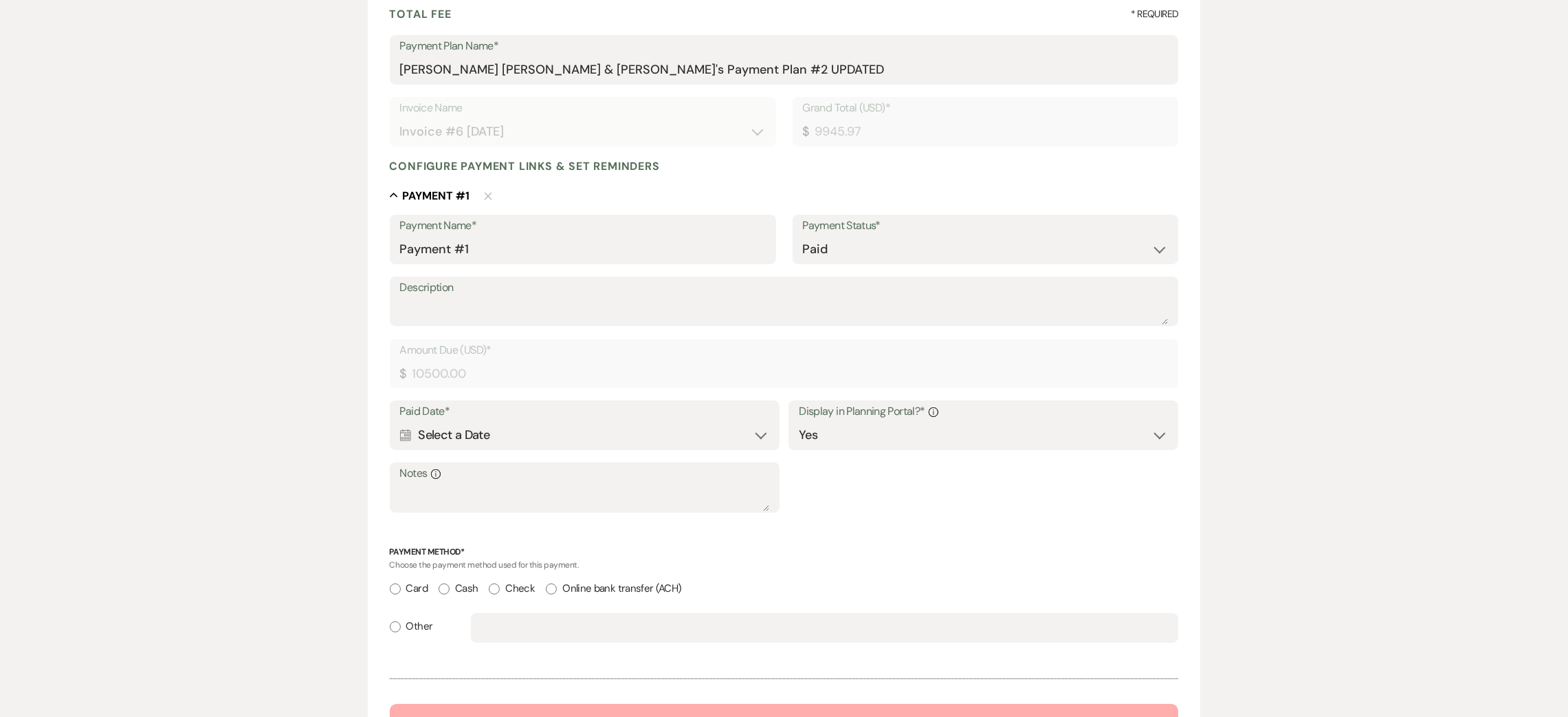
click at [576, 439] on div "Calendar Select a Date Expand" at bounding box center [585, 435] width 369 height 26
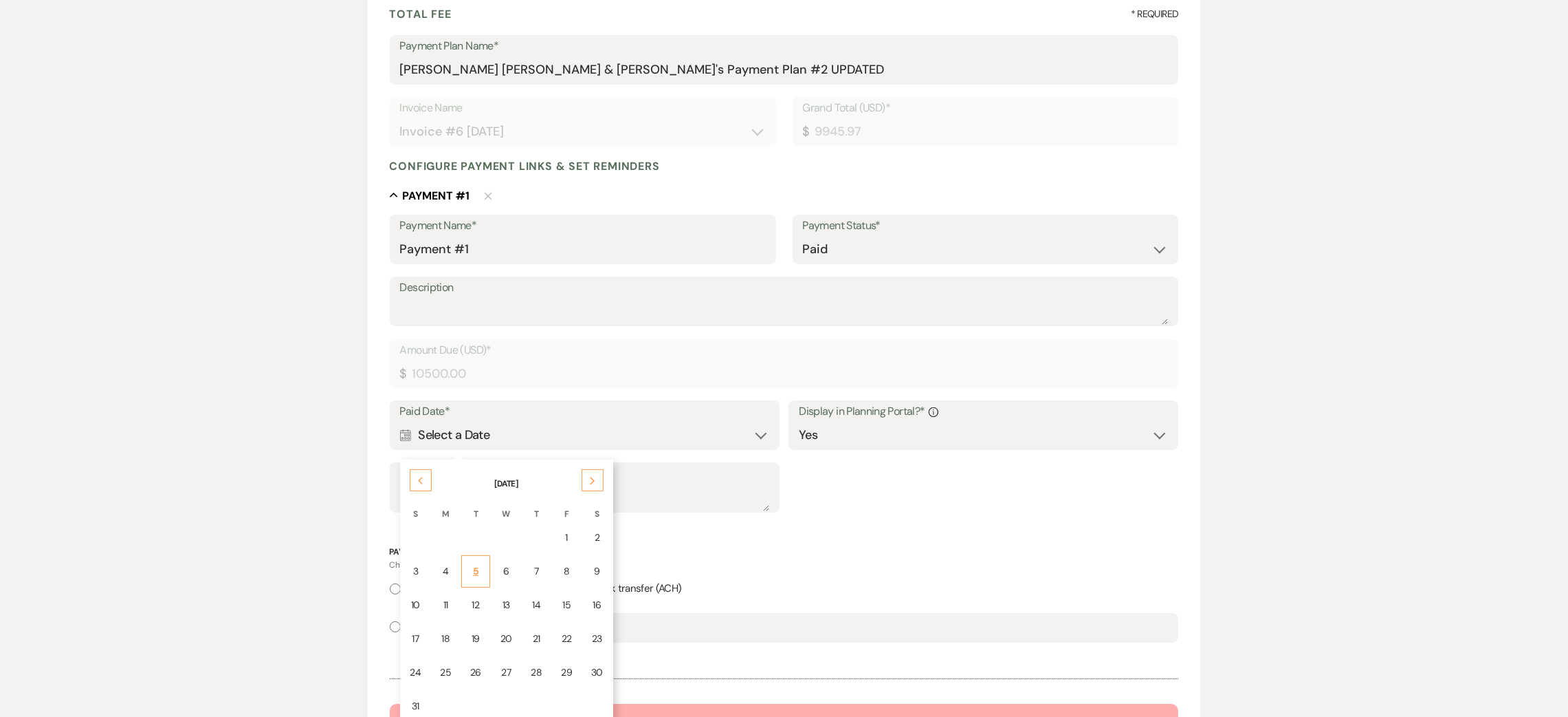
click at [473, 569] on div "5" at bounding box center [475, 570] width 11 height 15
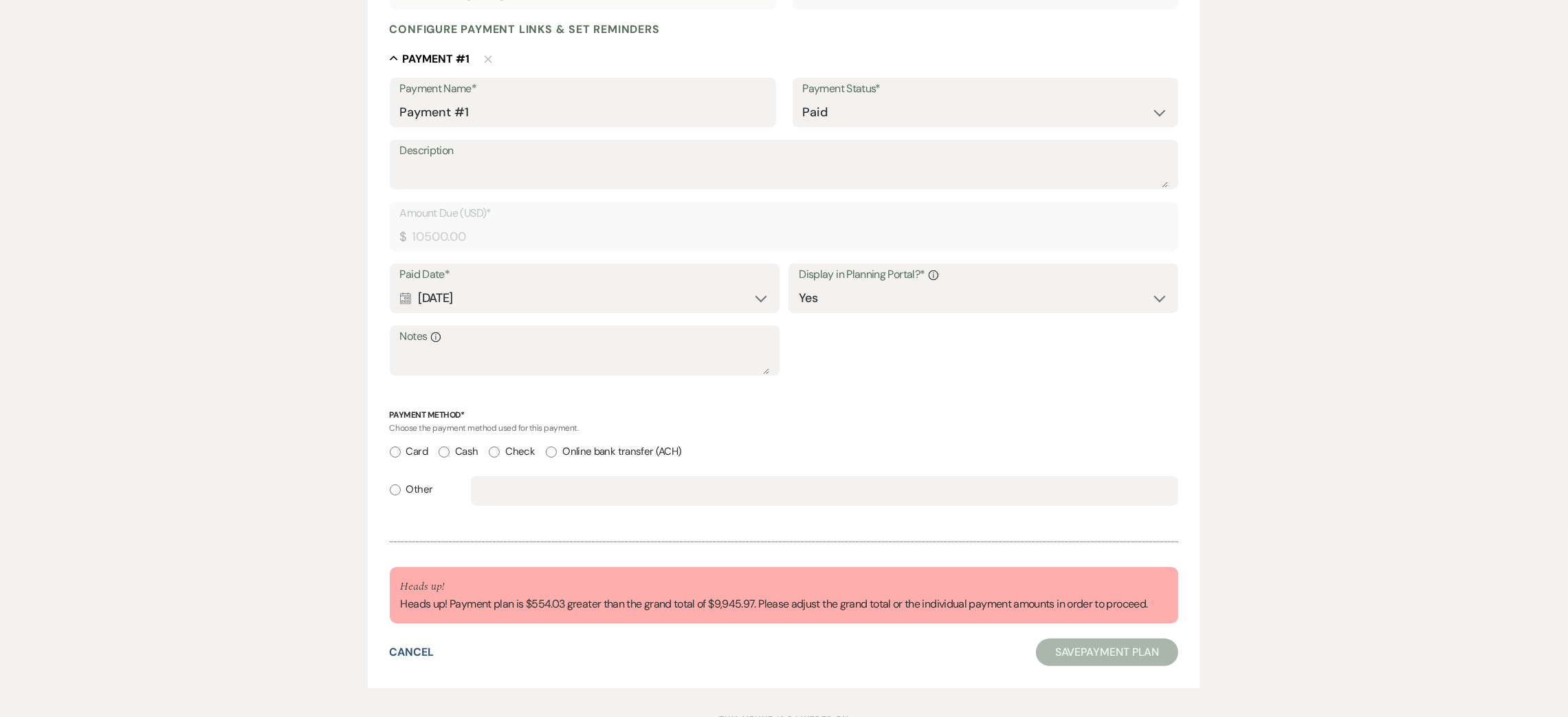
scroll to position [401, 0]
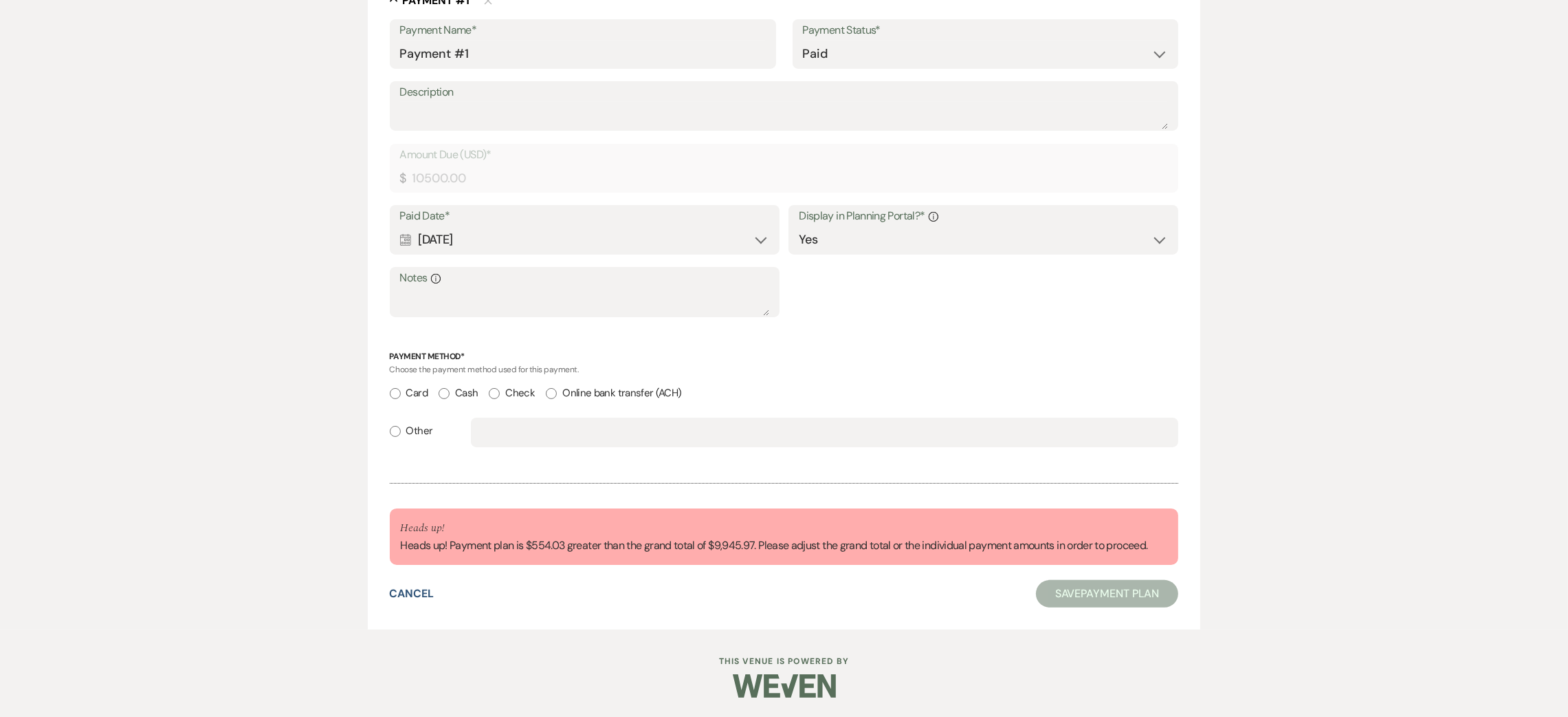
click at [508, 392] on label "Check" at bounding box center [512, 393] width 46 height 19
click at [500, 392] on input "Check" at bounding box center [494, 393] width 11 height 11
radio input "true"
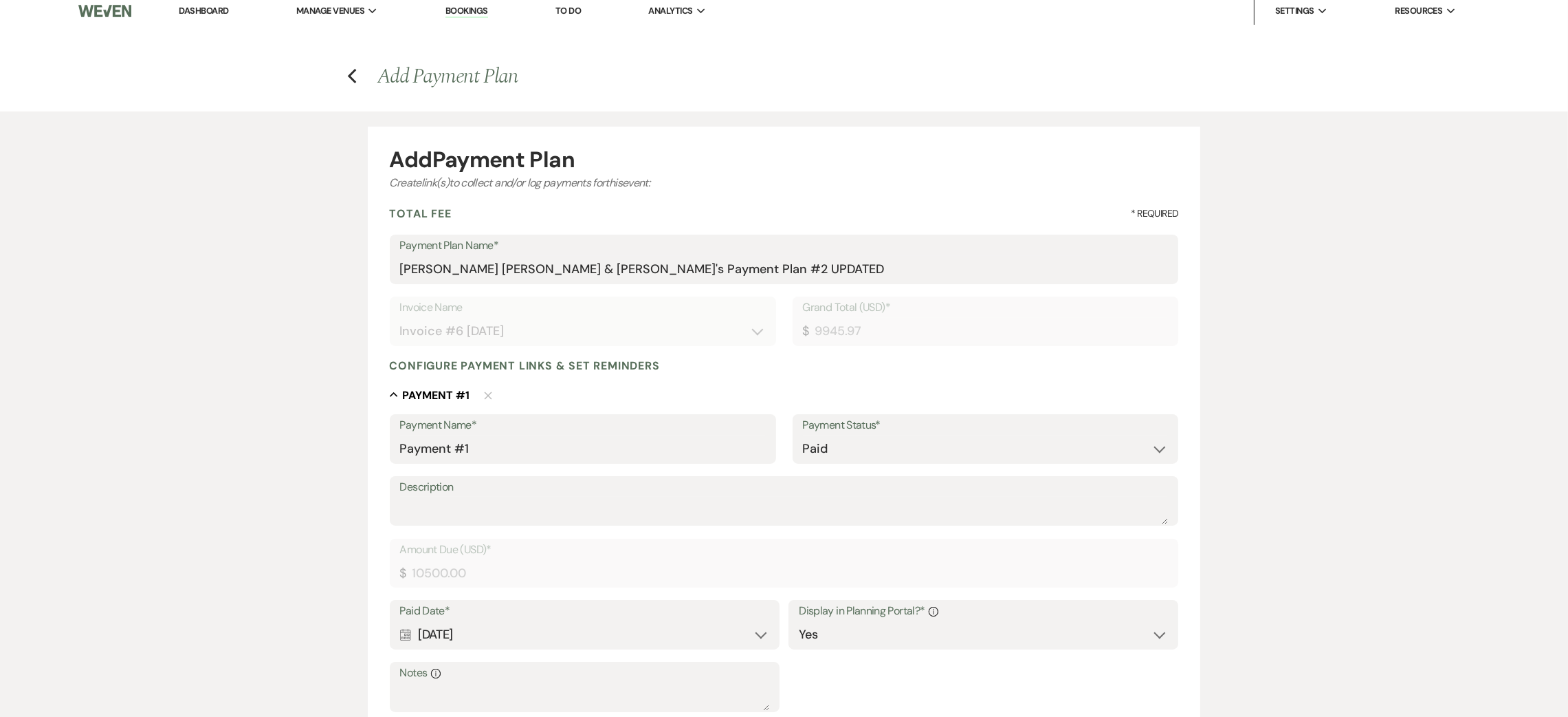
scroll to position [0, 0]
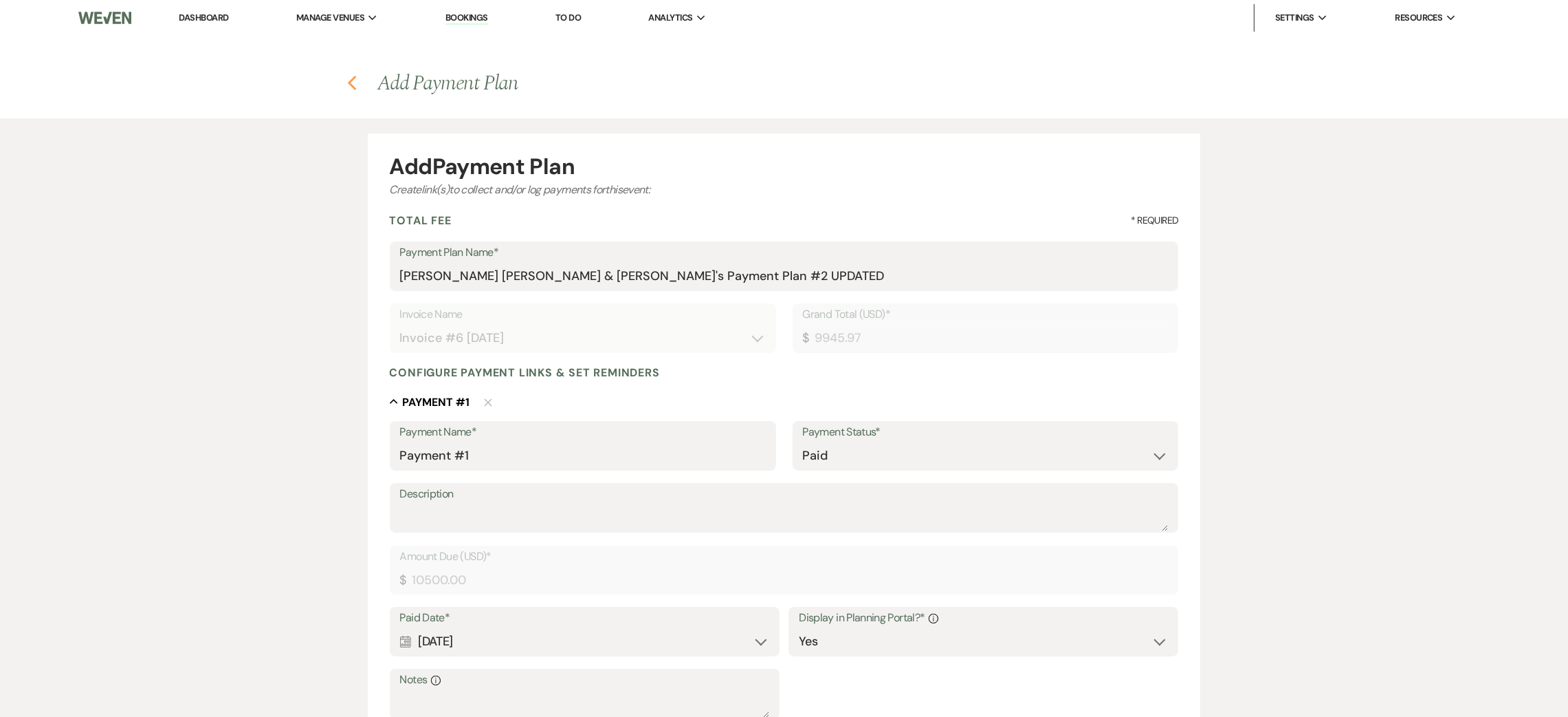
click at [351, 82] on icon "Previous" at bounding box center [352, 83] width 11 height 17
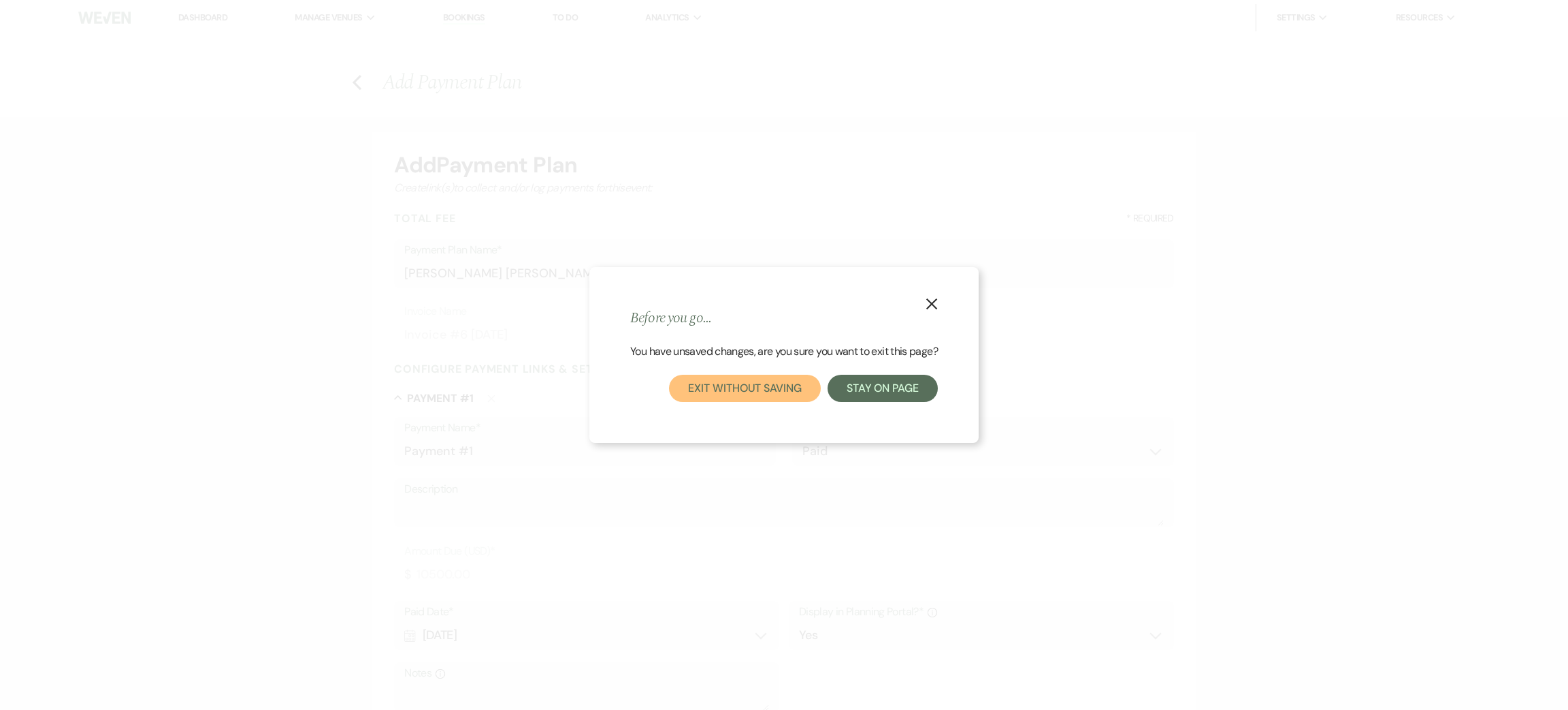
click at [762, 391] on button "Exit without saving" at bounding box center [744, 388] width 151 height 27
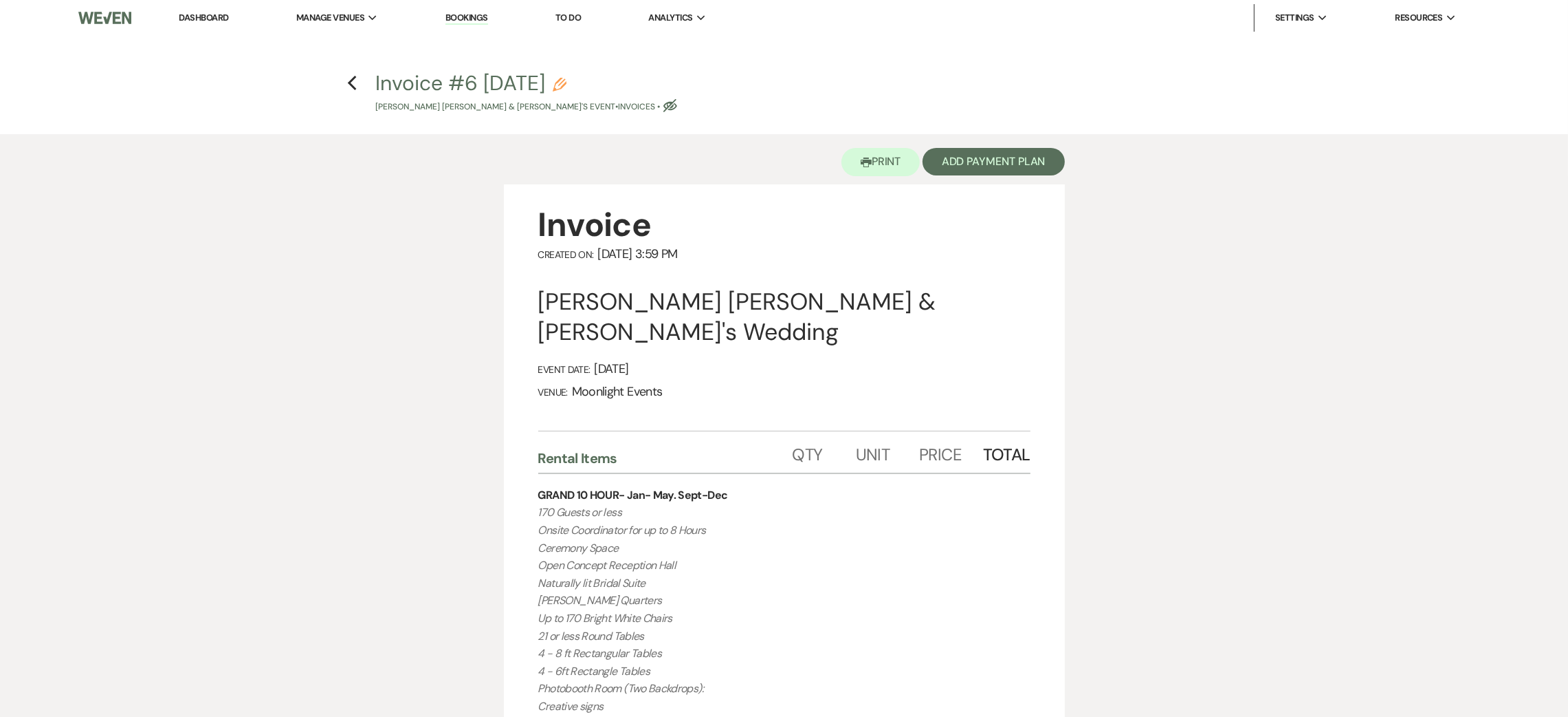
click at [566, 85] on icon "Pencil" at bounding box center [559, 85] width 14 height 14
select select "22"
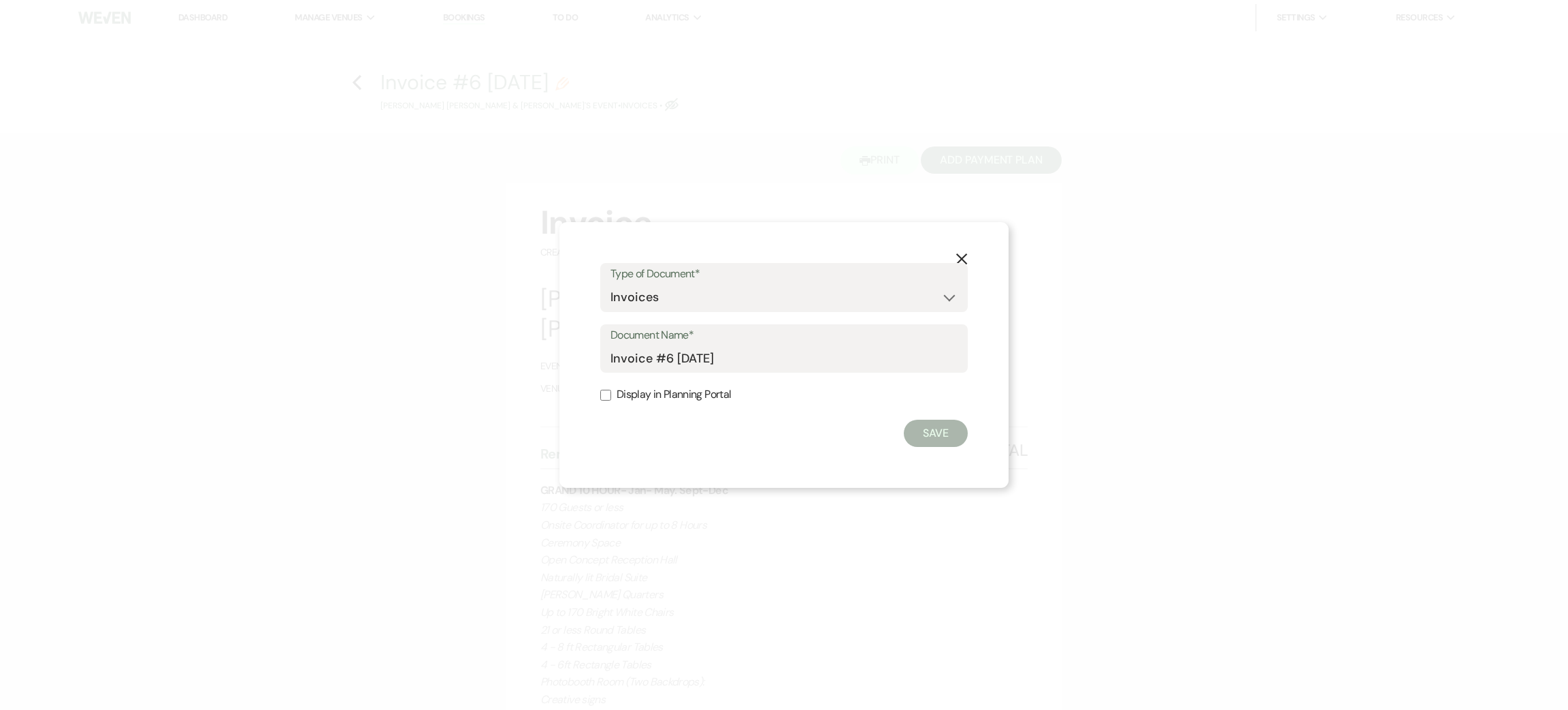
click at [969, 257] on button "X" at bounding box center [961, 258] width 20 height 24
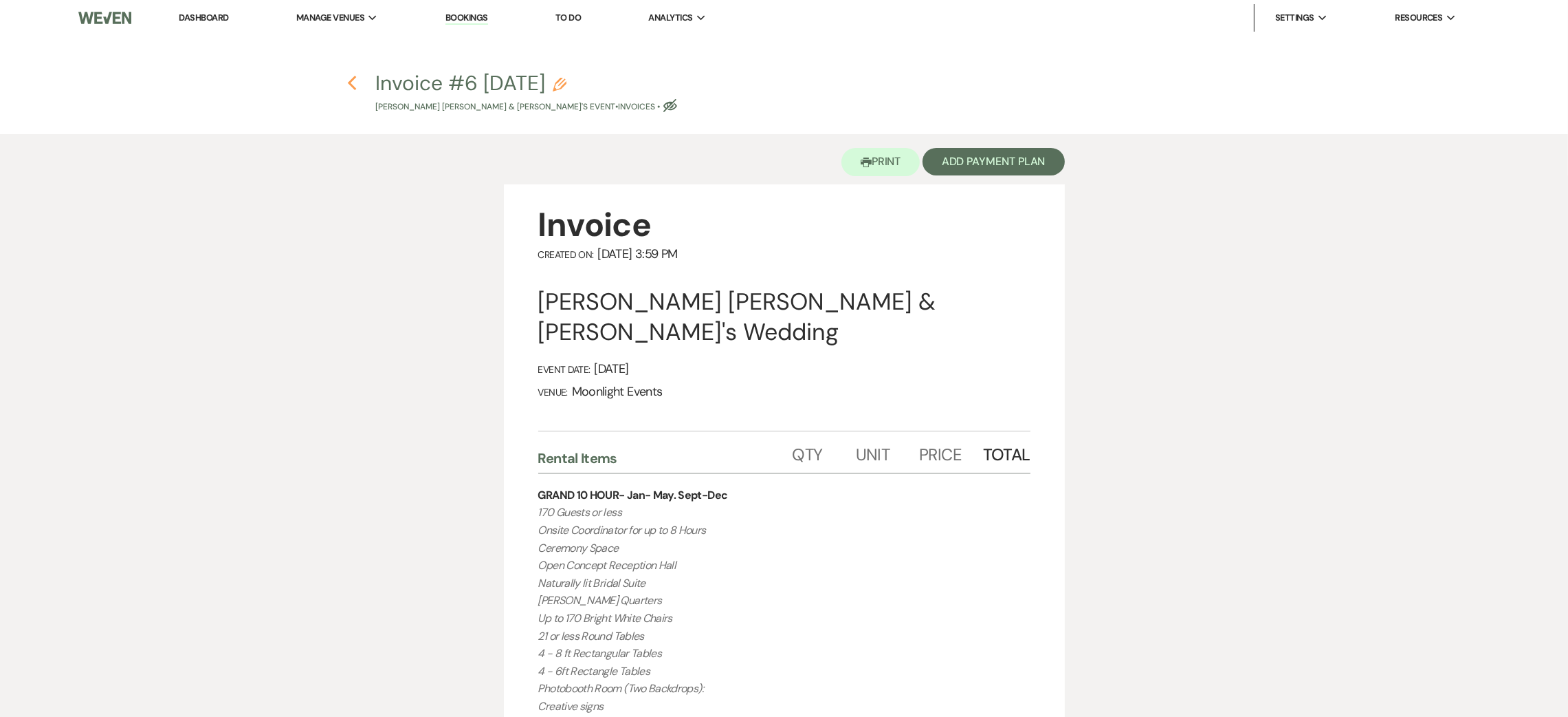
click at [351, 80] on use "button" at bounding box center [351, 82] width 9 height 15
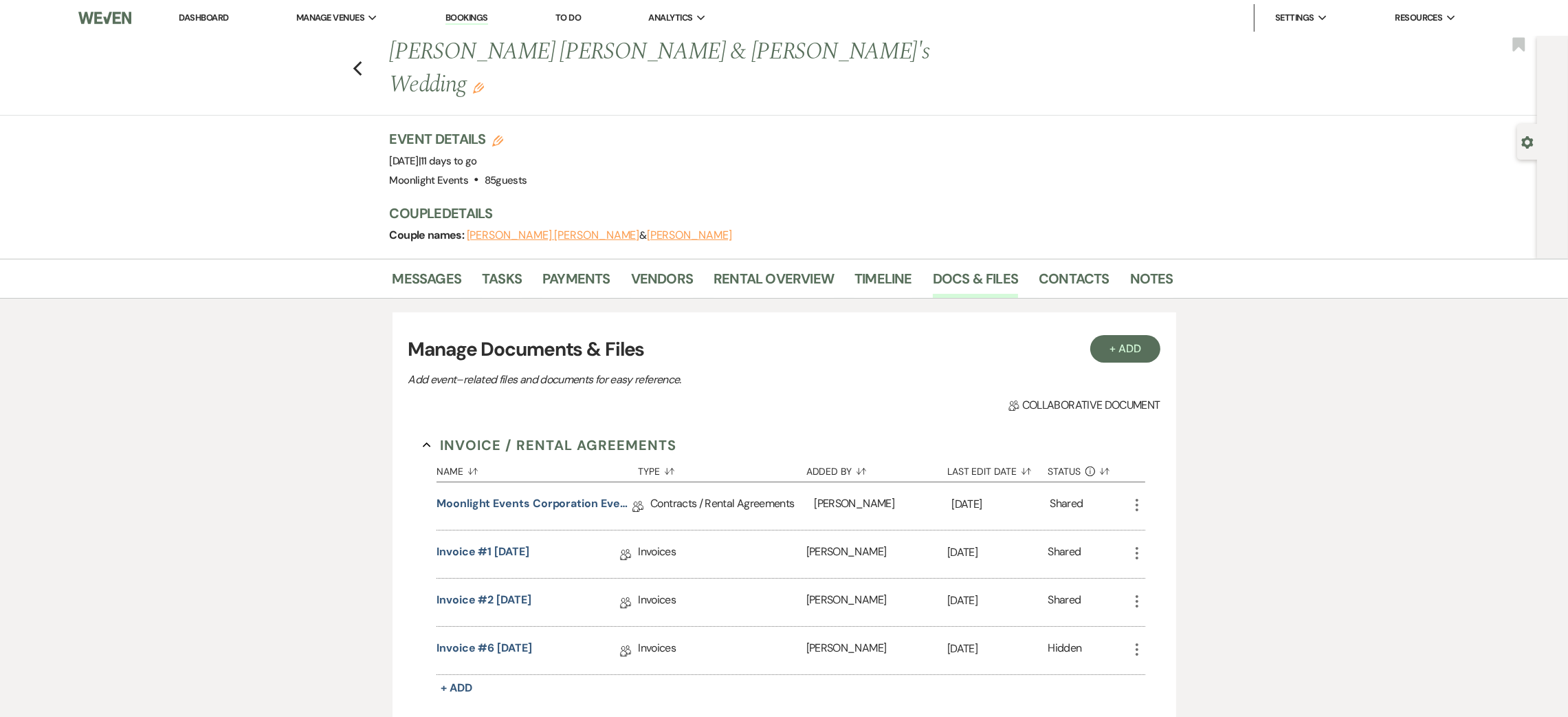
scroll to position [104, 0]
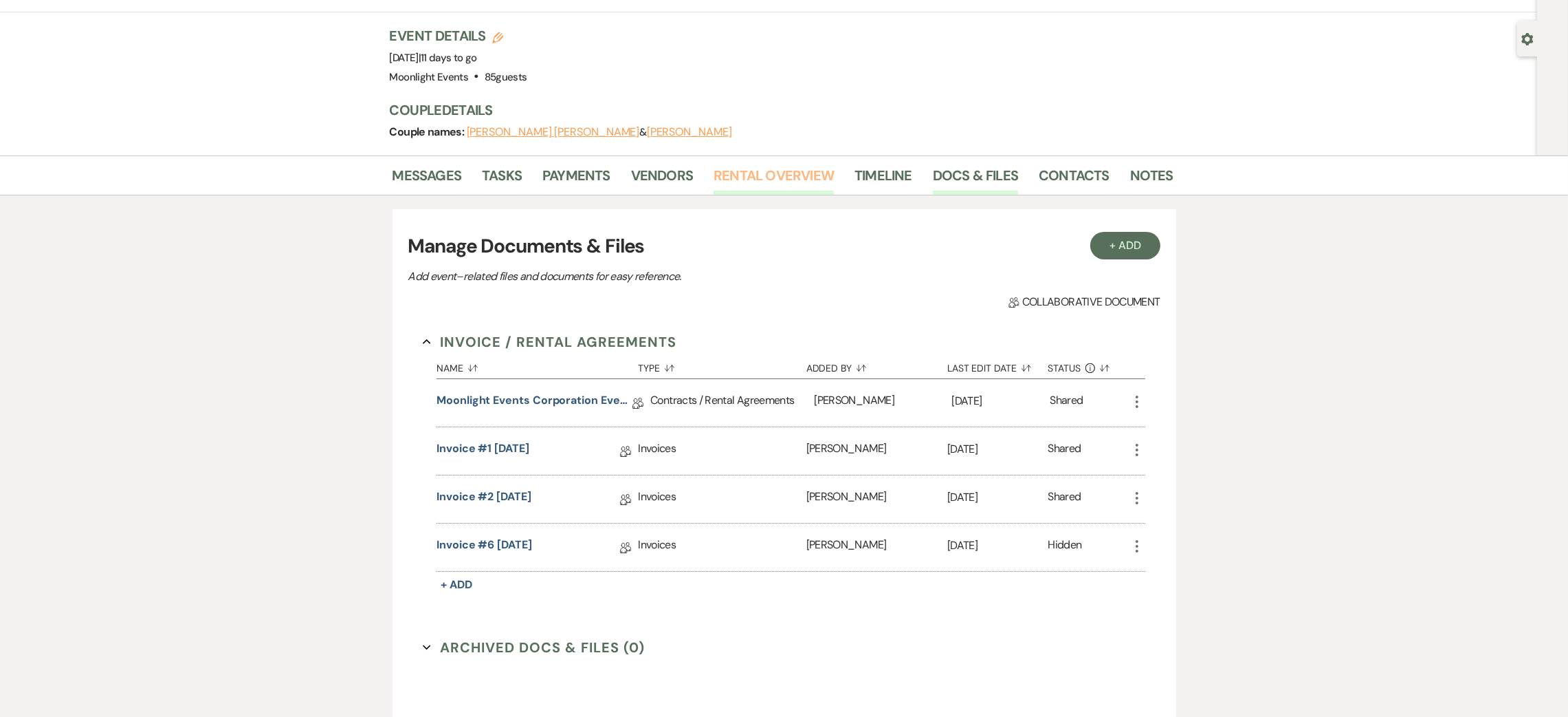
click at [821, 164] on link "Rental Overview" at bounding box center [773, 179] width 120 height 30
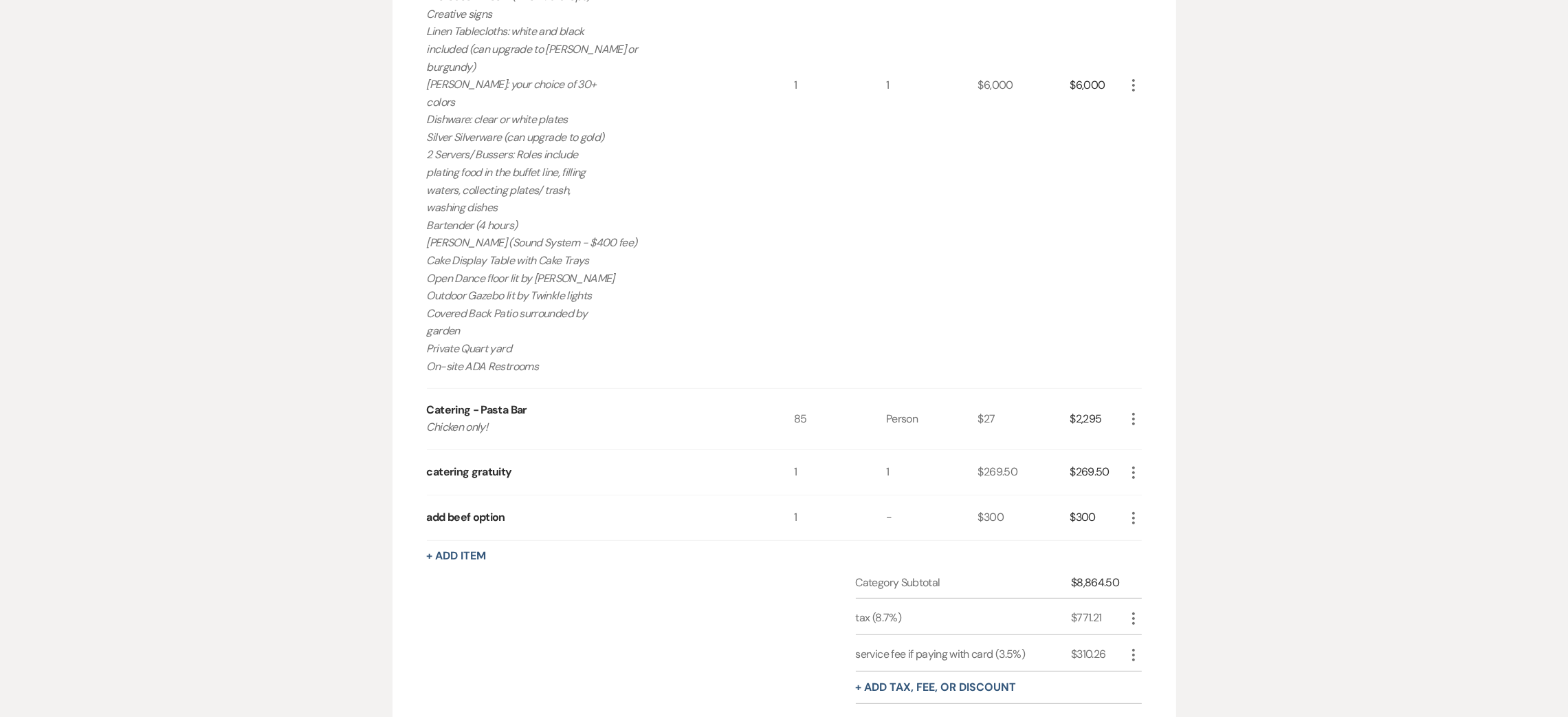
scroll to position [830, 0]
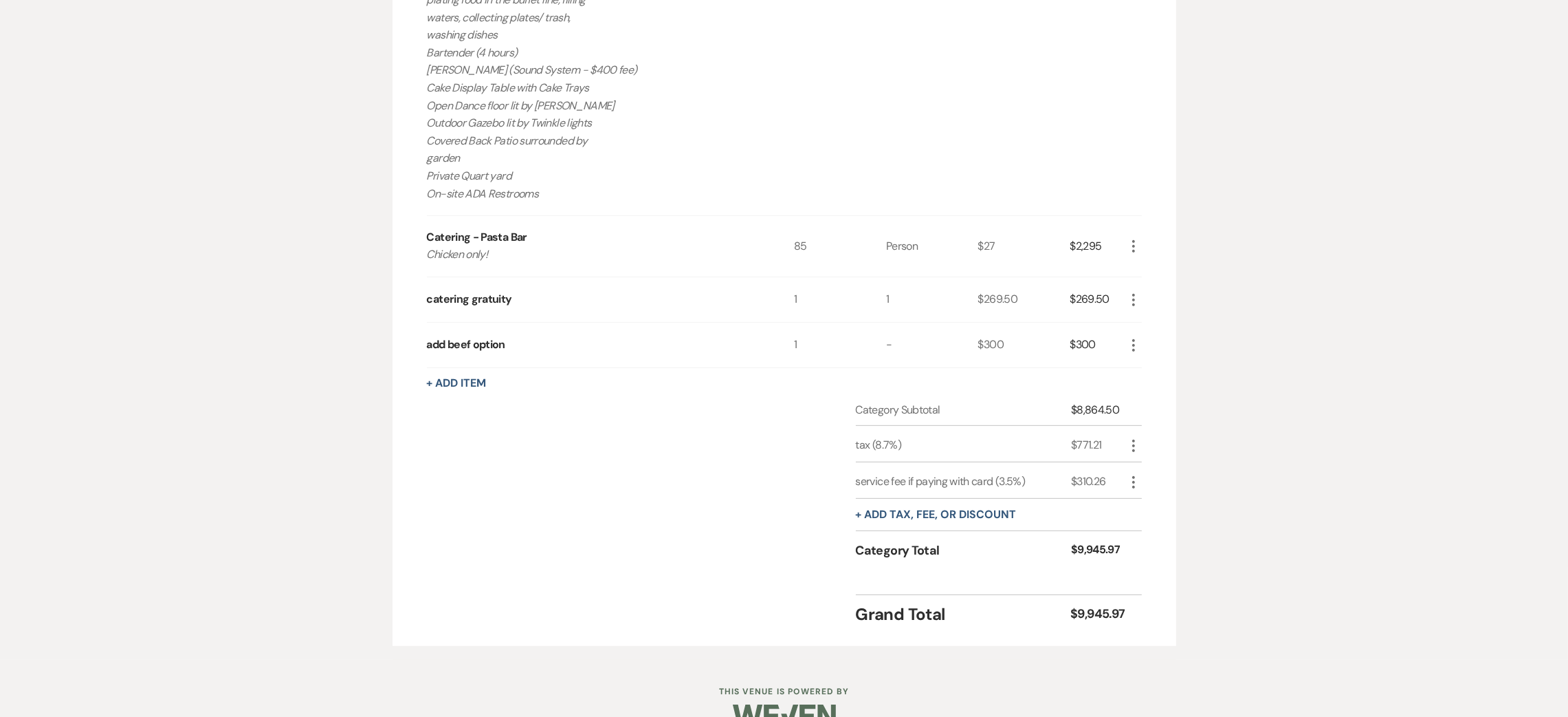
click at [1128, 474] on icon "More" at bounding box center [1134, 482] width 17 height 17
click at [1169, 520] on button "Delete Delete" at bounding box center [1163, 530] width 74 height 22
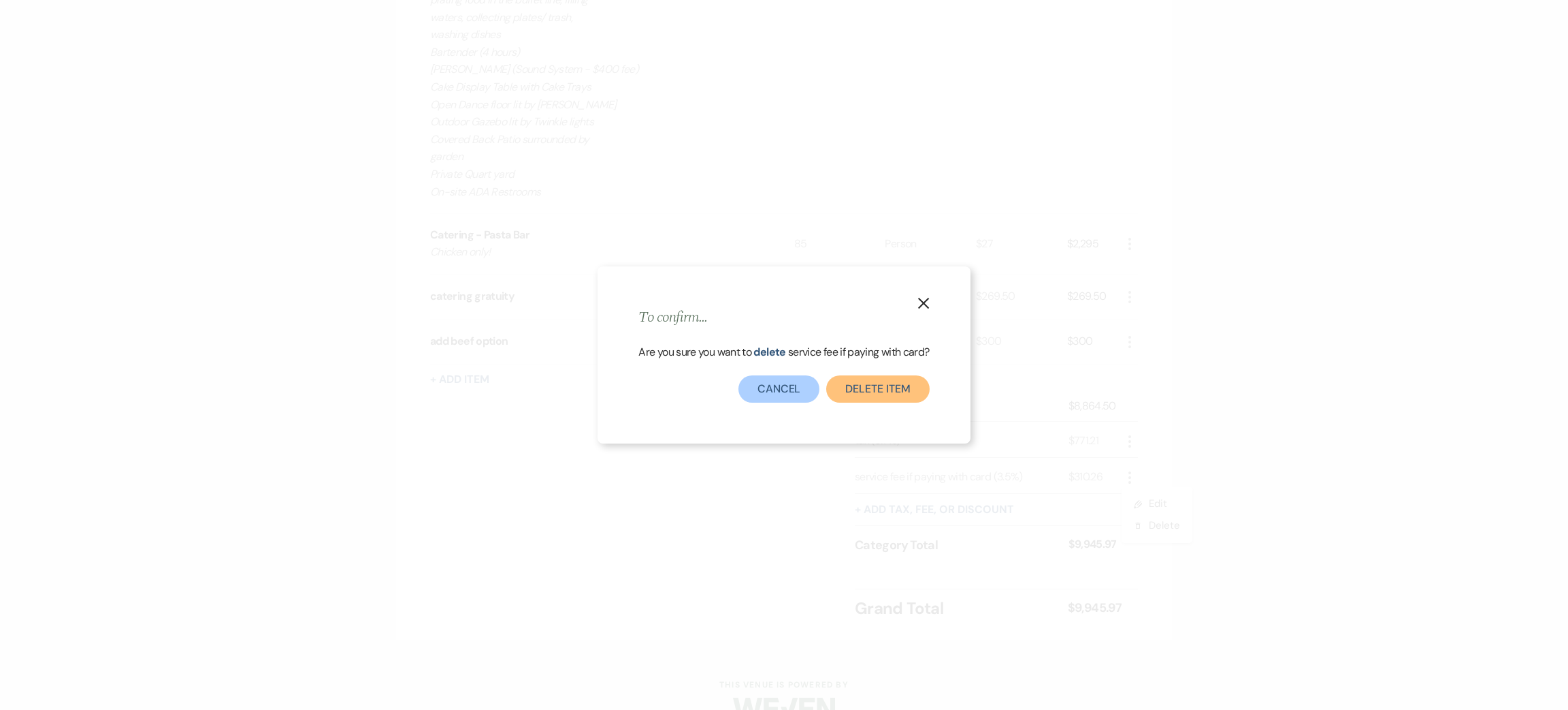
click at [857, 398] on button "Delete item" at bounding box center [878, 389] width 102 height 27
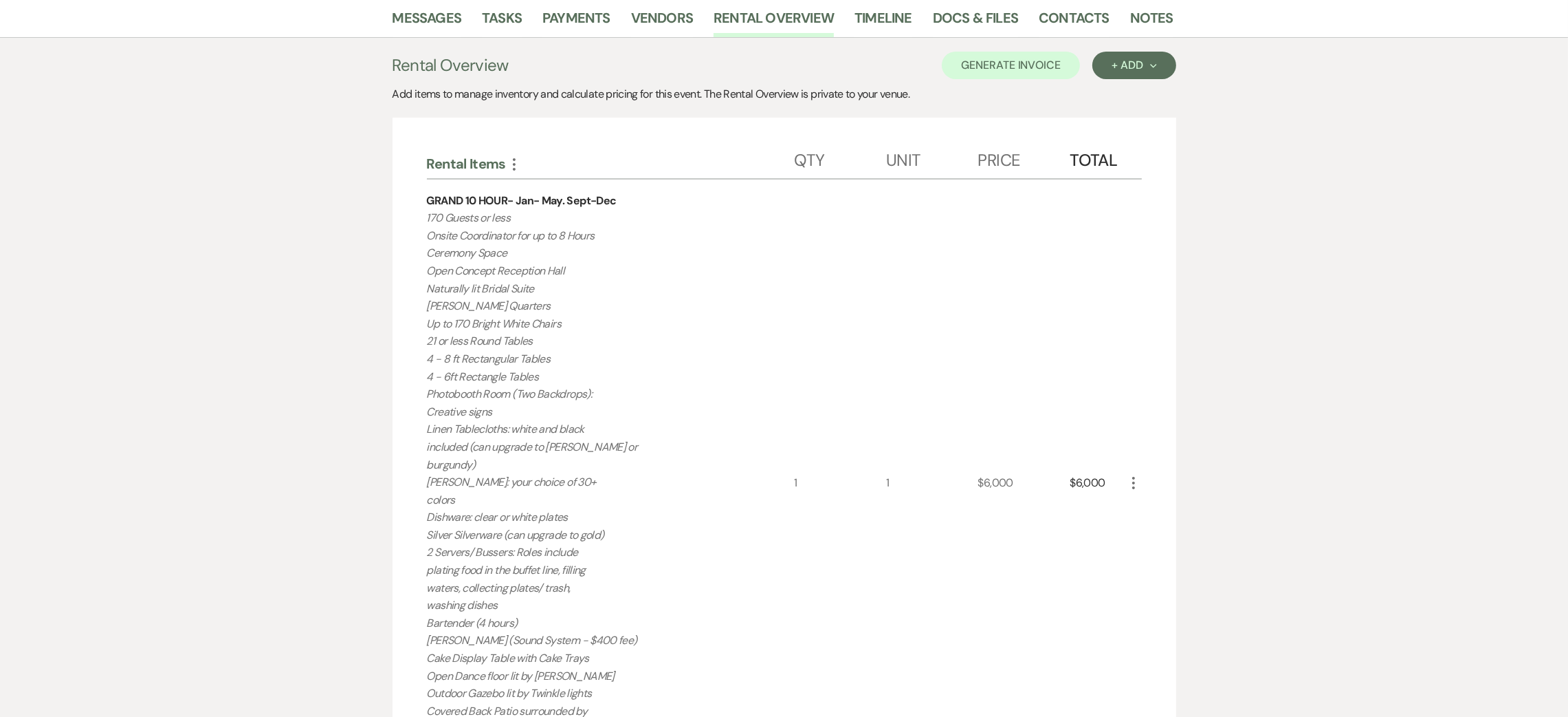
scroll to position [71, 0]
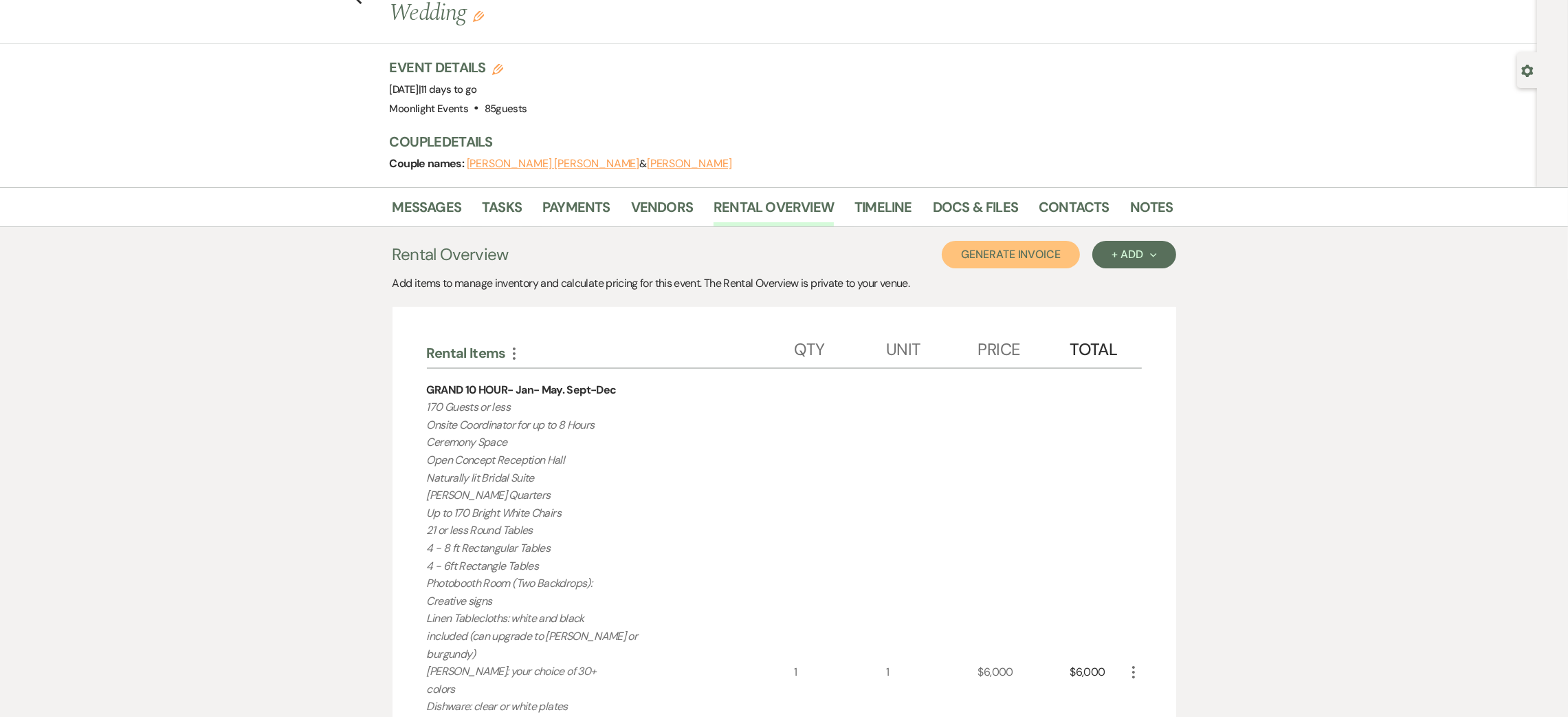
click at [1054, 240] on button "Generate Invoice" at bounding box center [1011, 254] width 139 height 27
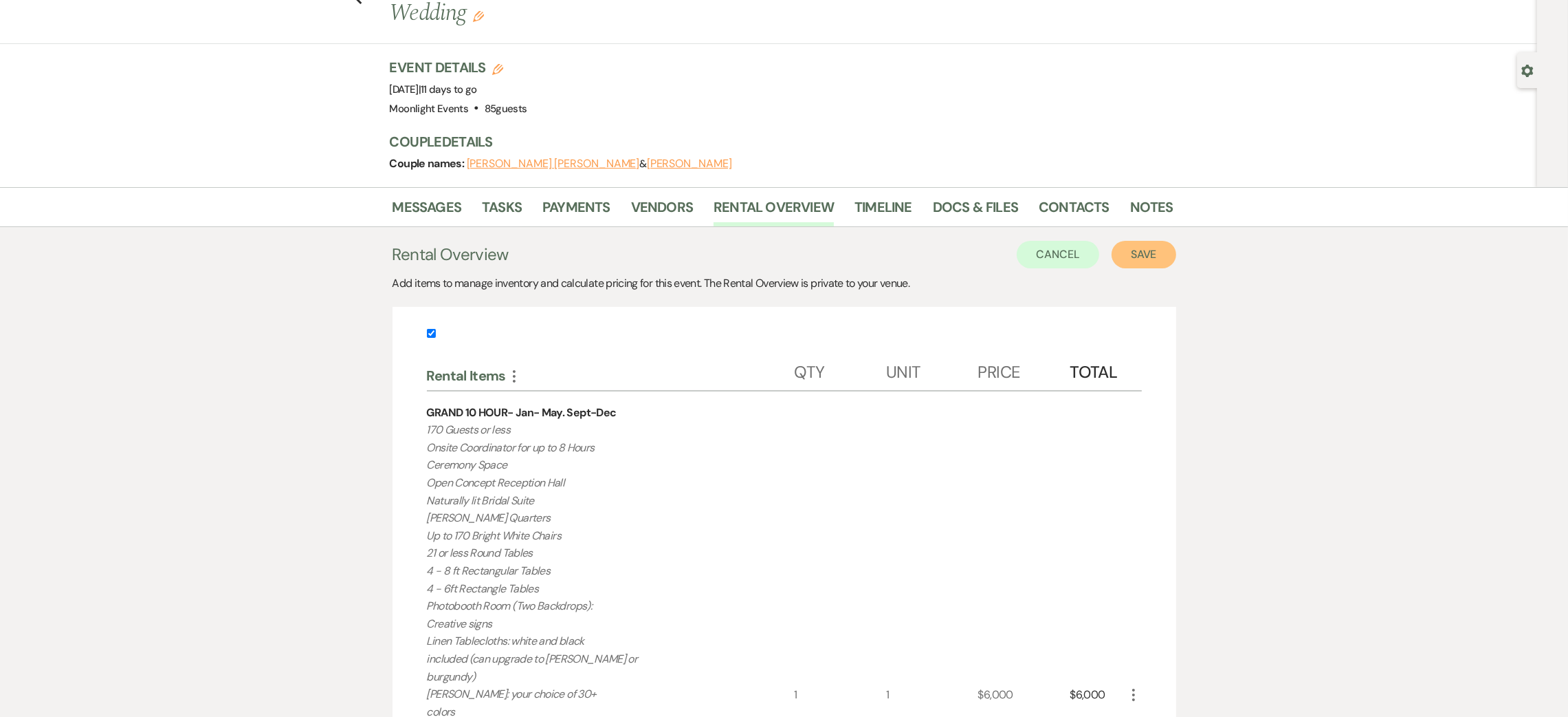
click at [1137, 240] on button "Save" at bounding box center [1143, 254] width 64 height 27
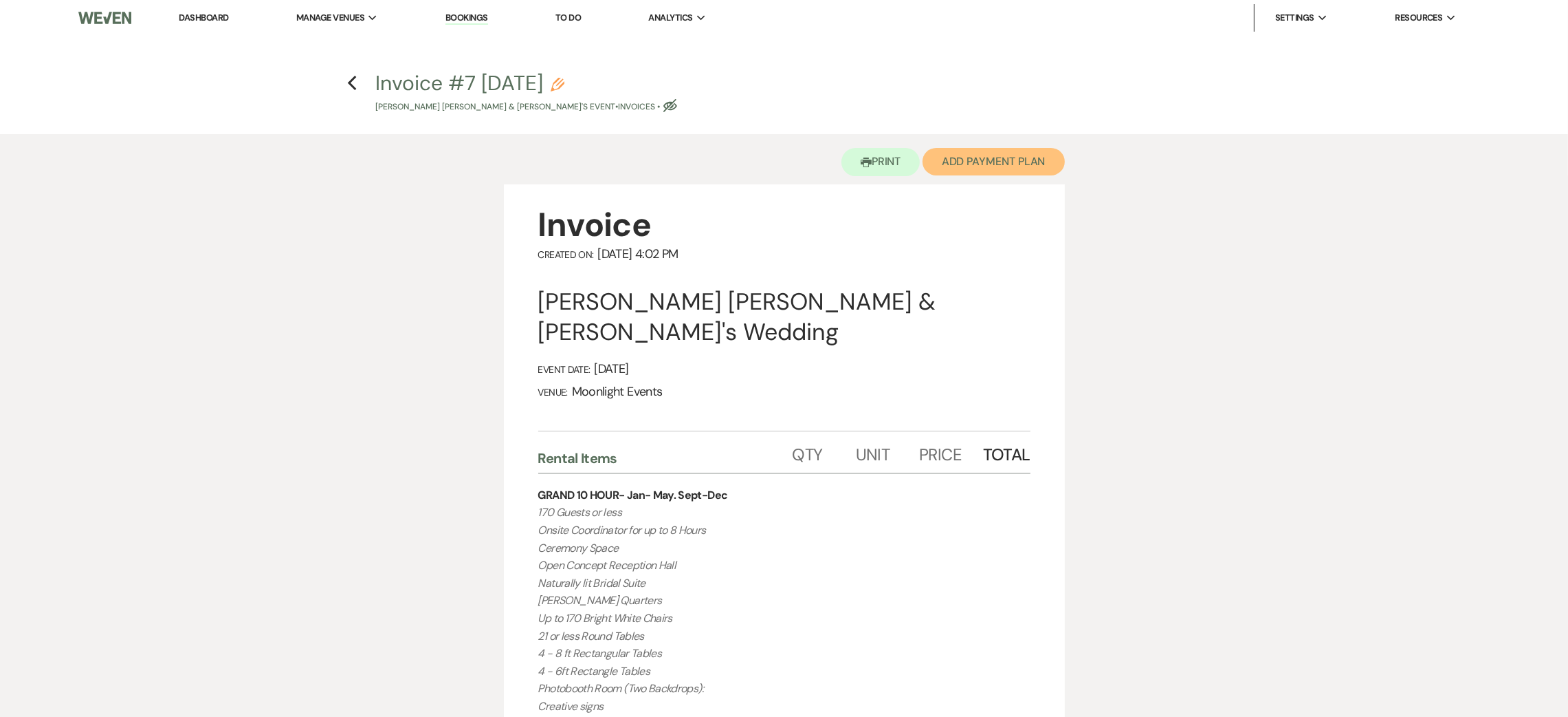
click at [1005, 159] on button "Add Payment Plan" at bounding box center [994, 161] width 143 height 27
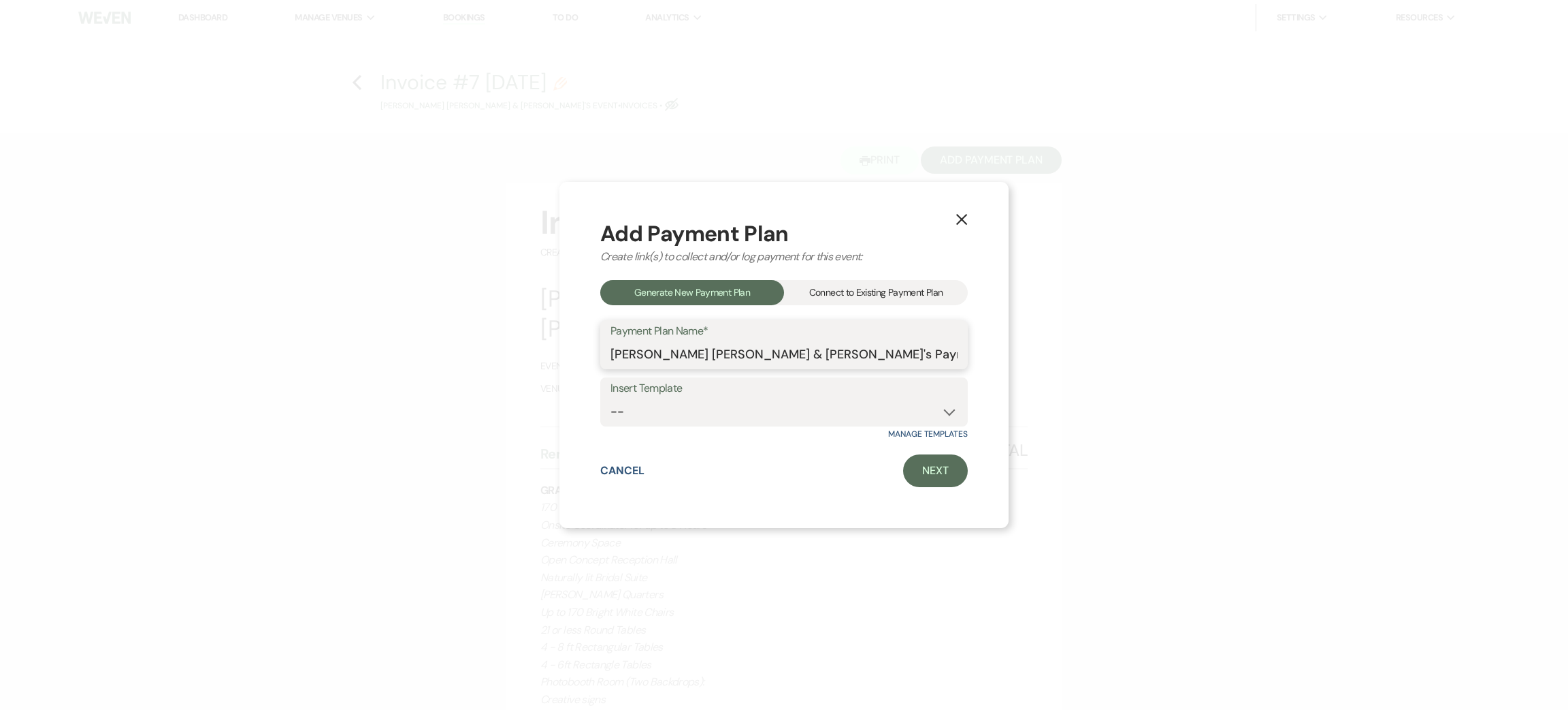
click at [878, 354] on input "Juan Sanchez & Megan's Payment Plan #2" at bounding box center [784, 354] width 347 height 26
type input "Juan Sanchez & Megan's Payment Plan #2 UPDATED"
click at [926, 475] on link "Next" at bounding box center [935, 471] width 65 height 33
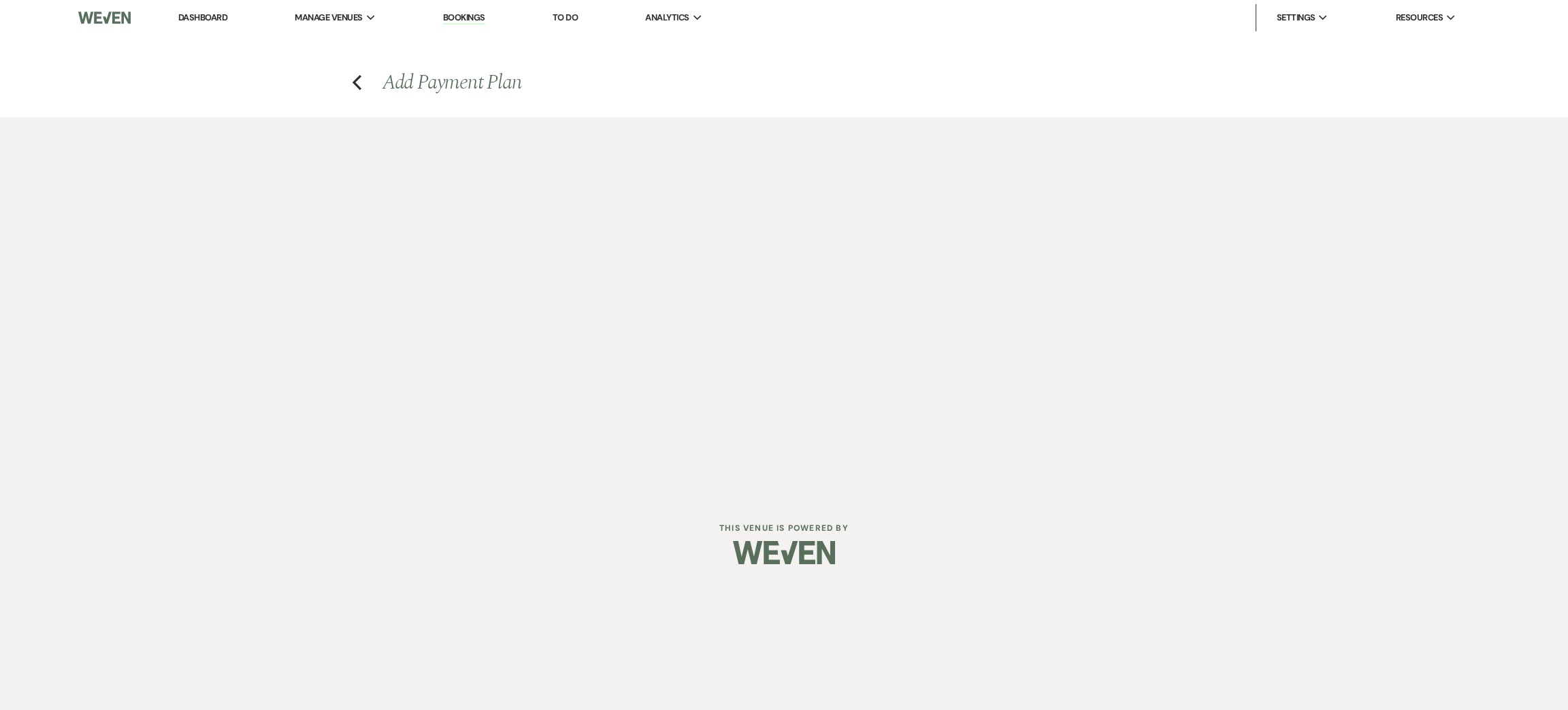
select select "27811"
select select "2"
select select "percentage"
select select "true"
select select "client"
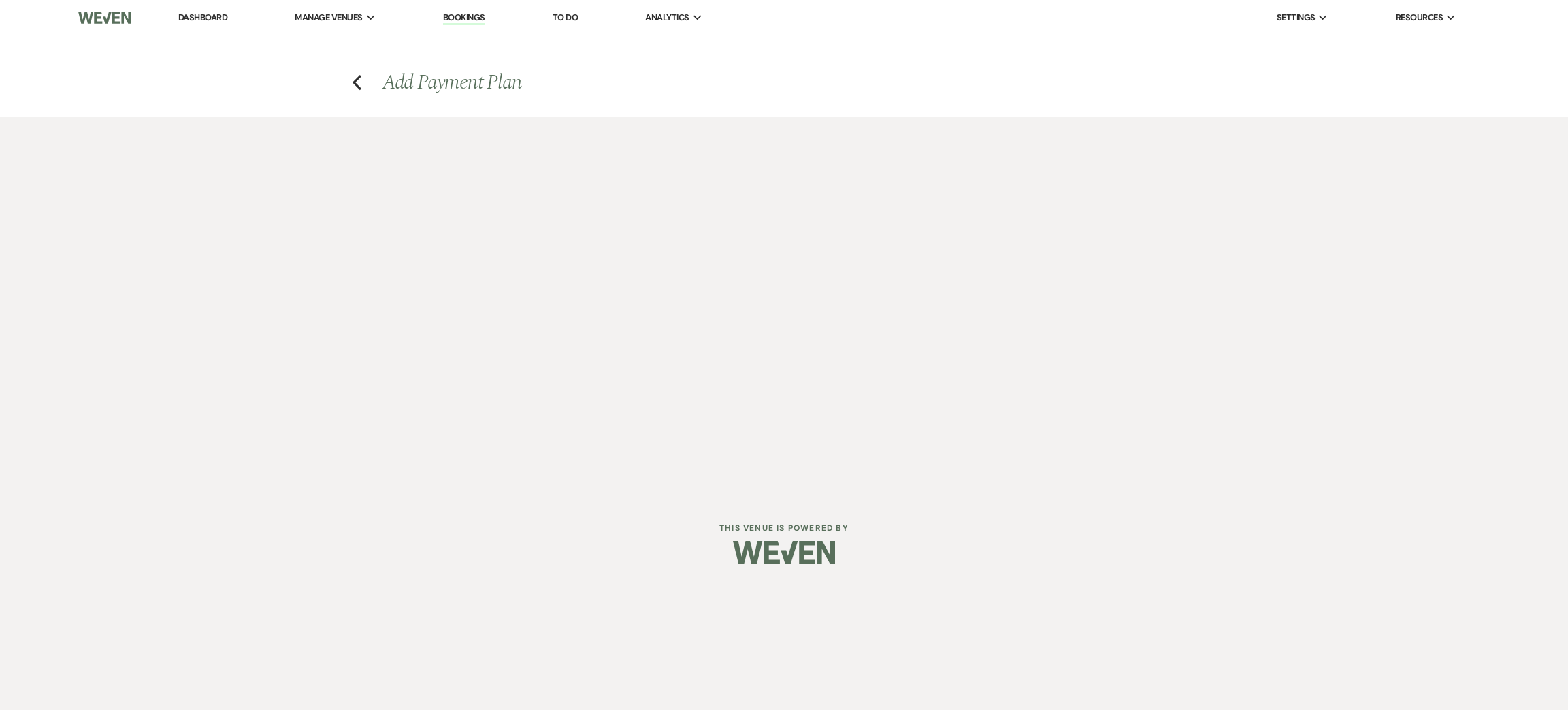
select select "weeks"
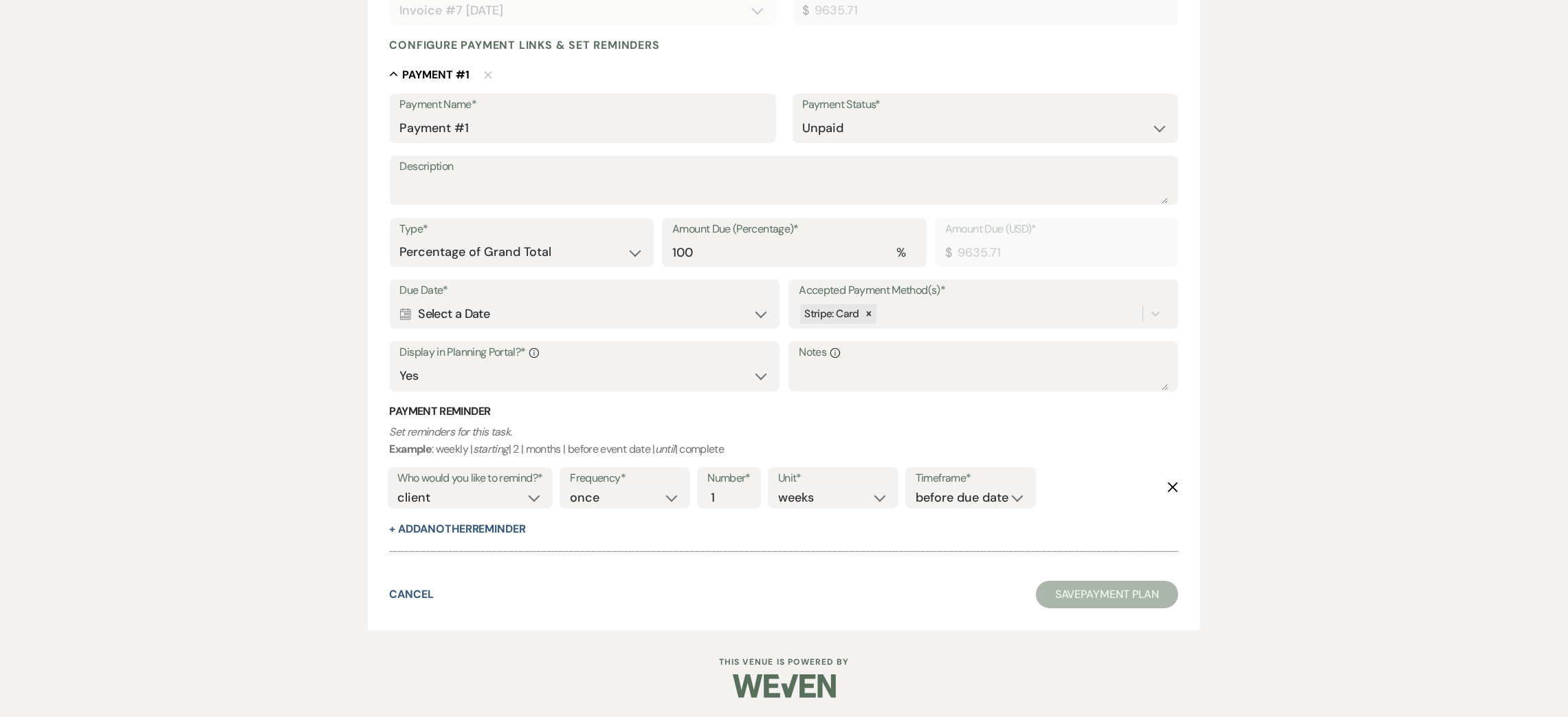
scroll to position [225, 0]
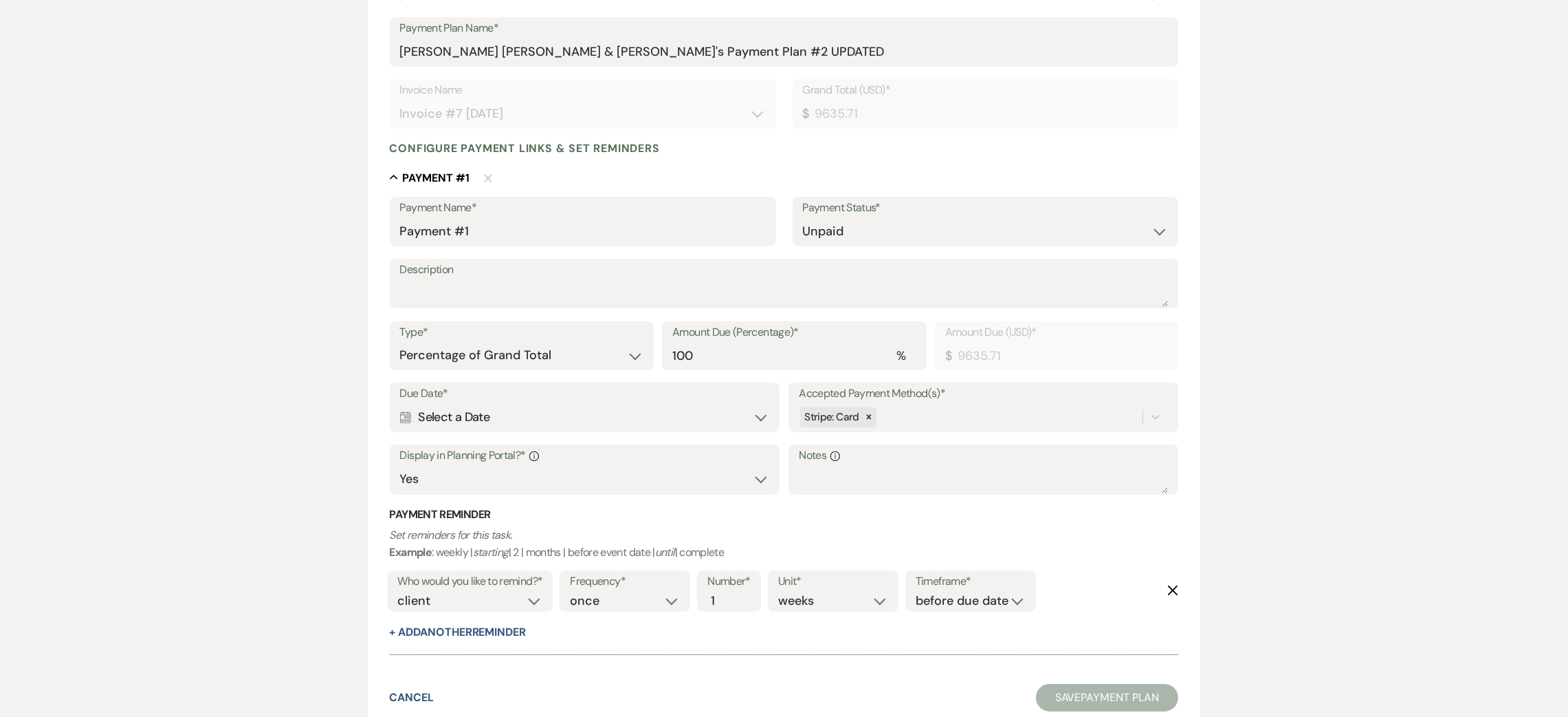
click at [498, 411] on div "Calendar Select a Date Expand" at bounding box center [585, 416] width 369 height 26
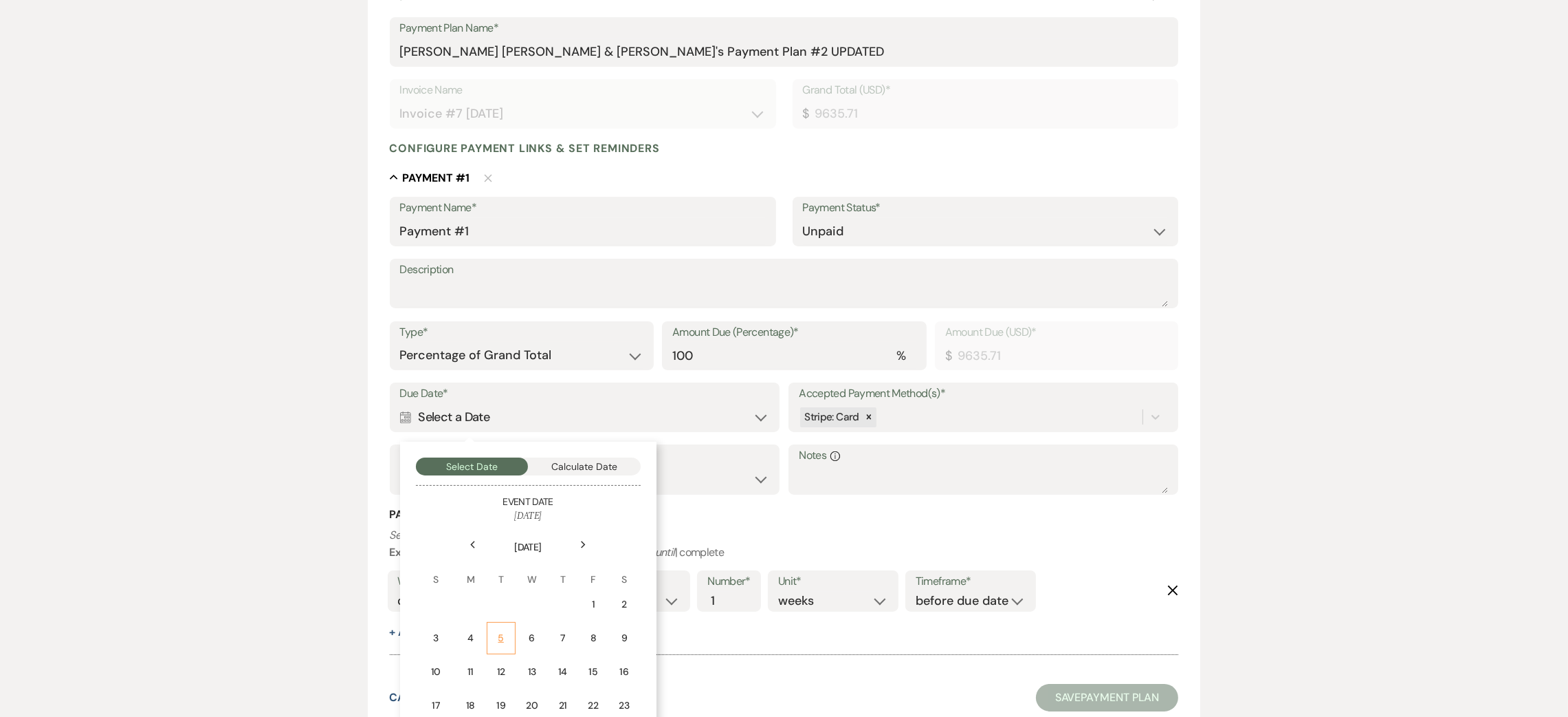
click at [494, 634] on td "5" at bounding box center [501, 637] width 29 height 32
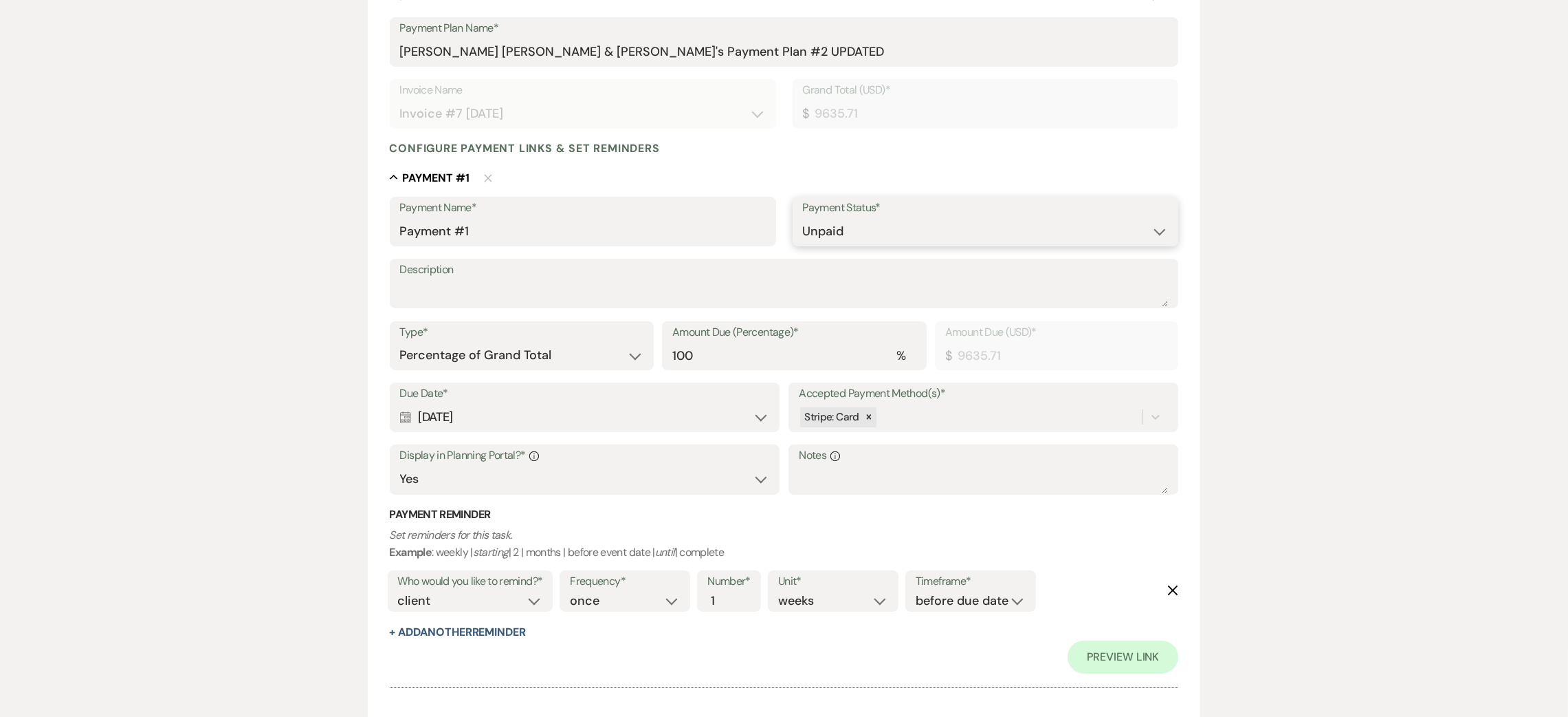
click at [943, 233] on select "Paid Unpaid" at bounding box center [985, 231] width 366 height 26
select select "1"
click at [803, 218] on select "Paid Unpaid" at bounding box center [985, 231] width 366 height 26
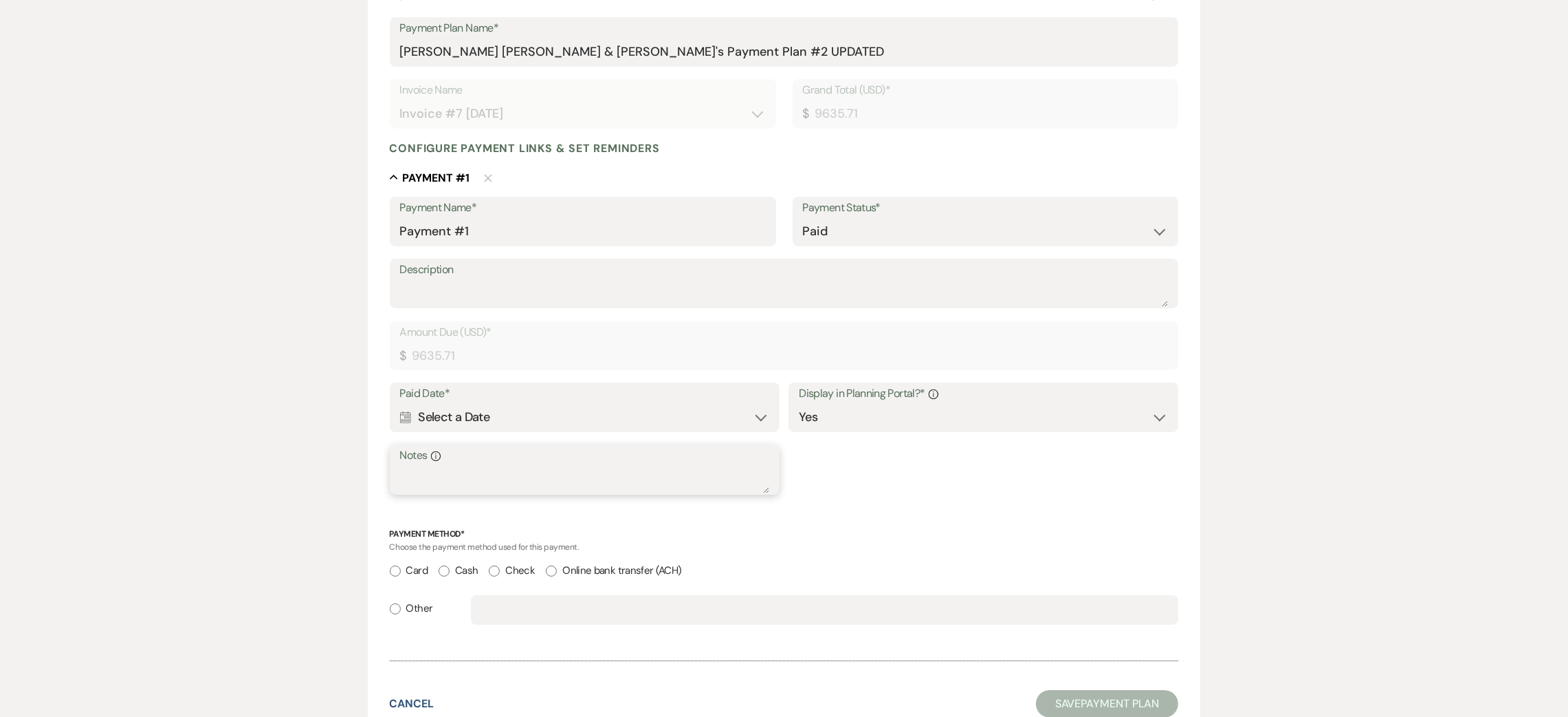
click at [503, 476] on textarea "Notes Info" at bounding box center [585, 480] width 369 height 27
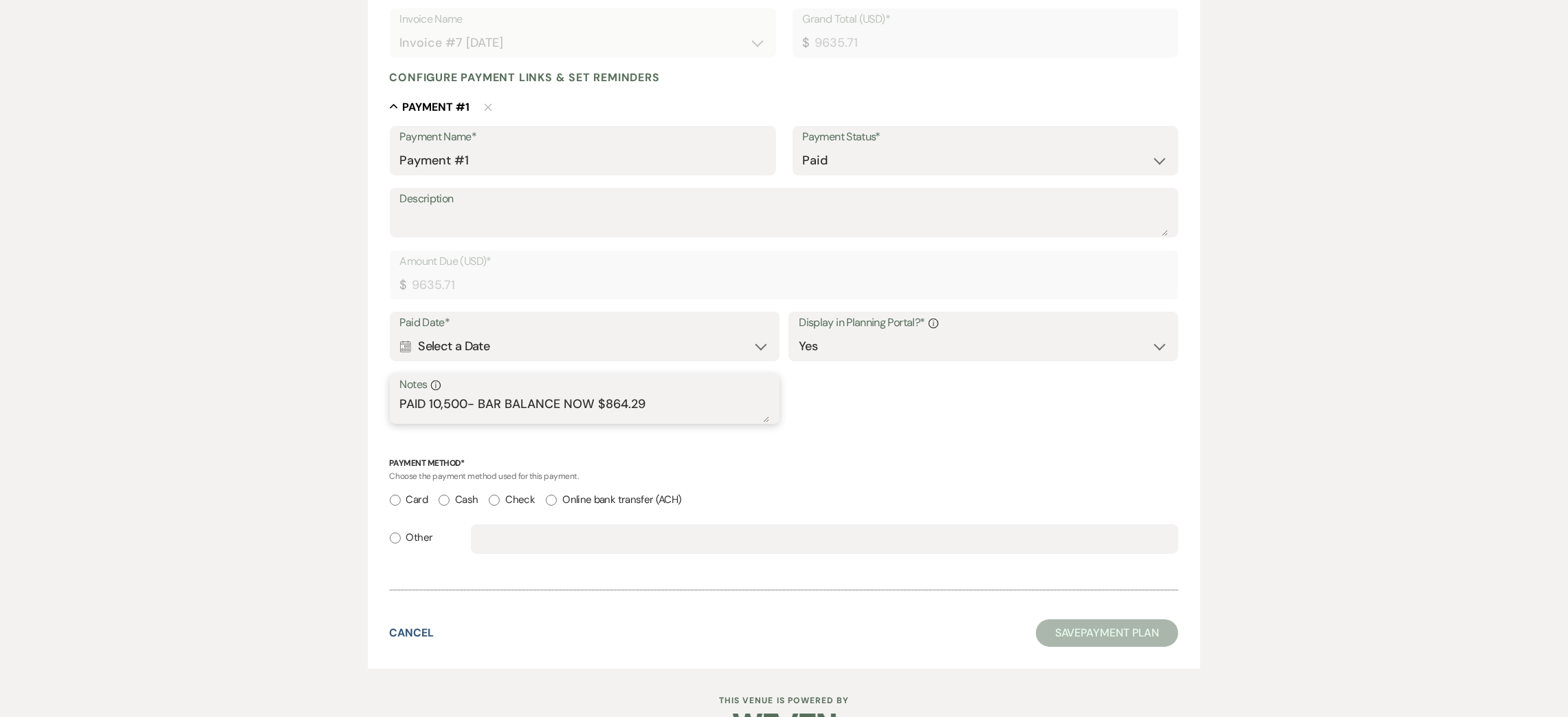
scroll to position [327, 0]
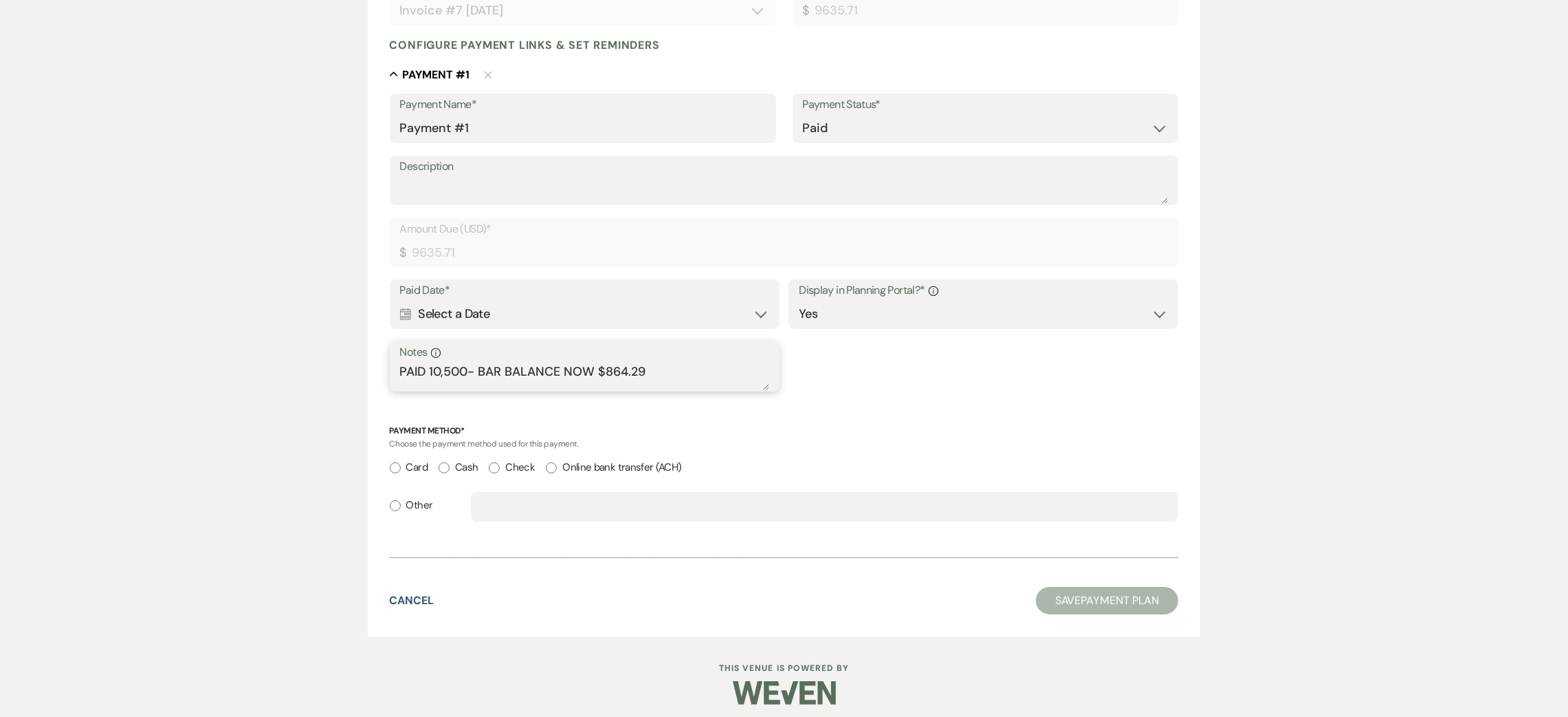
type textarea "PAID 10,500- BAR BALANCE NOW $864.29"
click at [517, 460] on label "Check" at bounding box center [512, 467] width 46 height 19
click at [500, 462] on input "Check" at bounding box center [494, 467] width 11 height 11
radio input "true"
drag, startPoint x: 648, startPoint y: 371, endPoint x: 381, endPoint y: 353, distance: 267.6
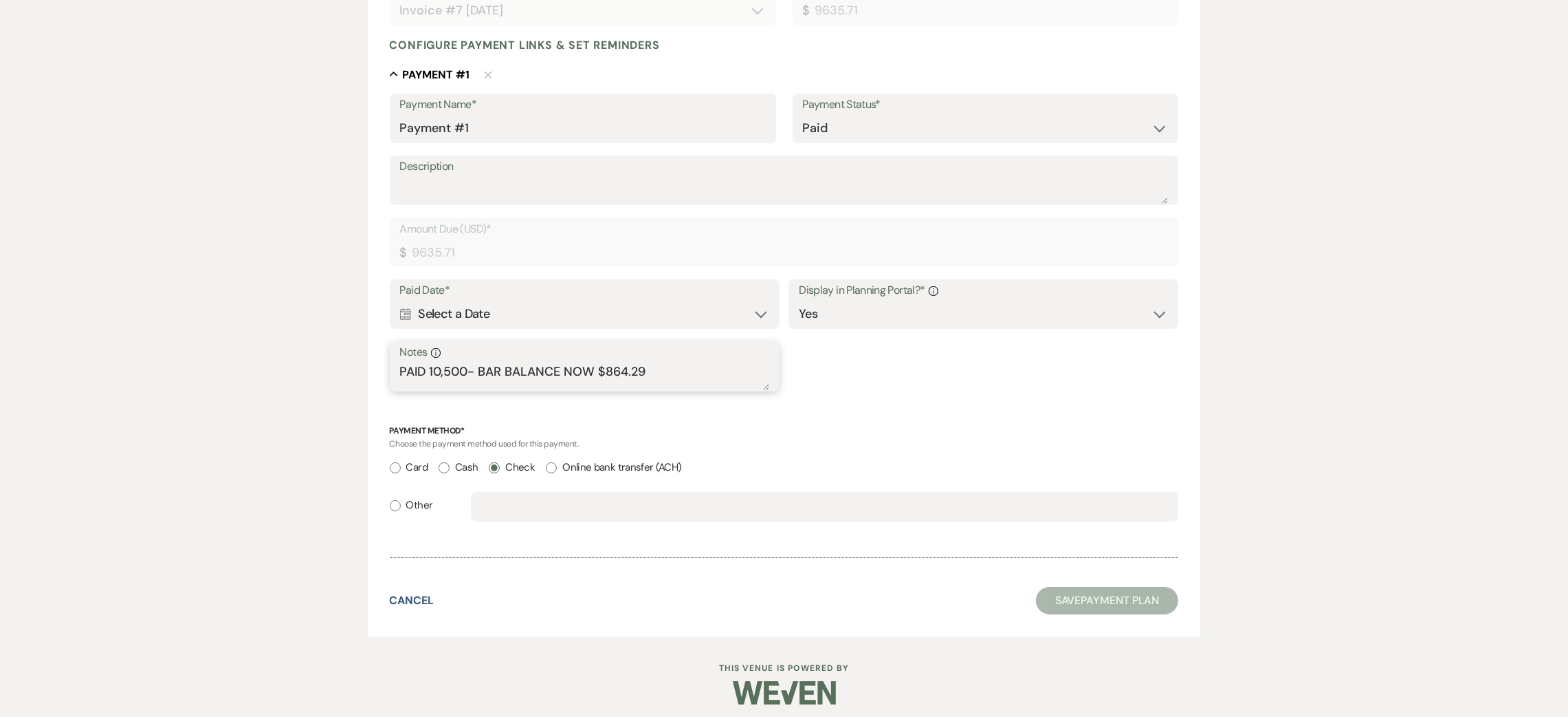
click at [381, 353] on form "Add Payment Plan Create link(s) to collect and/or log payments for this event: …" at bounding box center [784, 221] width 833 height 830
click at [762, 452] on div "Payment Method* Choose the payment method used for this payment. Card Cash Chec…" at bounding box center [784, 479] width 789 height 109
click at [609, 312] on div "Calendar Select a Date Expand" at bounding box center [585, 314] width 369 height 26
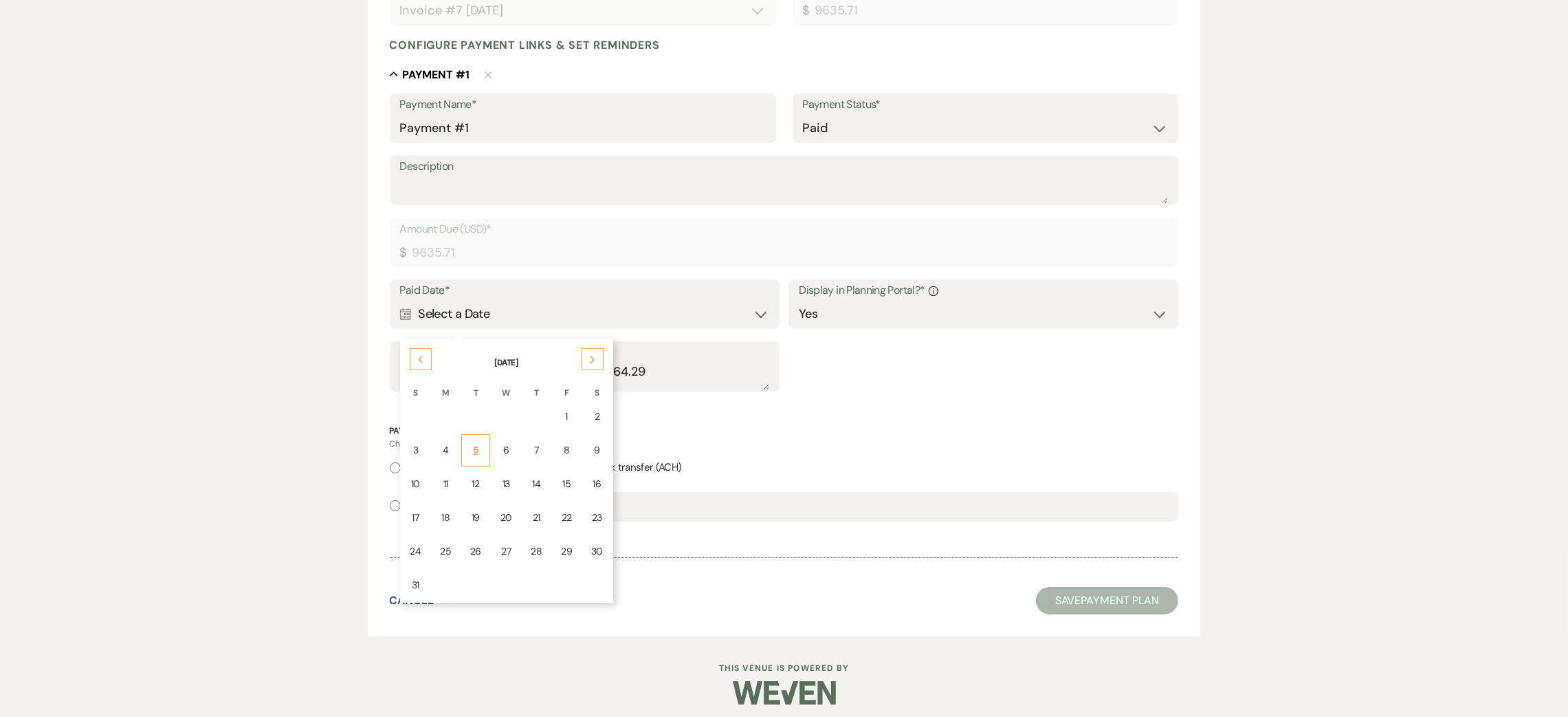
click at [465, 451] on td "5" at bounding box center [475, 449] width 29 height 32
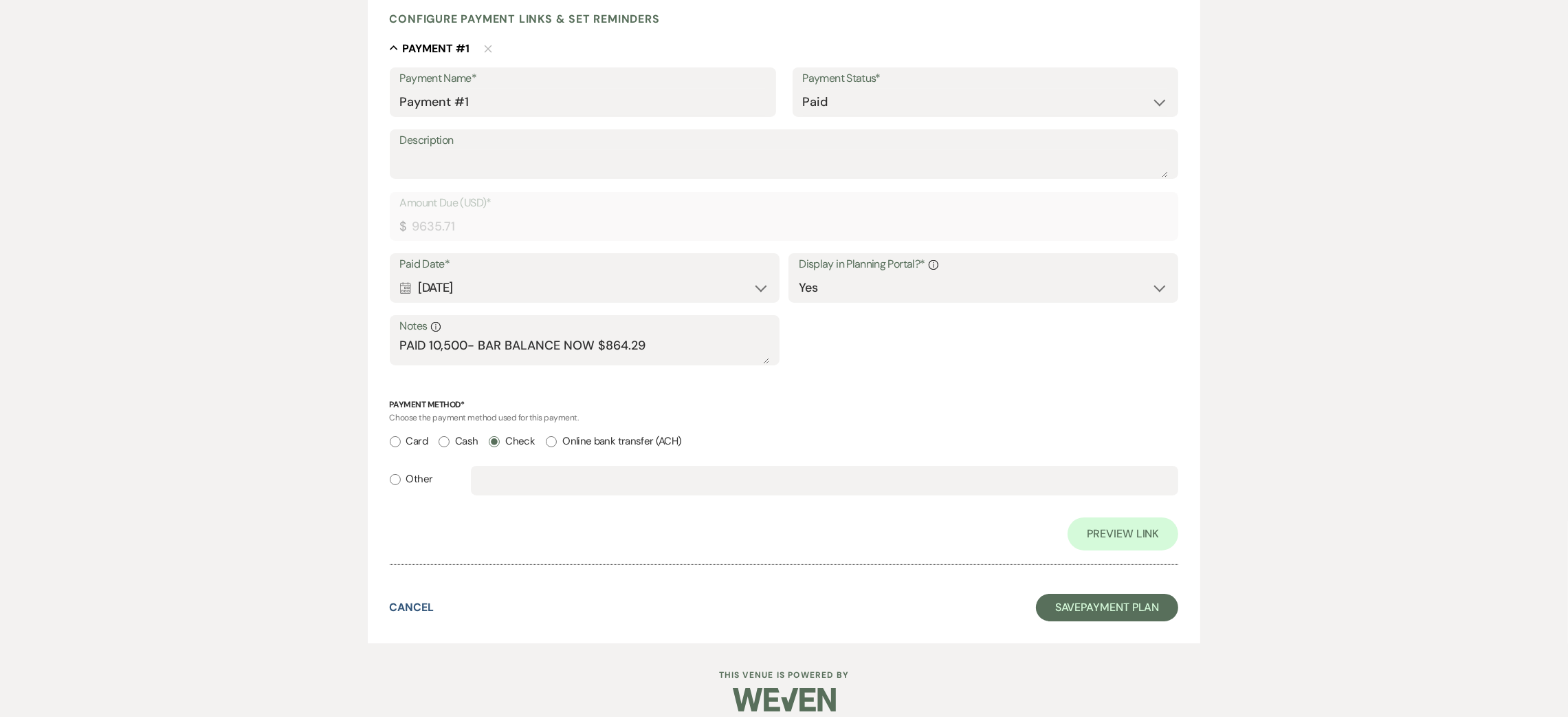
scroll to position [367, 0]
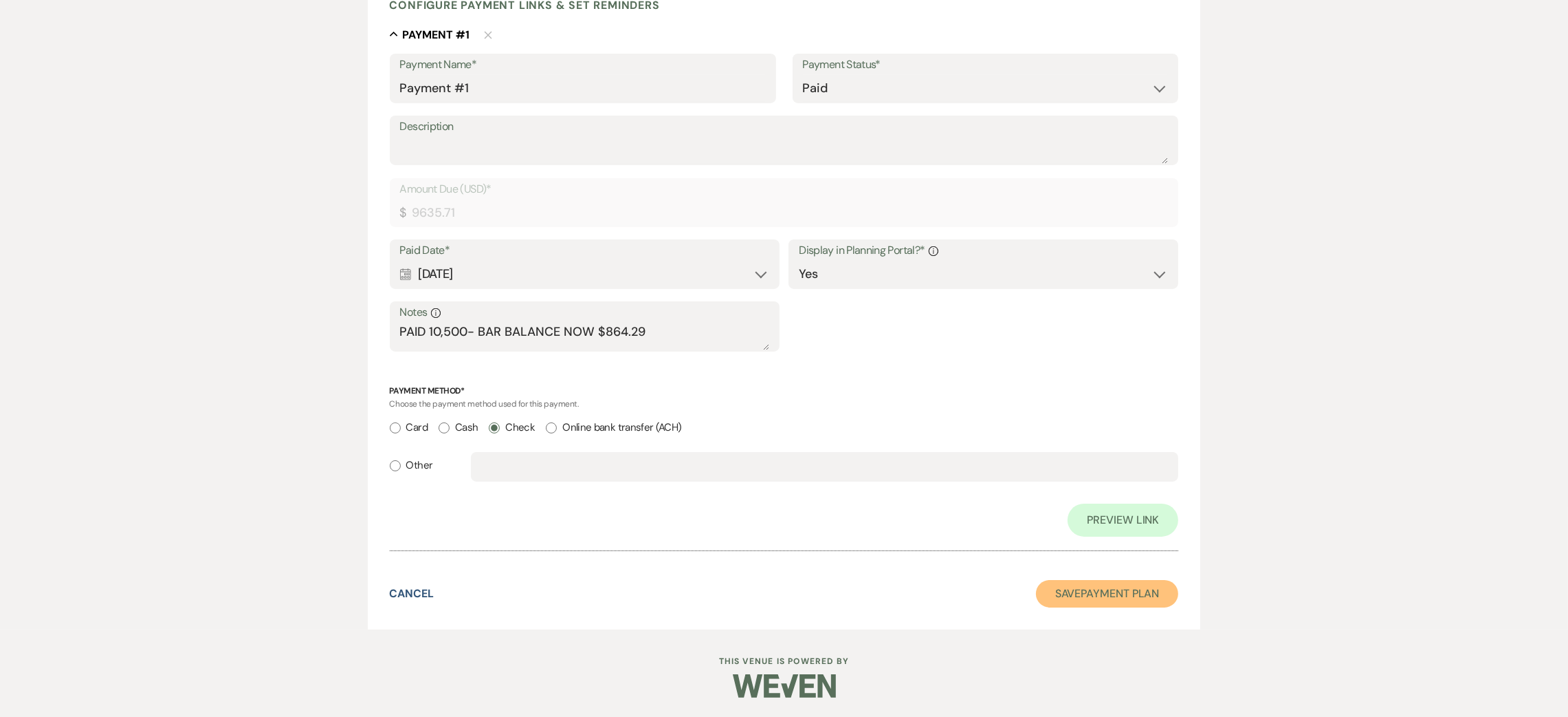
click at [1084, 593] on button "Save Payment Plan" at bounding box center [1107, 594] width 143 height 27
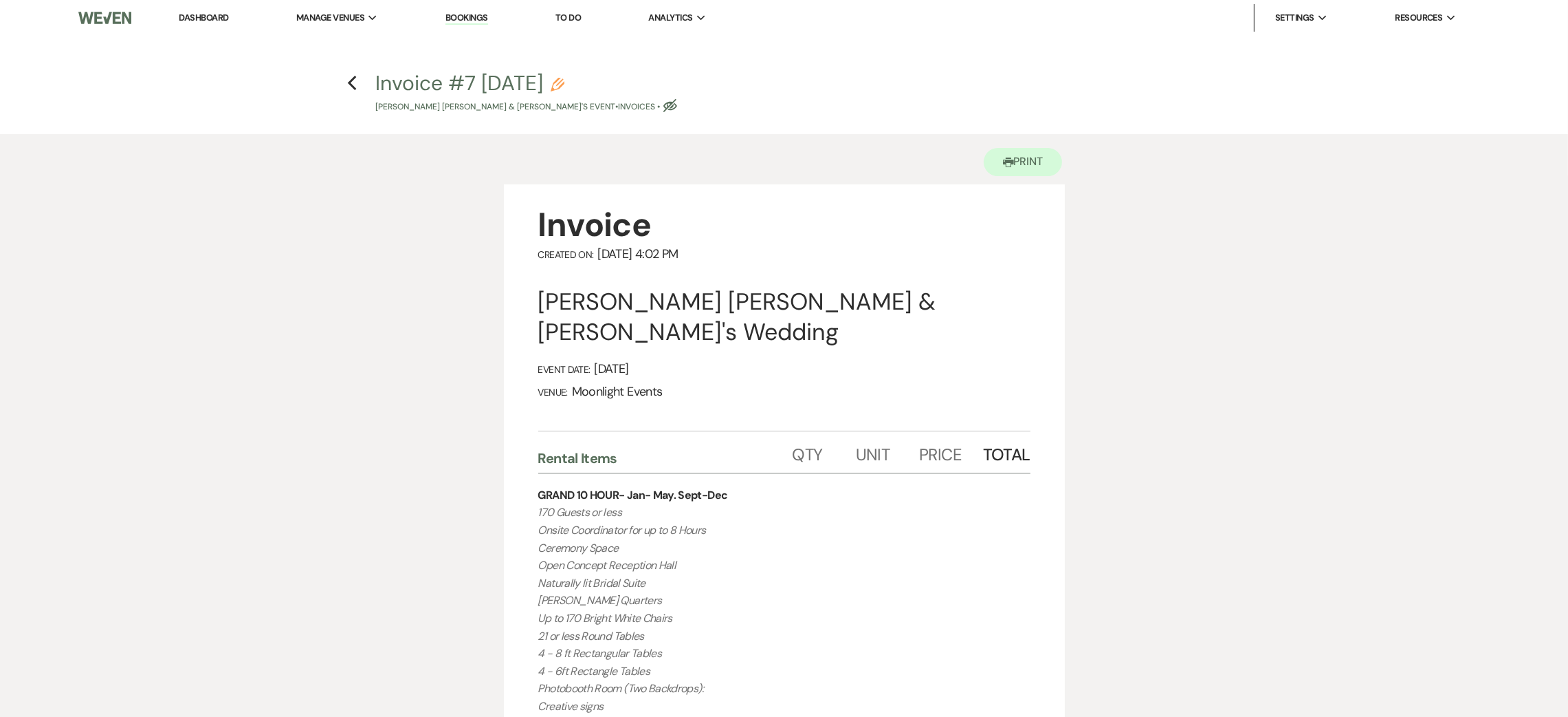
click at [663, 105] on use "button" at bounding box center [670, 105] width 14 height 13
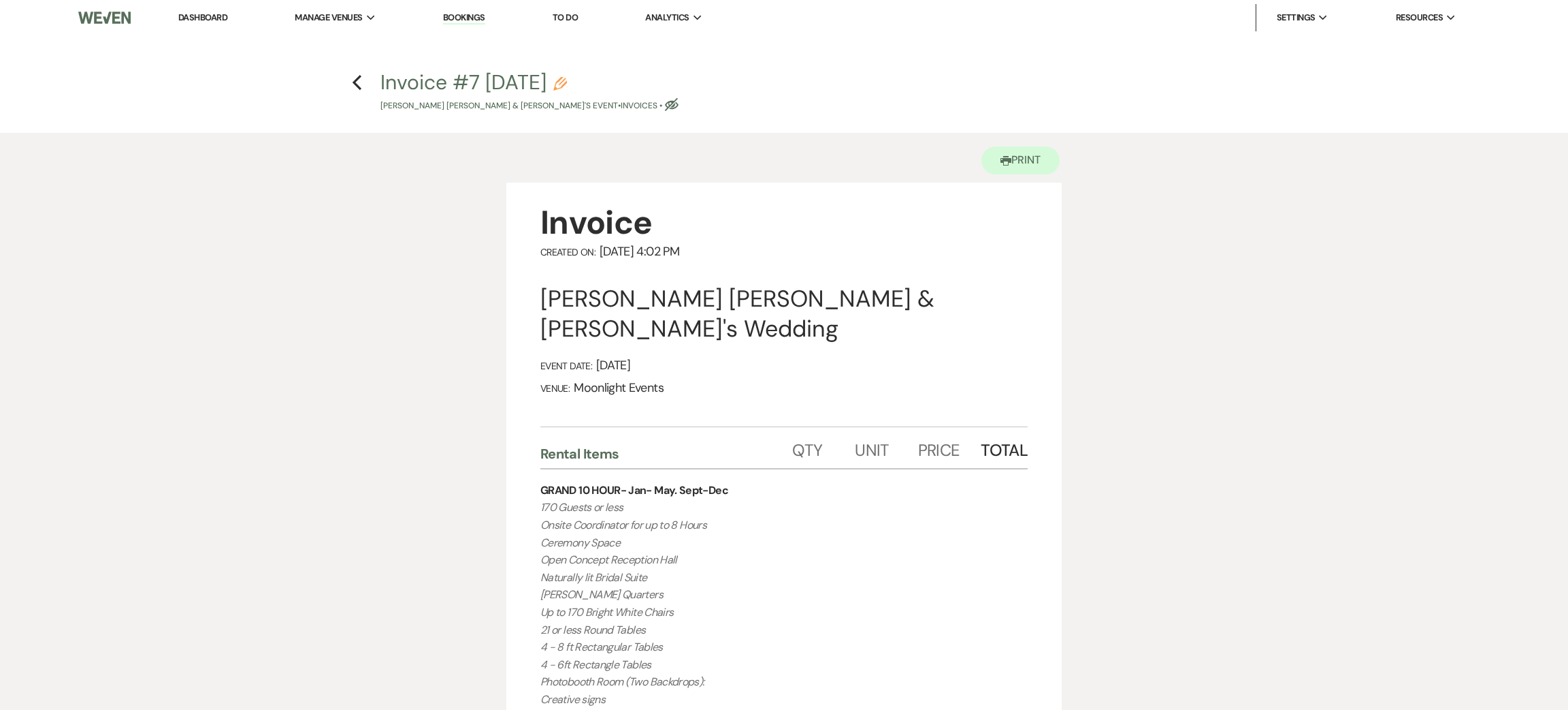
select select "22"
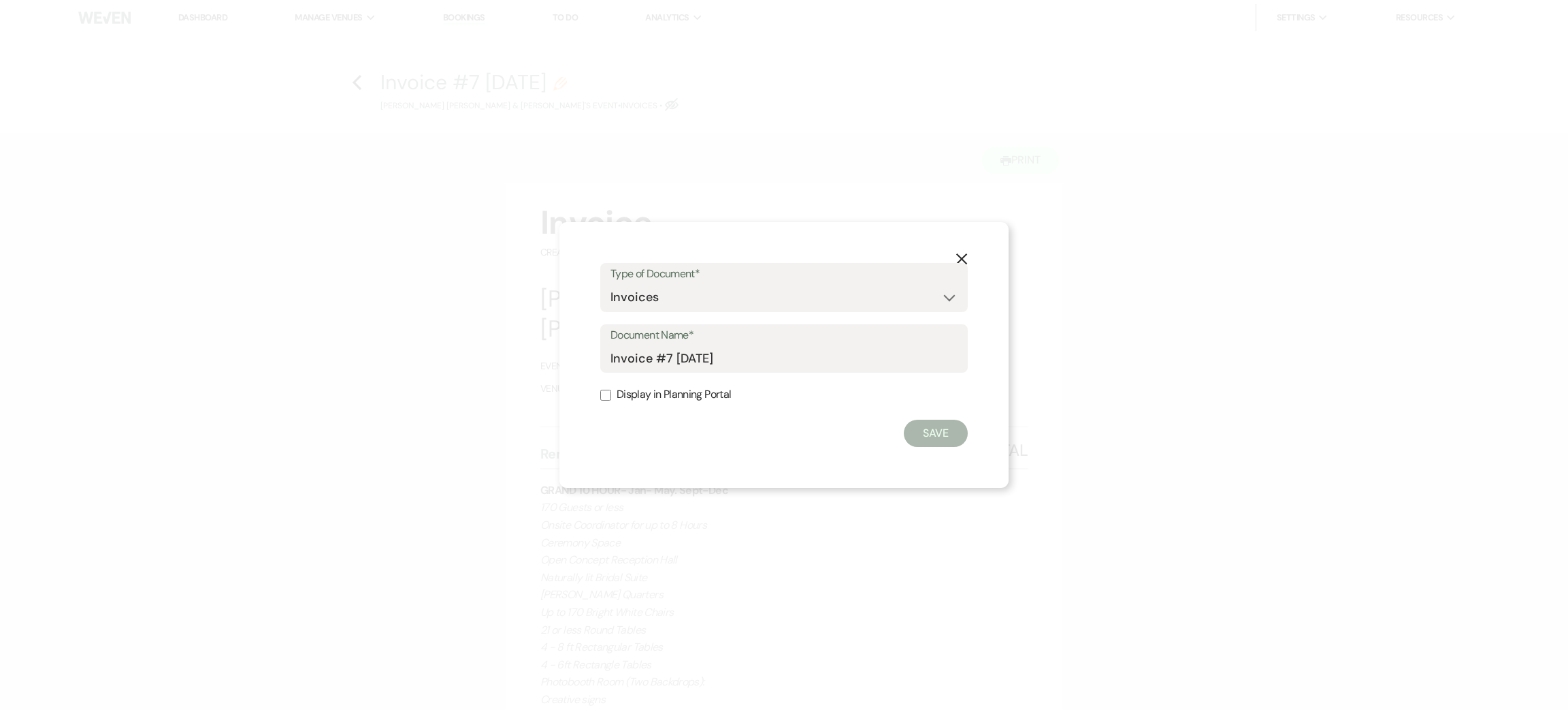
click at [686, 392] on label "Display in Planning Portal" at bounding box center [784, 395] width 367 height 19
click at [611, 392] on input "Display in Planning Portal" at bounding box center [605, 395] width 11 height 11
checkbox input "true"
click at [929, 436] on button "Save" at bounding box center [936, 433] width 64 height 27
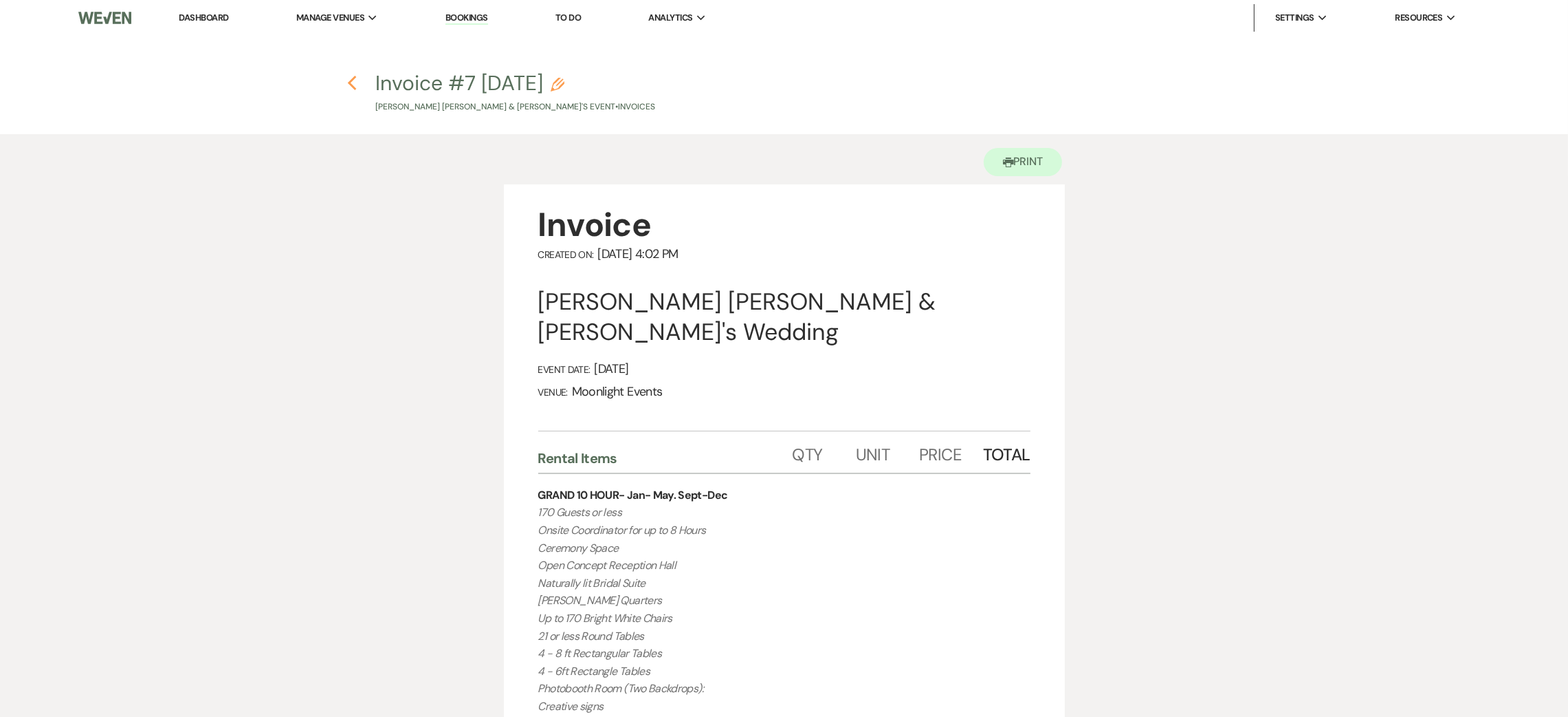
click at [349, 84] on use "button" at bounding box center [351, 82] width 9 height 15
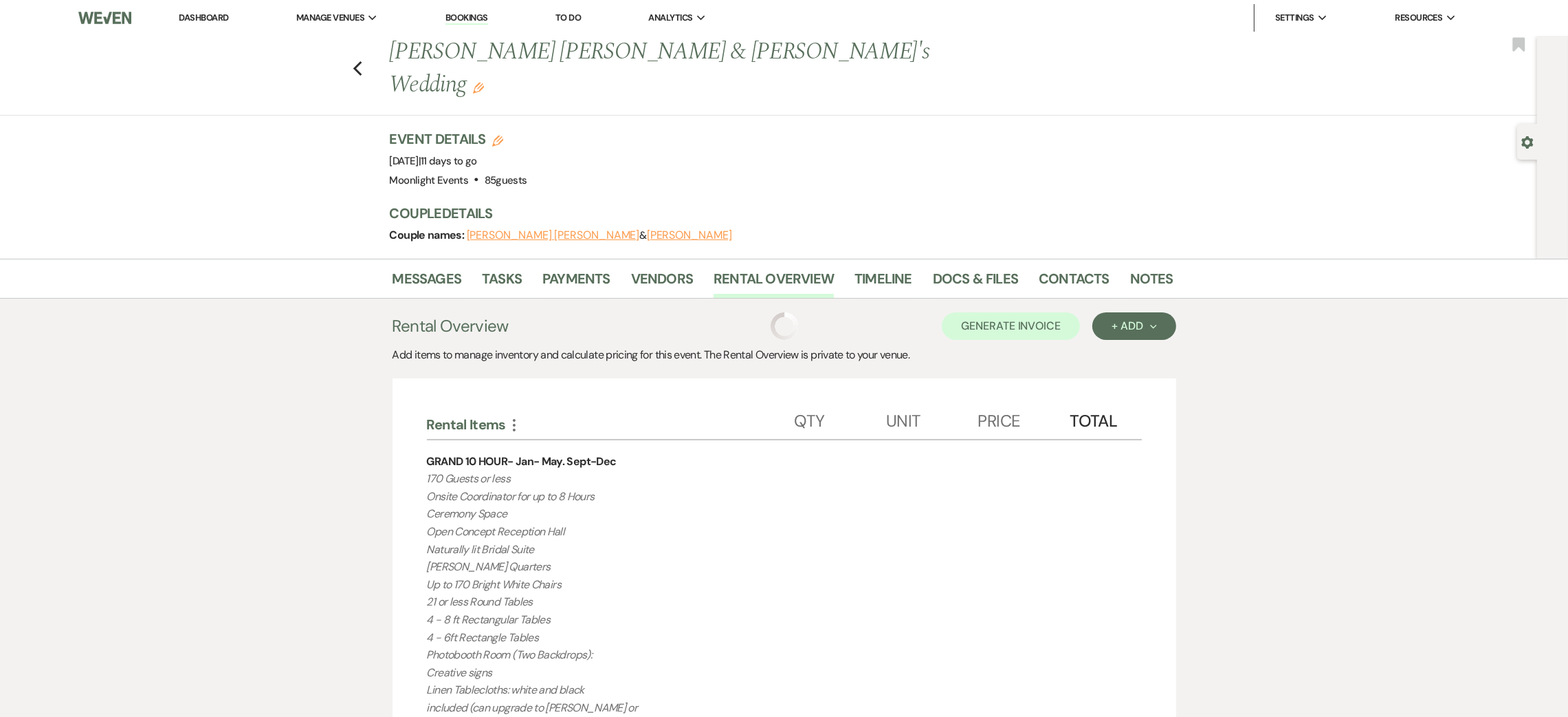
scroll to position [71, 0]
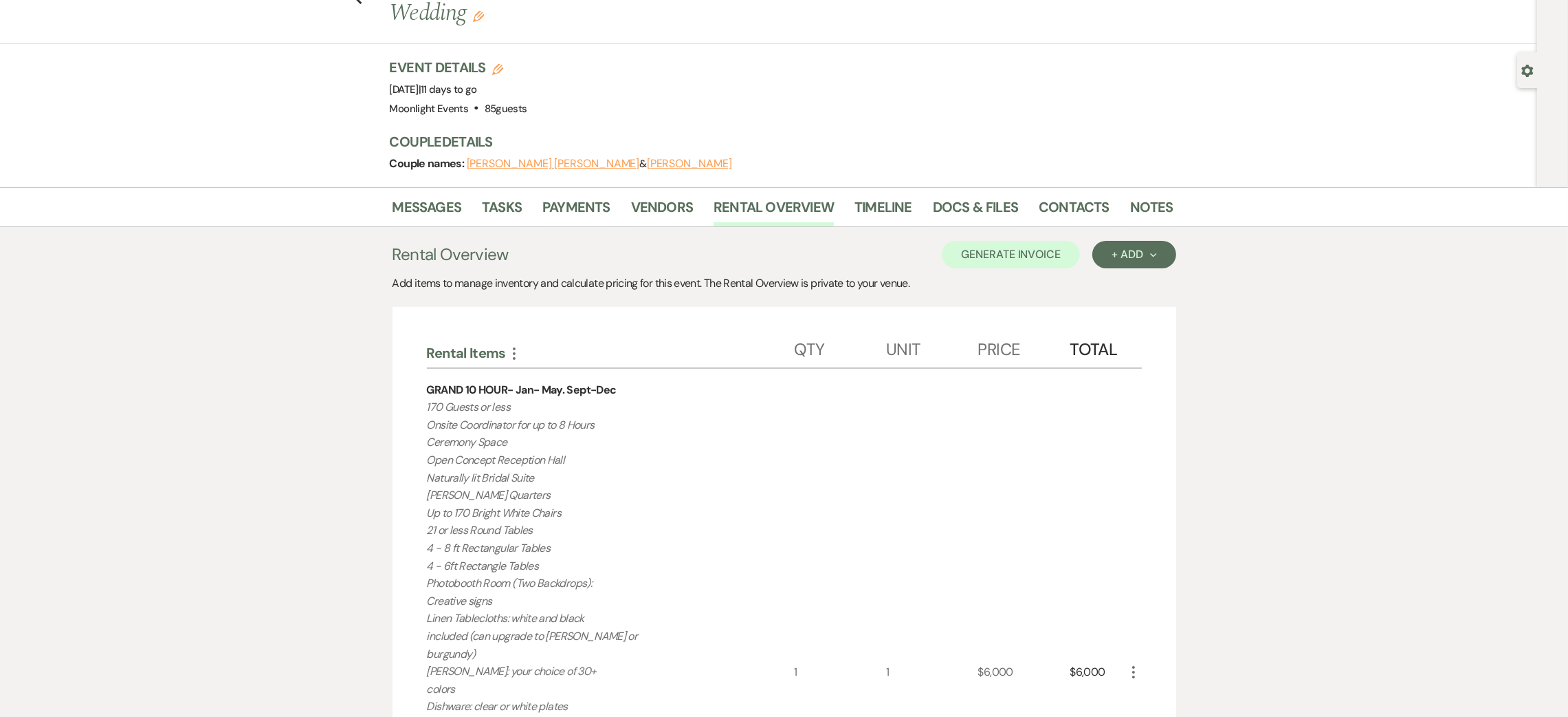
click at [955, 188] on div "Messages Tasks Payments Vendors Rental Overview Timeline Docs & Files Contacts …" at bounding box center [784, 207] width 1568 height 40
click at [962, 196] on link "Docs & Files" at bounding box center [974, 211] width 85 height 30
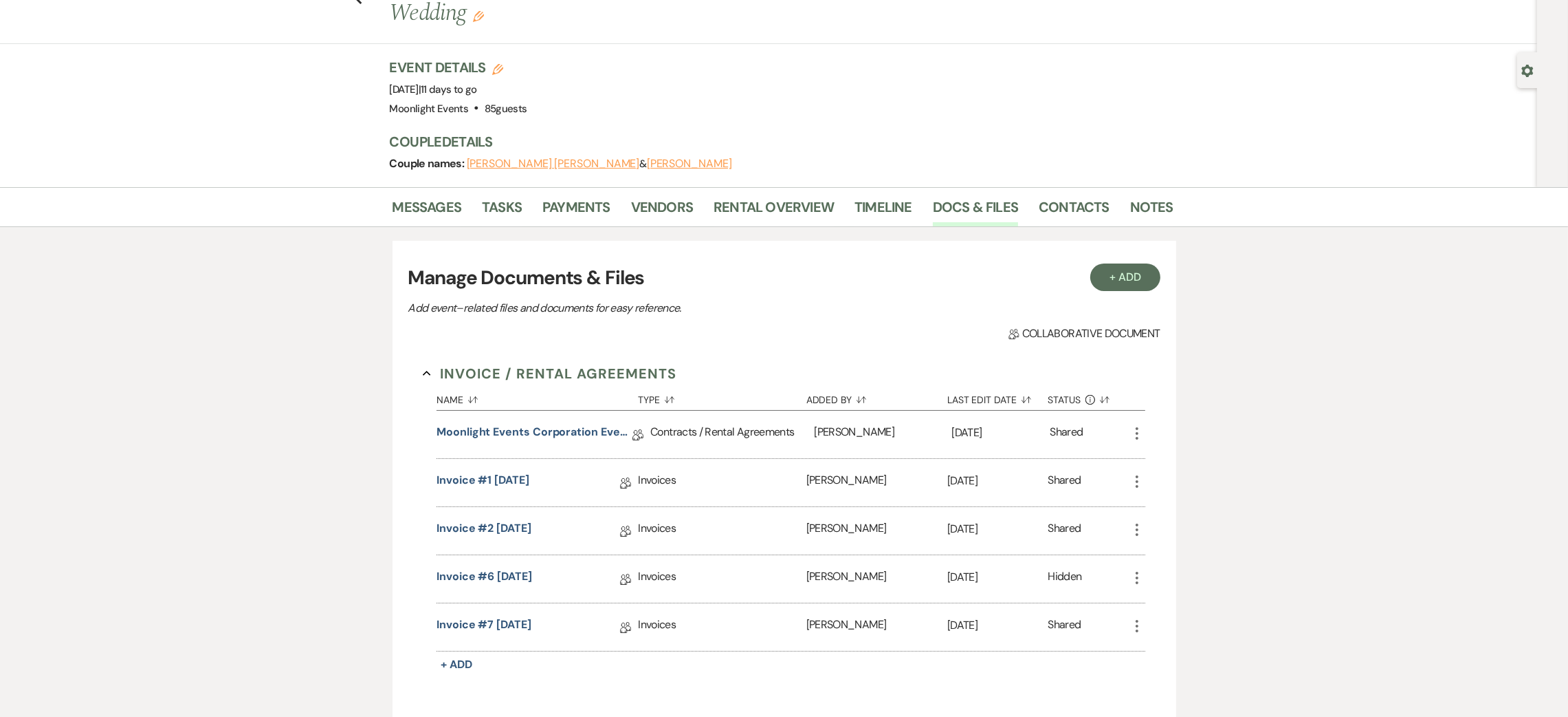
click at [1137, 473] on icon "More" at bounding box center [1136, 481] width 17 height 17
click at [1241, 521] on button "Settings Gear Rename" at bounding box center [1198, 532] width 139 height 23
select select "22"
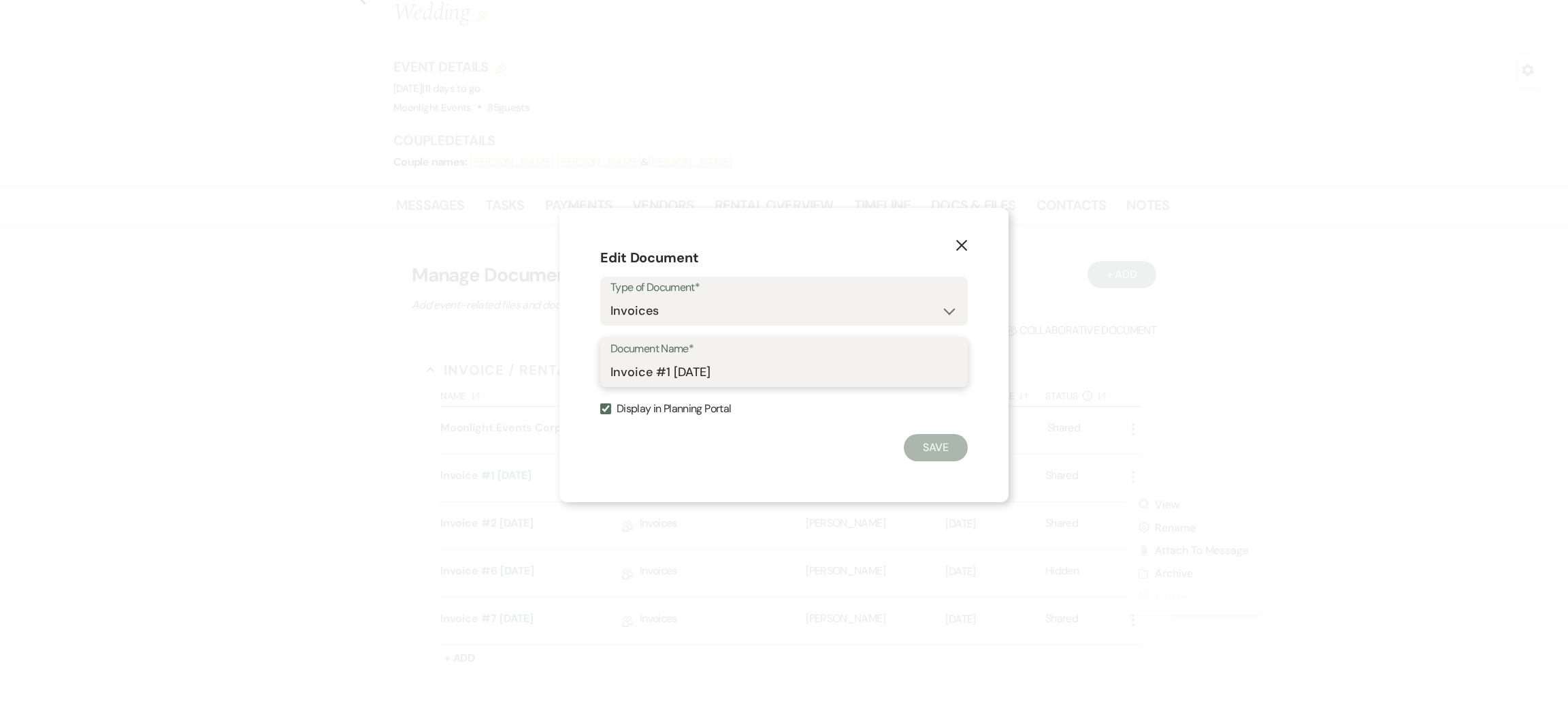
click at [777, 379] on input "Invoice #1 [DATE]" at bounding box center [784, 371] width 347 height 26
click at [606, 366] on div "Document Name* Invoice #1 1-12-2025" at bounding box center [784, 362] width 367 height 49
click at [609, 370] on div "Document Name* Invoice #1 1-12-2025" at bounding box center [784, 362] width 367 height 49
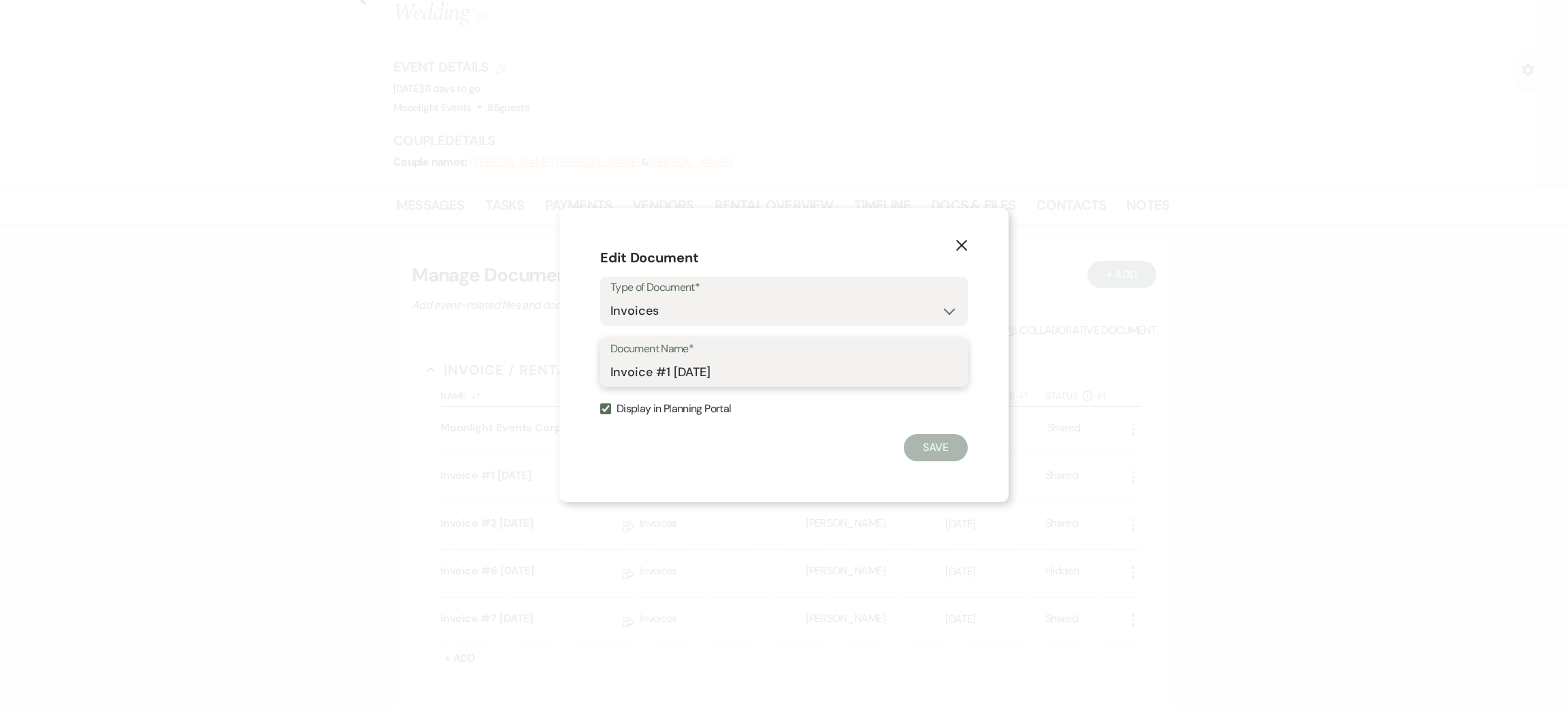
click at [611, 370] on input "Invoice #1 [DATE]" at bounding box center [784, 371] width 347 height 26
type input "OUTDATED Invoice #1 1-12-2025"
click at [921, 441] on button "Save" at bounding box center [936, 447] width 64 height 27
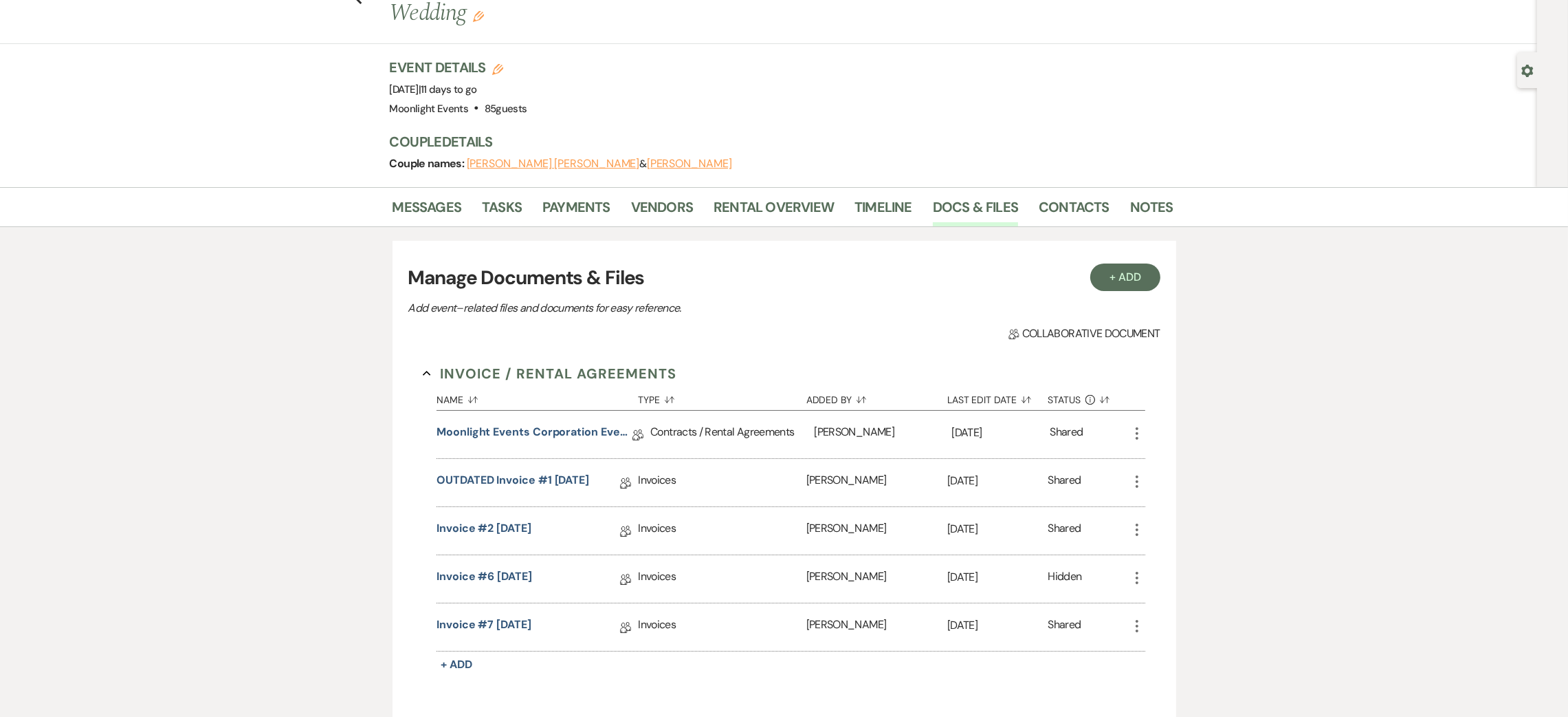
click at [1134, 522] on icon "More" at bounding box center [1136, 529] width 17 height 17
click at [1173, 569] on button "Settings Gear Rename" at bounding box center [1198, 580] width 139 height 23
select select "22"
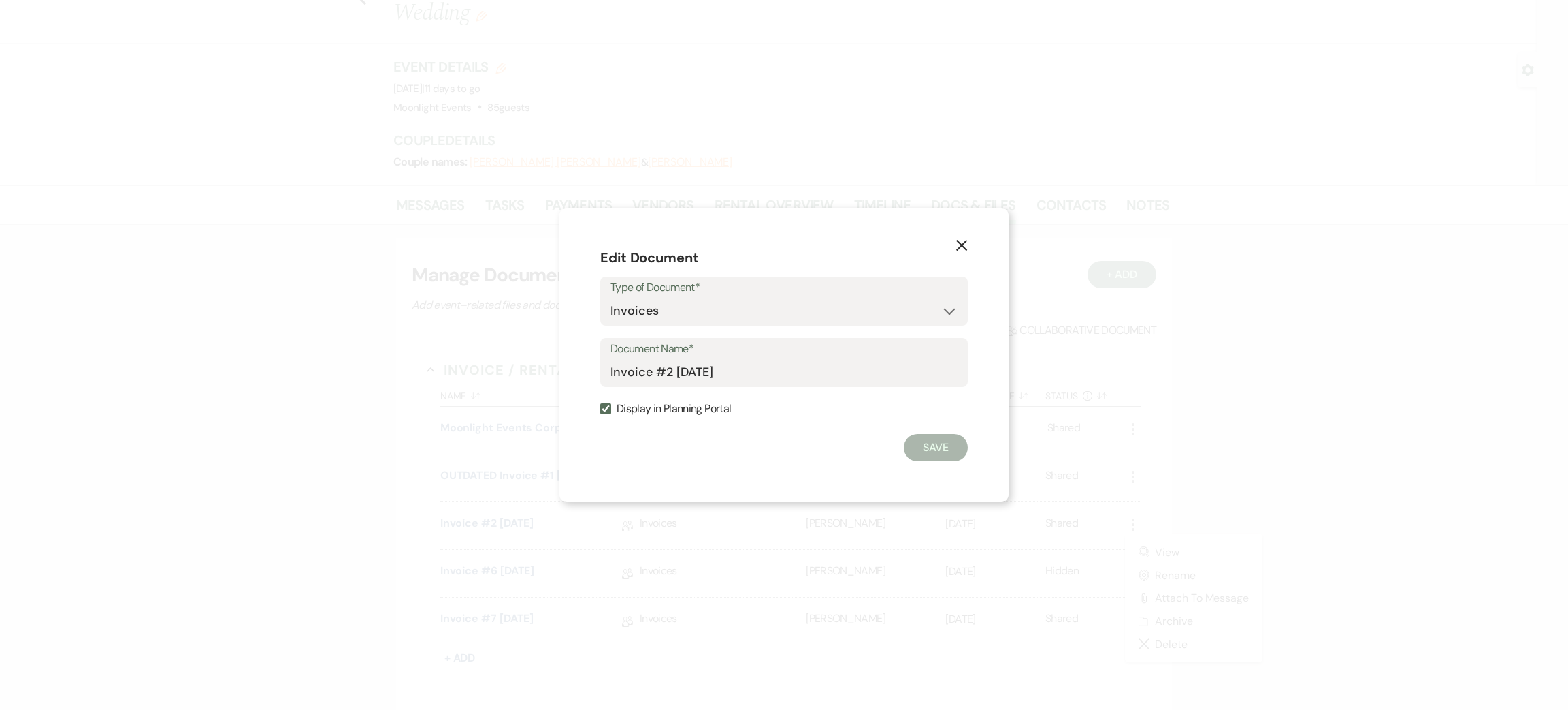
click at [609, 367] on div "Document Name* Invoice #2 7-9-2025" at bounding box center [784, 362] width 367 height 49
click at [612, 367] on input "Invoice #2 [DATE]" at bounding box center [784, 371] width 347 height 26
type input "OUTDATED Invoice #2 7-9-2025"
click at [929, 452] on button "Save" at bounding box center [936, 447] width 64 height 27
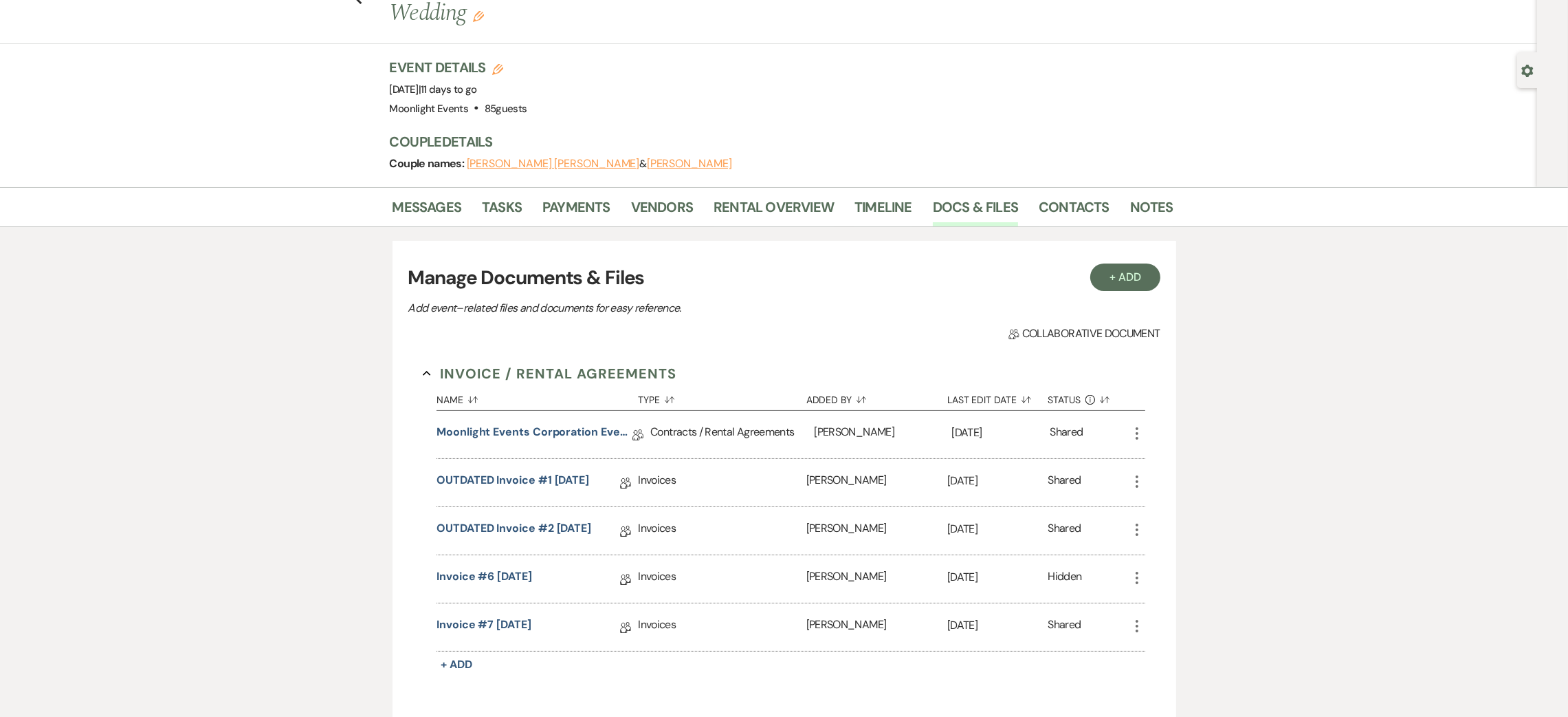
click at [1139, 569] on icon "More" at bounding box center [1136, 577] width 17 height 17
click at [1161, 687] on button "Close Delete X Delete" at bounding box center [1198, 698] width 139 height 23
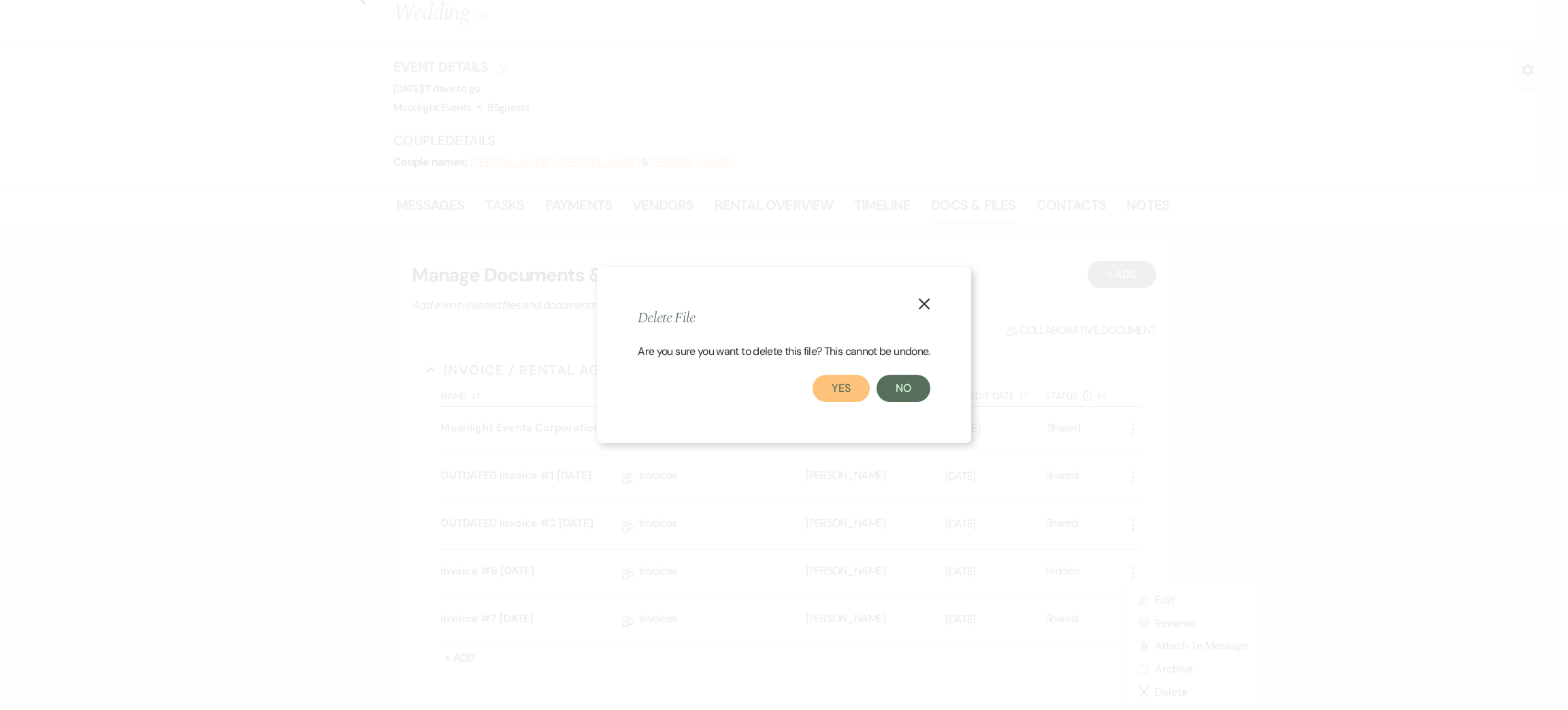
click at [831, 383] on button "Yes" at bounding box center [841, 388] width 57 height 27
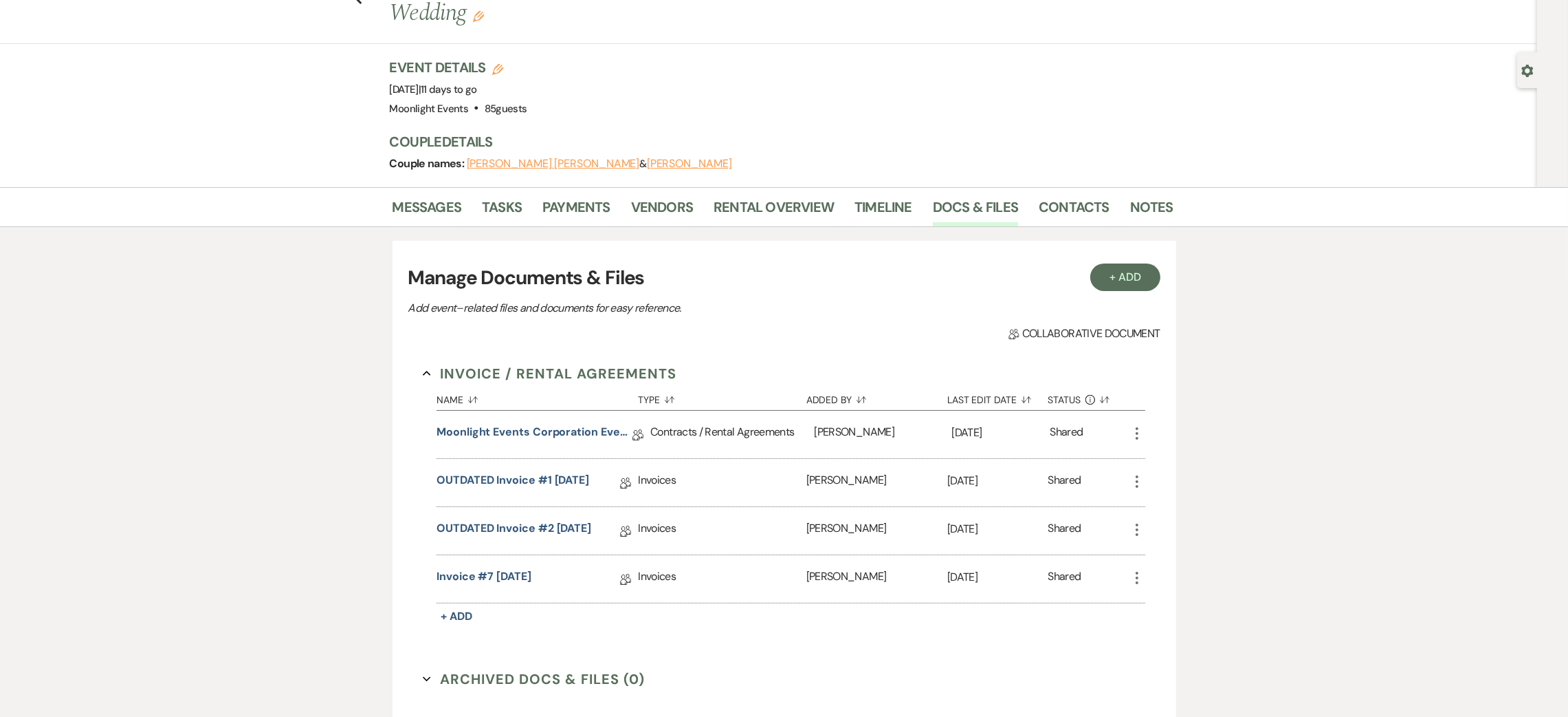
click at [1139, 569] on icon "More" at bounding box center [1136, 577] width 17 height 17
click at [1176, 617] on button "Settings Gear Rename" at bounding box center [1198, 629] width 139 height 23
select select "22"
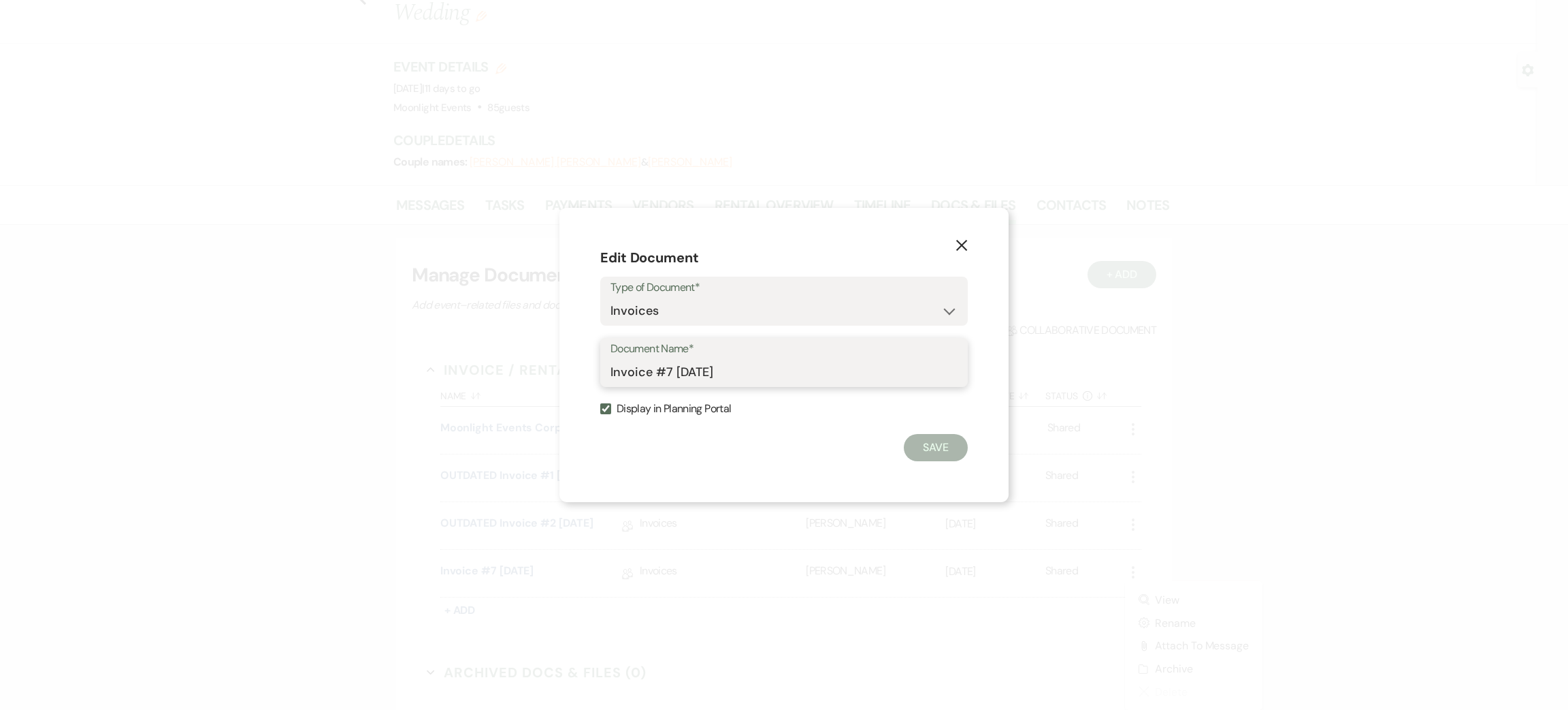
click at [611, 373] on input "Invoice #7 8-24-2025" at bounding box center [784, 371] width 347 height 26
type input "CURRENT Invoice #7 8-24-2025"
click at [942, 441] on button "Save" at bounding box center [936, 447] width 64 height 27
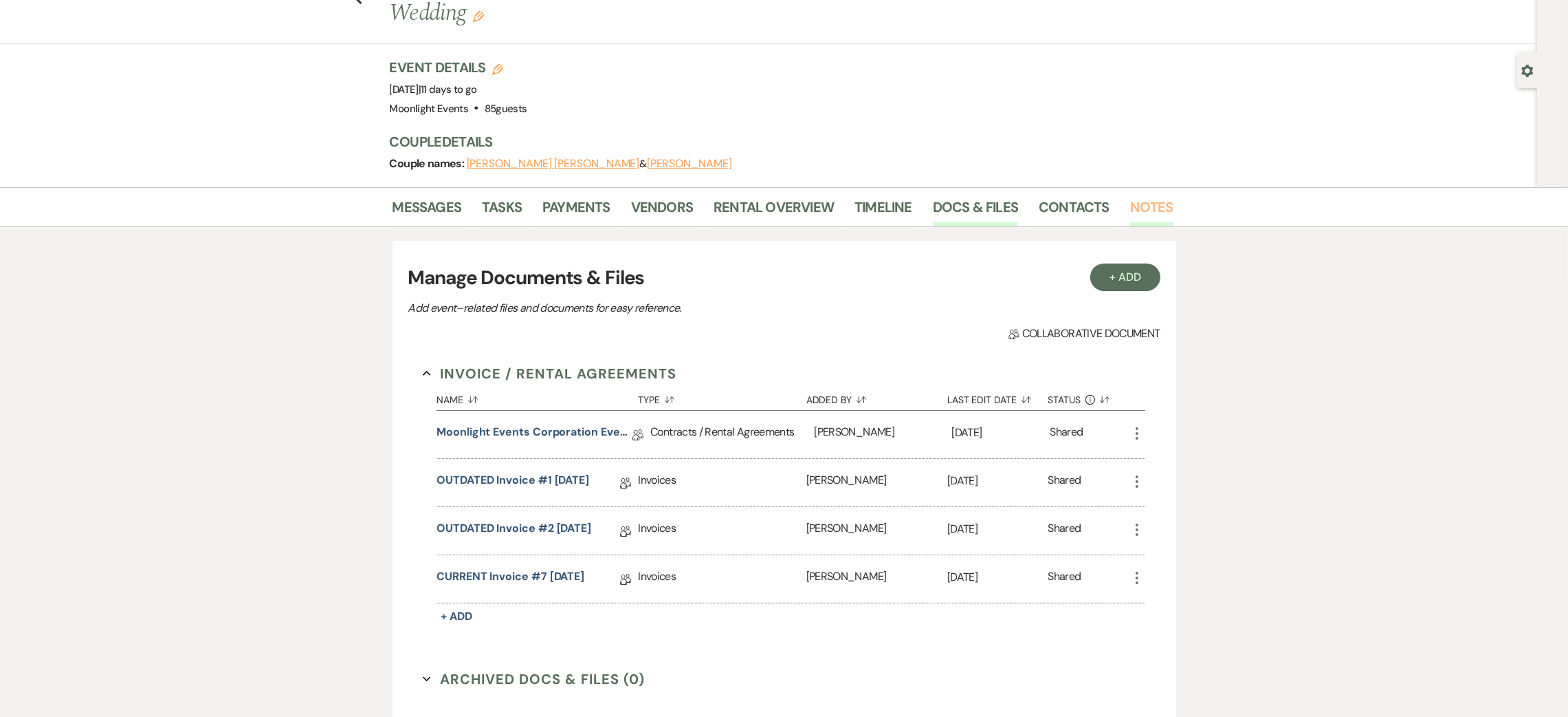
click at [1152, 196] on link "Notes" at bounding box center [1151, 211] width 43 height 30
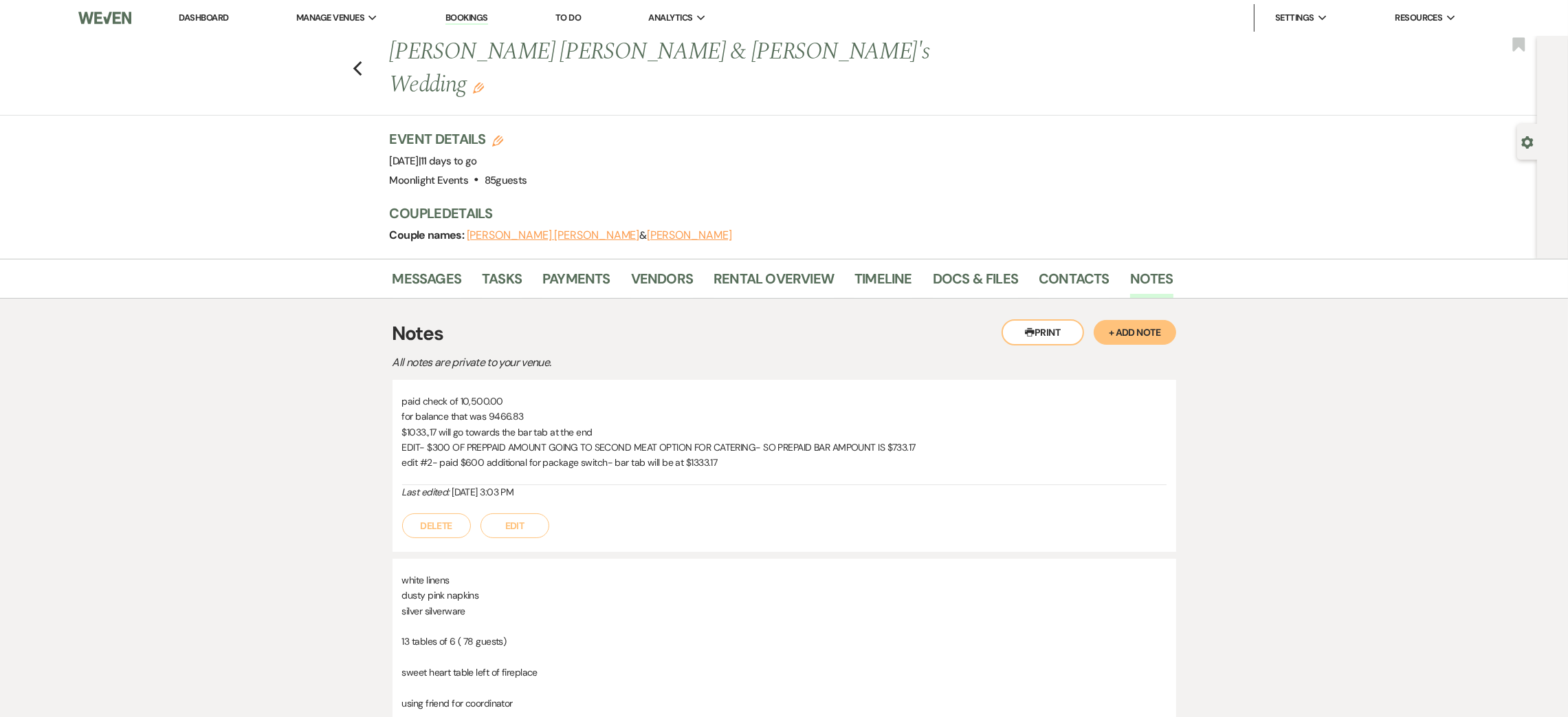
click at [752, 454] on p "edit #2- paid $600 additional for package switch- bar tab will be at $1333.17" at bounding box center [784, 461] width 764 height 15
click at [730, 454] on p "edit #2- paid $600 additional for package switch- bar tab will be at $1333.17" at bounding box center [784, 461] width 764 height 15
click at [526, 513] on button "Edit" at bounding box center [515, 525] width 68 height 24
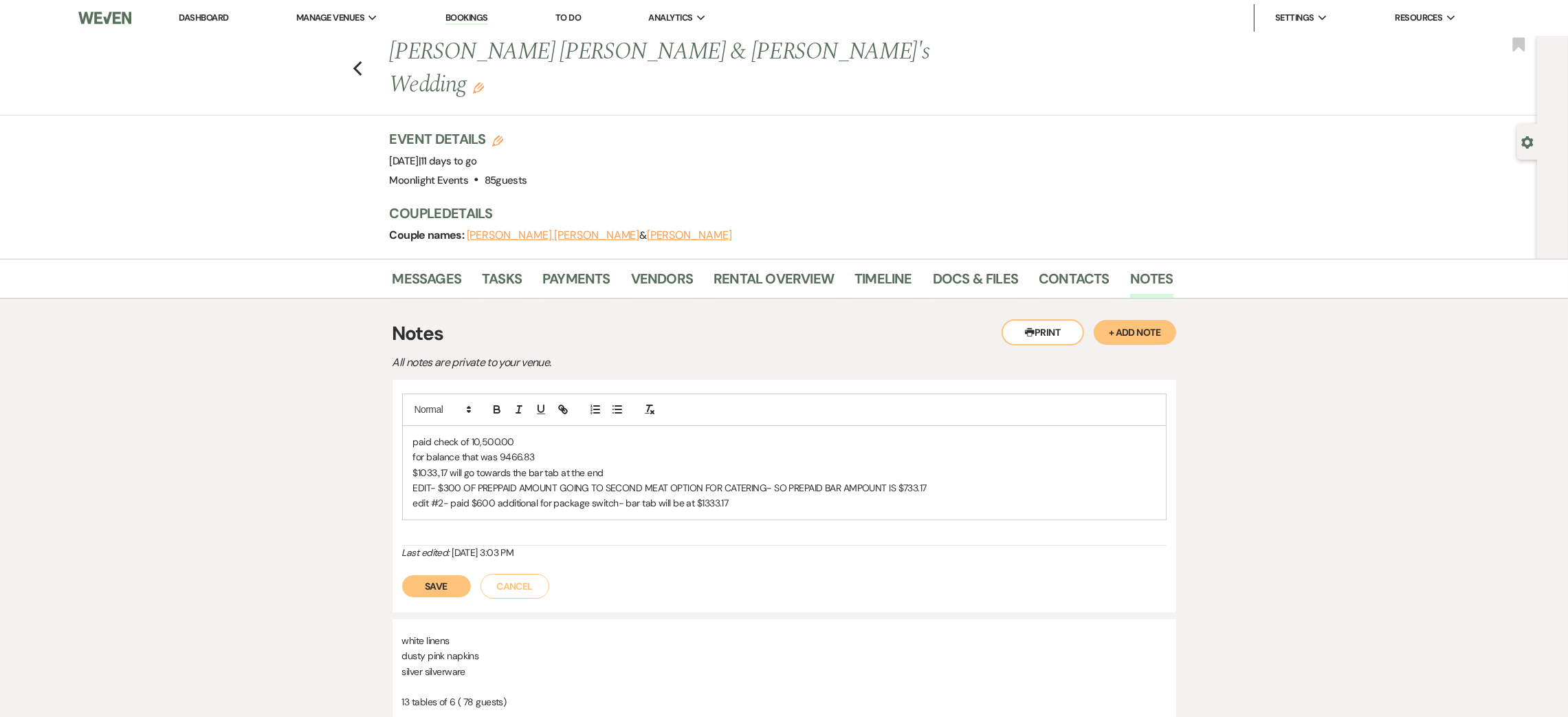
click at [798, 495] on p "edit #2- paid $600 additional for package switch- bar tab will be at $1333.17" at bounding box center [784, 502] width 742 height 15
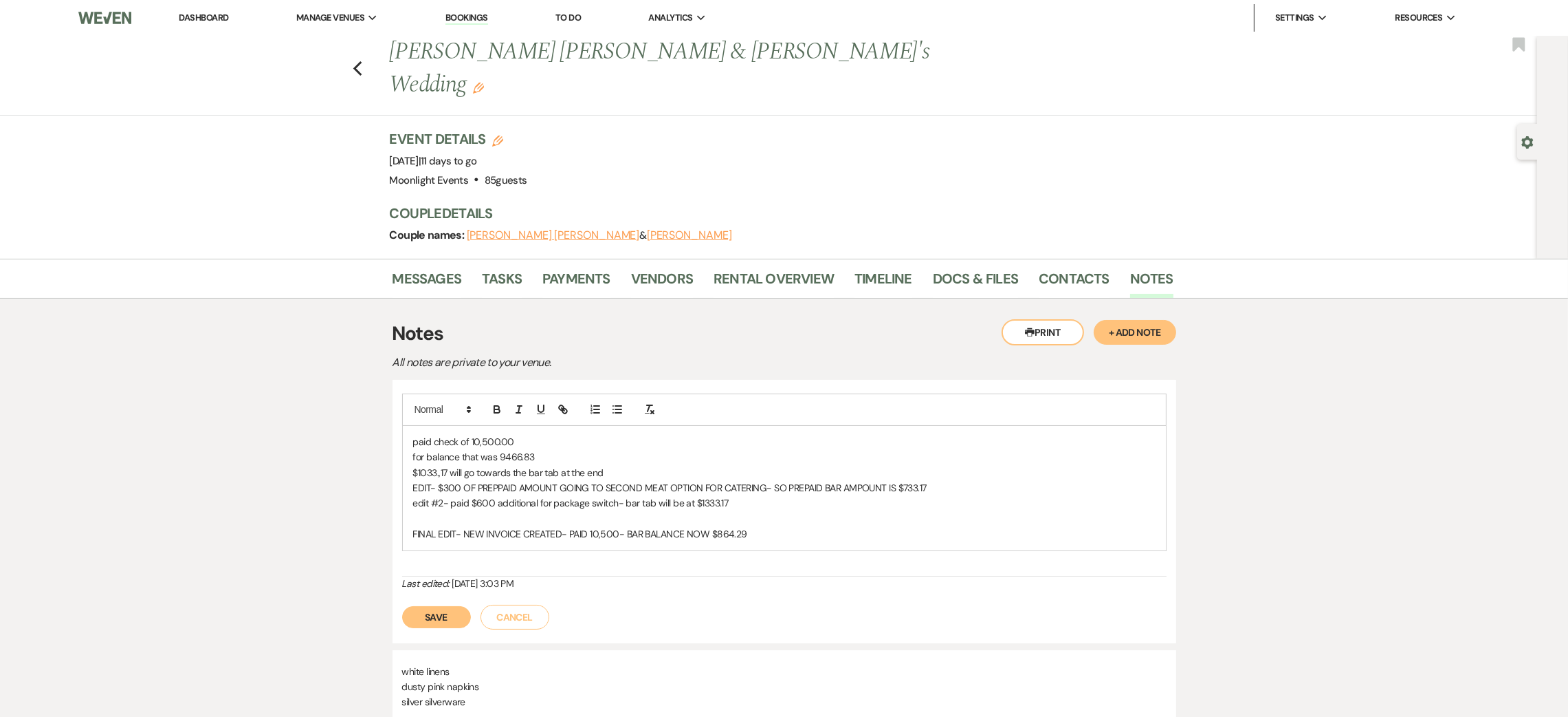
click at [777, 527] on p "FINAL EDIT- NEW INVOICE CREATED- PAID 10,500- BAR BALANCE NOW $864.29" at bounding box center [784, 533] width 742 height 15
click at [614, 527] on p "FINAL EDIT- NEW INVOICE CREATED- PAID 10,500- BAR BALANCE NOW $864.29" at bounding box center [784, 533] width 742 height 15
click at [786, 527] on p "FINAL EDIT- NEW INVOICE CREATED- PAID 10,500- BAR BALANCE NOW $864.29" at bounding box center [784, 533] width 742 height 15
drag, startPoint x: 741, startPoint y: 471, endPoint x: 410, endPoint y: 472, distance: 331.0
click at [410, 472] on div "paid check of 10,500.00 for balance that was 9466.83 $1033.,17 will go towards …" at bounding box center [785, 487] width 763 height 124
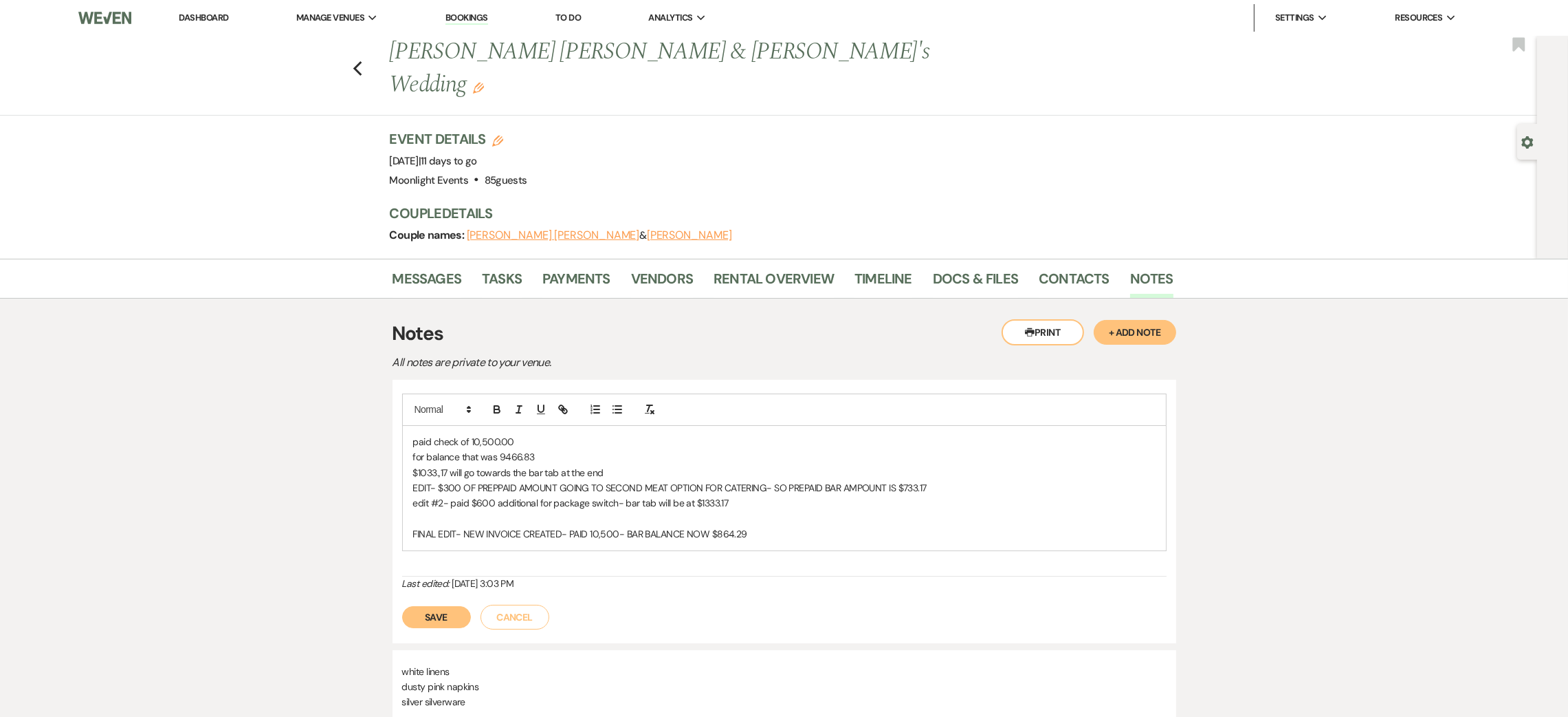
click at [767, 527] on p "FINAL EDIT- NEW INVOICE CREATED- PAID 10,500- BAR BALANCE NOW $864.29" at bounding box center [784, 533] width 742 height 15
click at [431, 606] on button "Save" at bounding box center [436, 616] width 68 height 22
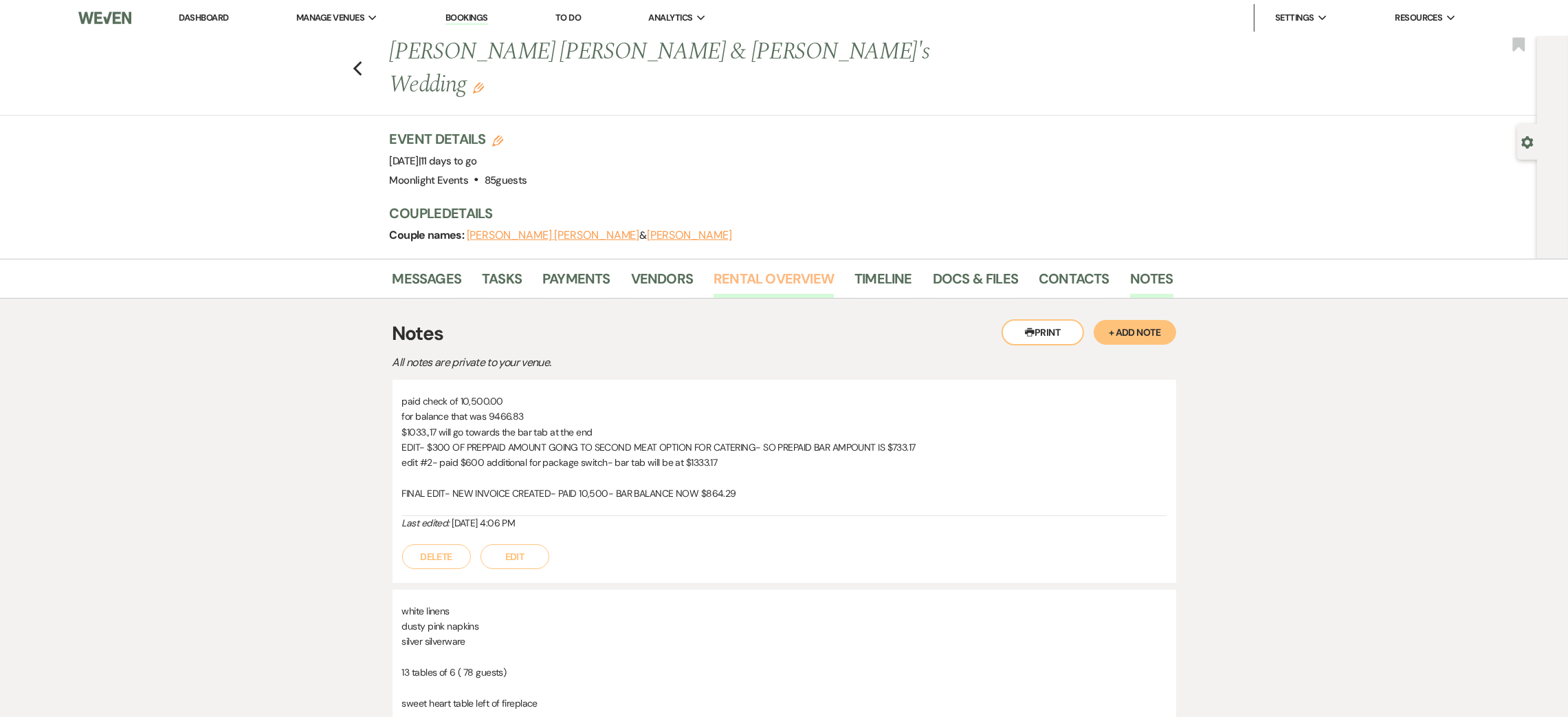
click at [766, 268] on link "Rental Overview" at bounding box center [773, 282] width 120 height 30
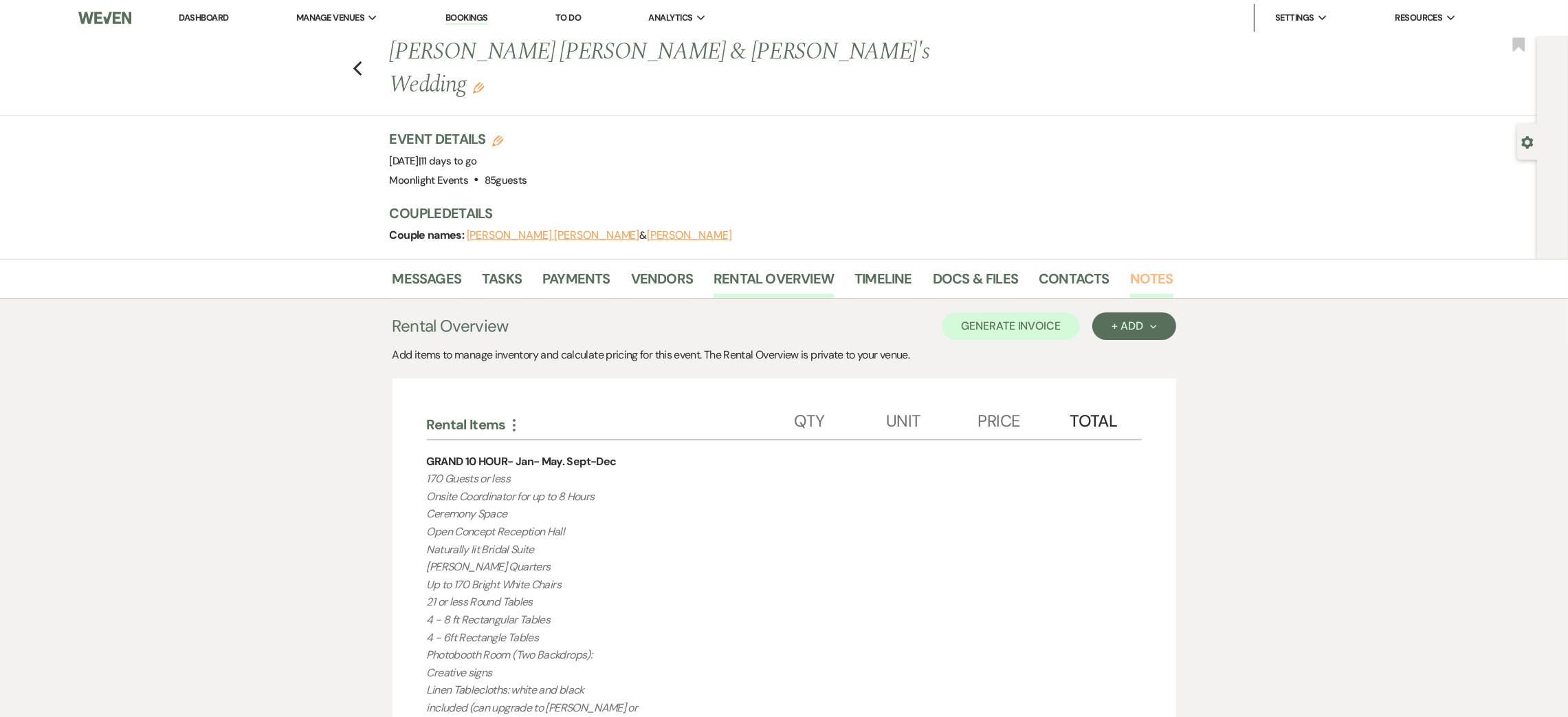
click at [1137, 268] on link "Notes" at bounding box center [1151, 282] width 43 height 30
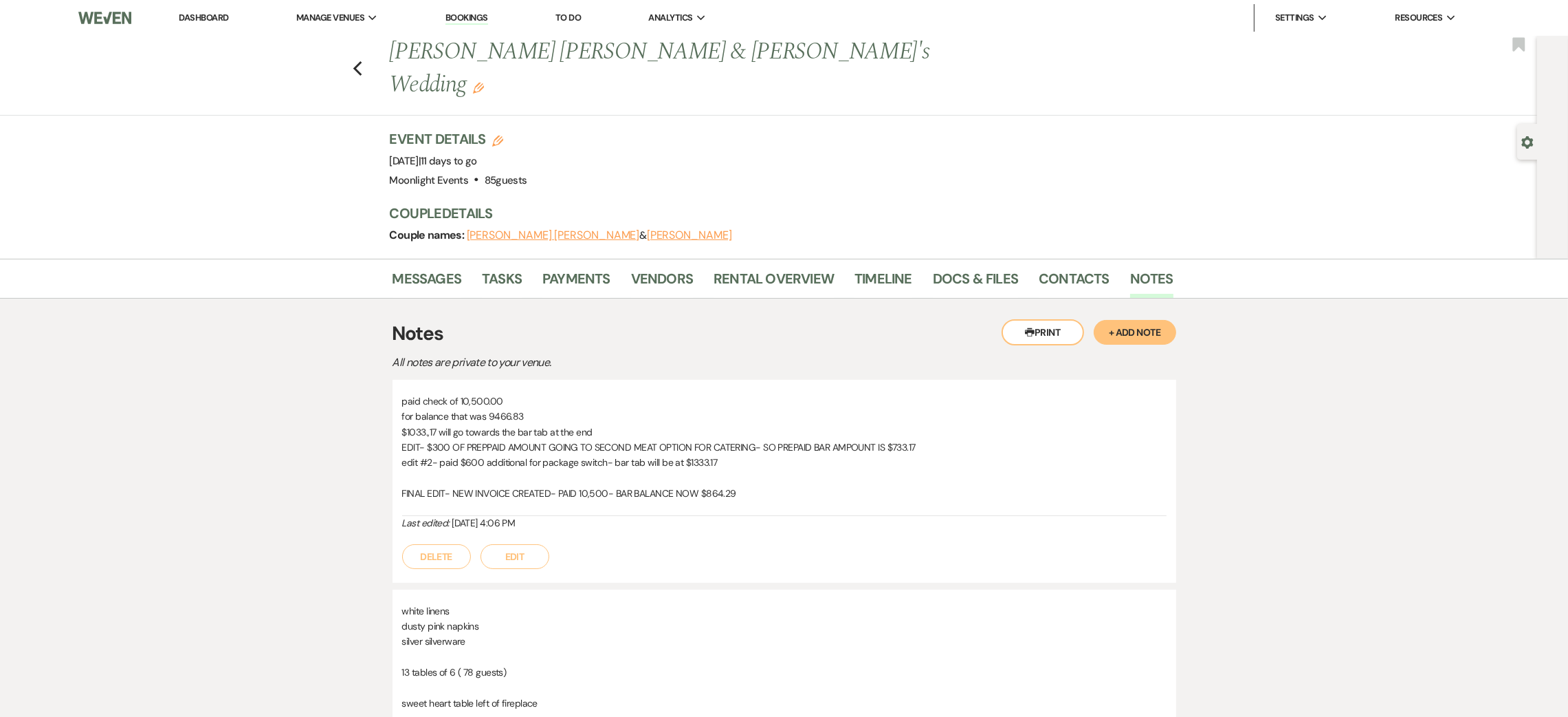
click at [500, 544] on button "Edit" at bounding box center [515, 556] width 68 height 24
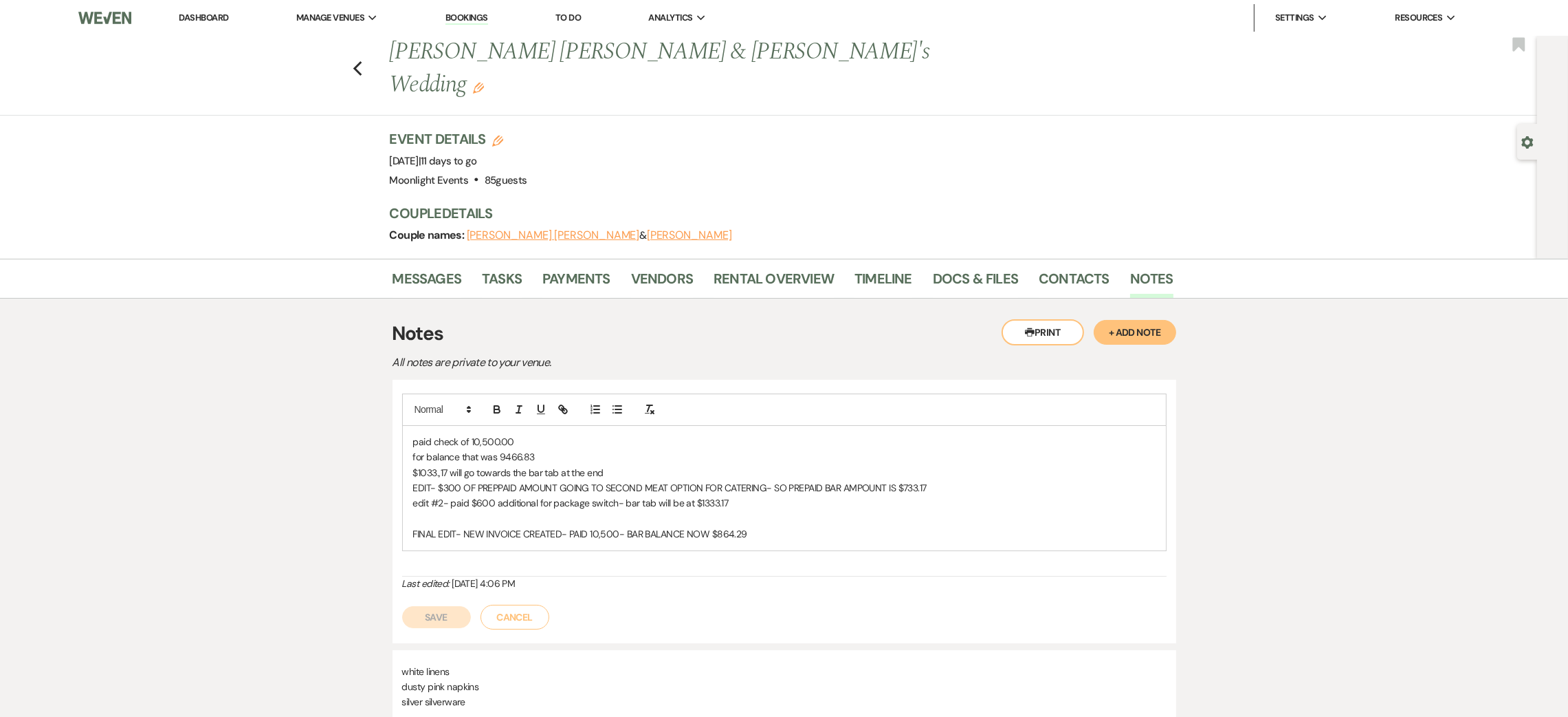
click at [777, 527] on p "FINAL EDIT- NEW INVOICE CREATED- PAID 10,500- BAR BALANCE NOW $864.29" at bounding box center [784, 533] width 742 height 15
click at [813, 268] on link "Rental Overview" at bounding box center [773, 282] width 120 height 30
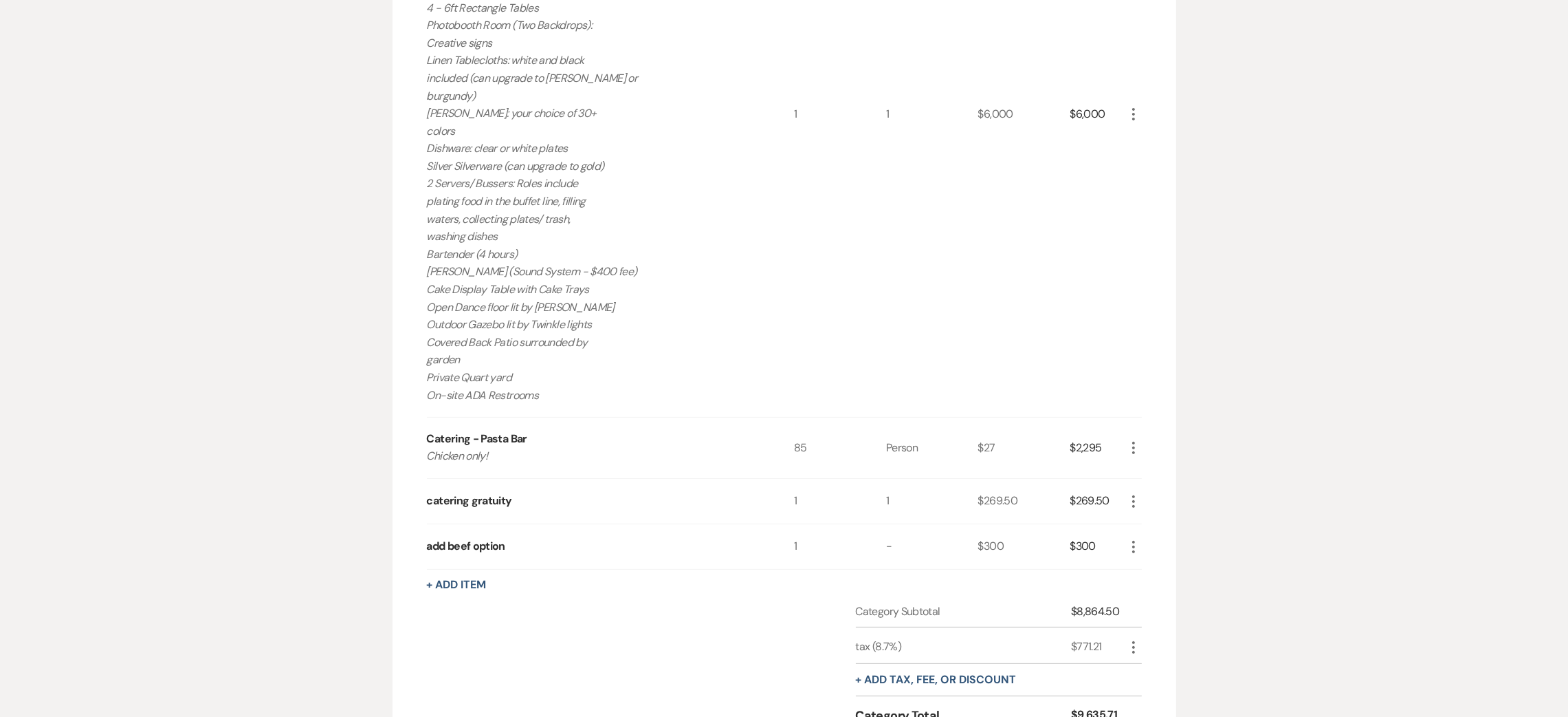
scroll to position [793, 0]
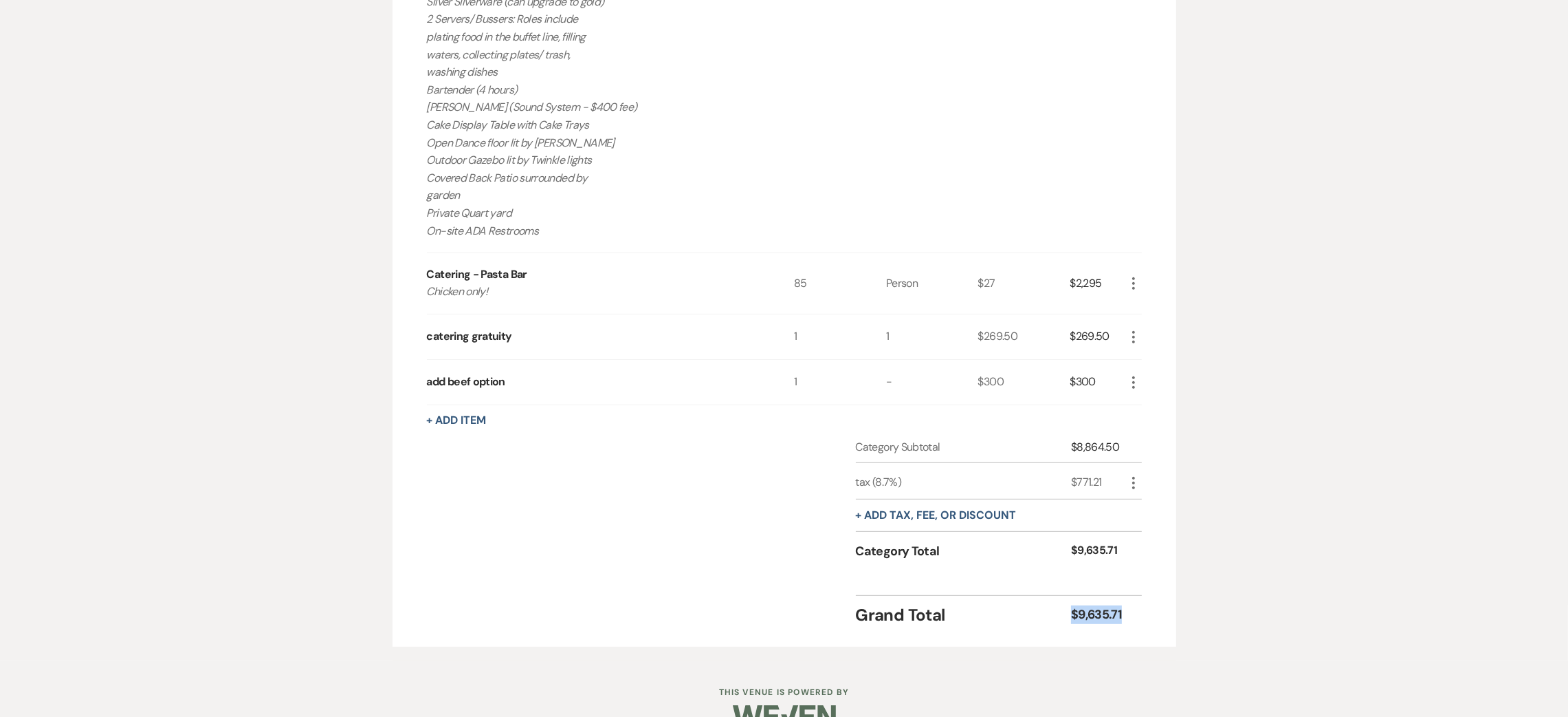
drag, startPoint x: 1141, startPoint y: 582, endPoint x: 1091, endPoint y: 582, distance: 50.0
click at [1074, 582] on div "Rental Items More Qty Unit Price Total GRAND 10 HOUR- Jan- May. [DATE]-[DATE] G…" at bounding box center [784, 115] width 784 height 1062
copy div "$9,635.71"
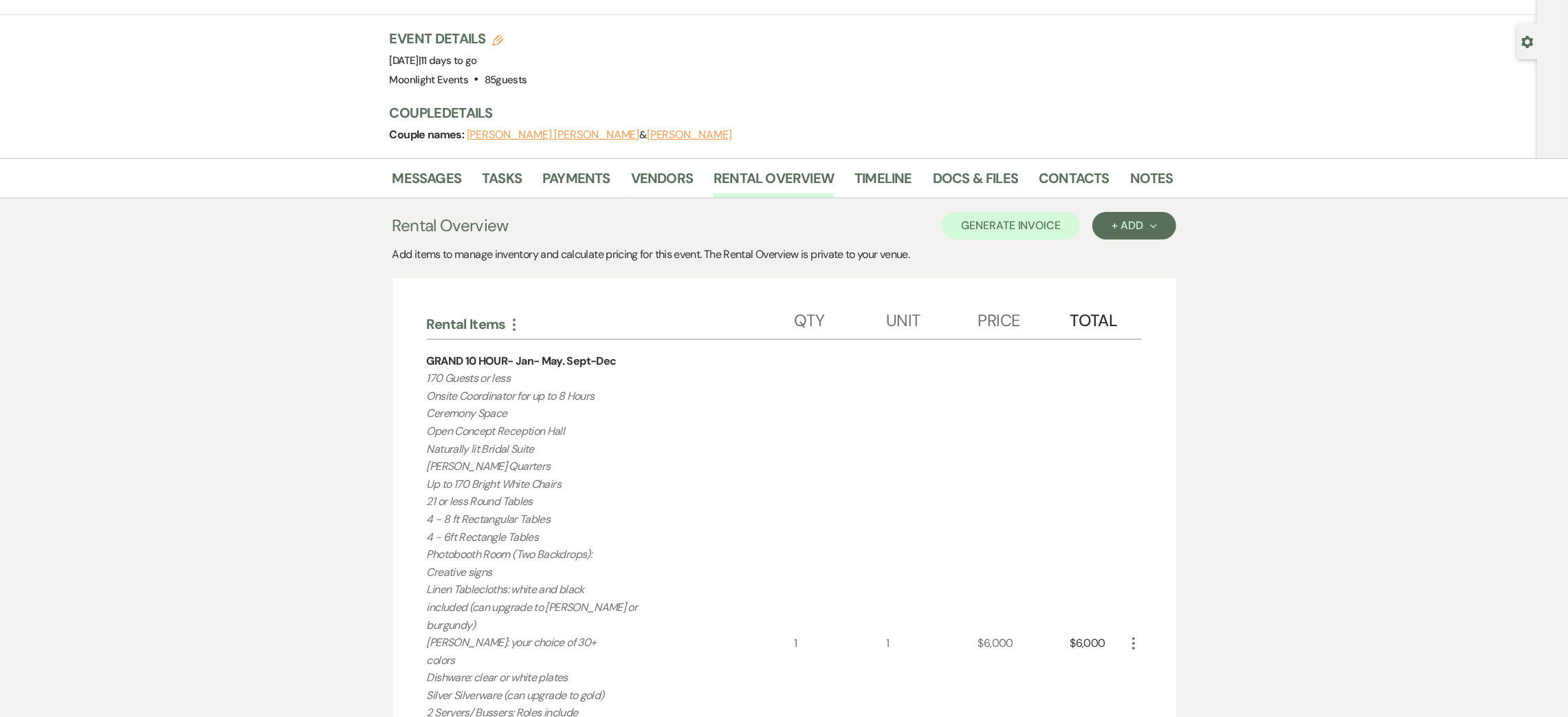
scroll to position [0, 0]
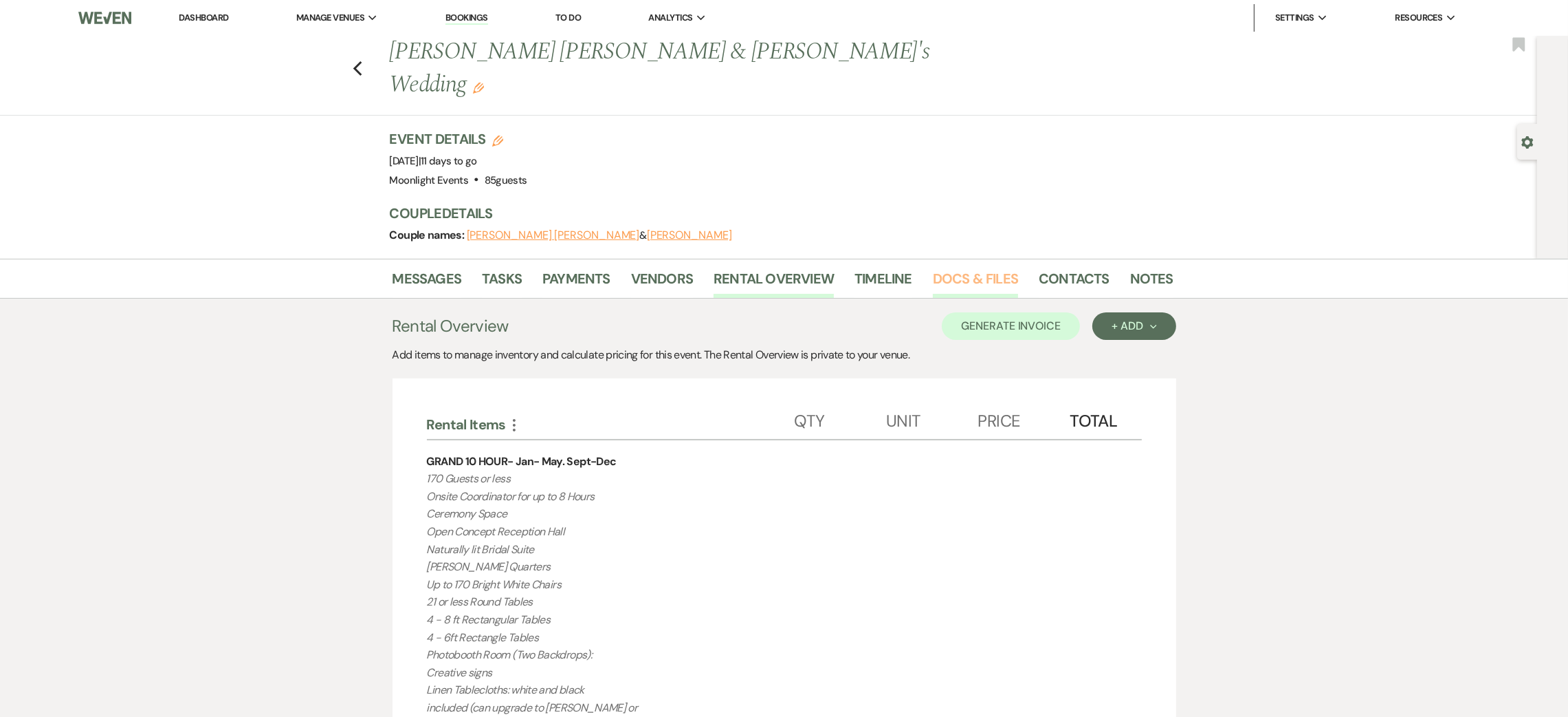
click at [965, 268] on link "Docs & Files" at bounding box center [974, 282] width 85 height 30
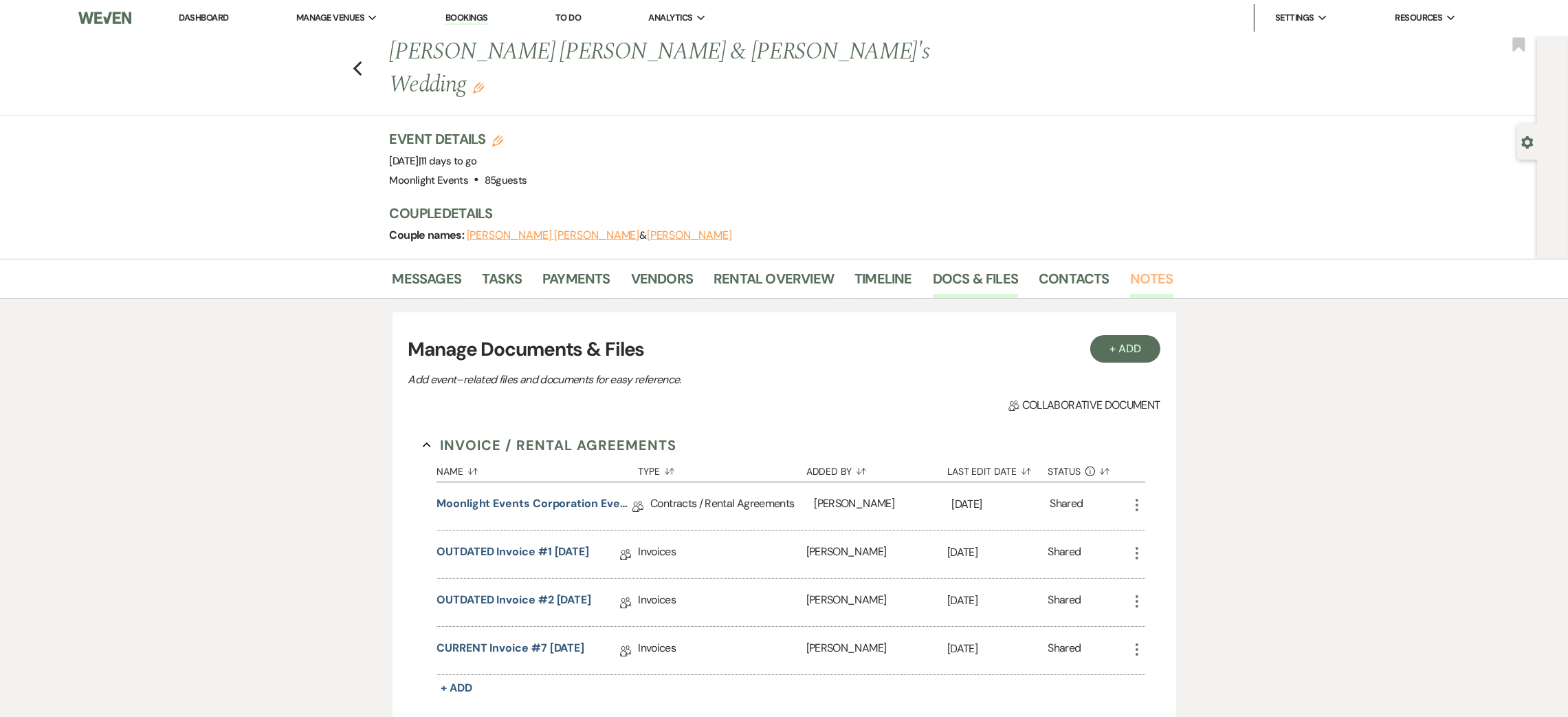
click at [1153, 268] on link "Notes" at bounding box center [1151, 282] width 43 height 30
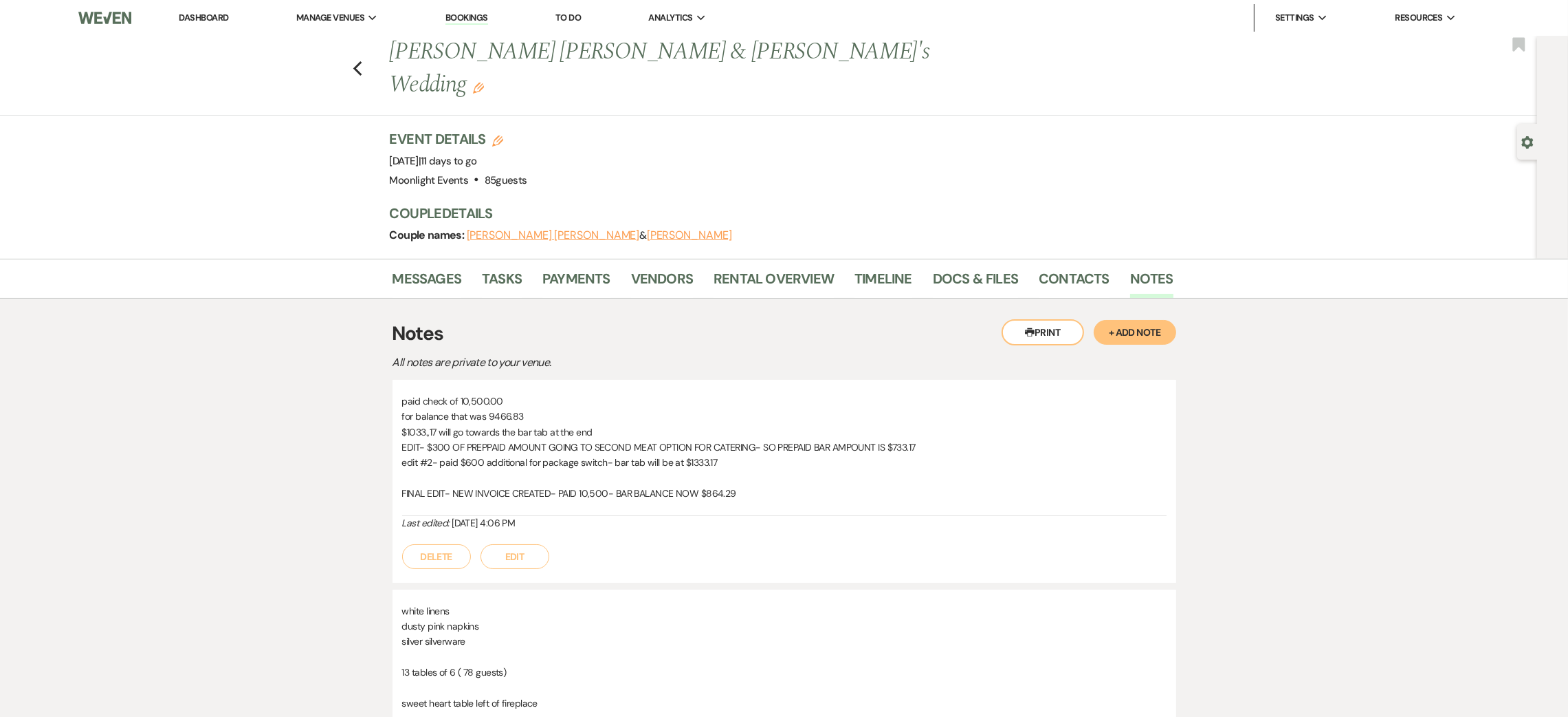
click at [513, 544] on button "Edit" at bounding box center [515, 556] width 68 height 24
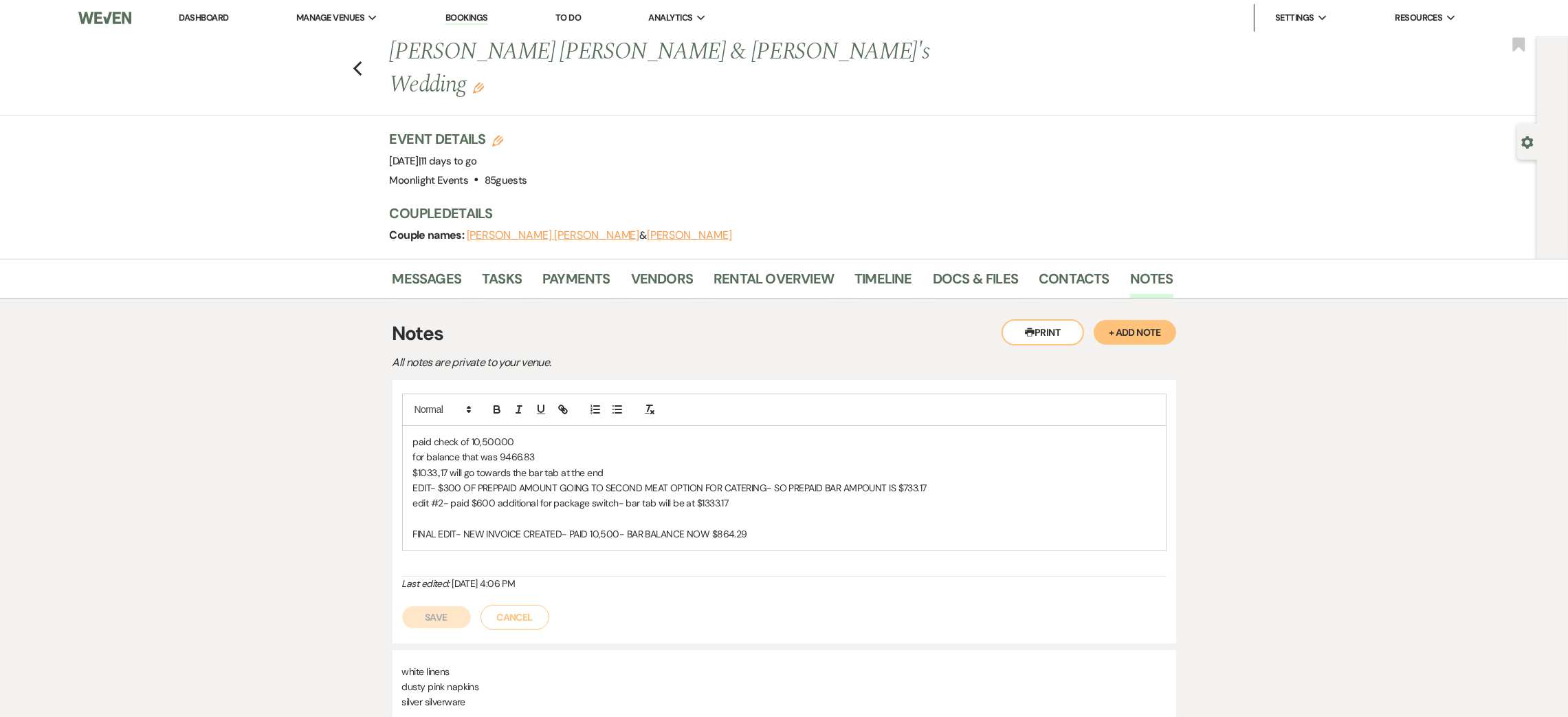
click at [618, 527] on p "FINAL EDIT- NEW INVOICE CREATED- PAID 10,500- BAR BALANCE NOW $864.29" at bounding box center [784, 533] width 742 height 15
click at [942, 527] on p "FINAL EDIT- NEW INVOICE CREATED- PAID 10,500 FOR FINAL BALANCE OF $9,635.71 - B…" at bounding box center [784, 533] width 742 height 15
click at [453, 621] on button "Save" at bounding box center [436, 632] width 68 height 22
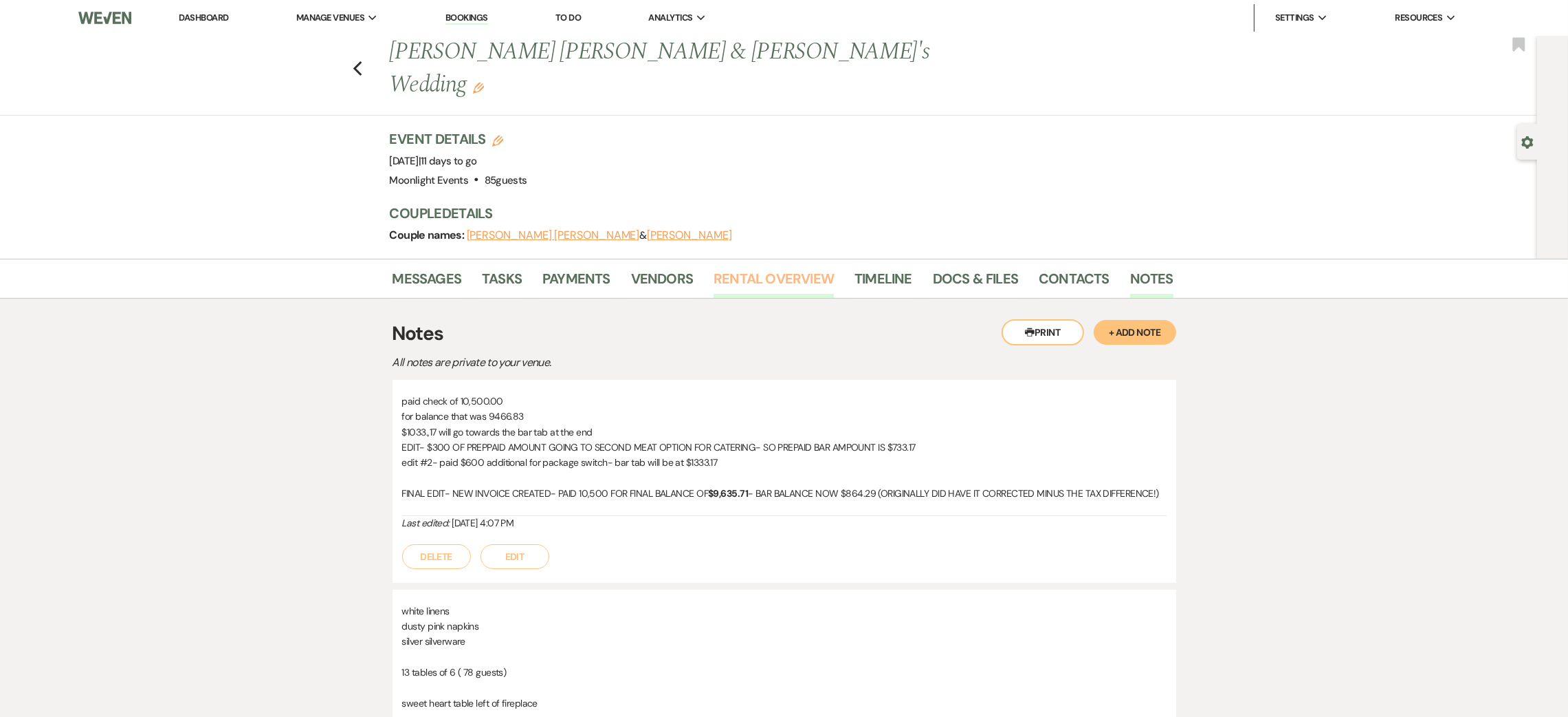
click at [805, 268] on link "Rental Overview" at bounding box center [773, 282] width 120 height 30
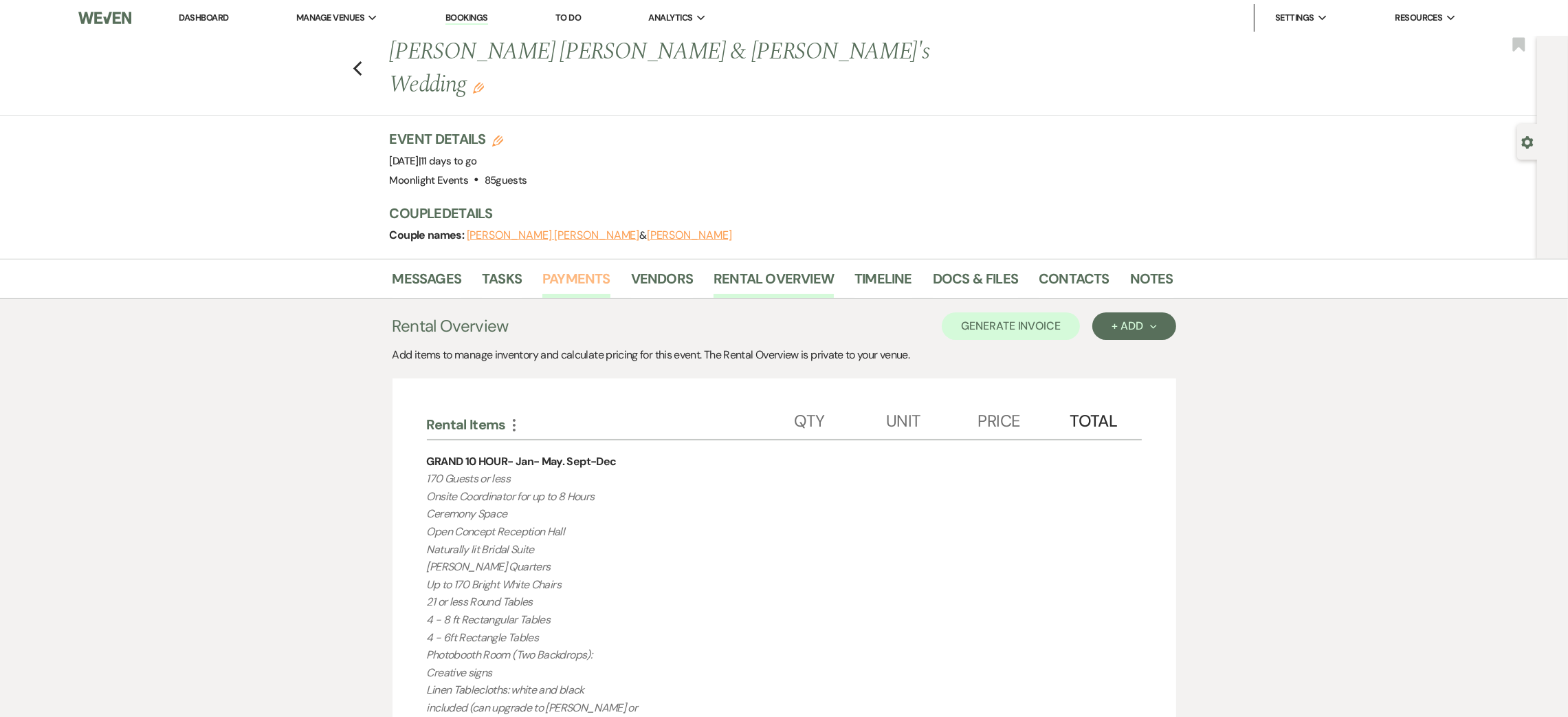
click at [595, 268] on link "Payments" at bounding box center [577, 282] width 68 height 30
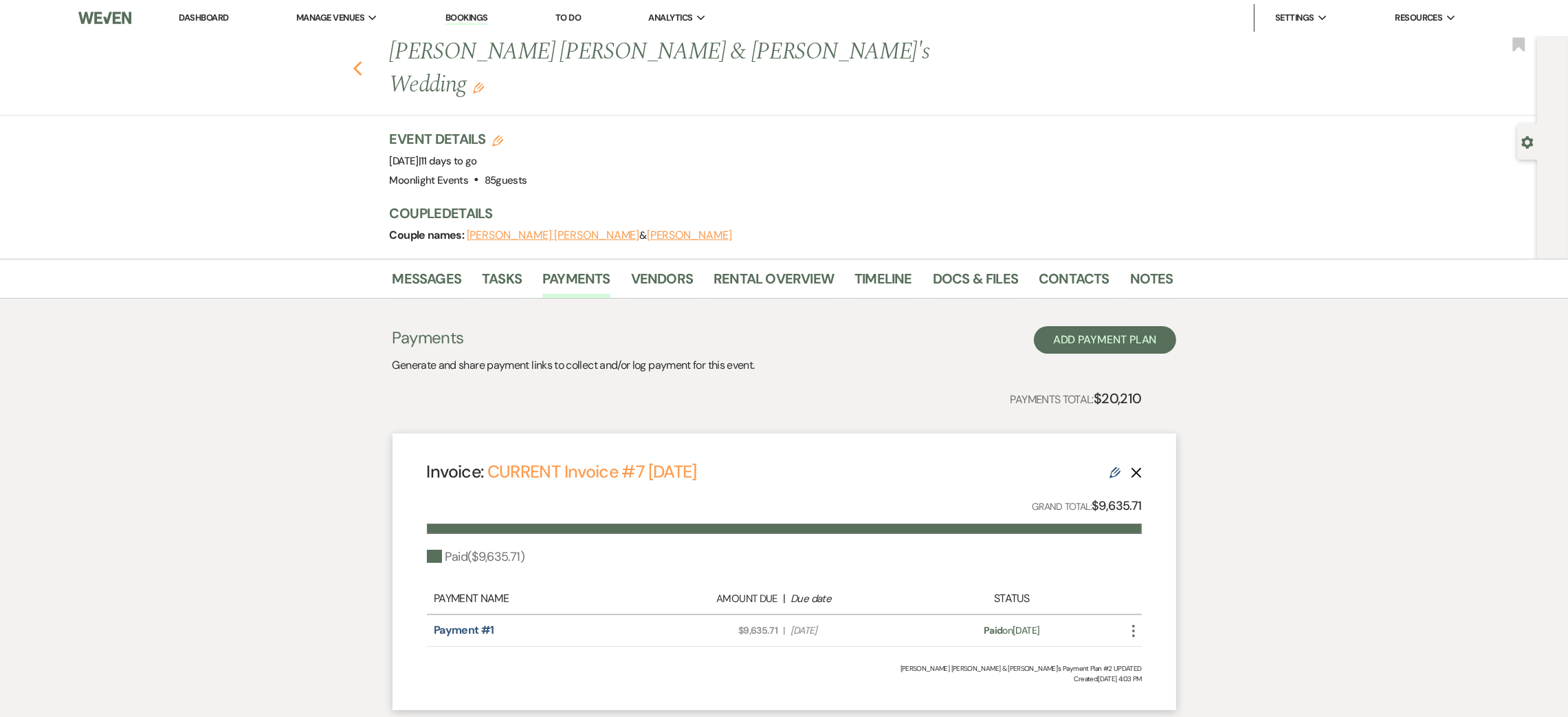
click at [363, 61] on icon "Previous" at bounding box center [357, 68] width 11 height 17
